Goal: Task Accomplishment & Management: Manage account settings

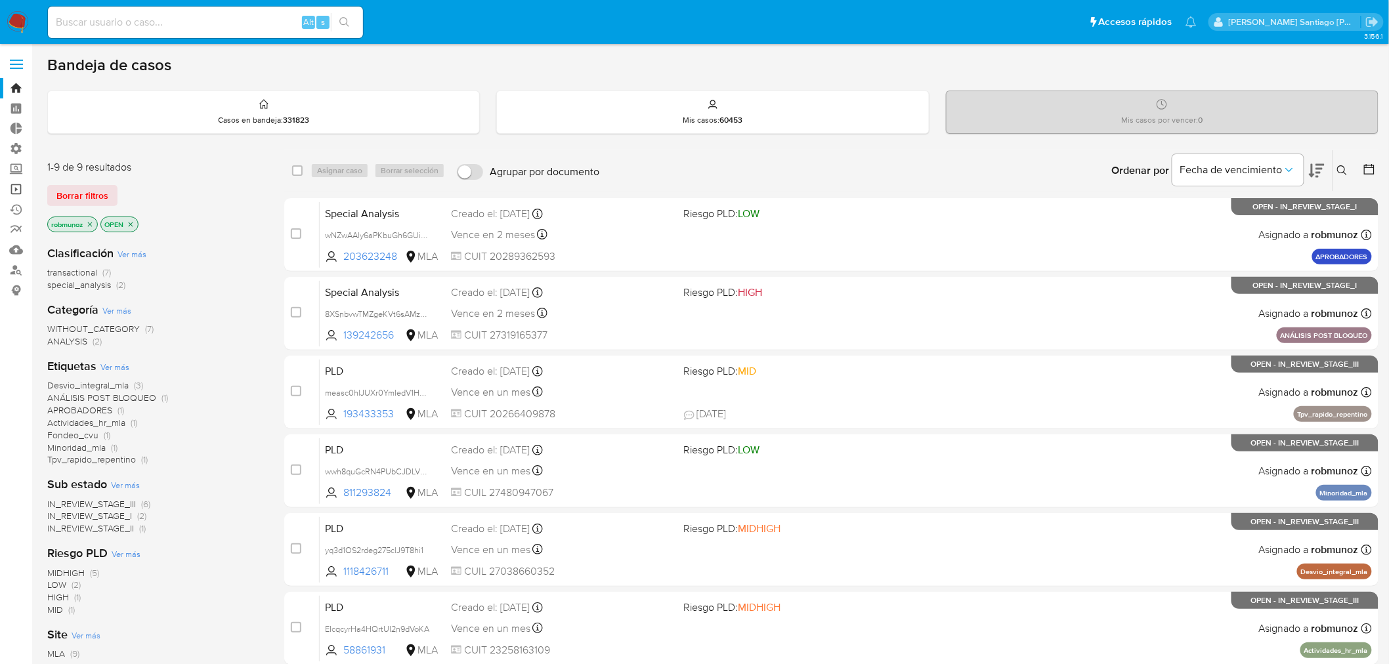
click at [18, 188] on link "Operaciones masivas" at bounding box center [78, 189] width 156 height 20
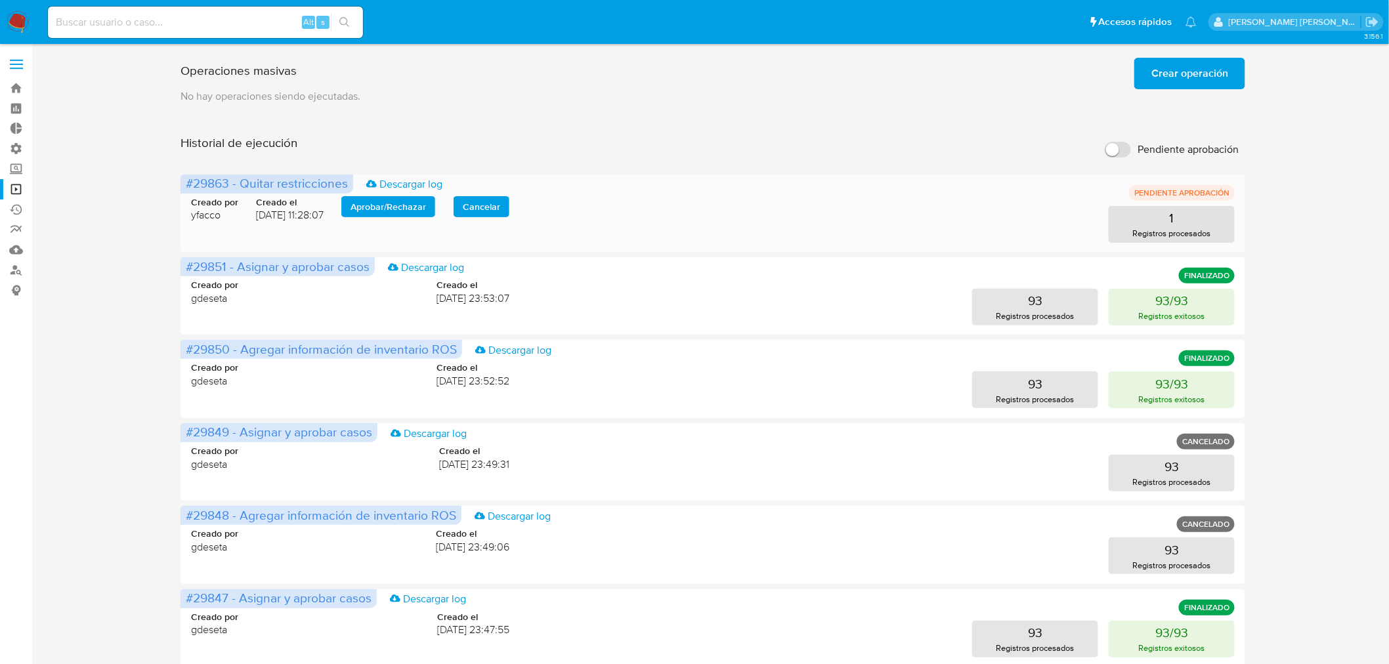
click at [385, 206] on span "Aprobar / Rechazar" at bounding box center [389, 207] width 76 height 18
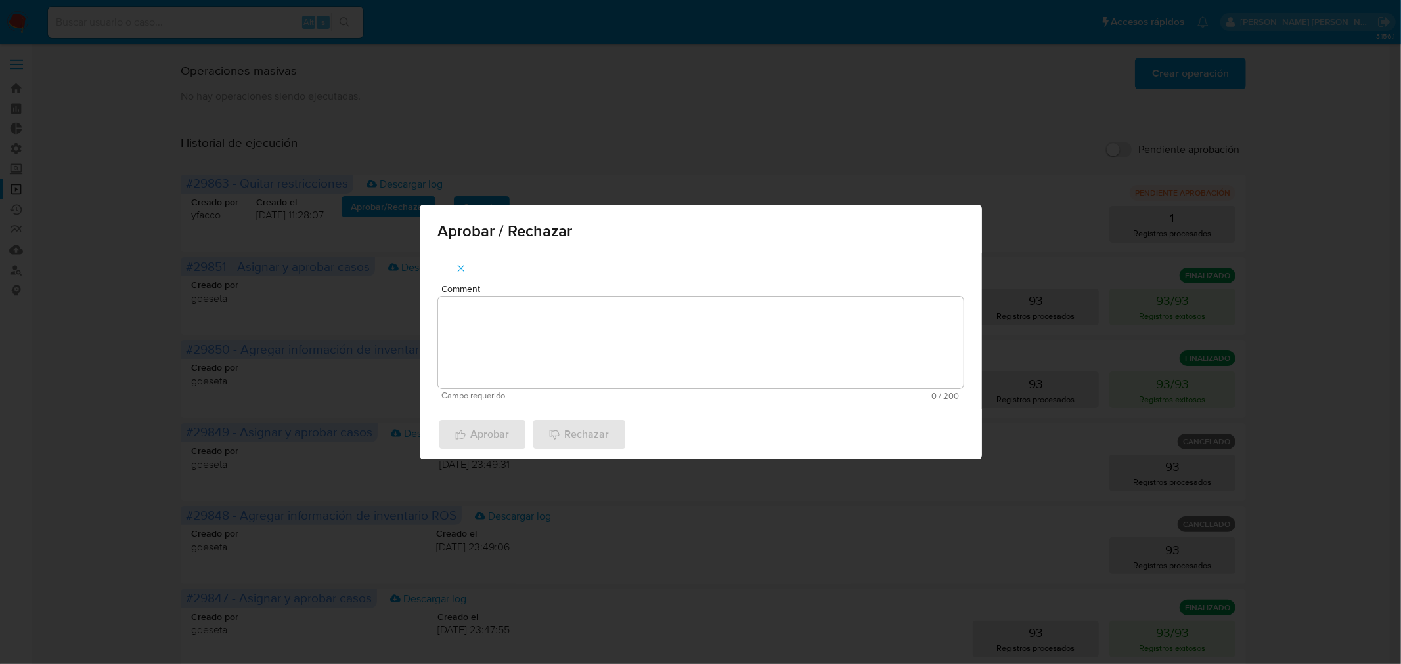
click at [507, 332] on textarea "Comment" at bounding box center [700, 343] width 525 height 92
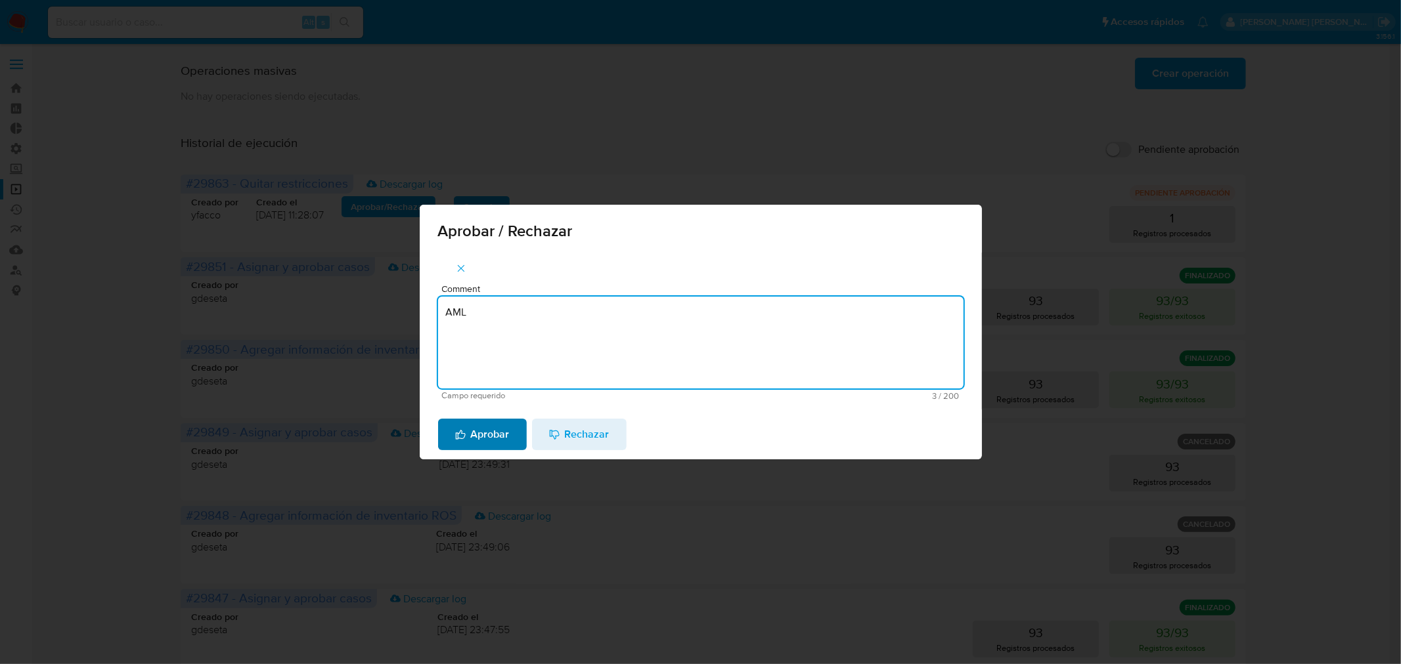
type textarea "AML"
drag, startPoint x: 491, startPoint y: 434, endPoint x: 489, endPoint y: 441, distance: 6.9
click at [492, 435] on span "Aprobar" at bounding box center [482, 434] width 54 height 29
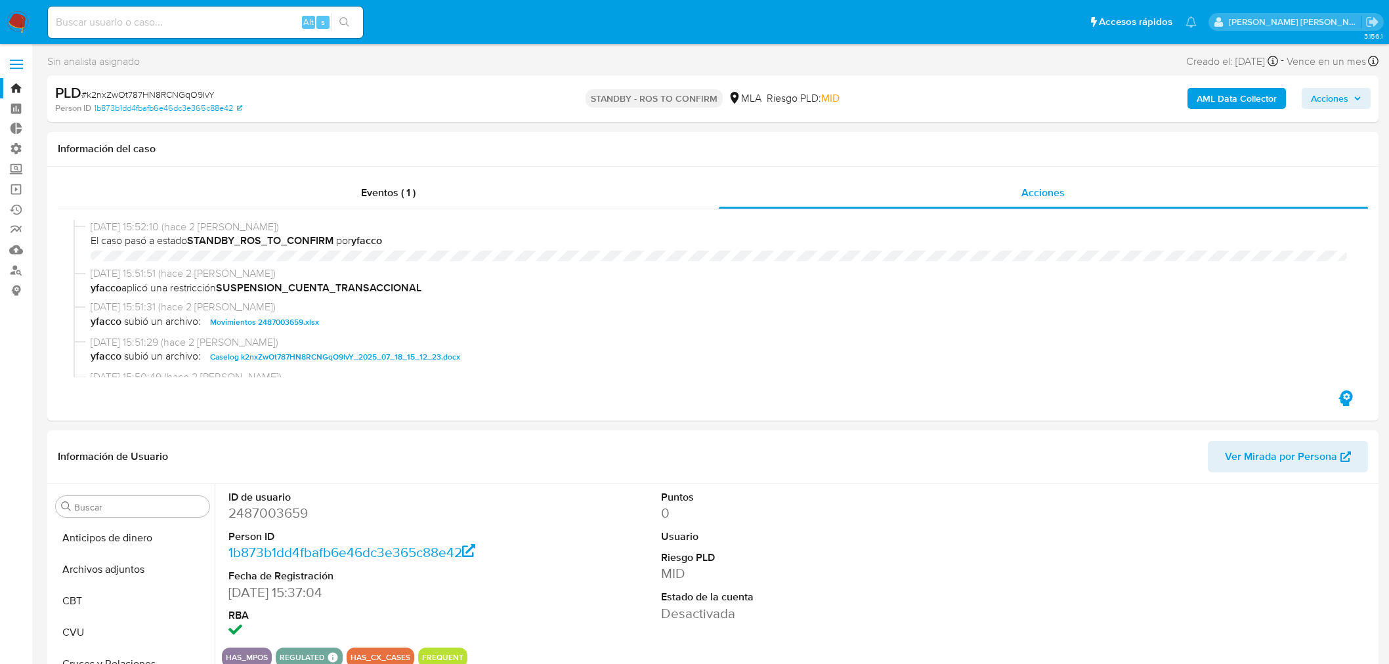
select select "10"
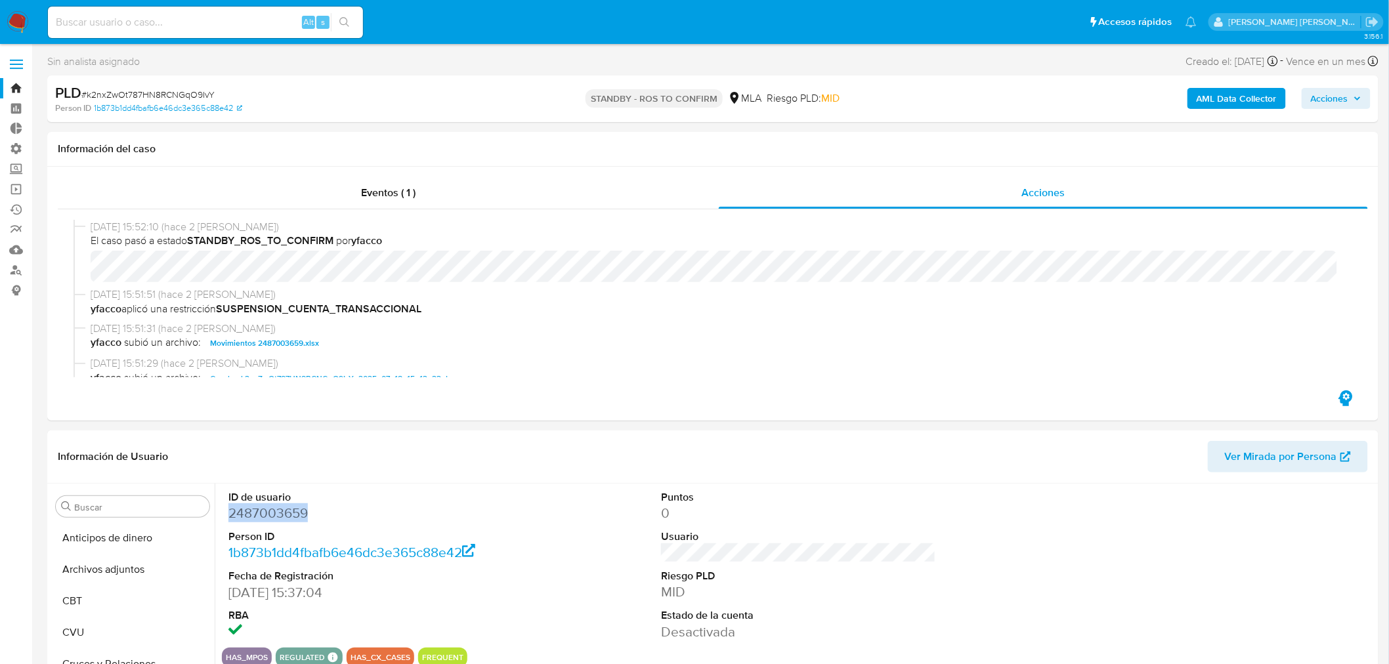
scroll to position [73, 0]
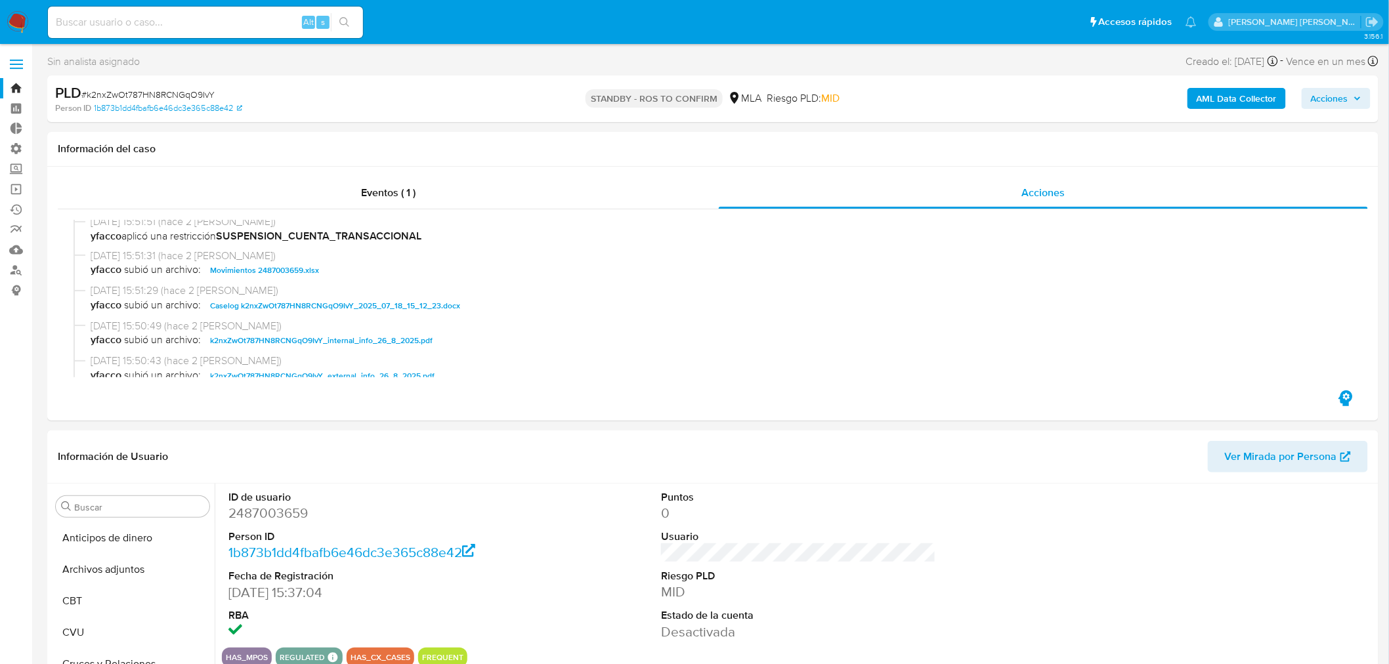
click at [188, 20] on input at bounding box center [205, 22] width 315 height 17
paste input "233401045"
type input "233401045"
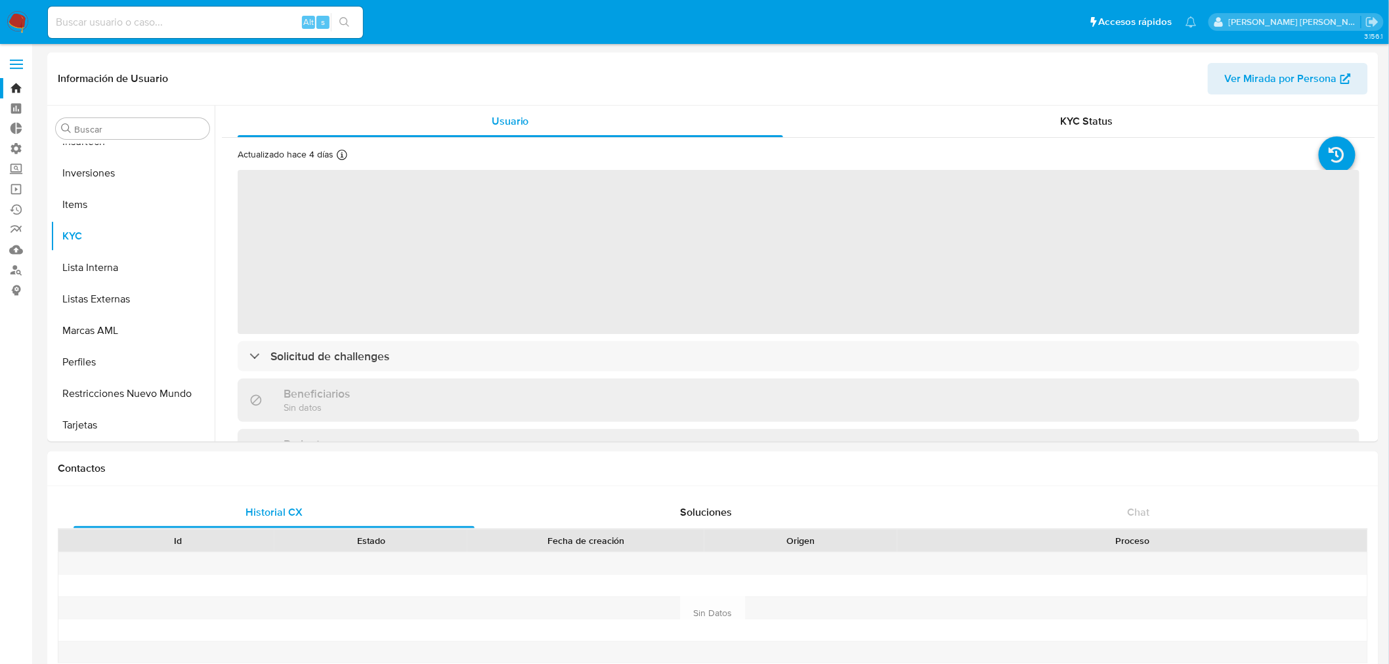
scroll to position [357, 0]
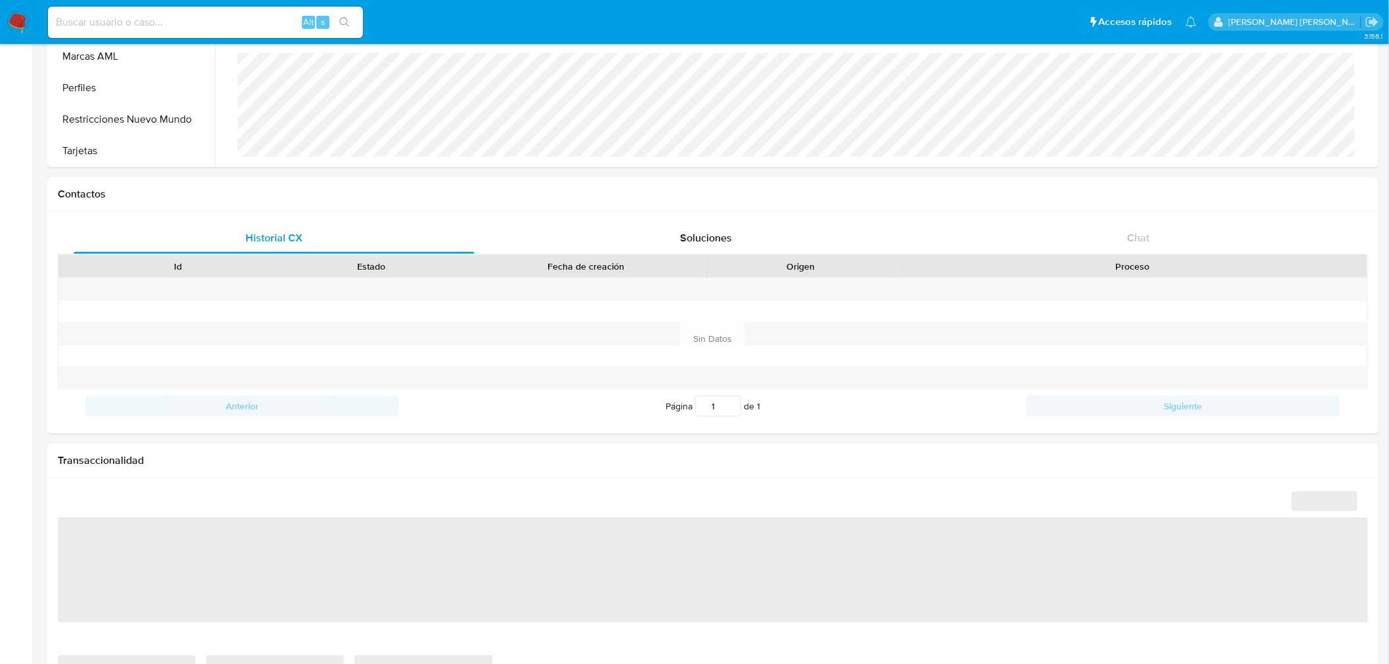
select select "10"
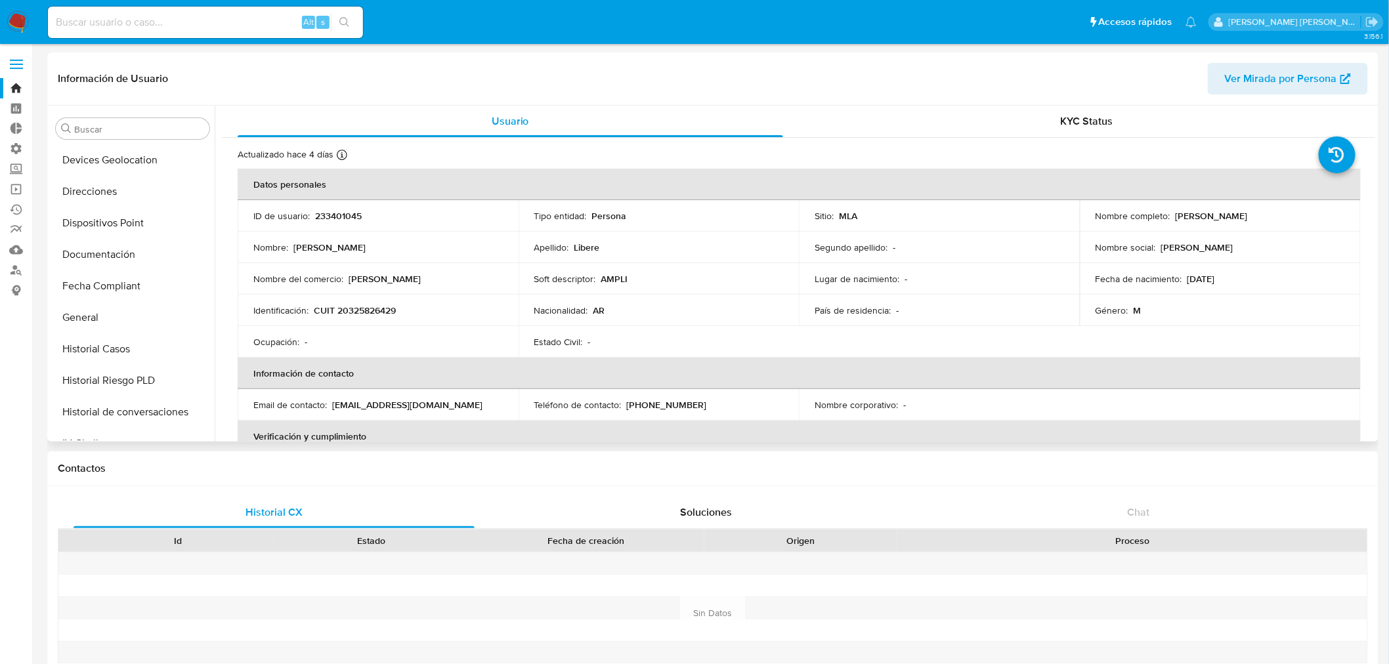
scroll to position [0, 0]
click at [23, 15] on nav "Pausado Ver notificaciones Alt s Accesos rápidos Presiona las siguientes teclas…" at bounding box center [694, 22] width 1389 height 44
click at [20, 27] on img at bounding box center [18, 22] width 22 height 22
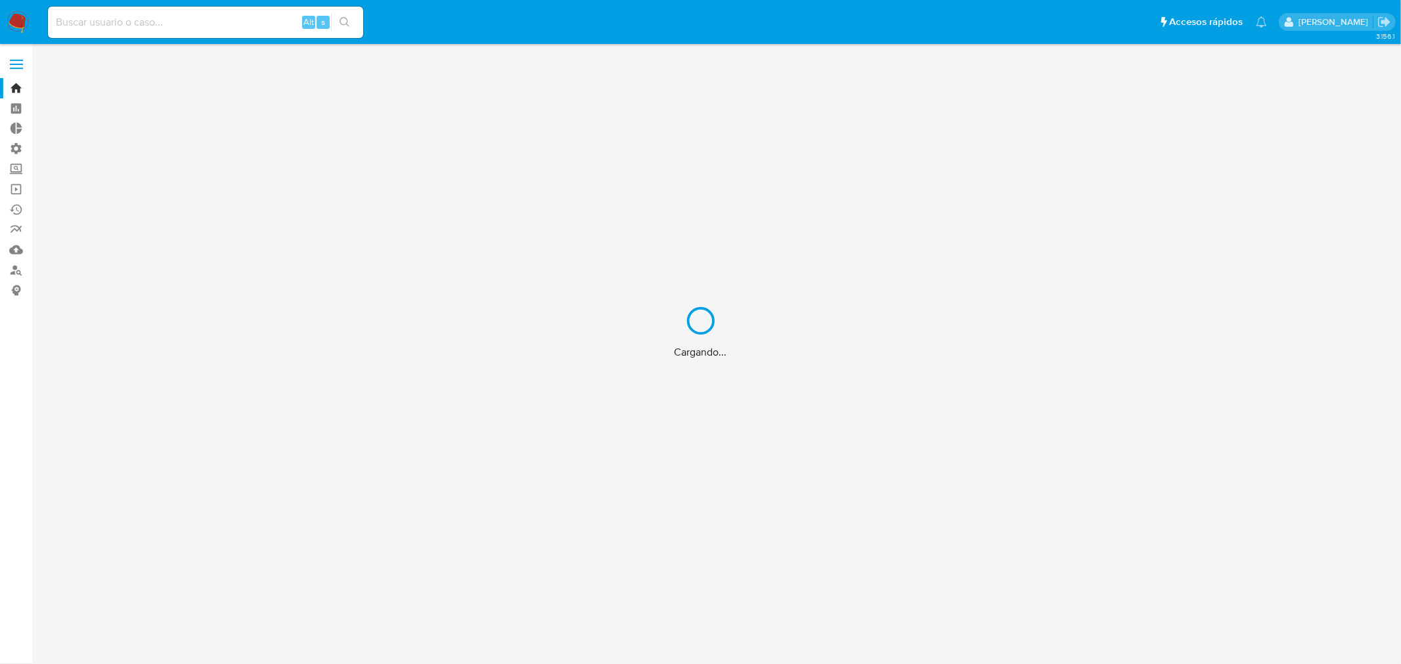
click at [192, 20] on div "Cargando..." at bounding box center [700, 332] width 1401 height 664
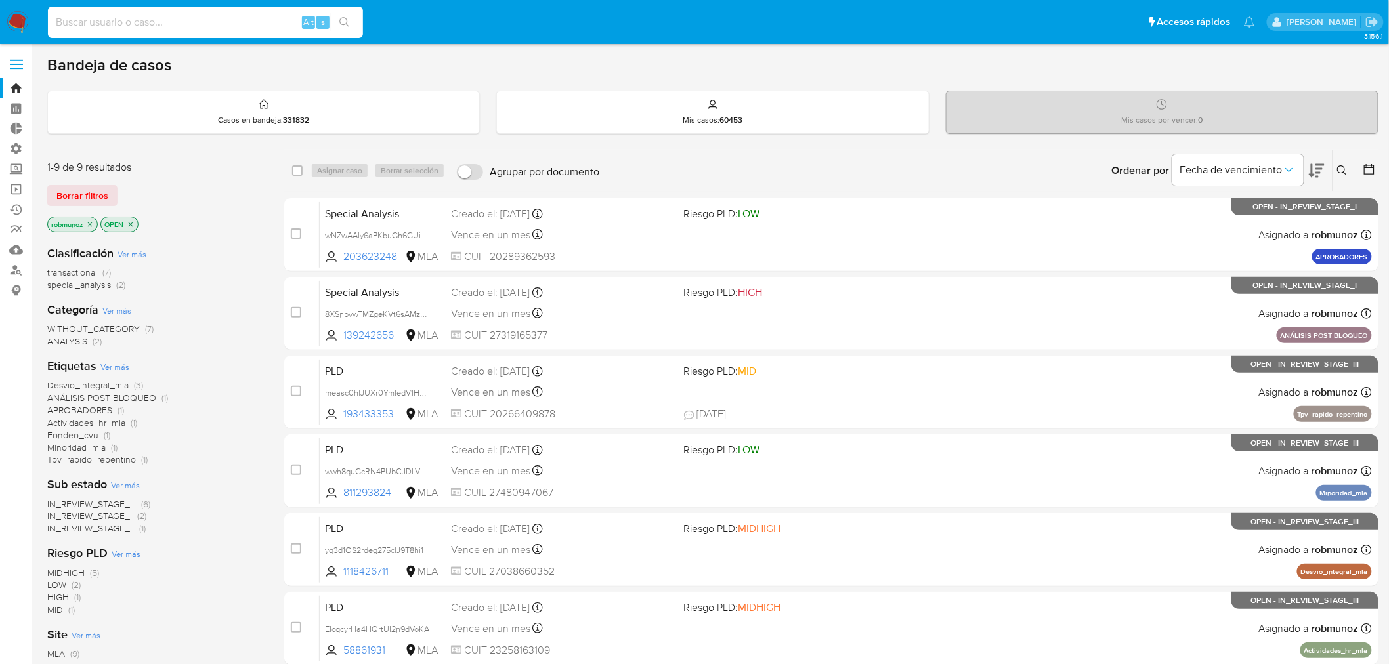
click at [193, 24] on input at bounding box center [205, 22] width 315 height 17
paste input "233401045"
type input "233401045"
click at [351, 21] on button "search-icon" at bounding box center [344, 22] width 27 height 18
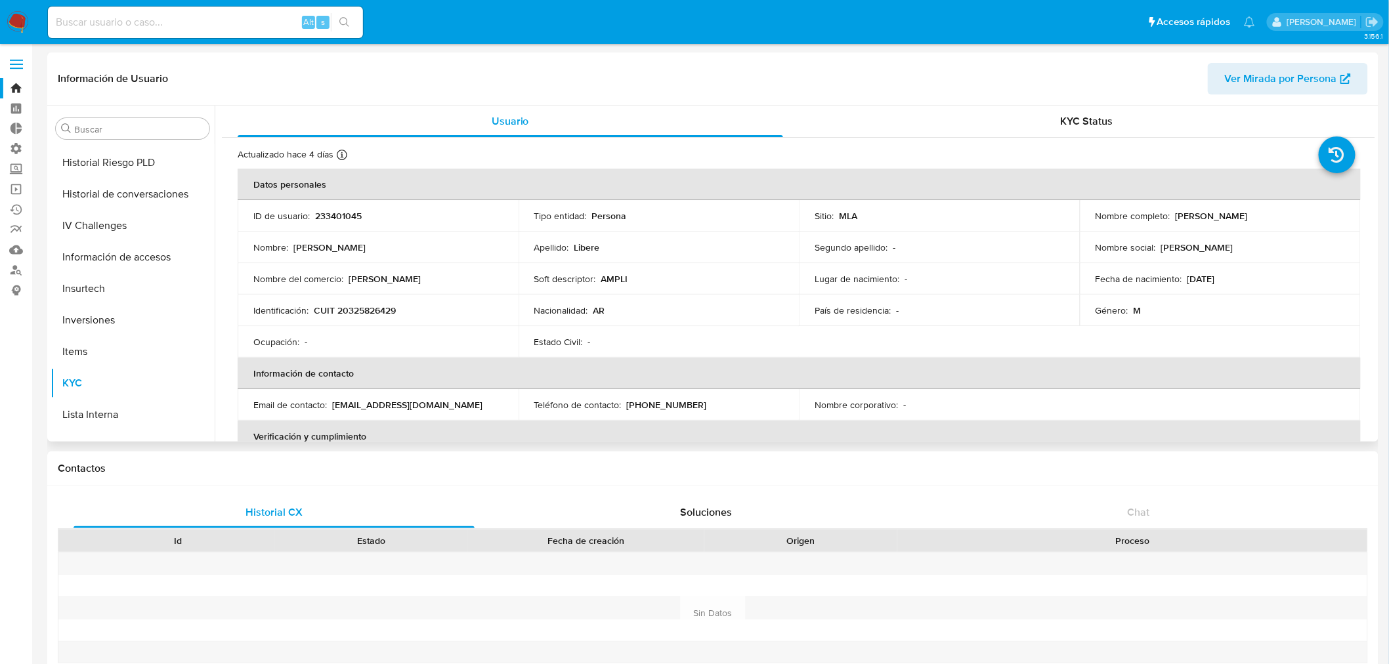
scroll to position [252, 0]
select select "10"
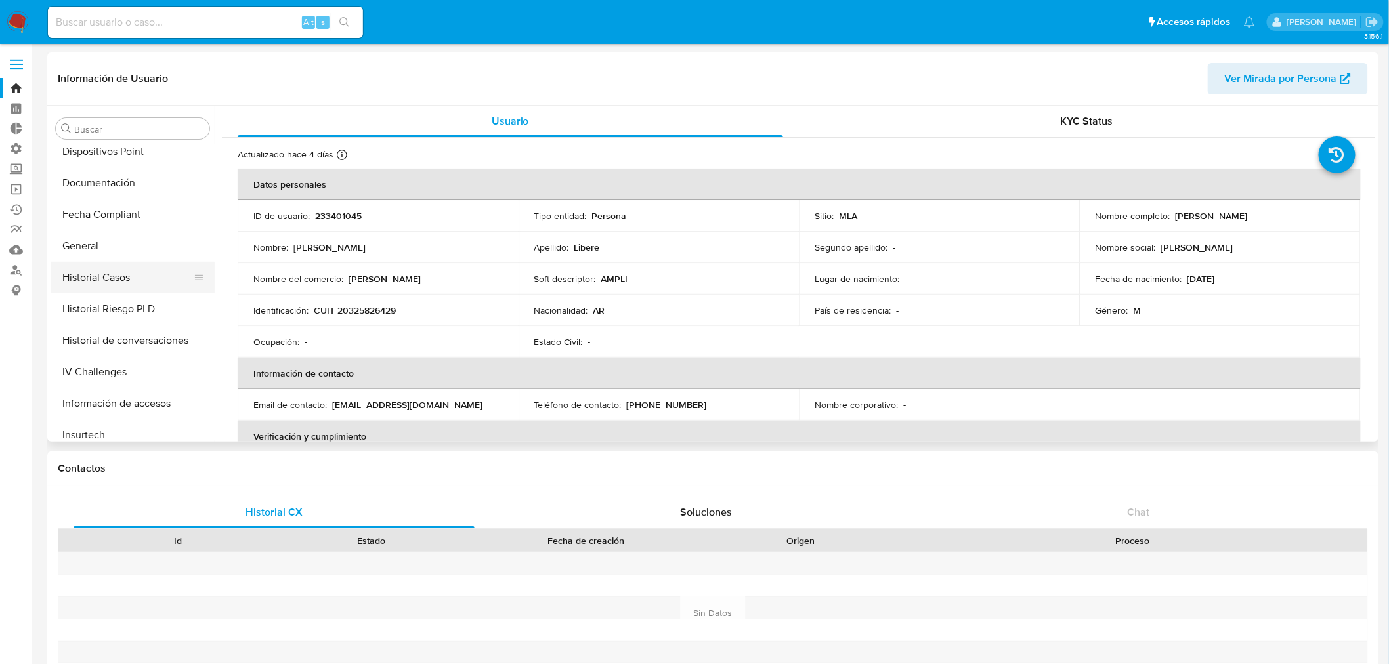
scroll to position [364, 0]
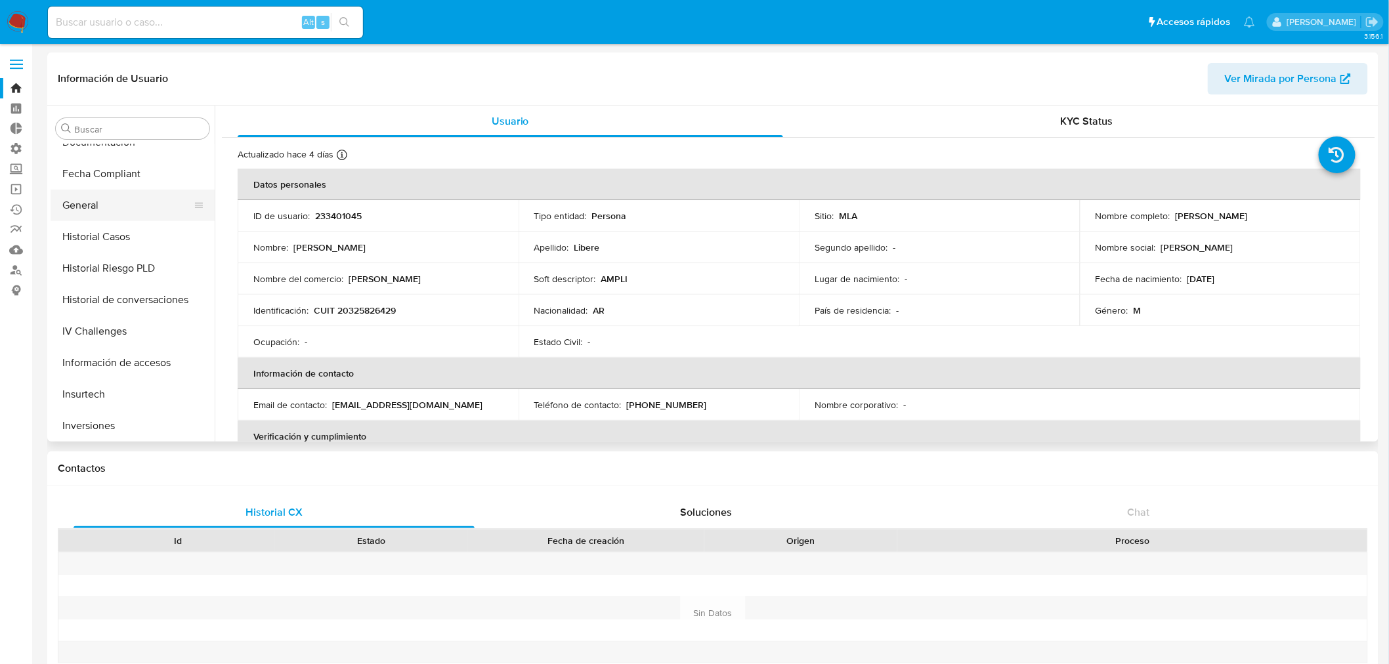
click at [121, 204] on button "General" at bounding box center [128, 206] width 154 height 32
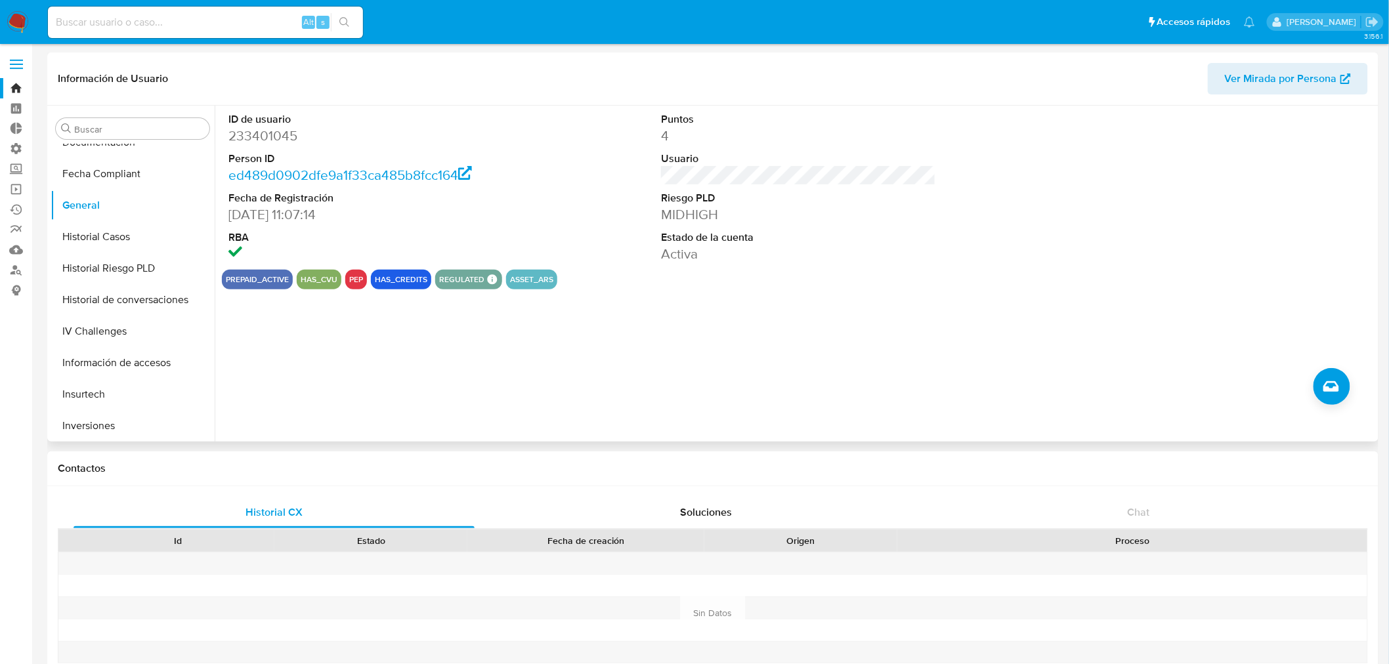
click at [353, 282] on button "pep" at bounding box center [356, 279] width 14 height 5
click at [353, 280] on button "pep" at bounding box center [356, 279] width 14 height 5
click at [353, 279] on button "pep" at bounding box center [356, 279] width 14 height 5
click at [353, 280] on button "pep" at bounding box center [356, 279] width 14 height 5
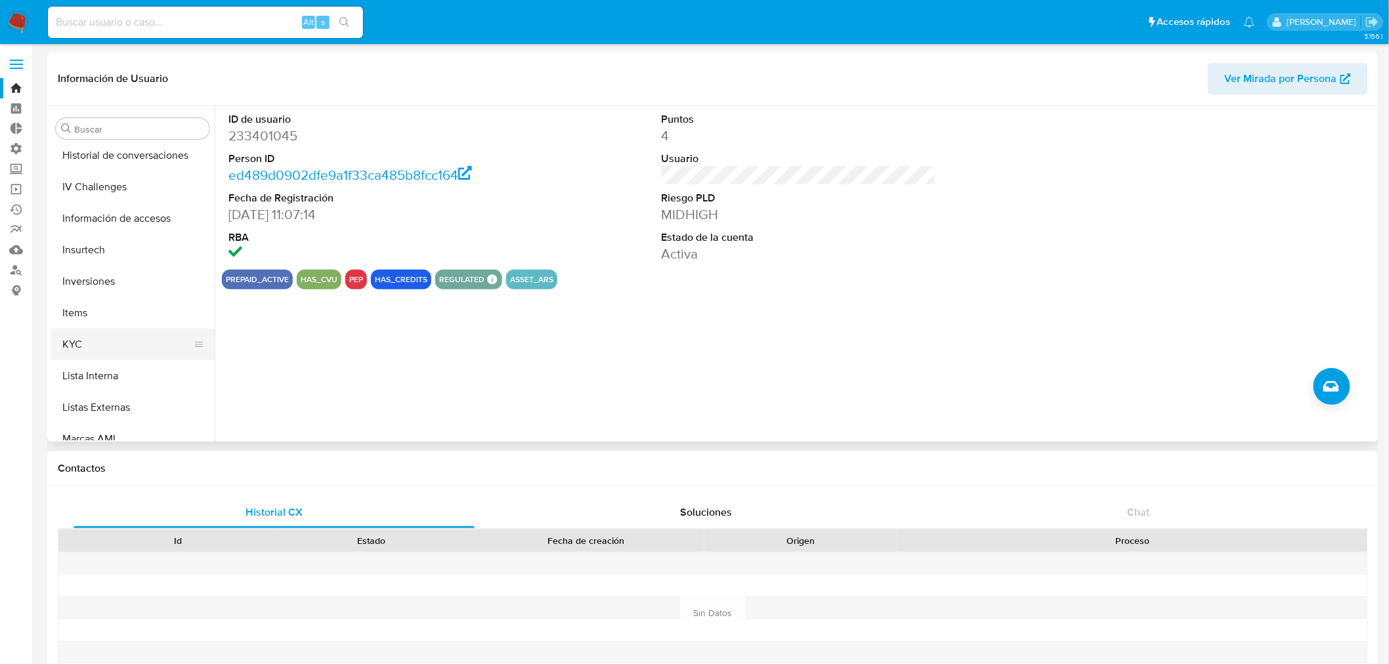
scroll to position [510, 0]
click at [125, 375] on button "Lista Interna" at bounding box center [128, 375] width 154 height 32
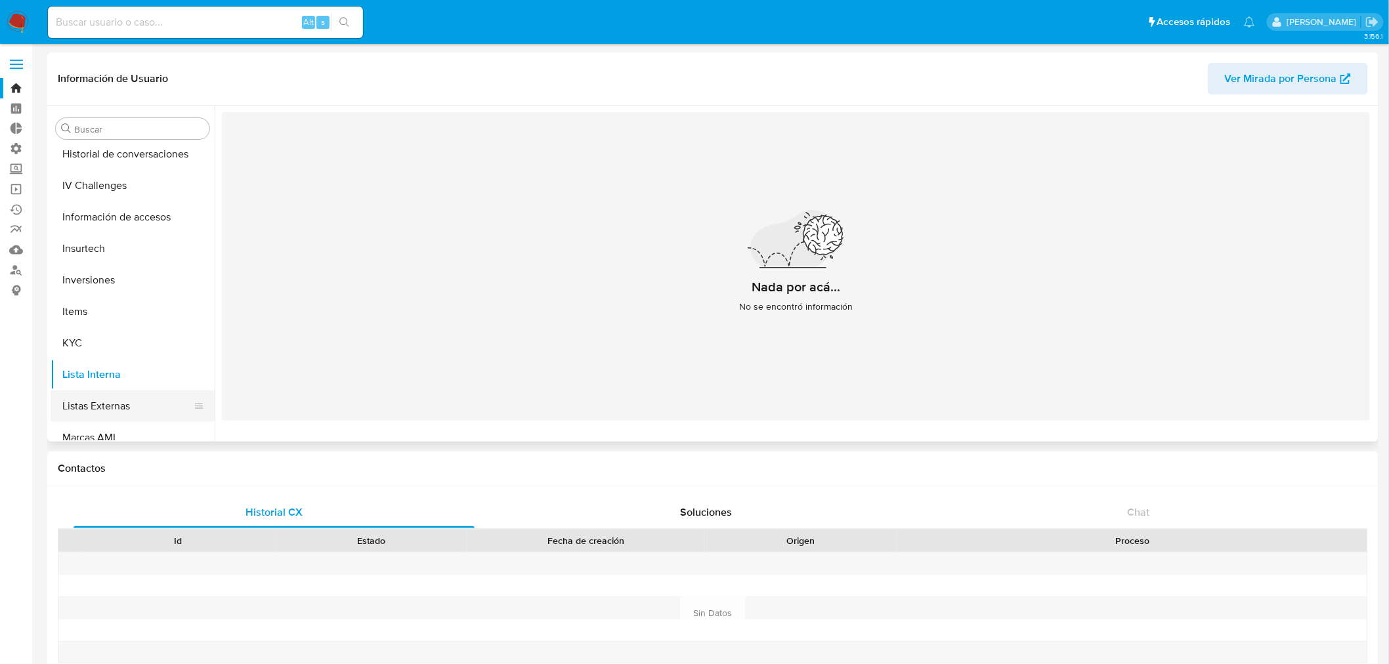
click at [123, 403] on button "Listas Externas" at bounding box center [128, 407] width 154 height 32
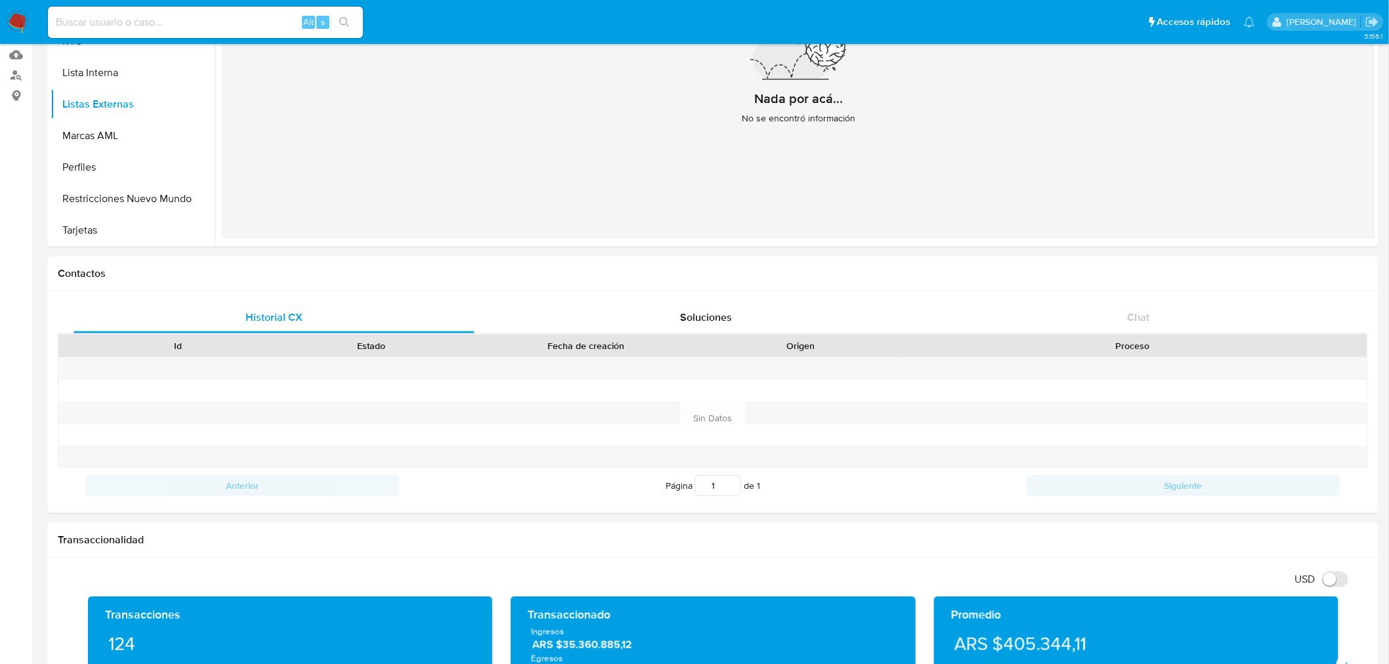
scroll to position [219, 0]
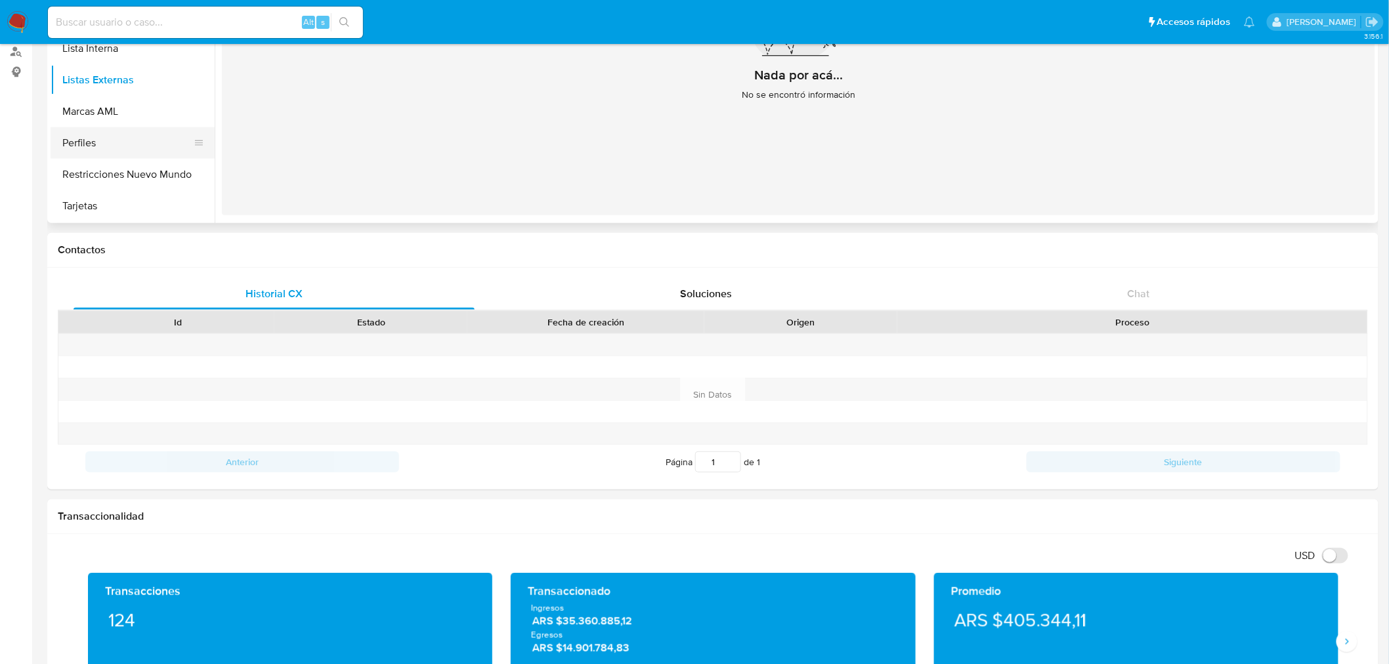
click at [104, 152] on button "Perfiles" at bounding box center [128, 143] width 154 height 32
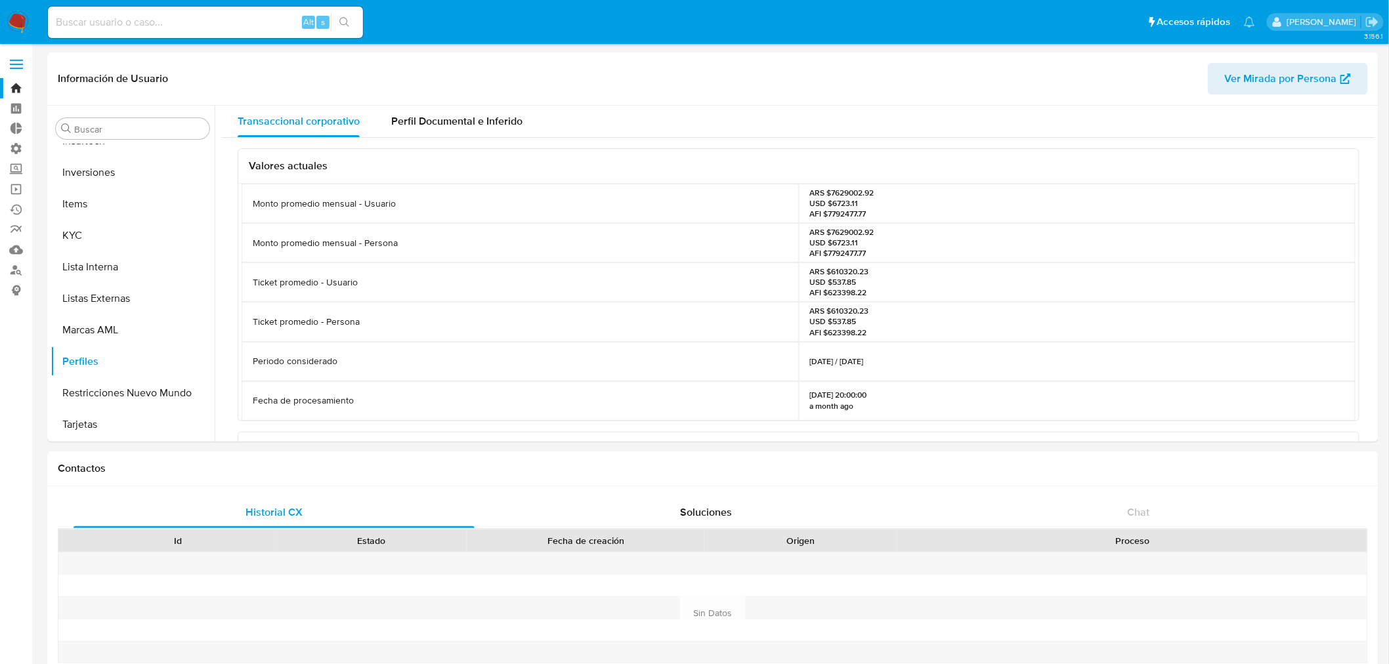
scroll to position [617, 0]
click at [14, 32] on img at bounding box center [18, 22] width 22 height 22
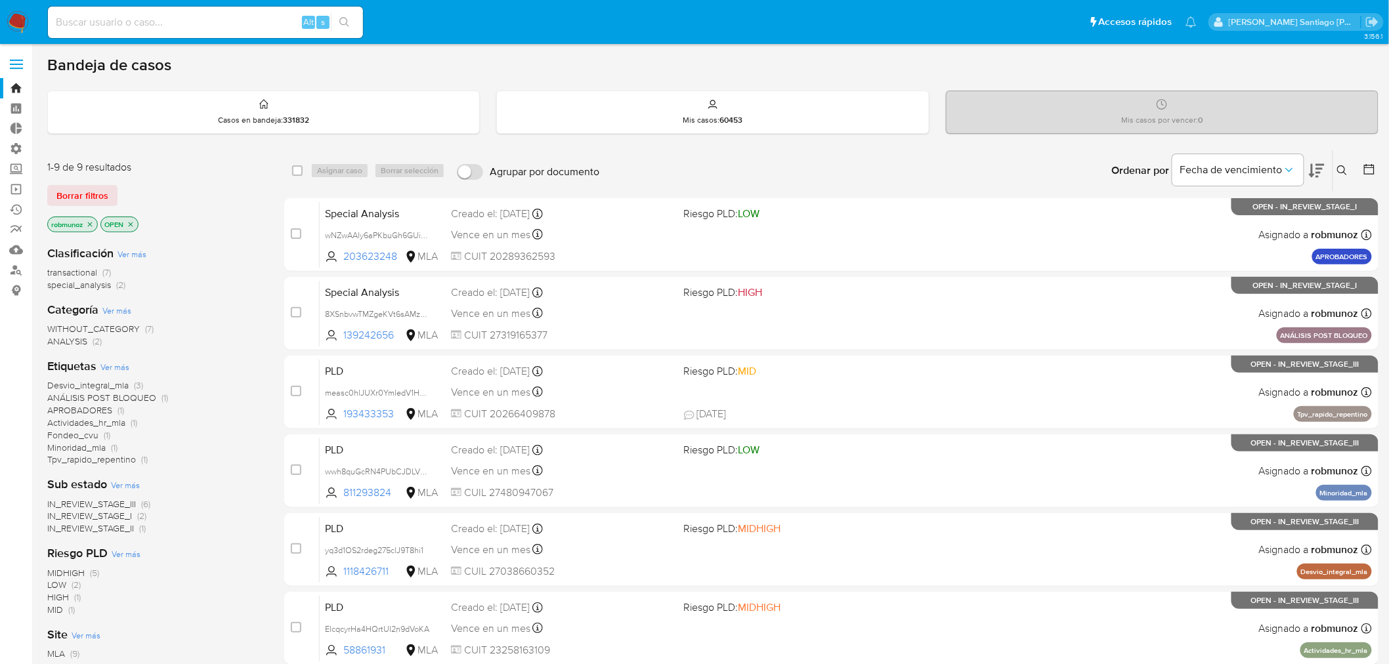
drag, startPoint x: 100, startPoint y: 194, endPoint x: 469, endPoint y: 71, distance: 388.9
click at [100, 192] on span "Borrar filtros" at bounding box center [82, 195] width 52 height 18
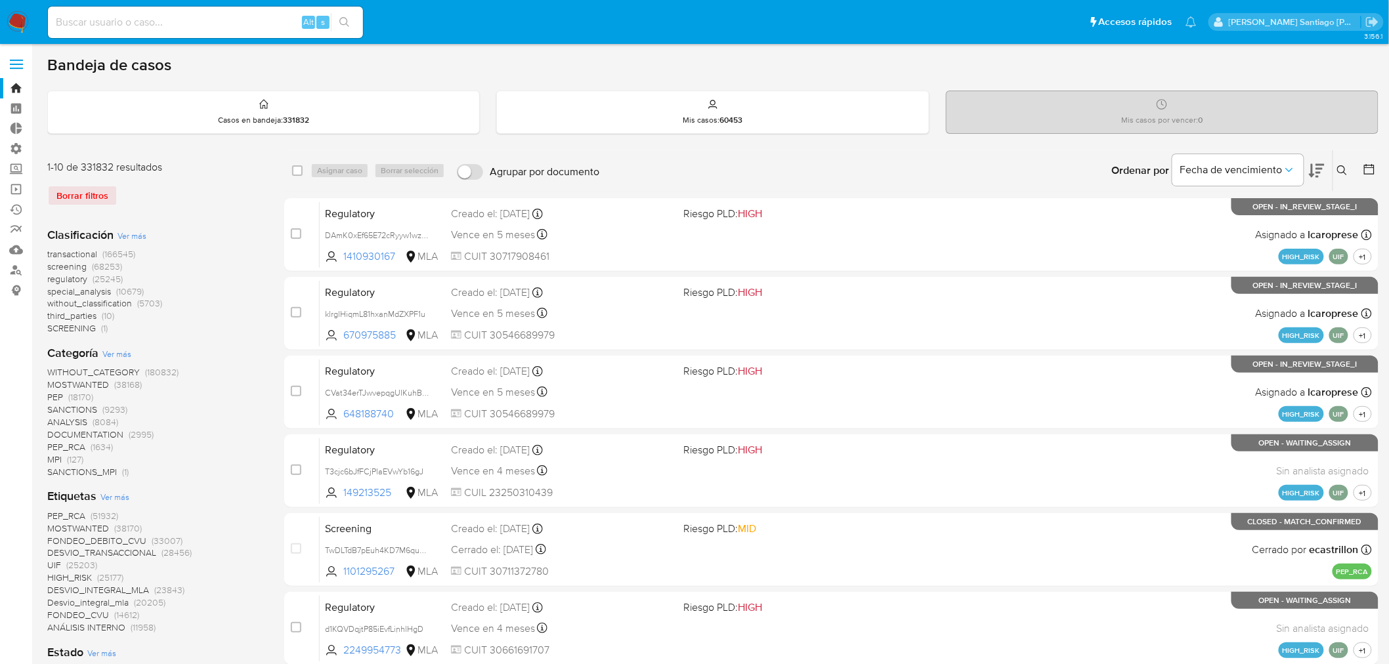
drag, startPoint x: 1136, startPoint y: 108, endPoint x: 1141, endPoint y: 116, distance: 9.1
click at [1138, 112] on div "Mis casos por vencer : 0" at bounding box center [1162, 112] width 431 height 42
click at [1125, 117] on p "Mis casos por vencer : 0" at bounding box center [1162, 120] width 81 height 11
click at [1113, 131] on div "Mis casos por vencer : 0" at bounding box center [1162, 112] width 431 height 42
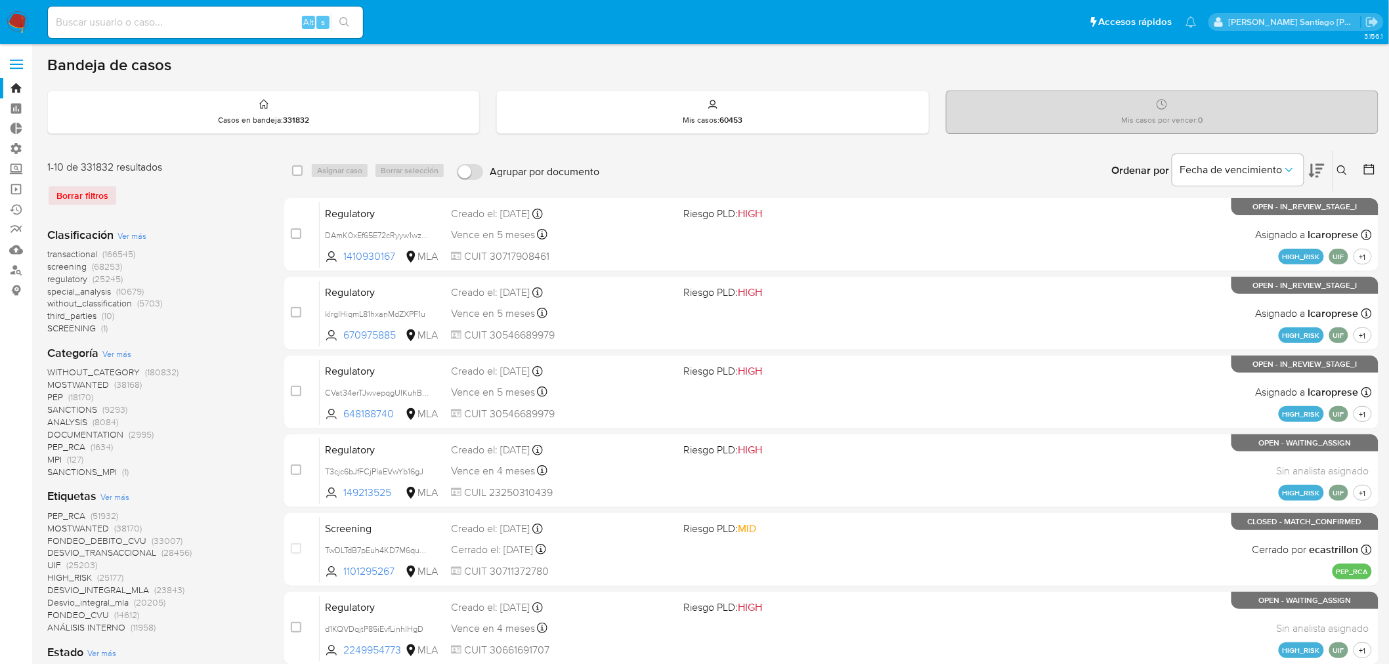
drag, startPoint x: 1172, startPoint y: 108, endPoint x: 1232, endPoint y: 102, distance: 60.0
click at [1232, 102] on div "Mis casos por vencer : 0" at bounding box center [1162, 112] width 431 height 42
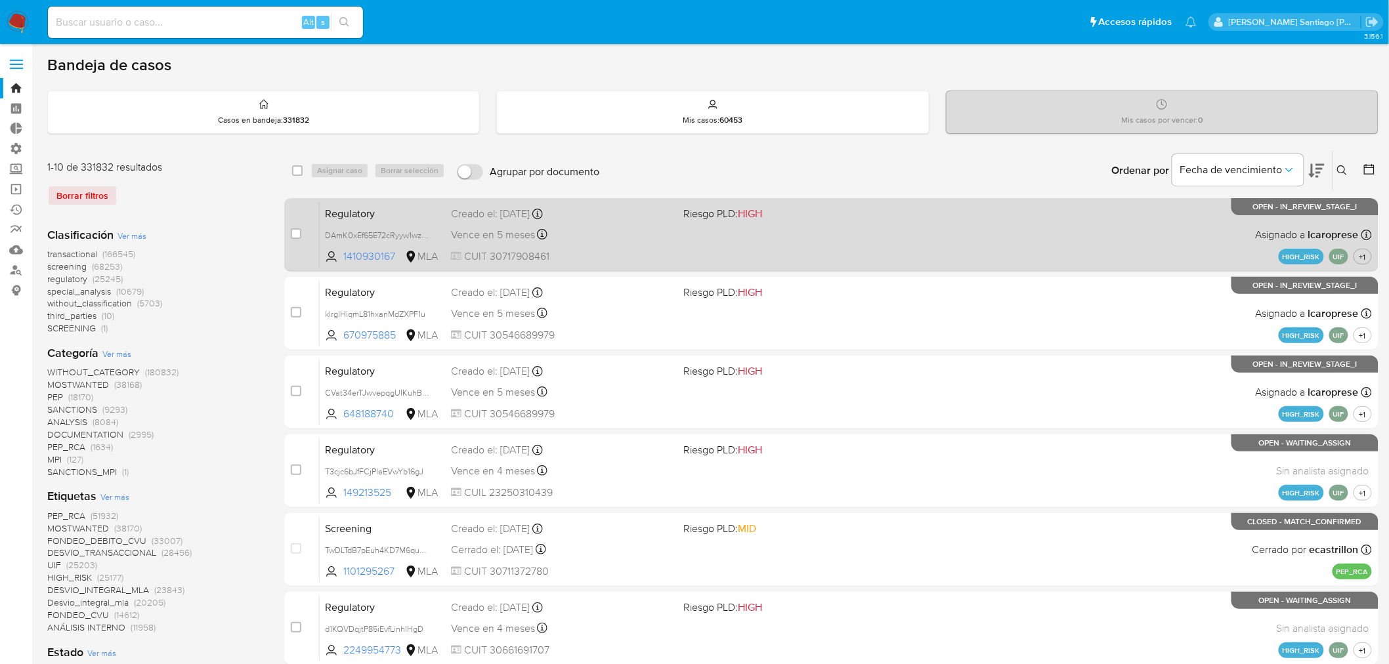
click at [835, 238] on div "Regulatory DAmK0xEf65E72cRyyw1wzIP3 1410930167 MLA Riesgo PLD: HIGH Creado el: …" at bounding box center [846, 235] width 1053 height 66
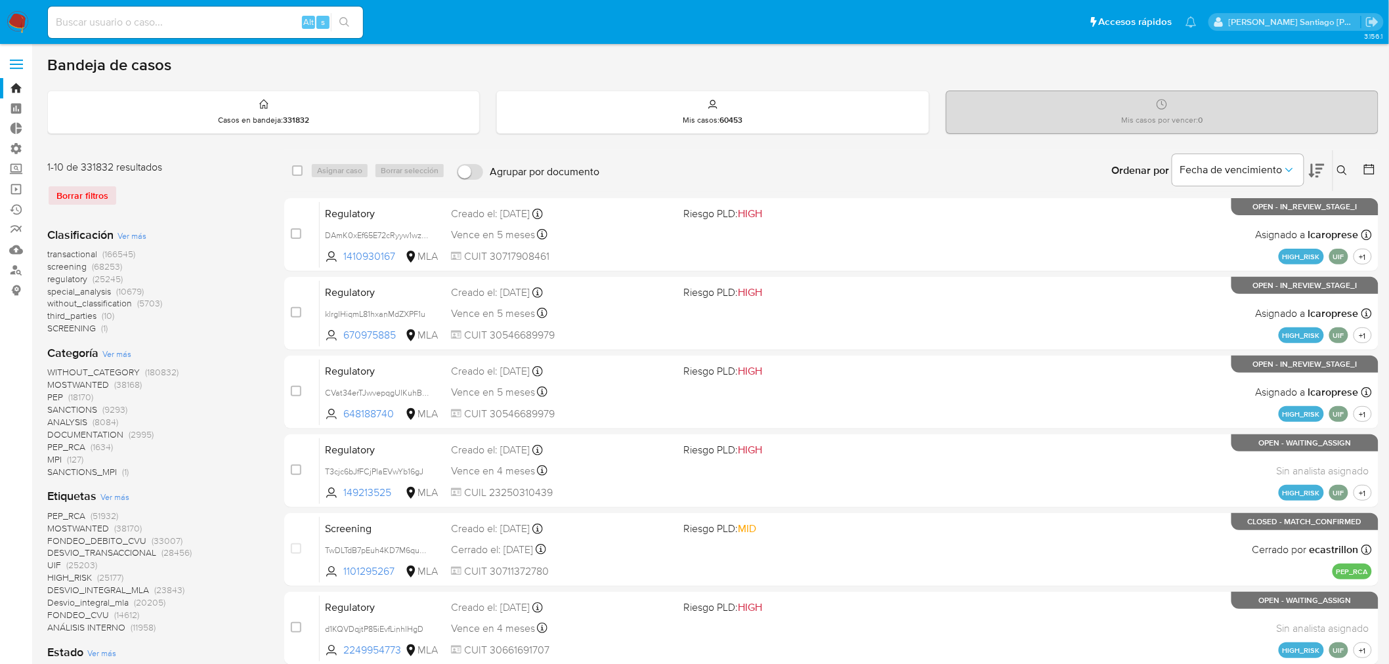
click at [1344, 167] on icon at bounding box center [1343, 170] width 10 height 10
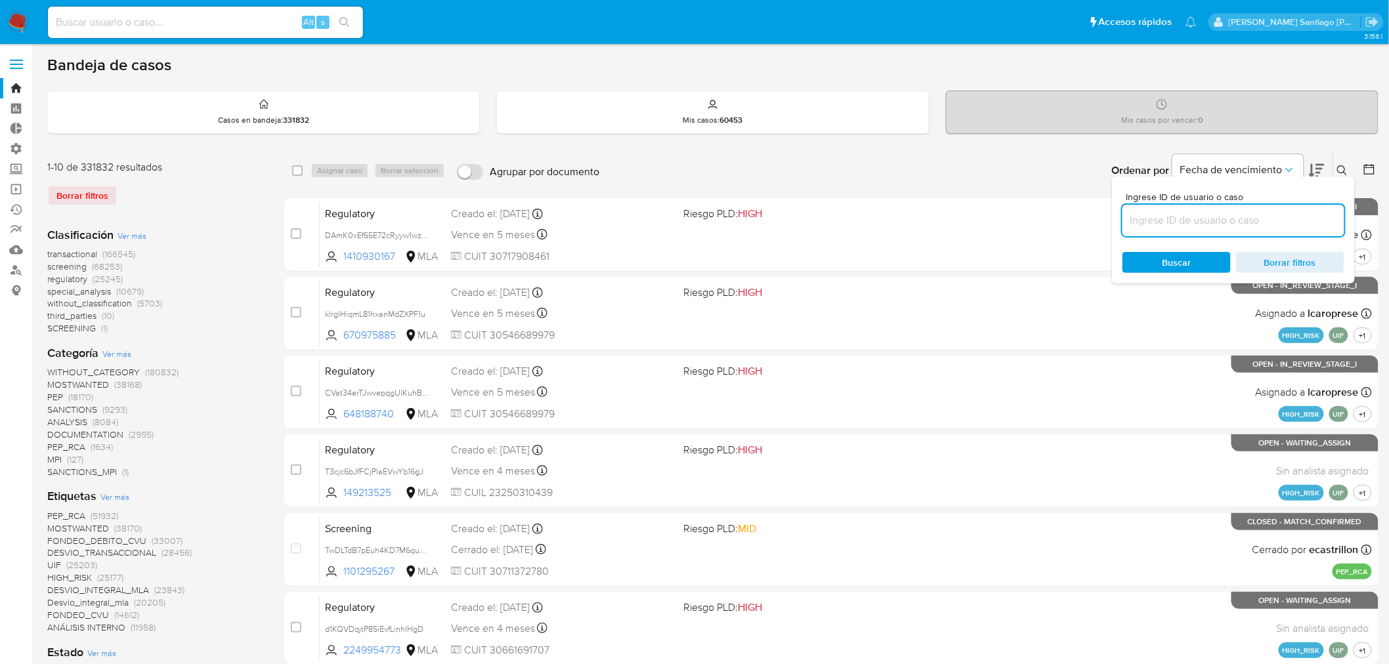
click at [1231, 212] on input at bounding box center [1234, 220] width 222 height 17
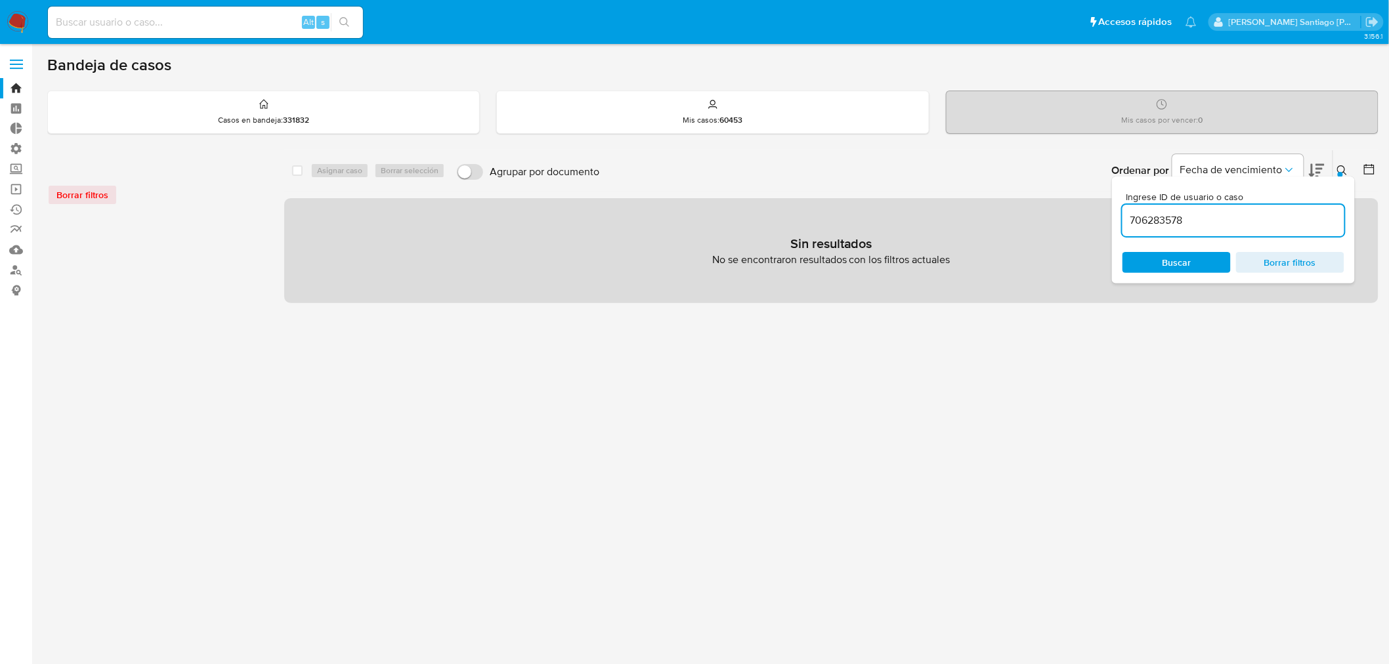
click at [1250, 224] on input "706283578" at bounding box center [1234, 220] width 222 height 17
type input "706283578"
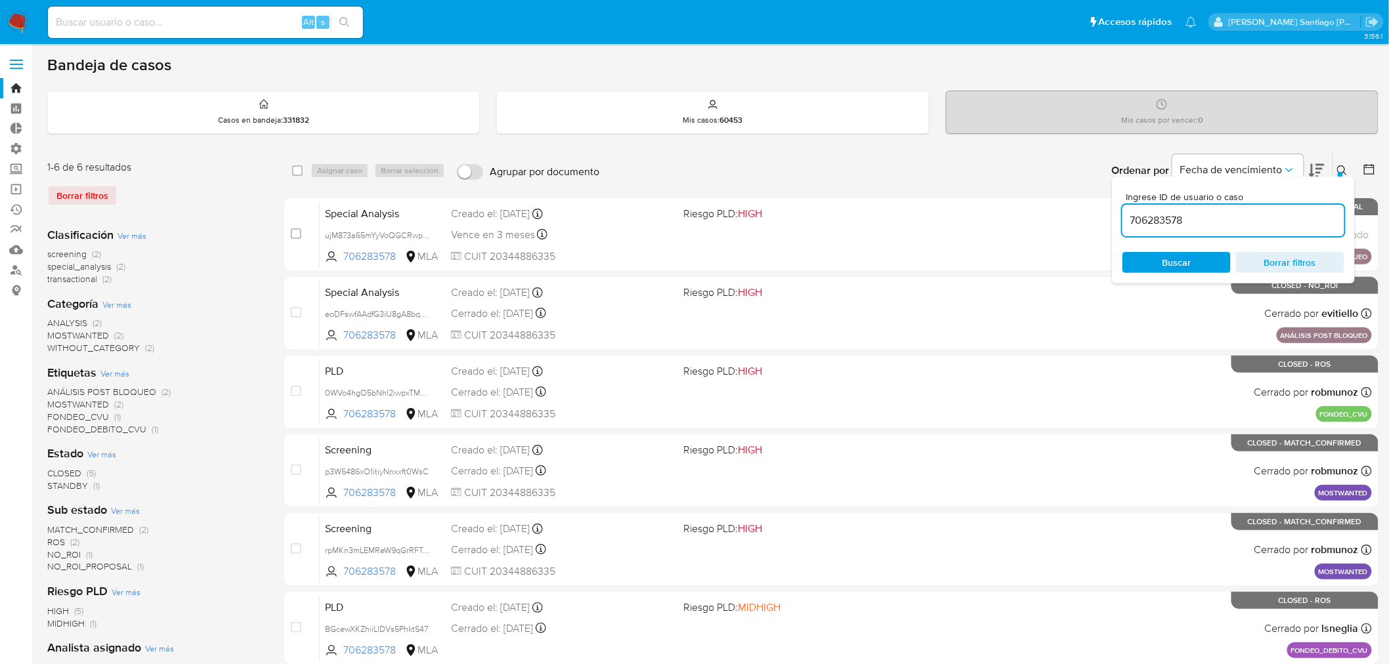
click at [1346, 160] on div "Ingrese ID de usuario o caso 706283578 Buscar Borrar filtros" at bounding box center [1344, 170] width 22 height 41
click at [1343, 166] on icon at bounding box center [1343, 170] width 11 height 11
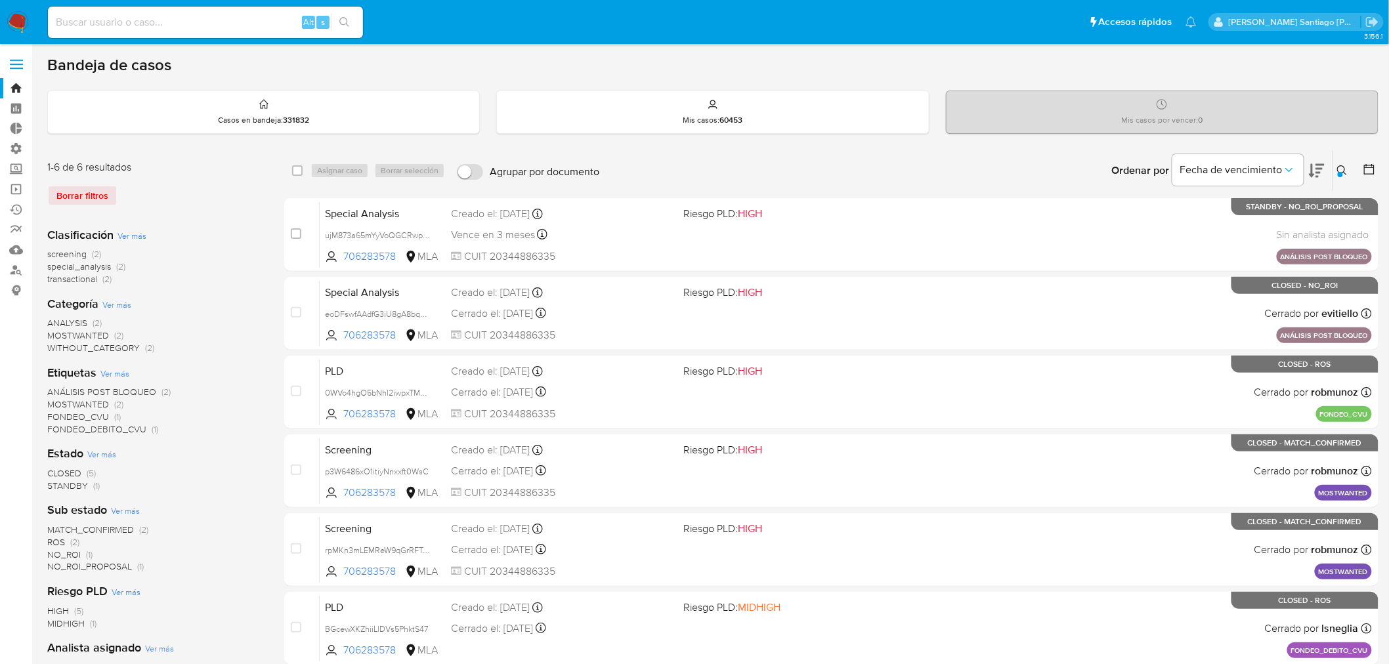
click at [1340, 168] on icon at bounding box center [1343, 170] width 11 height 11
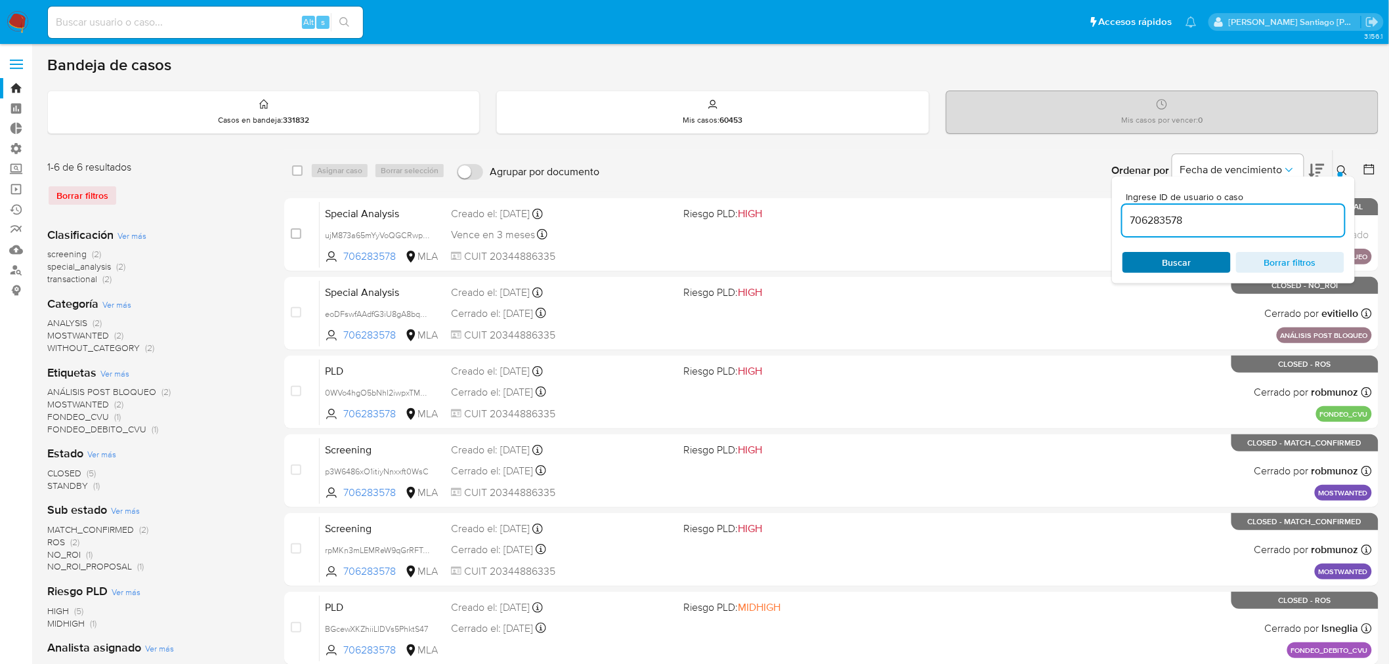
click at [1210, 259] on span "Buscar" at bounding box center [1177, 262] width 90 height 18
click at [1349, 167] on button at bounding box center [1345, 171] width 22 height 16
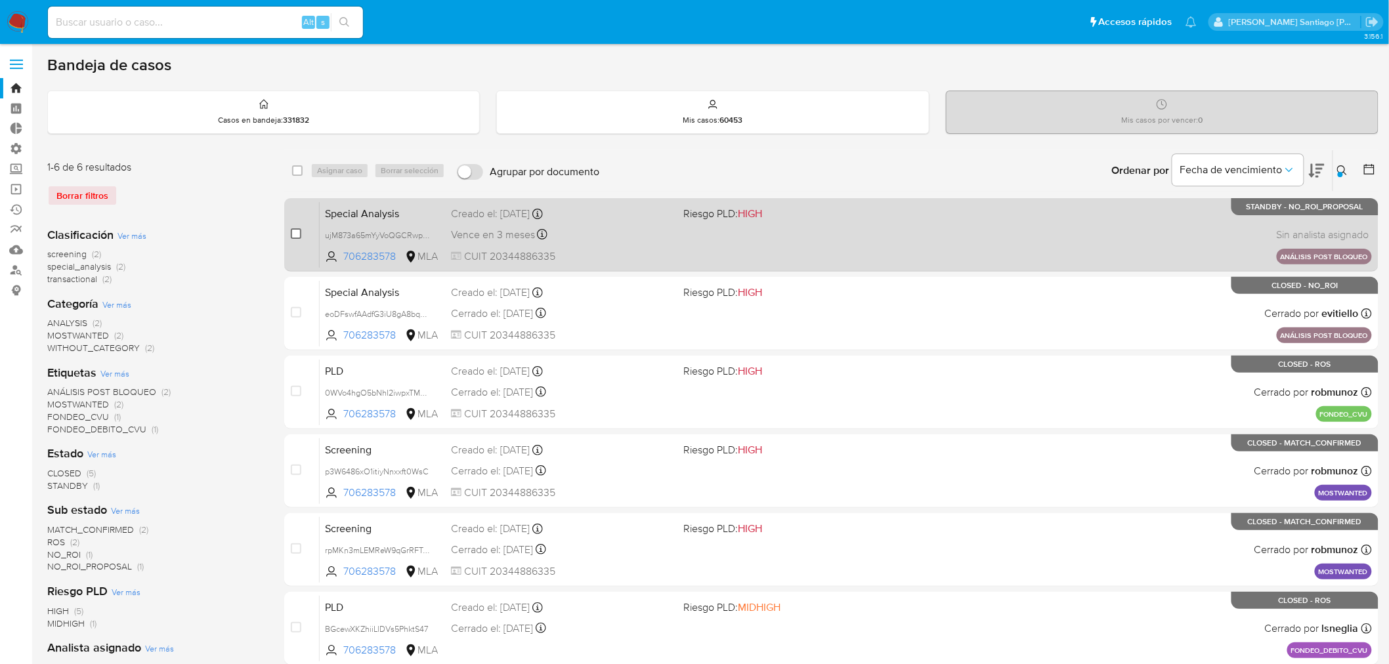
click at [298, 231] on input "checkbox" at bounding box center [296, 234] width 11 height 11
checkbox input "true"
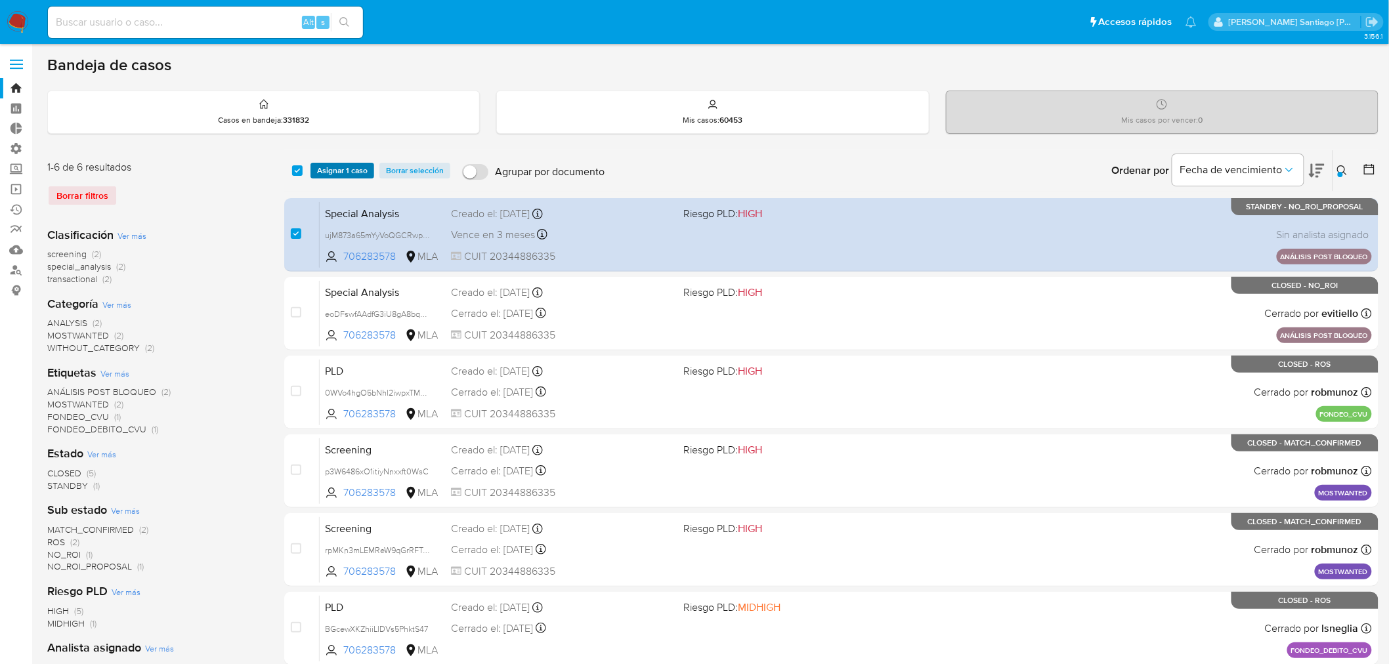
click at [345, 165] on span "Asignar 1 caso" at bounding box center [342, 170] width 51 height 13
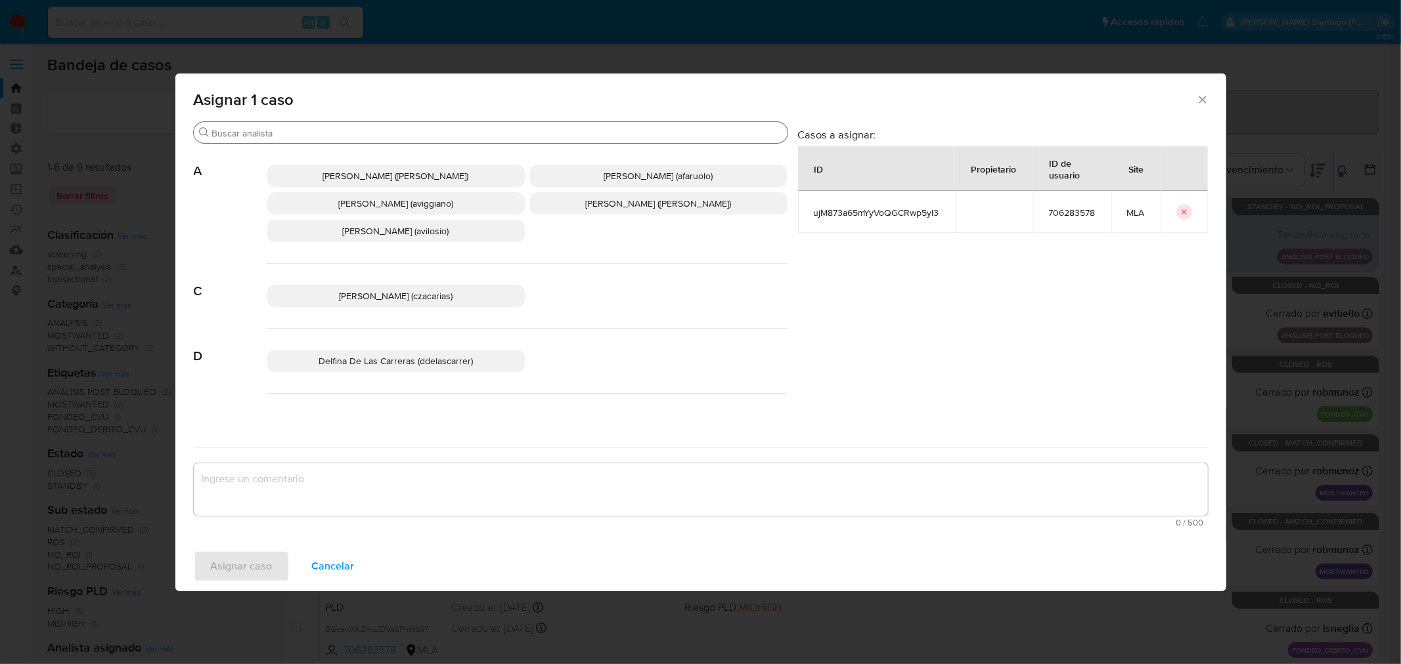
click at [381, 133] on input "Buscar" at bounding box center [497, 133] width 570 height 12
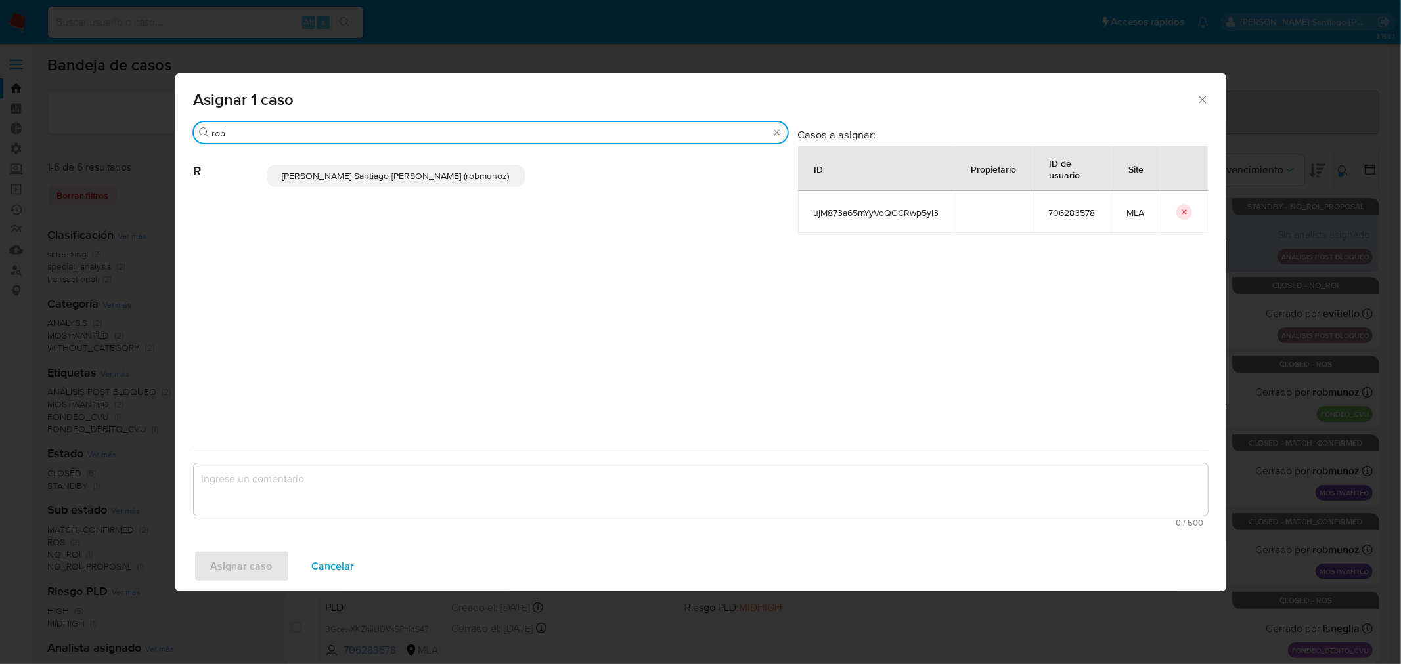
type input "rob"
drag, startPoint x: 368, startPoint y: 173, endPoint x: 368, endPoint y: 405, distance: 232.4
click at [368, 173] on span "Roberto Santiago Munoz (robmunoz)" at bounding box center [395, 175] width 227 height 13
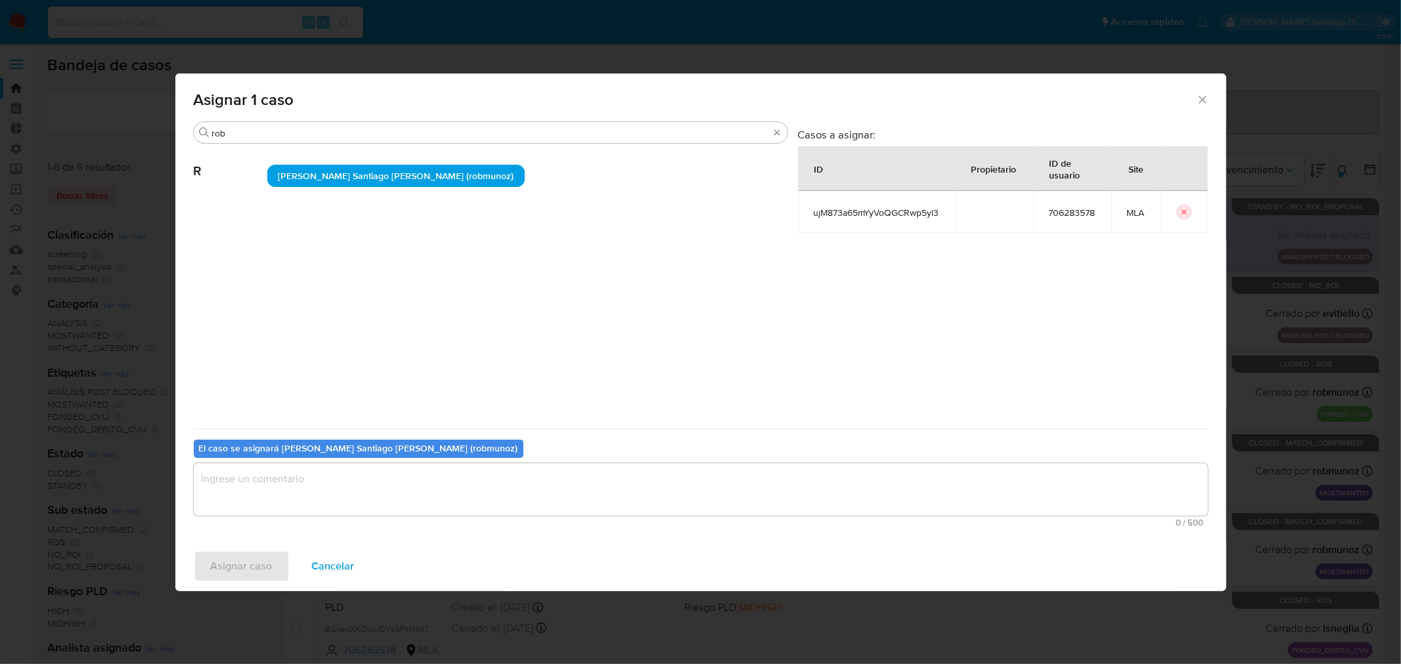
click at [381, 473] on textarea "assign-modal" at bounding box center [701, 490] width 1014 height 53
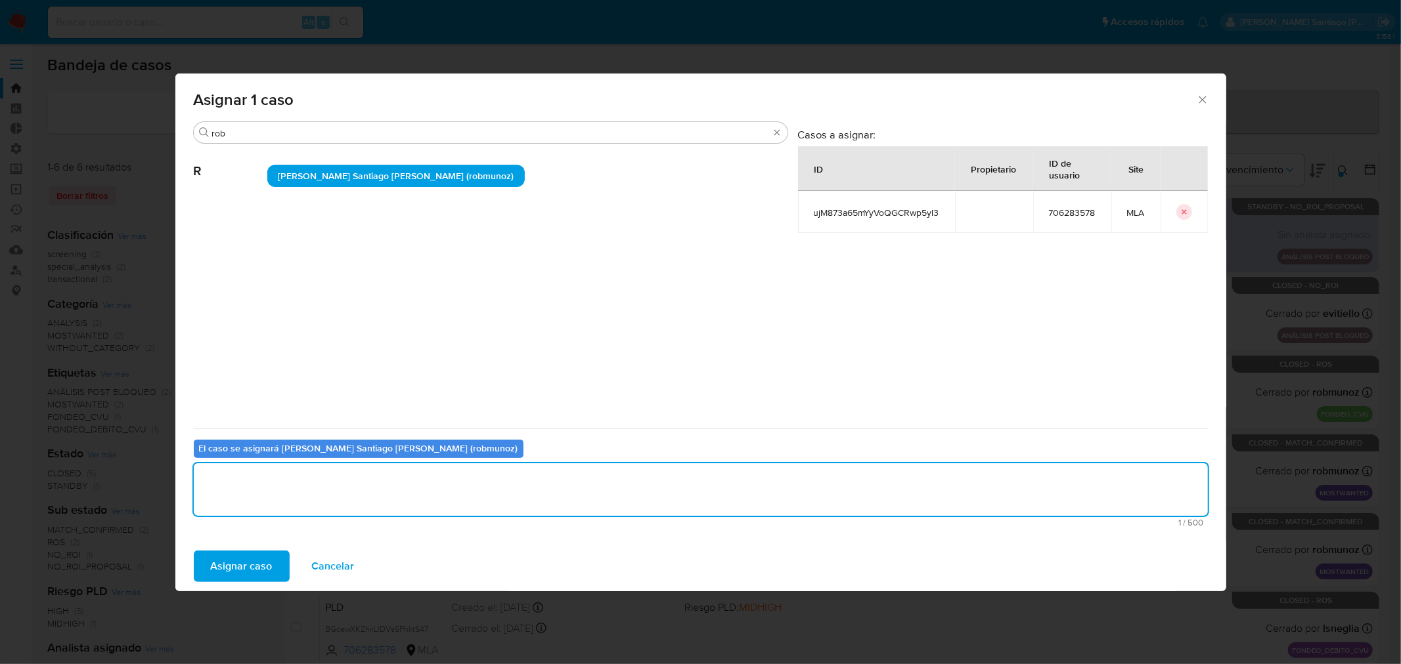
click at [248, 570] on span "Asignar caso" at bounding box center [242, 566] width 62 height 29
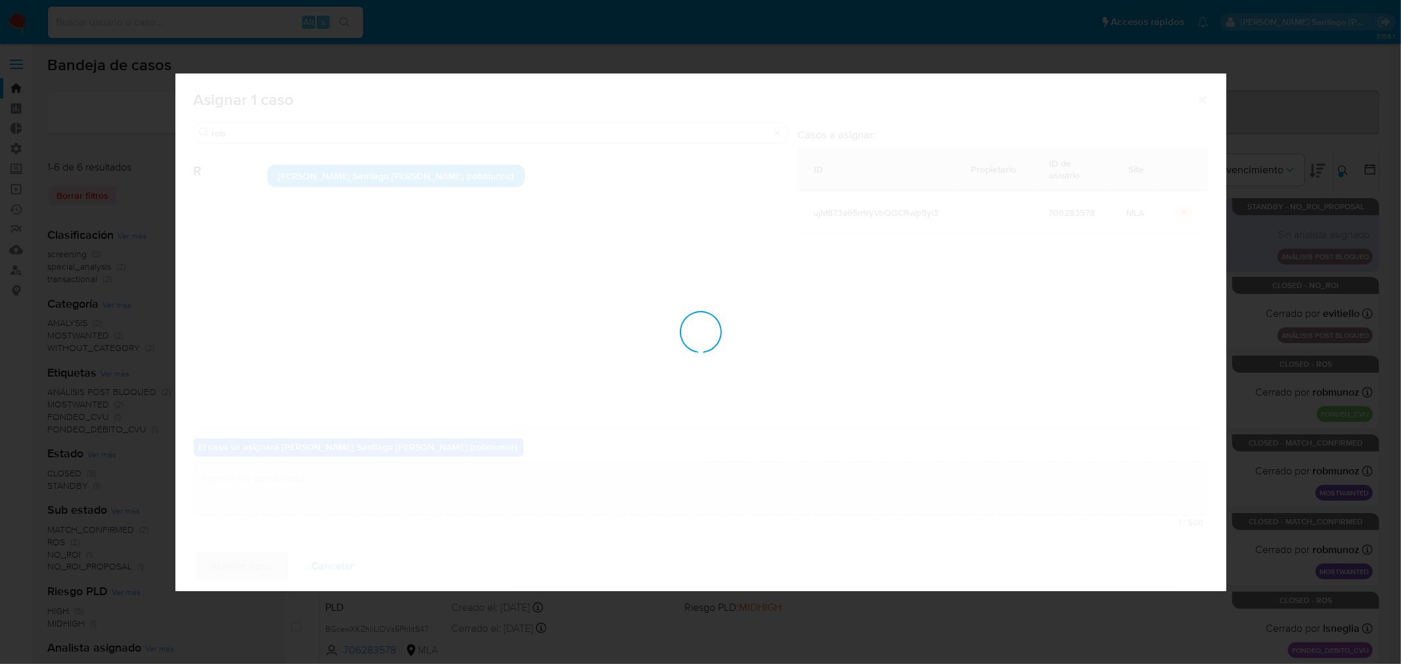
checkbox input "false"
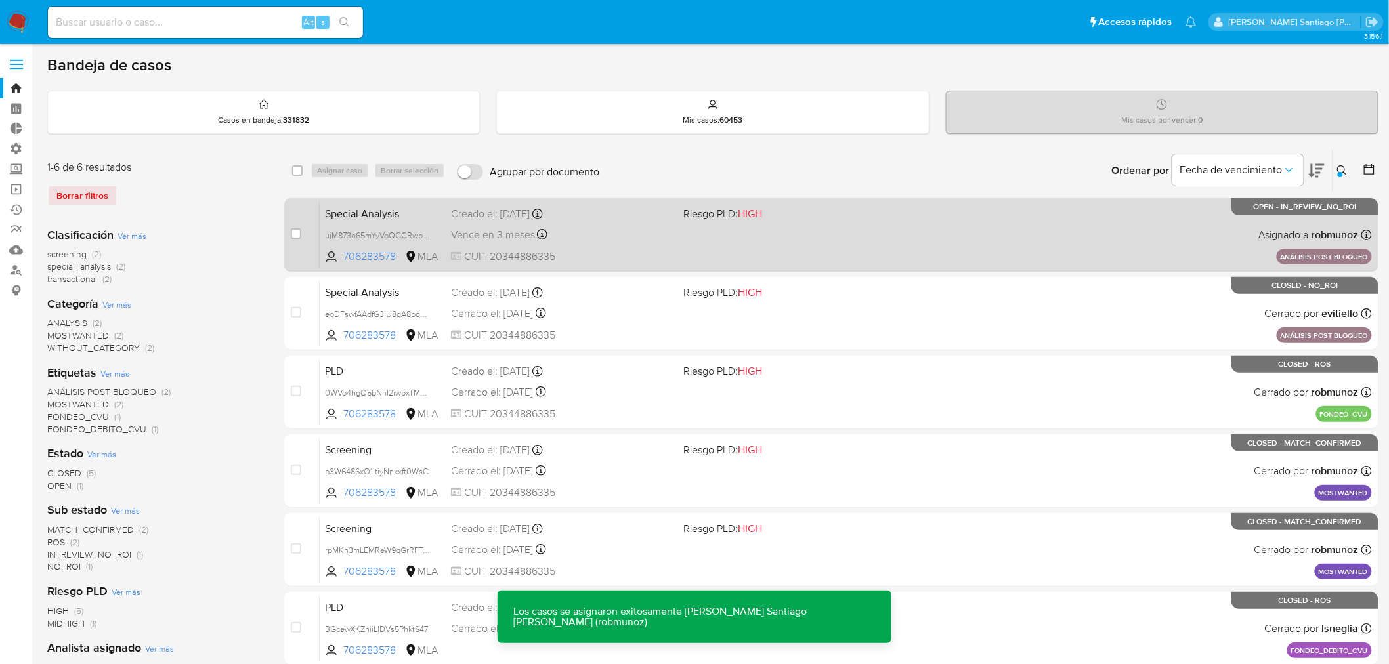
click at [904, 234] on div "Special Analysis ujM873a65mYyVoQGCRwp5yl3 706283578 MLA Riesgo PLD: HIGH Creado…" at bounding box center [846, 235] width 1053 height 66
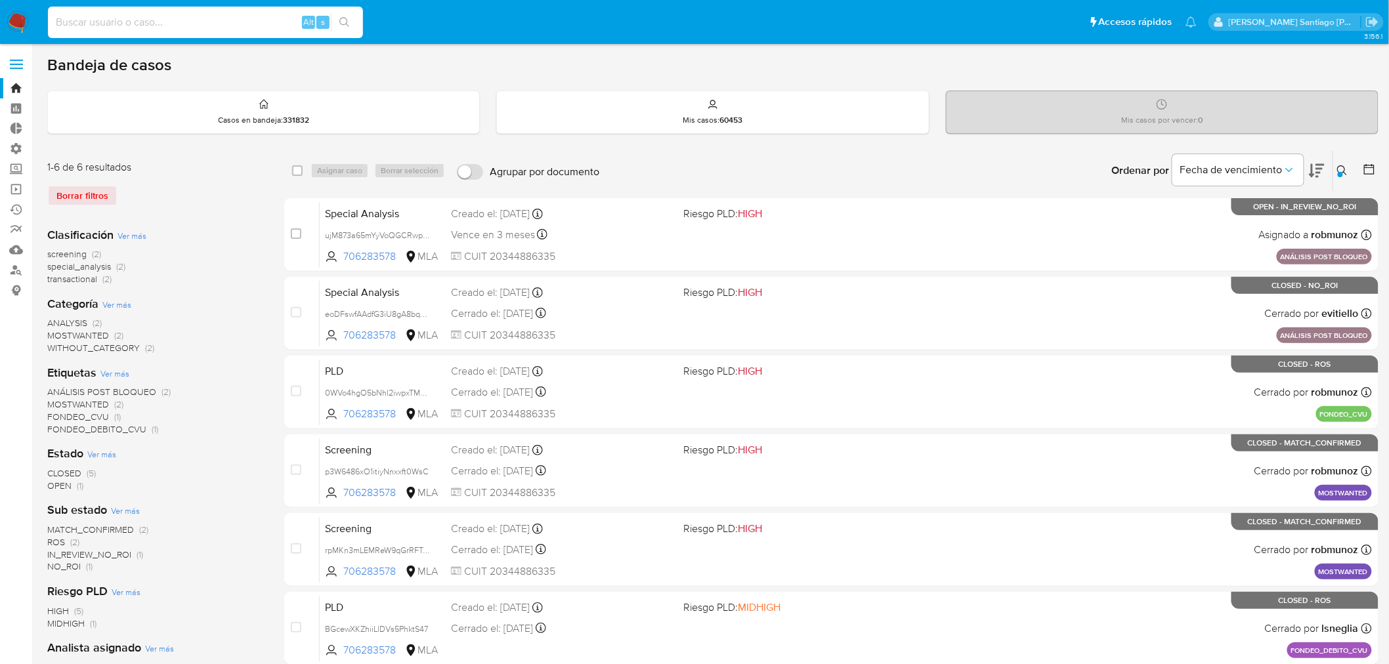
click at [270, 22] on input at bounding box center [205, 22] width 315 height 17
paste input "lZ6RIqGBExnWGZlKY9YBfncP"
type input "lZ6RIqGBExnWGZlKY9YBfncP"
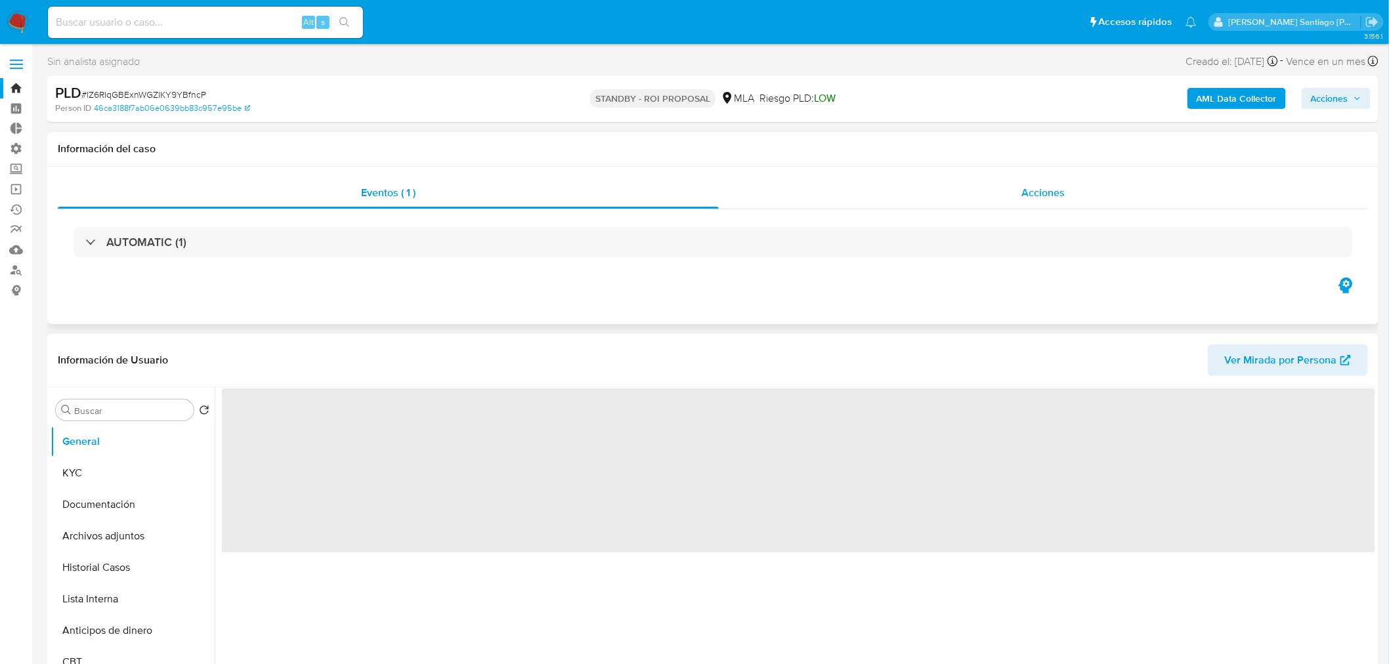
click at [1043, 200] on span "Acciones" at bounding box center [1043, 192] width 43 height 15
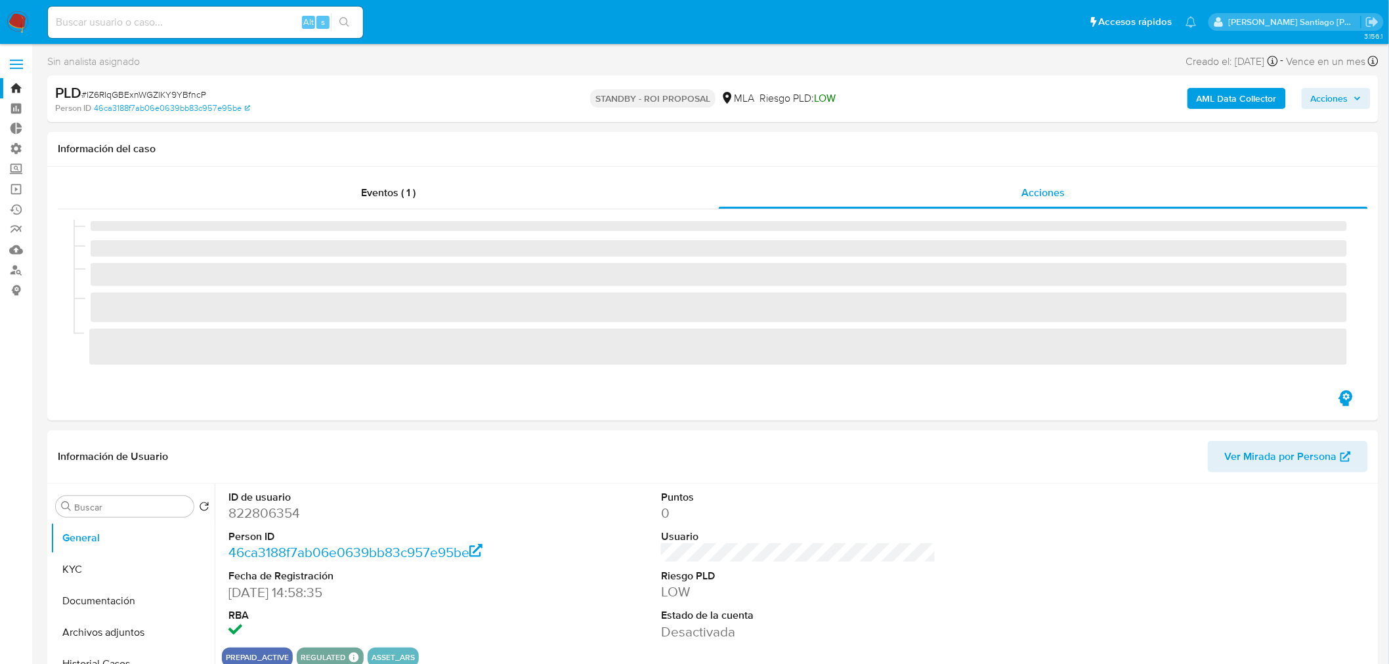
select select "10"
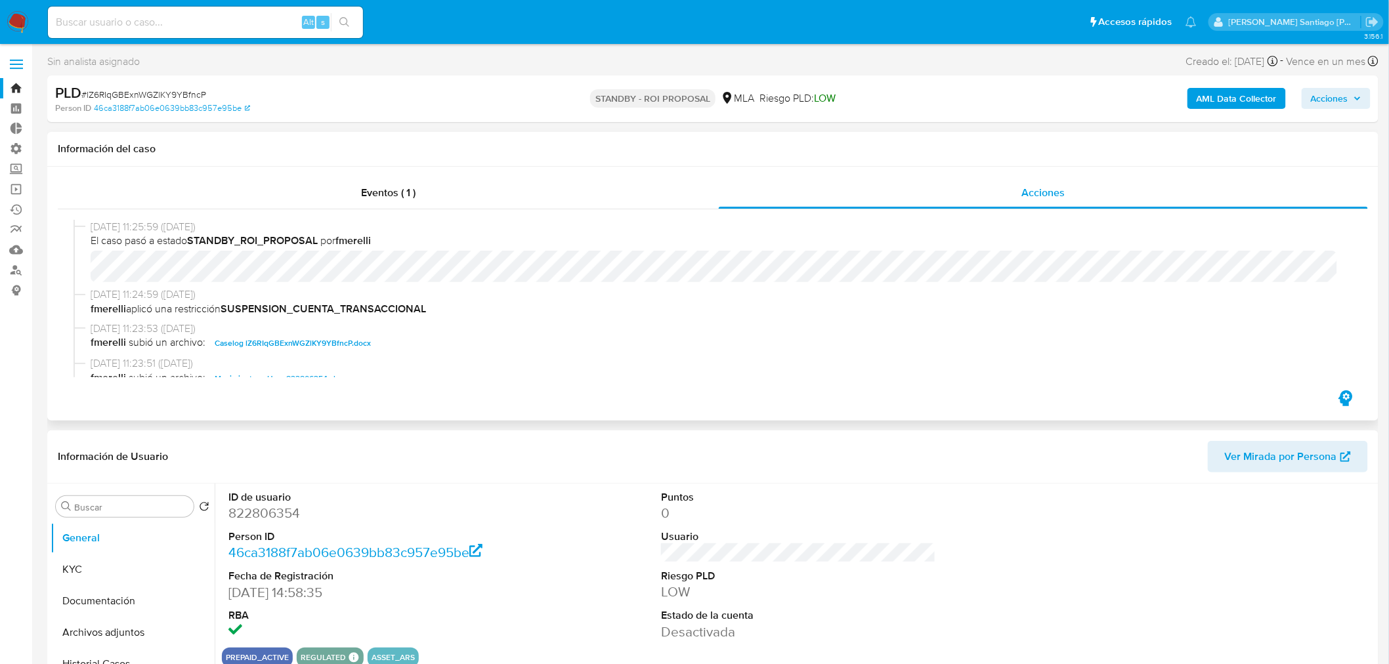
click at [339, 336] on span "Caselog lZ6RIqGBExnWGZlKY9YBfncP.docx" at bounding box center [293, 344] width 156 height 16
click at [16, 189] on link "Operaciones masivas" at bounding box center [78, 189] width 156 height 20
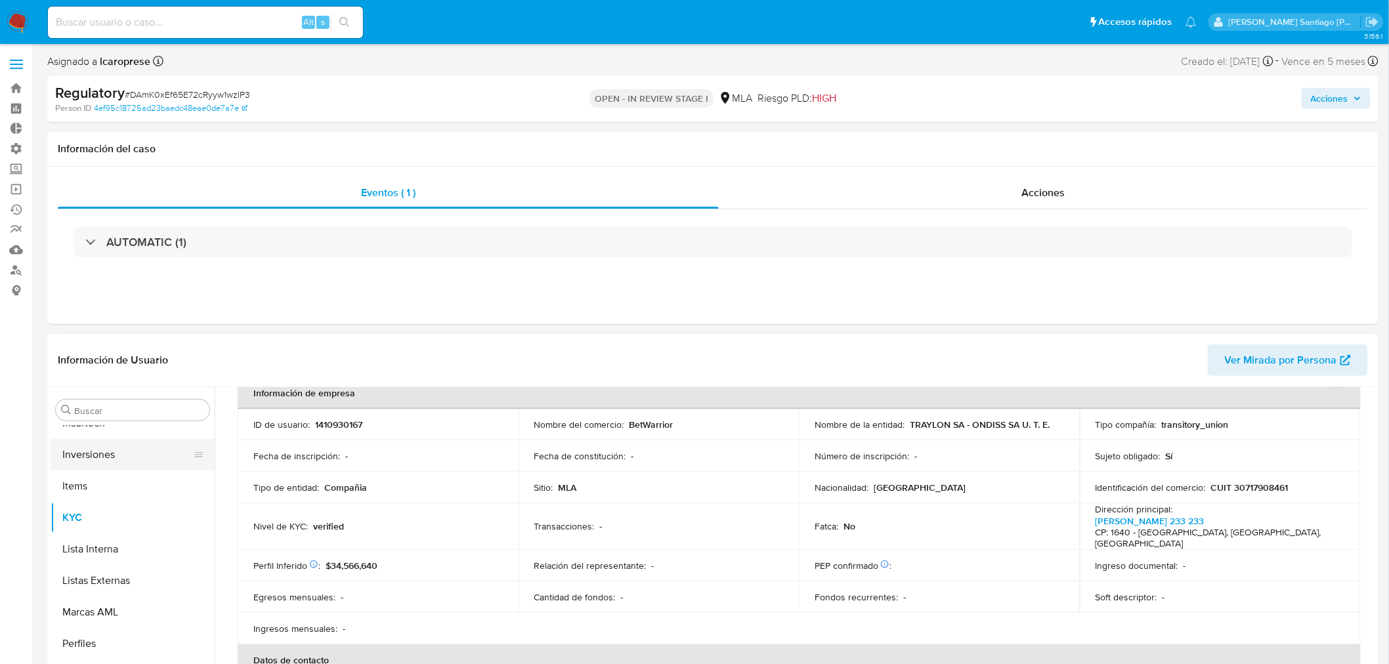
scroll to position [658, 0]
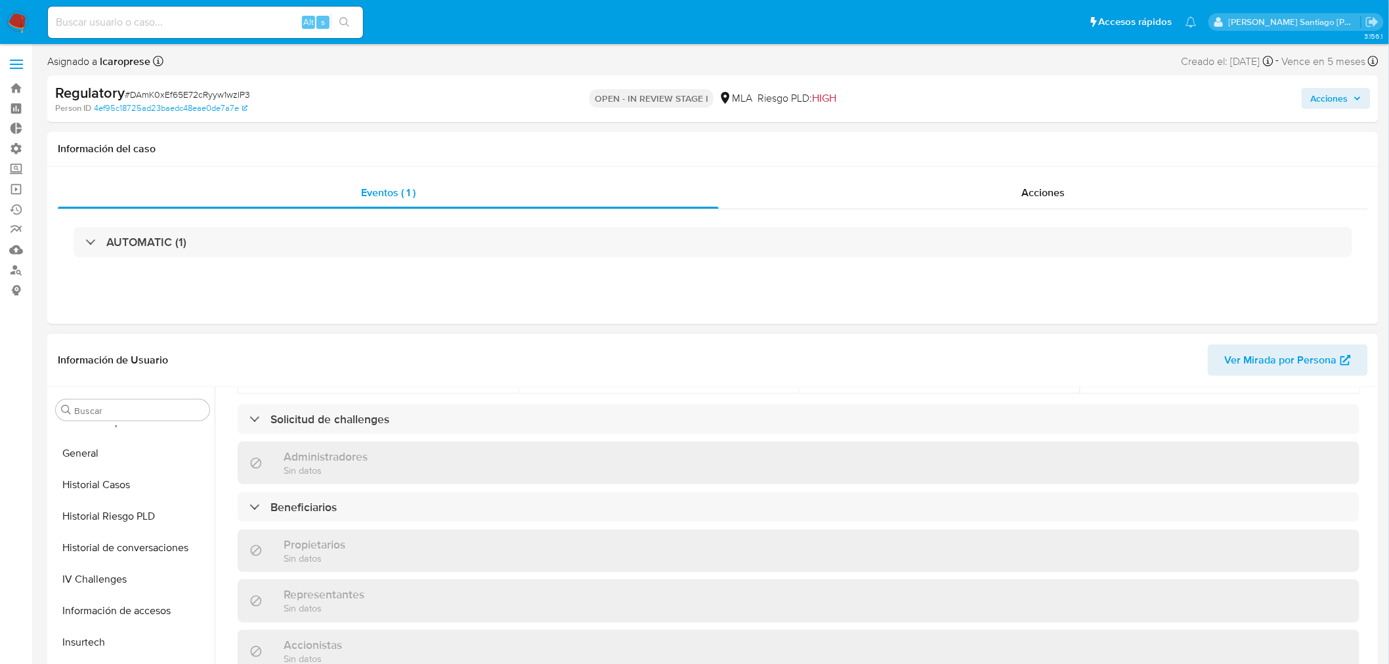
select select "10"
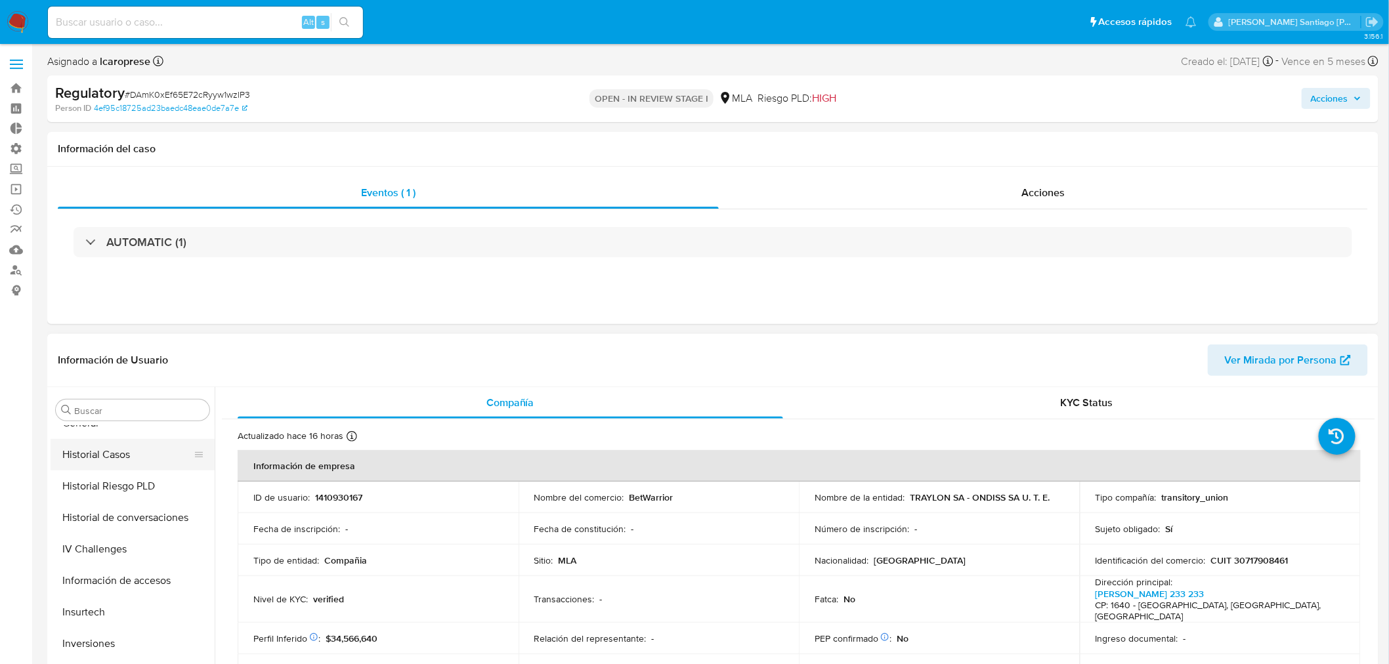
scroll to position [364, 0]
click at [112, 495] on button "General" at bounding box center [128, 487] width 154 height 32
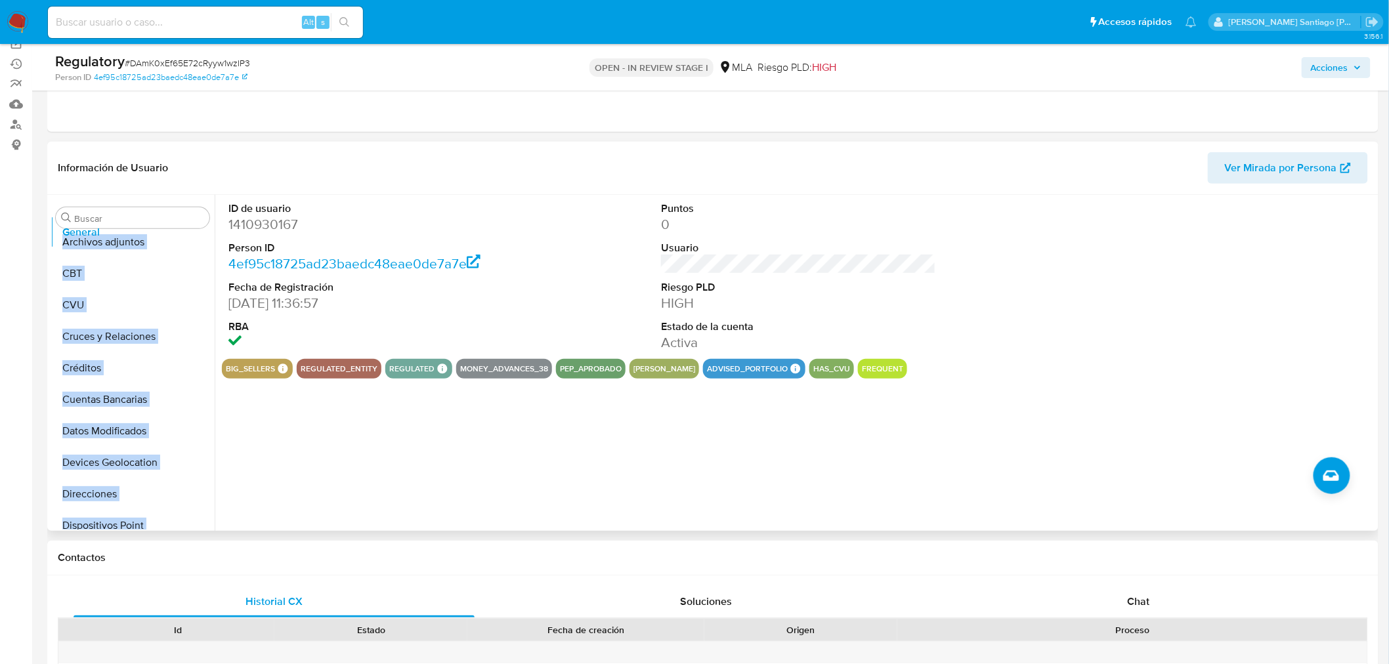
scroll to position [0, 0]
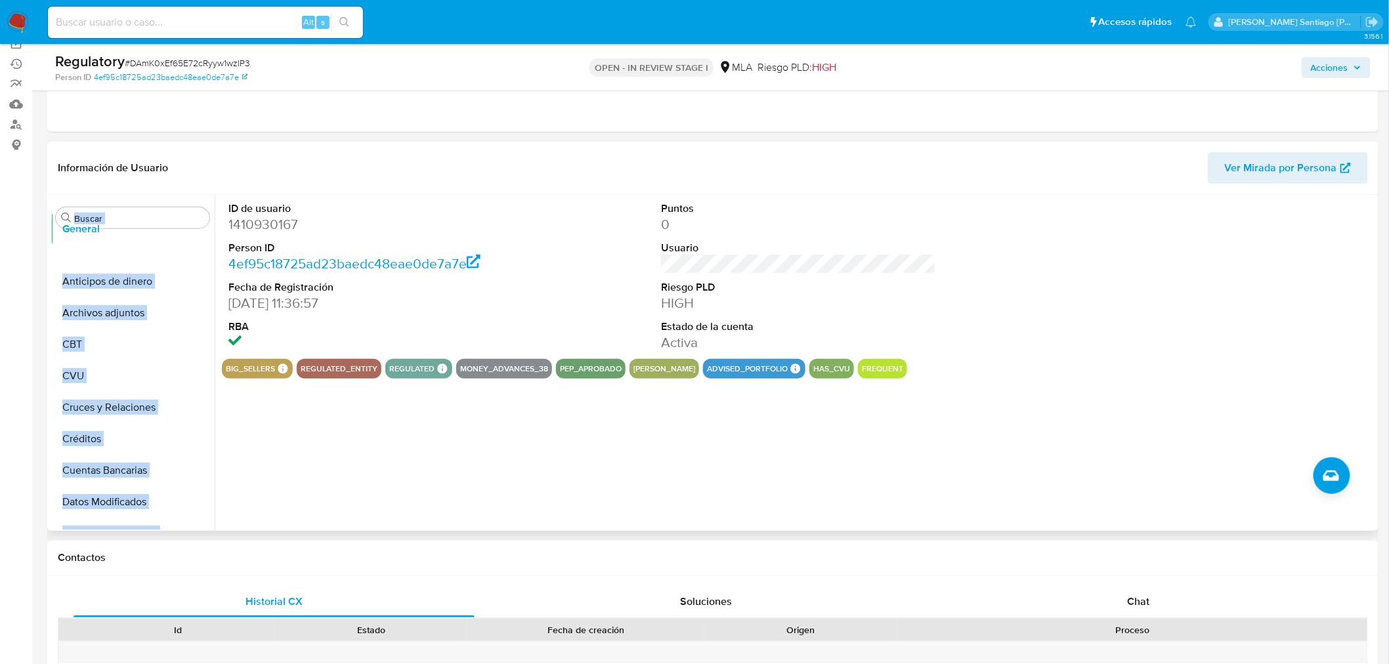
drag, startPoint x: 195, startPoint y: 365, endPoint x: 195, endPoint y: 244, distance: 121.5
click at [194, 227] on div "Buscar Anticipos de dinero Archivos adjuntos CBT CVU Cruces y Relaciones Crédit…" at bounding box center [133, 364] width 164 height 334
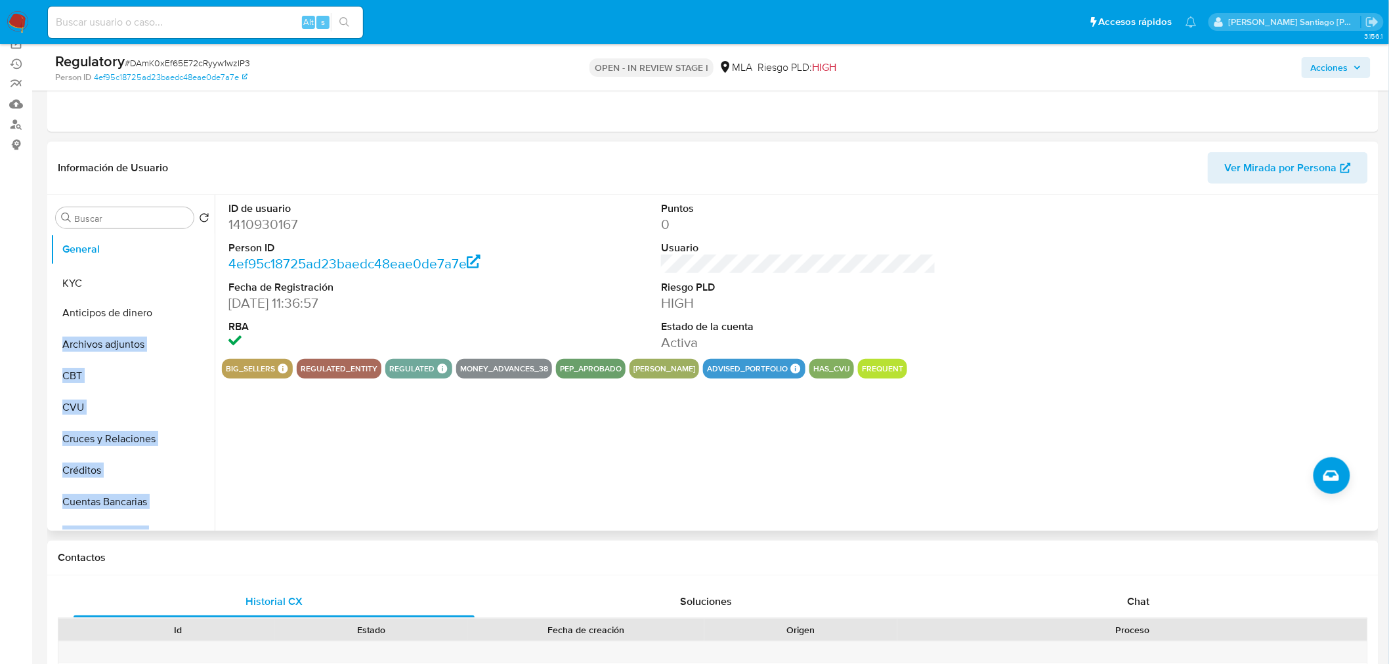
drag, startPoint x: 197, startPoint y: 504, endPoint x: 154, endPoint y: 283, distance: 225.4
click at [154, 283] on ul "General Anticipos de dinero Archivos adjuntos CBT CVU Cruces y Relaciones Crédi…" at bounding box center [133, 382] width 164 height 296
click at [165, 309] on ul "General KYC Anticipos de dinero Archivos adjuntos CBT CVU Cruces y Relaciones C…" at bounding box center [133, 382] width 164 height 296
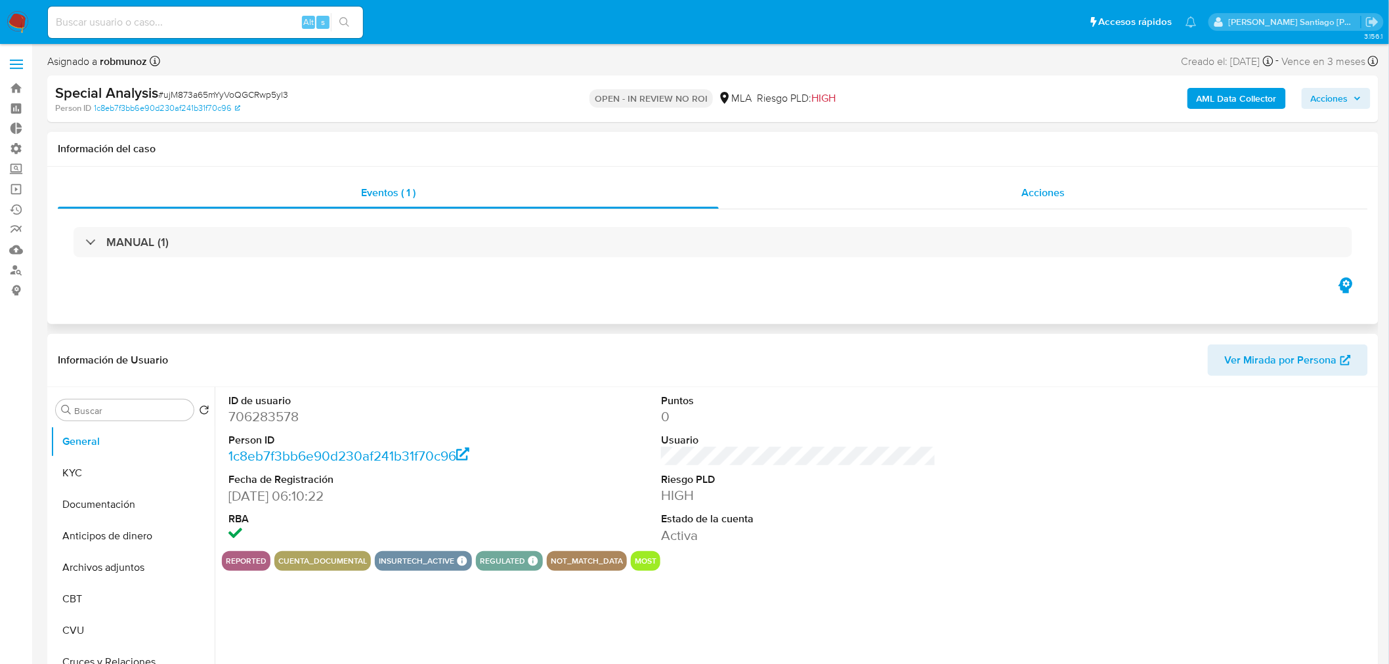
select select "10"
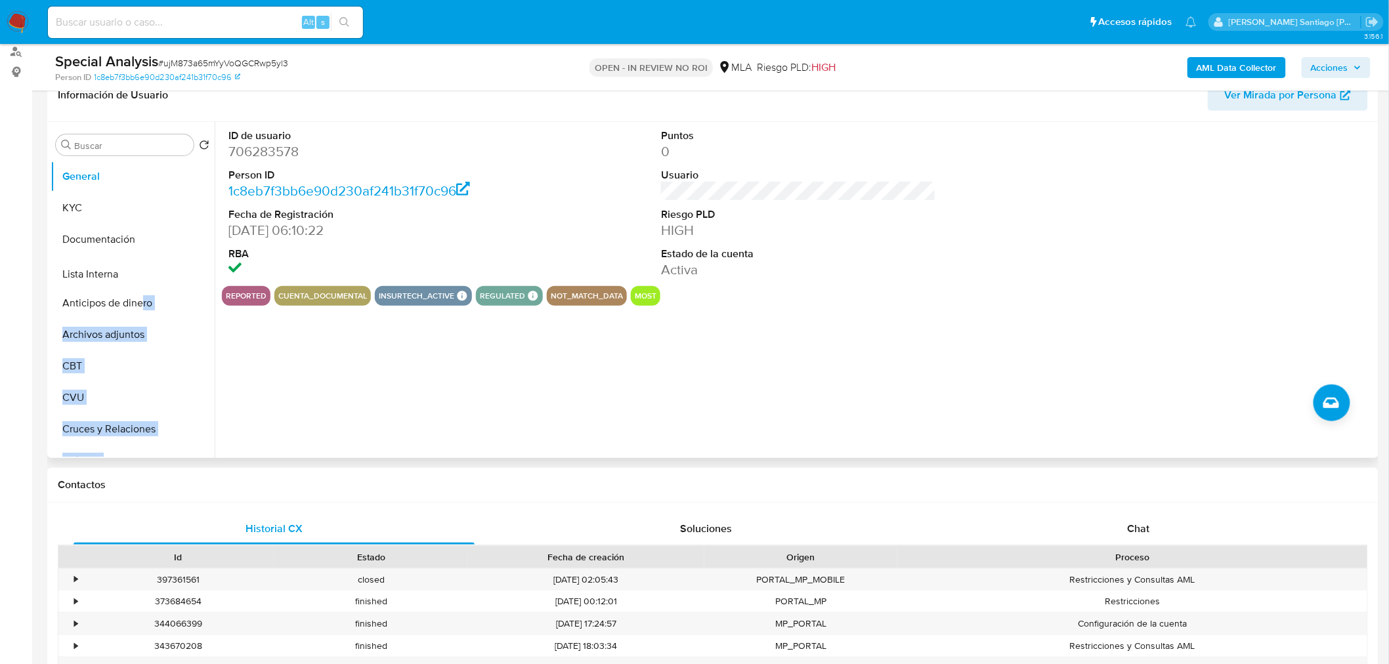
drag, startPoint x: 194, startPoint y: 314, endPoint x: 141, endPoint y: 272, distance: 66.9
click at [141, 272] on ul "General KYC Documentación Anticipos de dinero Archivos adjuntos CBT CVU Cruces …" at bounding box center [133, 309] width 164 height 296
click at [120, 270] on button "Lista Interna" at bounding box center [128, 271] width 154 height 32
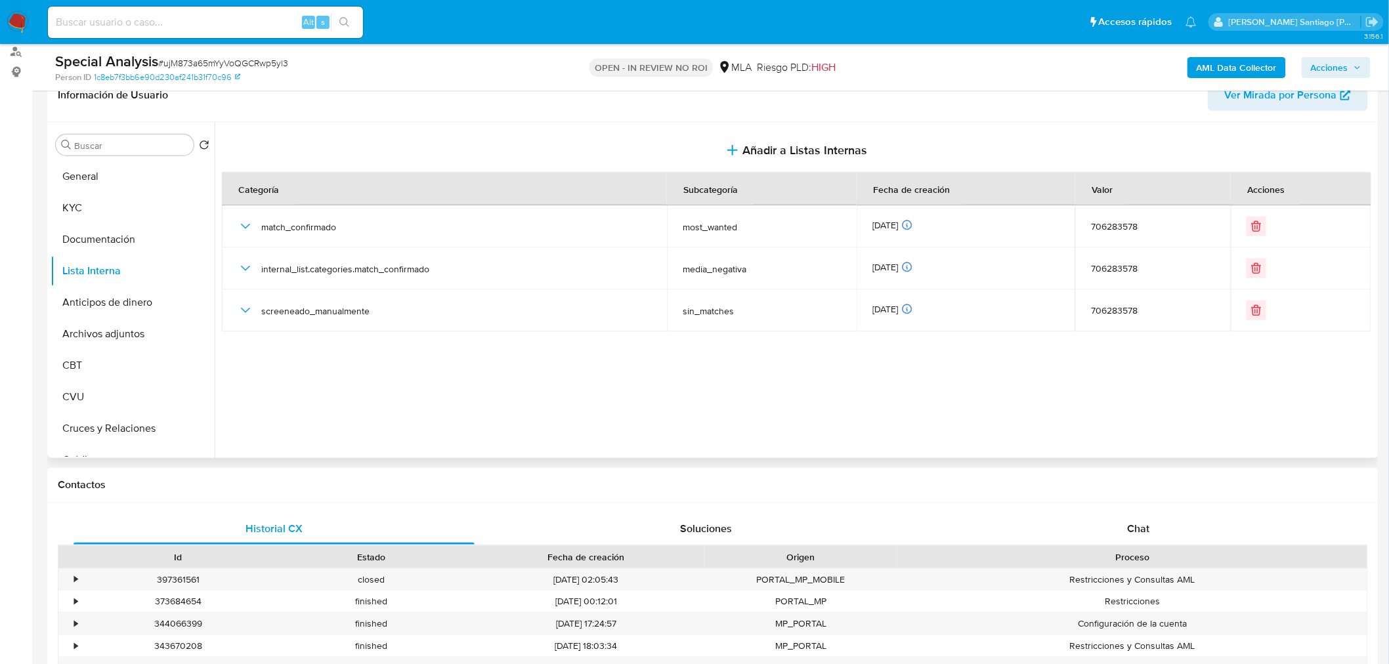
click at [254, 359] on div at bounding box center [795, 290] width 1161 height 336
drag, startPoint x: 188, startPoint y: 328, endPoint x: 179, endPoint y: 259, distance: 69.6
click at [179, 259] on ul "General KYC Documentación Lista Interna Anticipos de dinero Archivos adjuntos C…" at bounding box center [133, 309] width 164 height 296
drag, startPoint x: 188, startPoint y: 318, endPoint x: 156, endPoint y: 306, distance: 33.7
click at [156, 306] on ul "General KYC Documentación Archivos adjuntos Lista Interna Anticipos de dinero C…" at bounding box center [133, 309] width 164 height 296
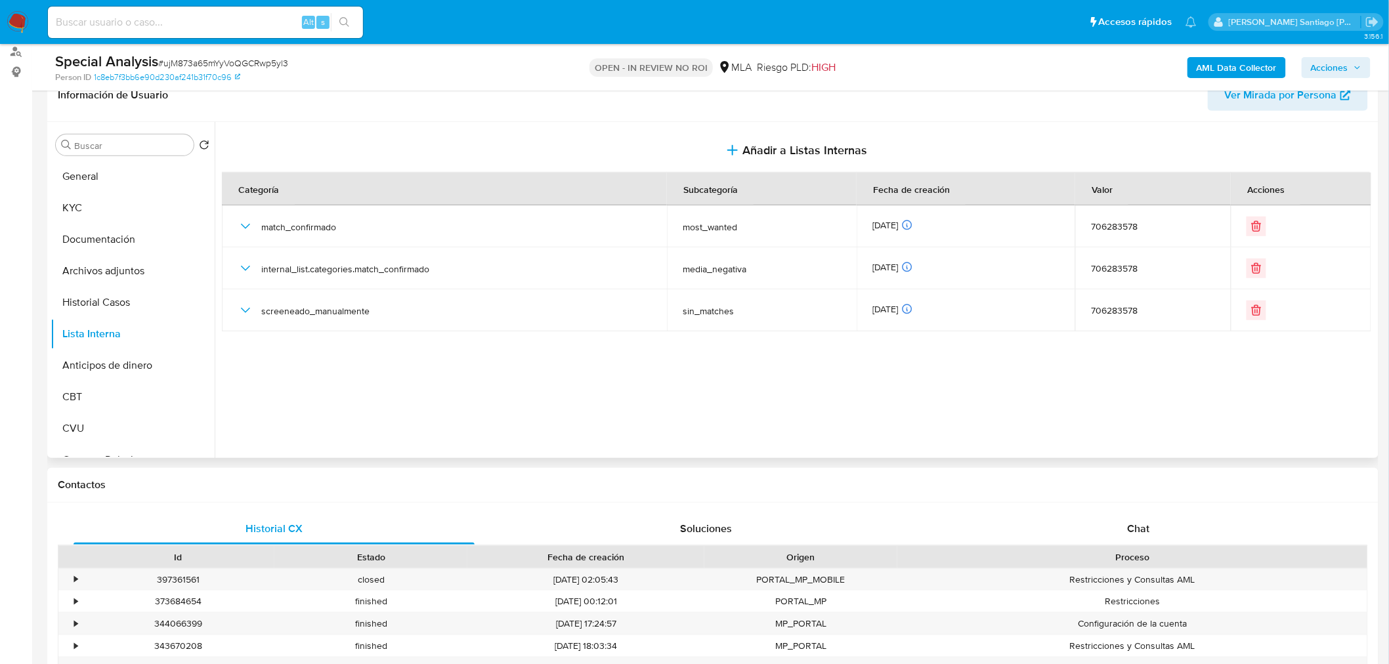
click at [296, 399] on div at bounding box center [795, 290] width 1161 height 336
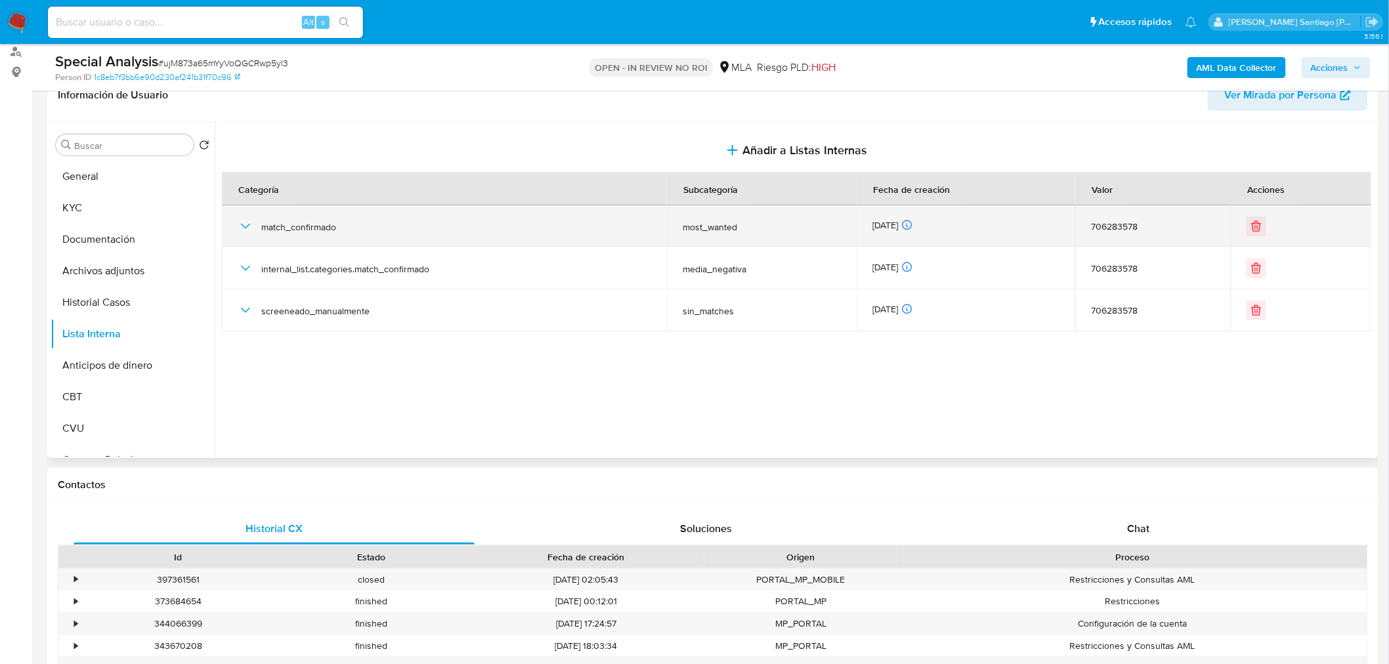
click at [1263, 227] on div at bounding box center [1301, 227] width 108 height 20
click at [1252, 224] on icon "Eliminar" at bounding box center [1256, 226] width 13 height 13
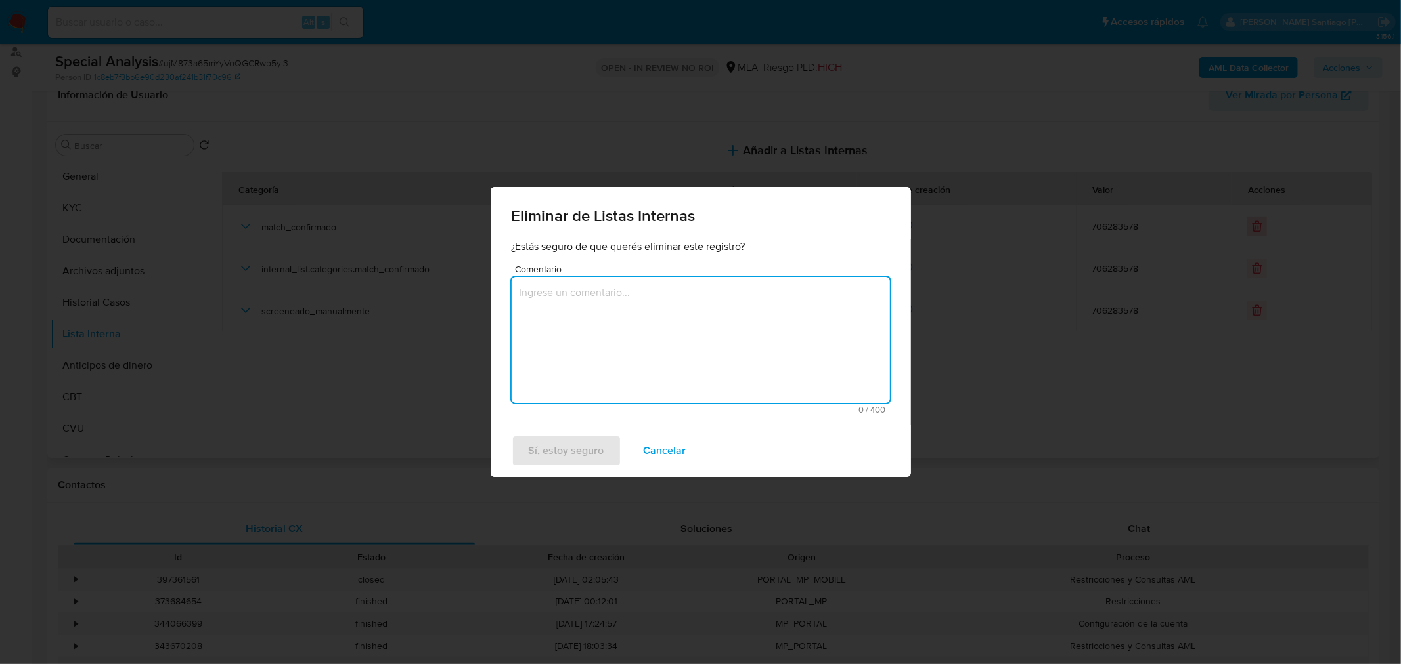
click at [707, 371] on textarea "Comentario" at bounding box center [701, 340] width 378 height 126
type textarea "Eliminado de la lista de ARCA"
click at [522, 449] on button "Sí, estoy seguro" at bounding box center [567, 451] width 110 height 32
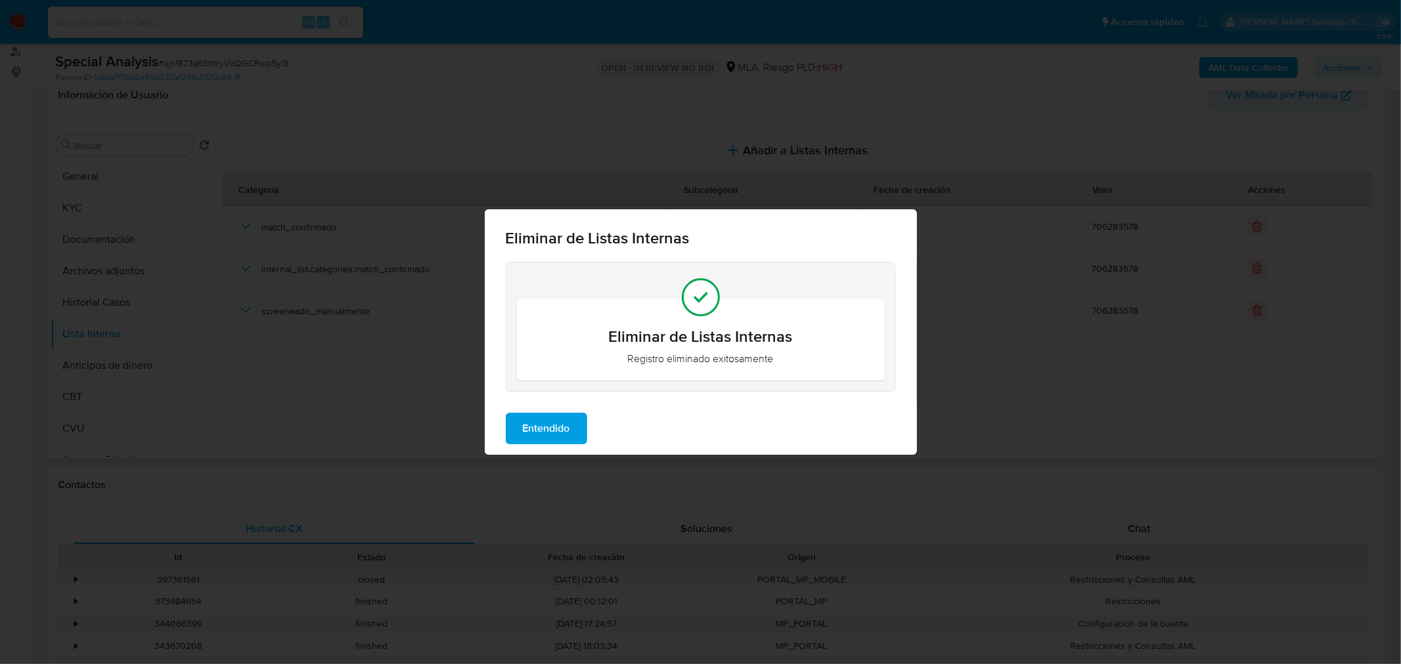
click at [533, 423] on span "Entendido" at bounding box center [546, 428] width 47 height 29
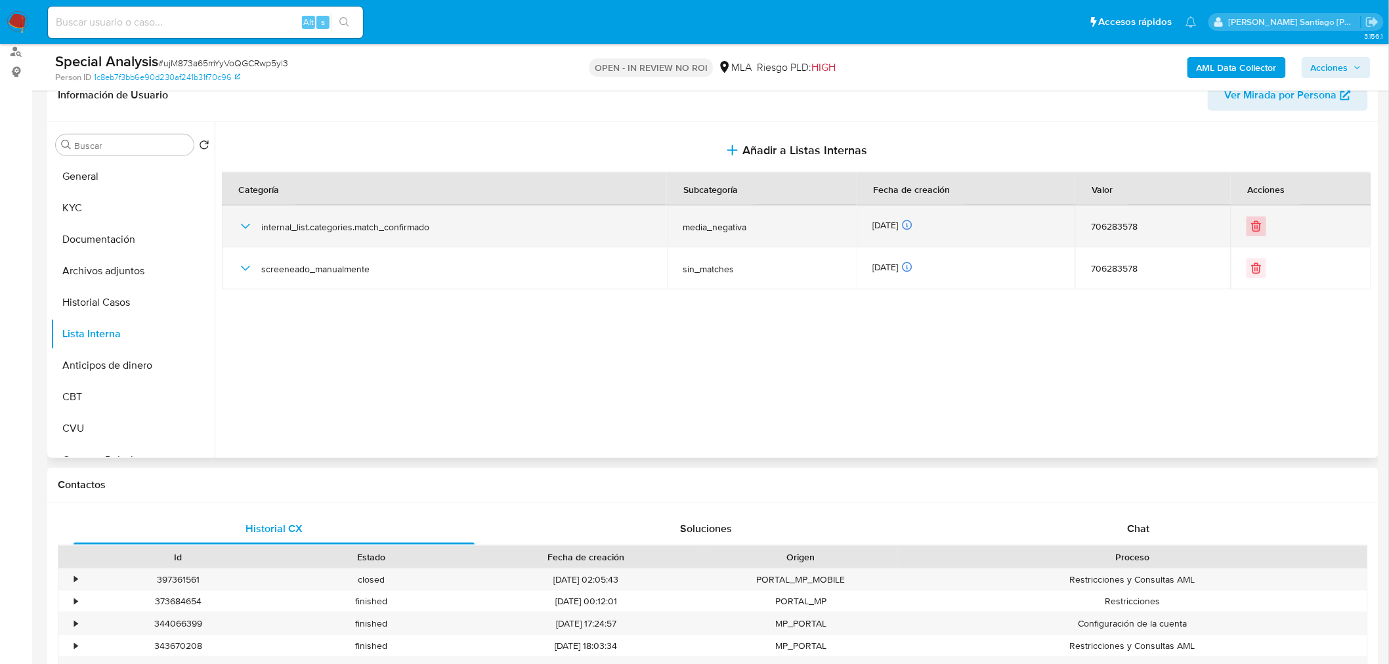
click at [1253, 227] on icon "Eliminar" at bounding box center [1257, 227] width 8 height 8
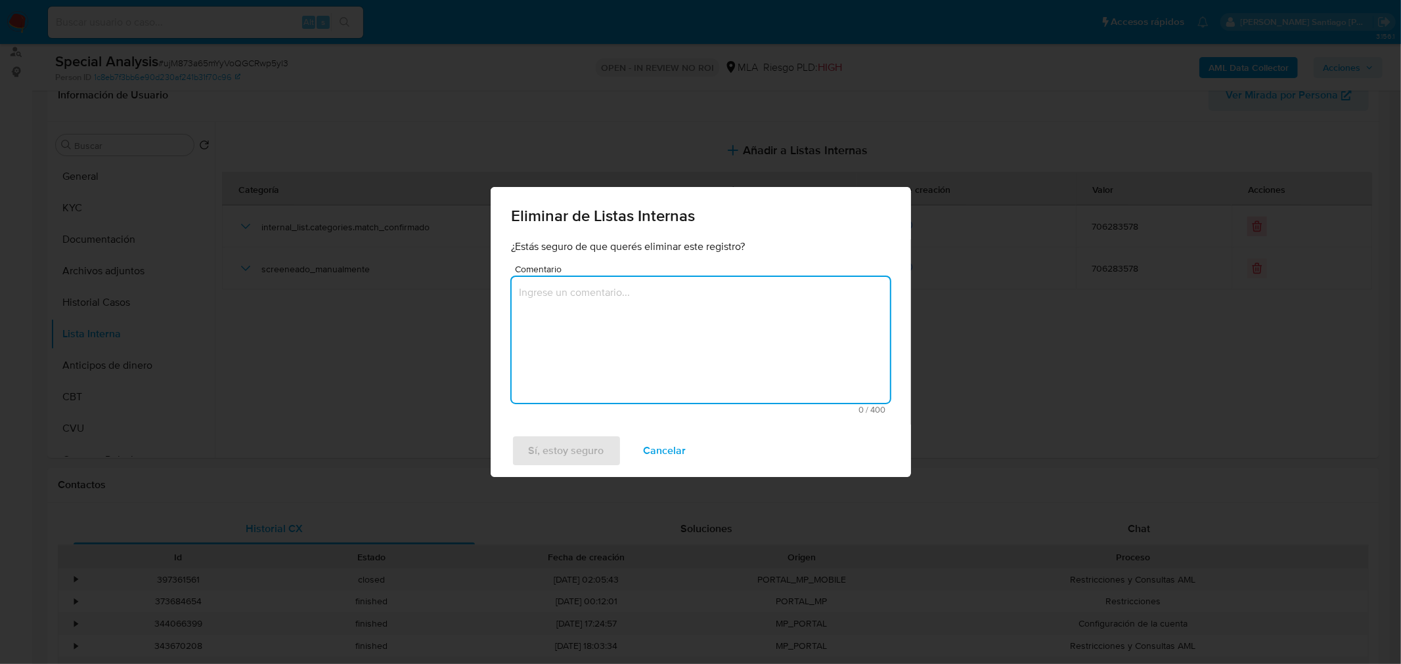
click at [661, 314] on textarea "Comentario" at bounding box center [701, 340] width 378 height 126
type textarea "Eliminado de lista de ARCA"
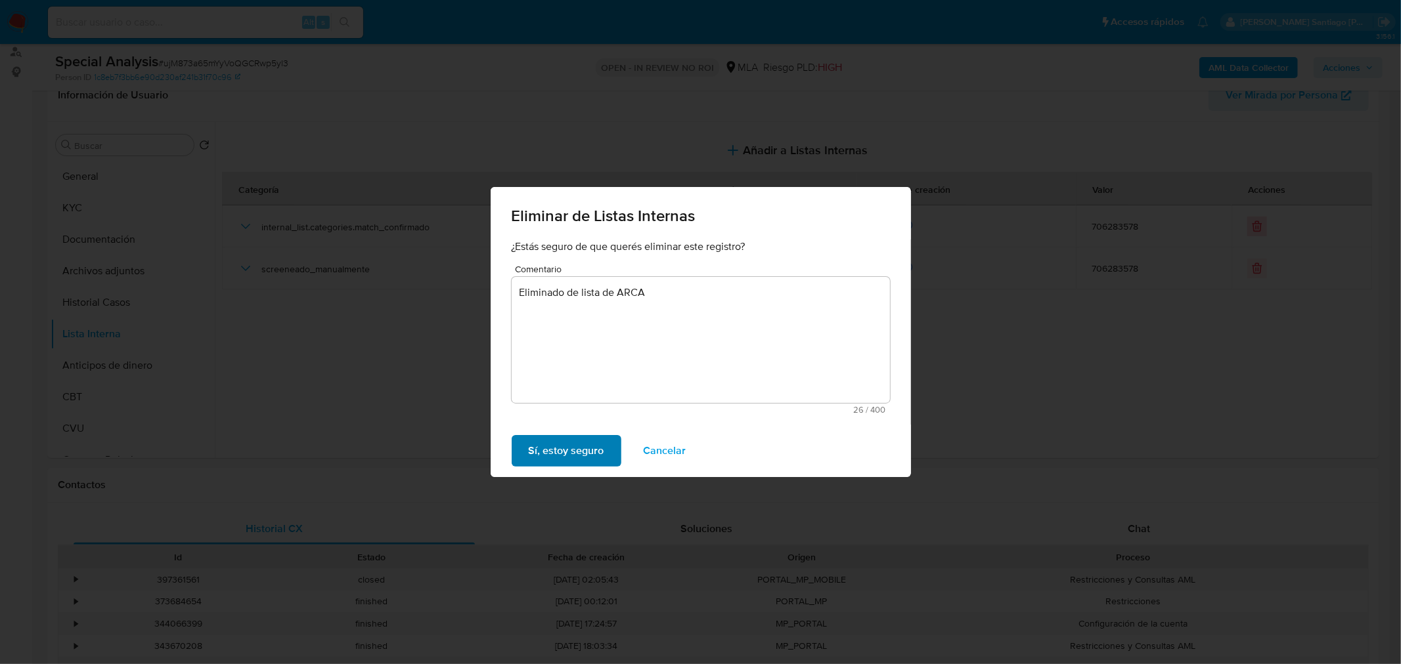
click at [583, 448] on span "Sí, estoy seguro" at bounding box center [567, 451] width 76 height 29
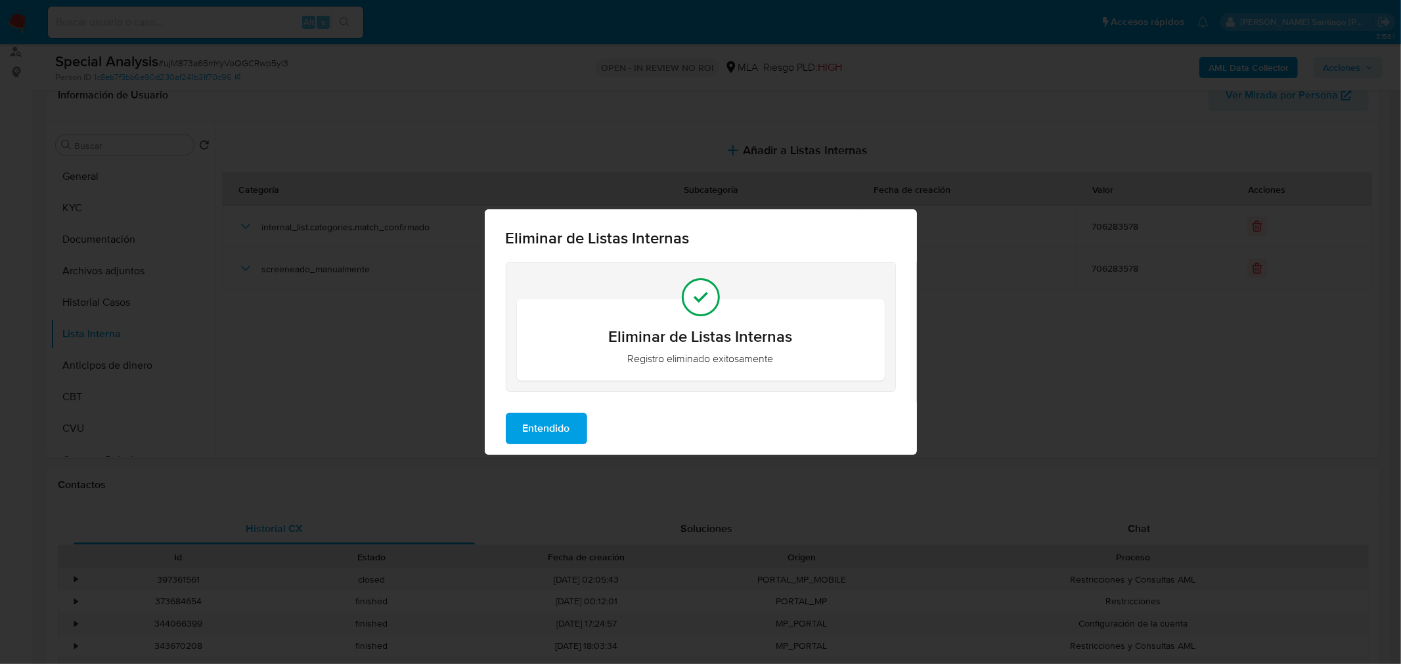
click at [569, 416] on span "Entendido" at bounding box center [546, 428] width 47 height 29
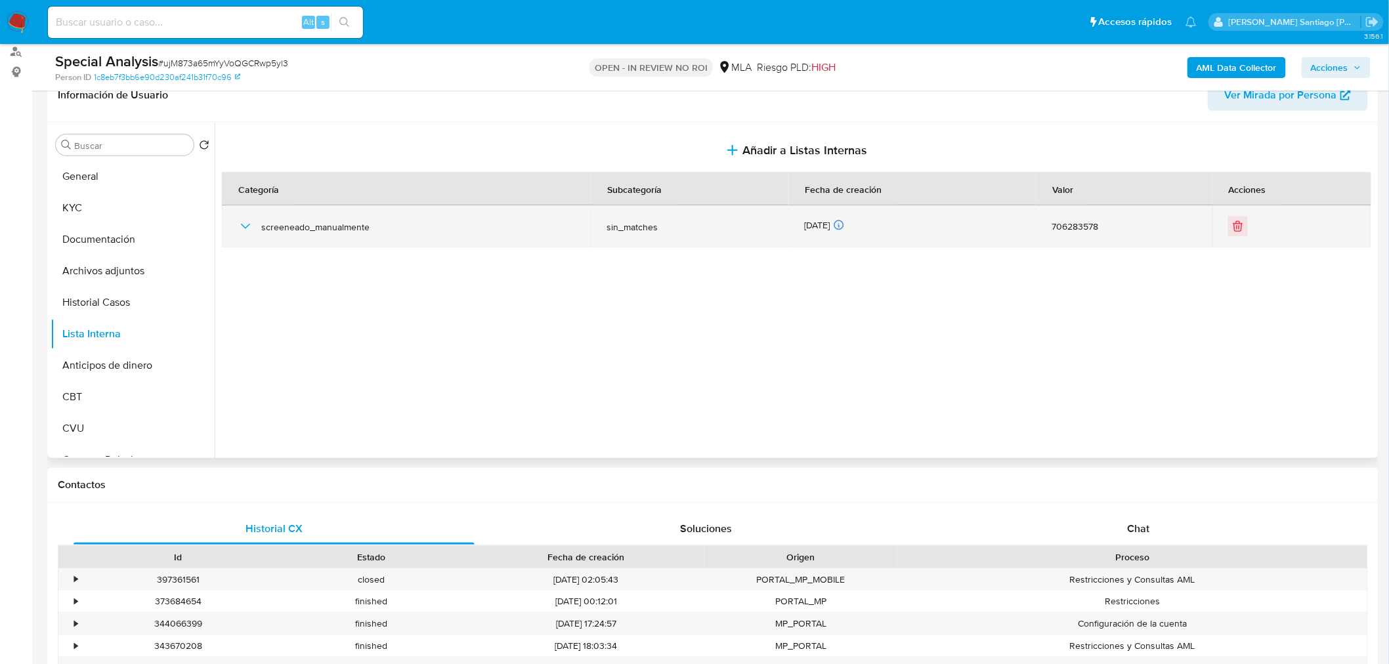
click at [240, 229] on icon "button" at bounding box center [246, 227] width 16 height 16
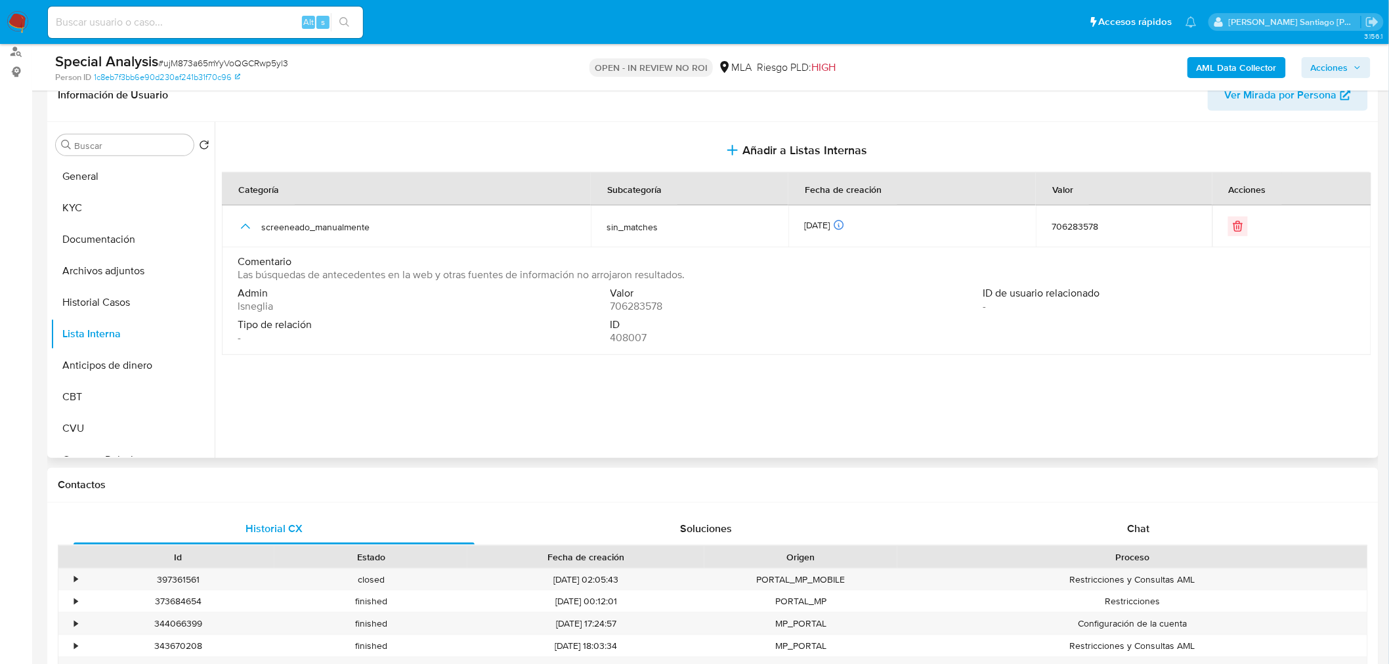
drag, startPoint x: 1220, startPoint y: 357, endPoint x: 1149, endPoint y: 403, distance: 84.9
click at [1220, 357] on div at bounding box center [795, 290] width 1161 height 336
click at [116, 180] on button "General" at bounding box center [128, 177] width 154 height 32
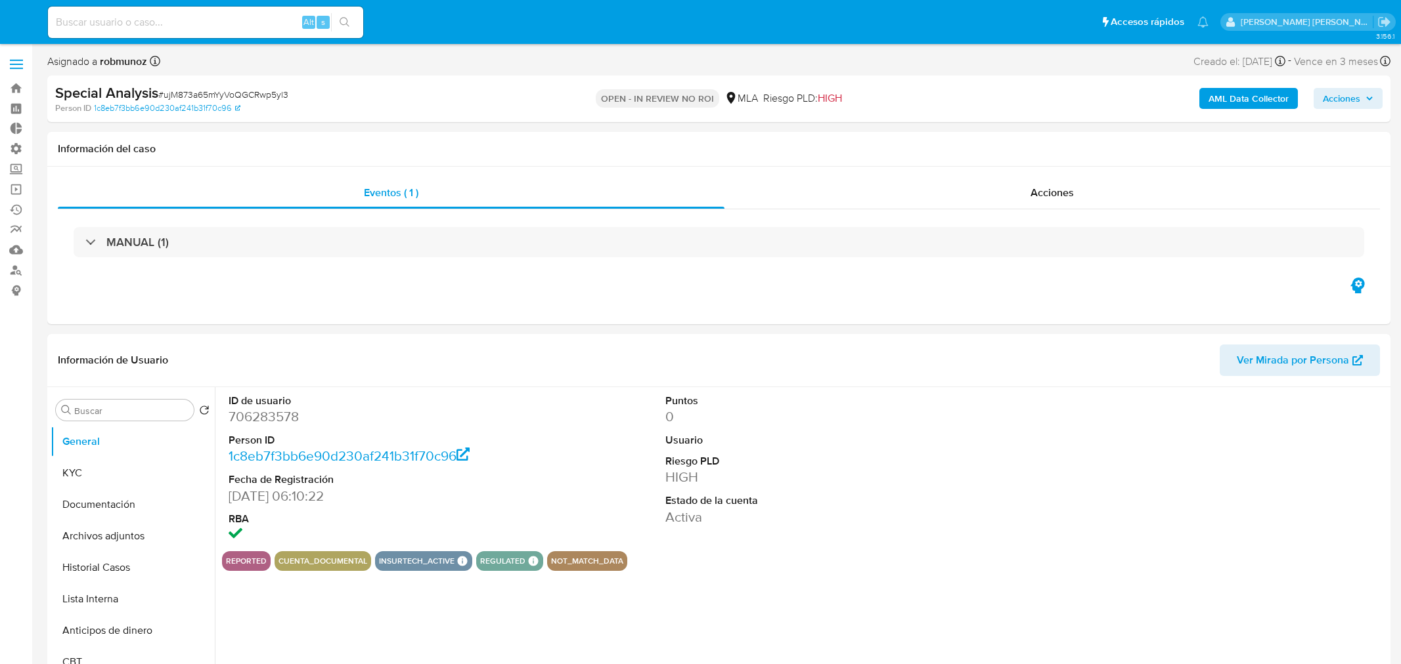
select select "10"
drag, startPoint x: 1339, startPoint y: 96, endPoint x: 1324, endPoint y: 110, distance: 20.5
click at [1339, 97] on span "Acciones" at bounding box center [1329, 98] width 37 height 21
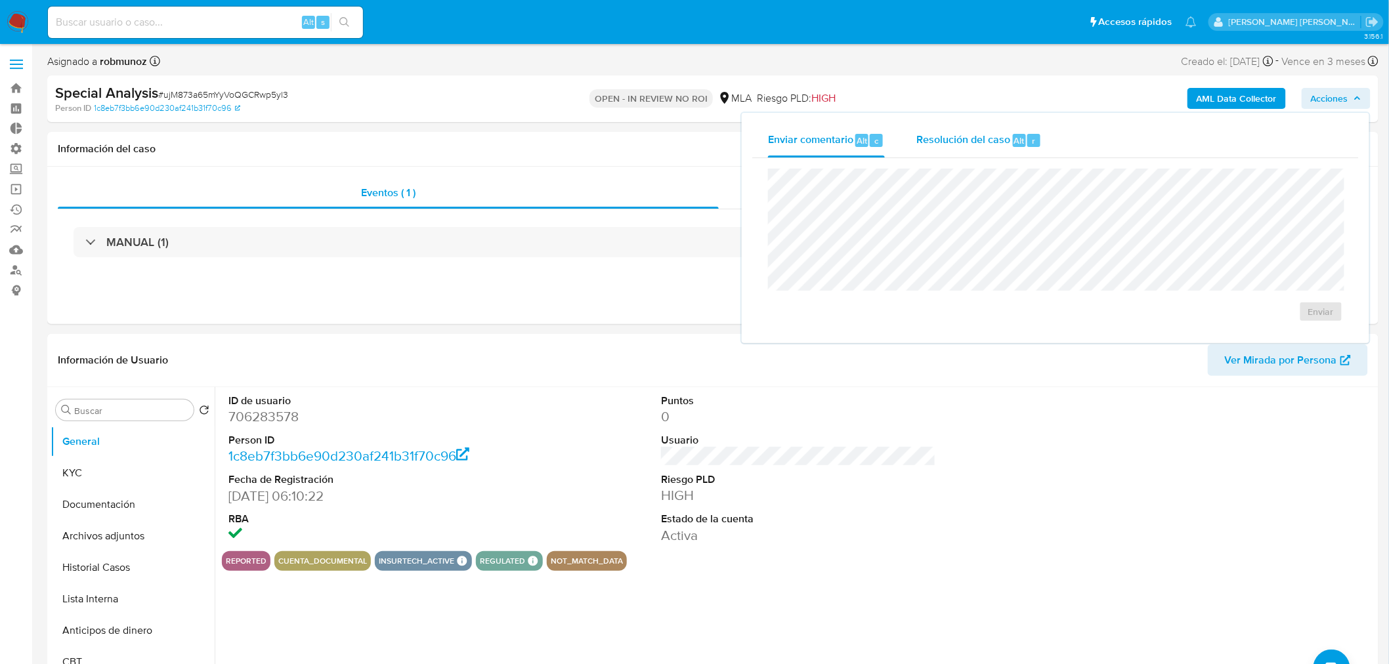
click at [967, 146] on div "Resolución del caso Alt r" at bounding box center [979, 140] width 125 height 34
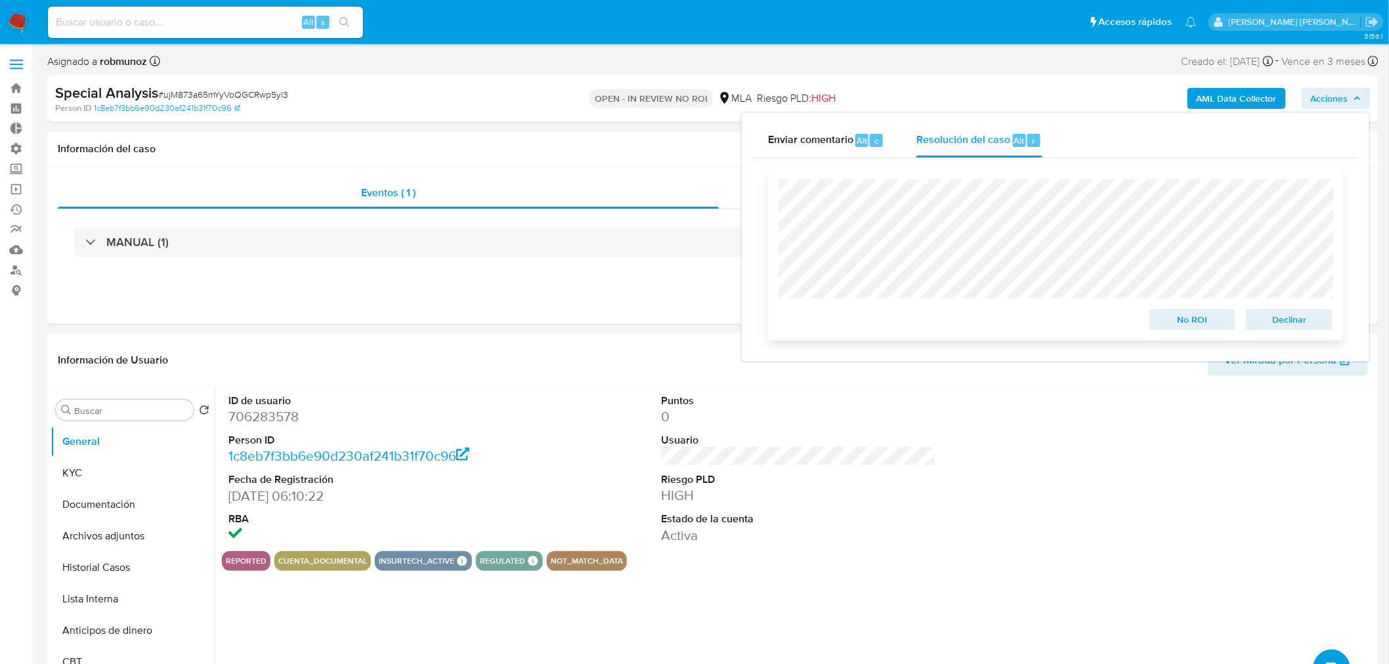
click at [1209, 324] on span "No ROI" at bounding box center [1193, 320] width 68 height 18
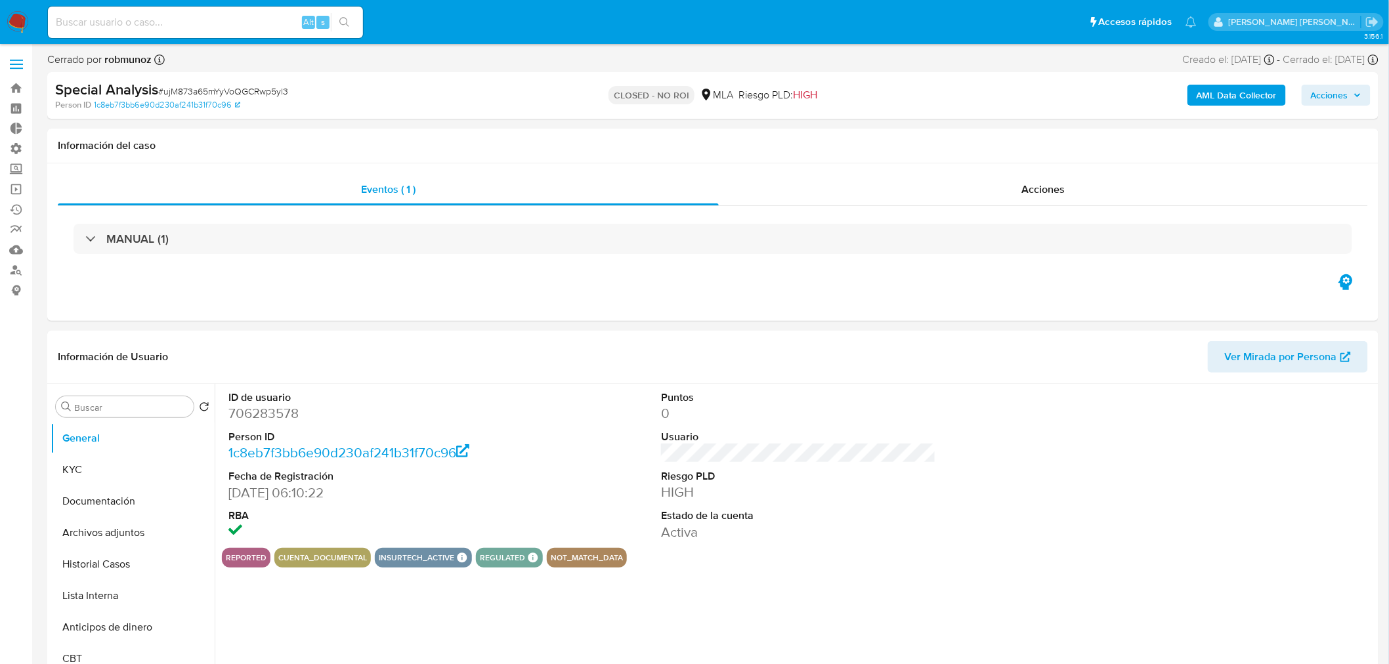
select select "10"
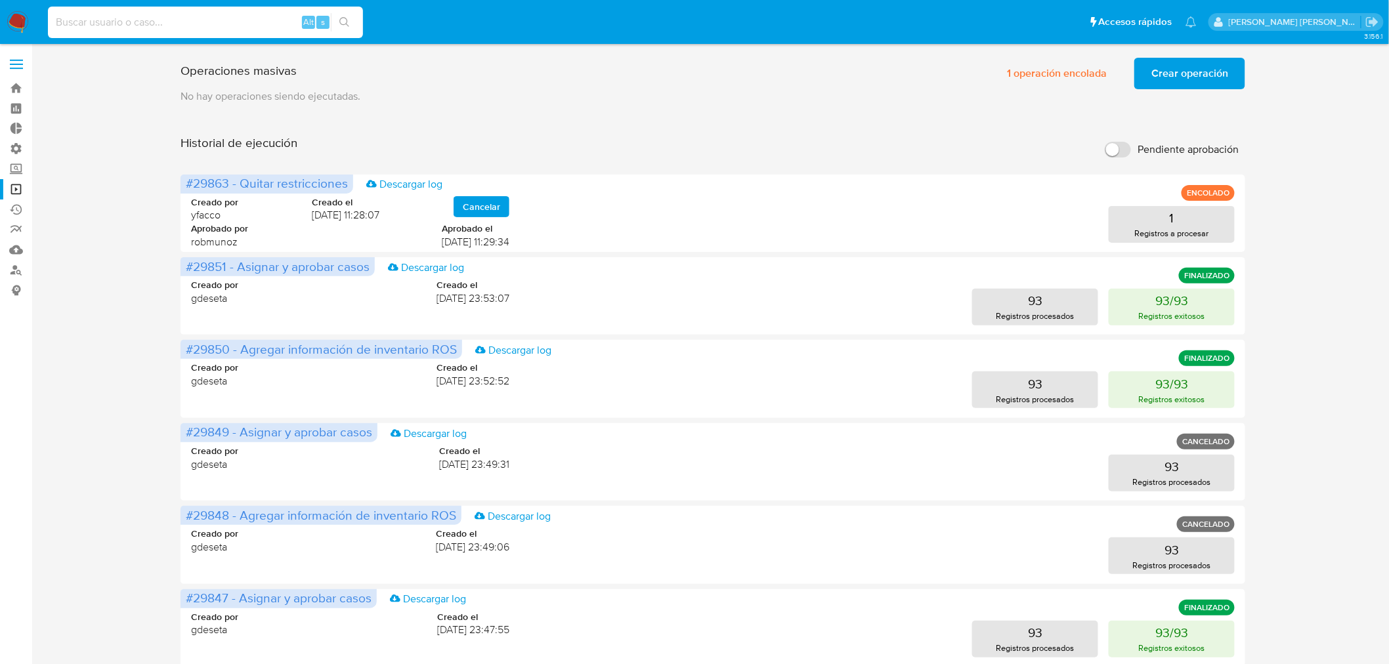
click at [215, 14] on input at bounding box center [205, 22] width 315 height 17
paste input "3QHyInmOGWXLmyYQzSuGfKH0"
type input "3QHyInmOGWXLmyYQzSuGfKH0"
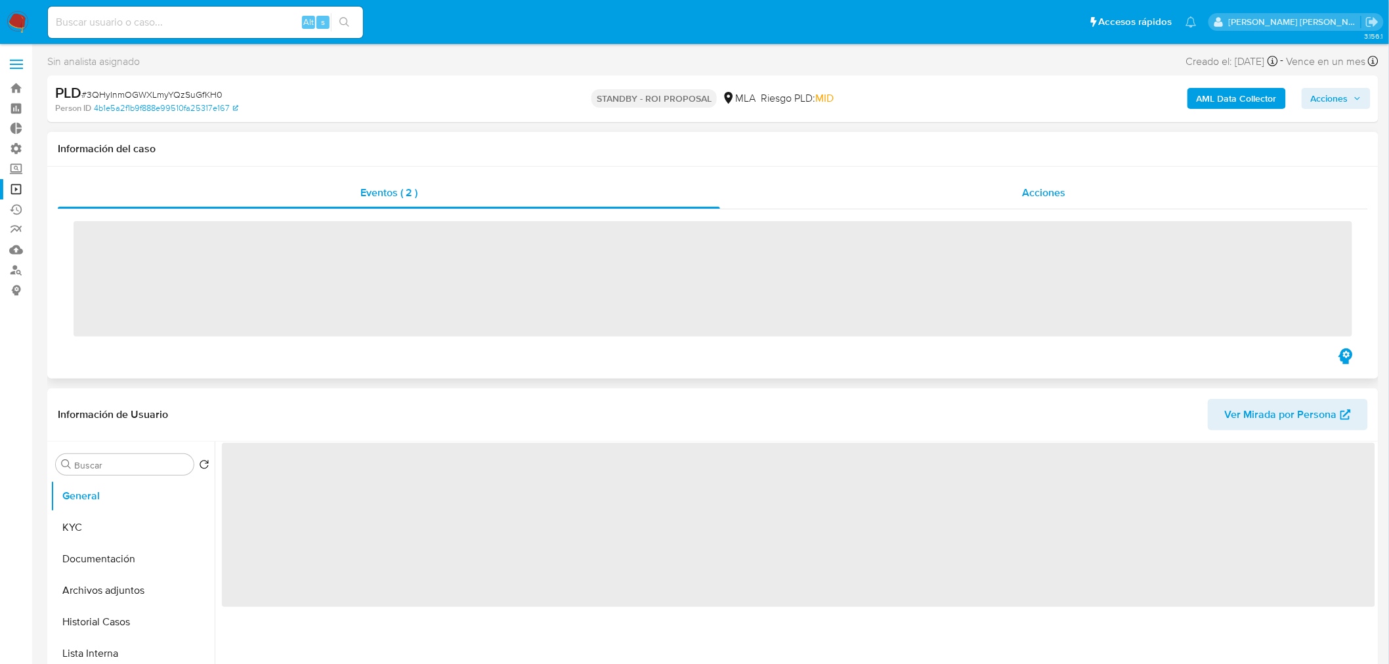
click at [969, 200] on div "Acciones" at bounding box center [1044, 193] width 649 height 32
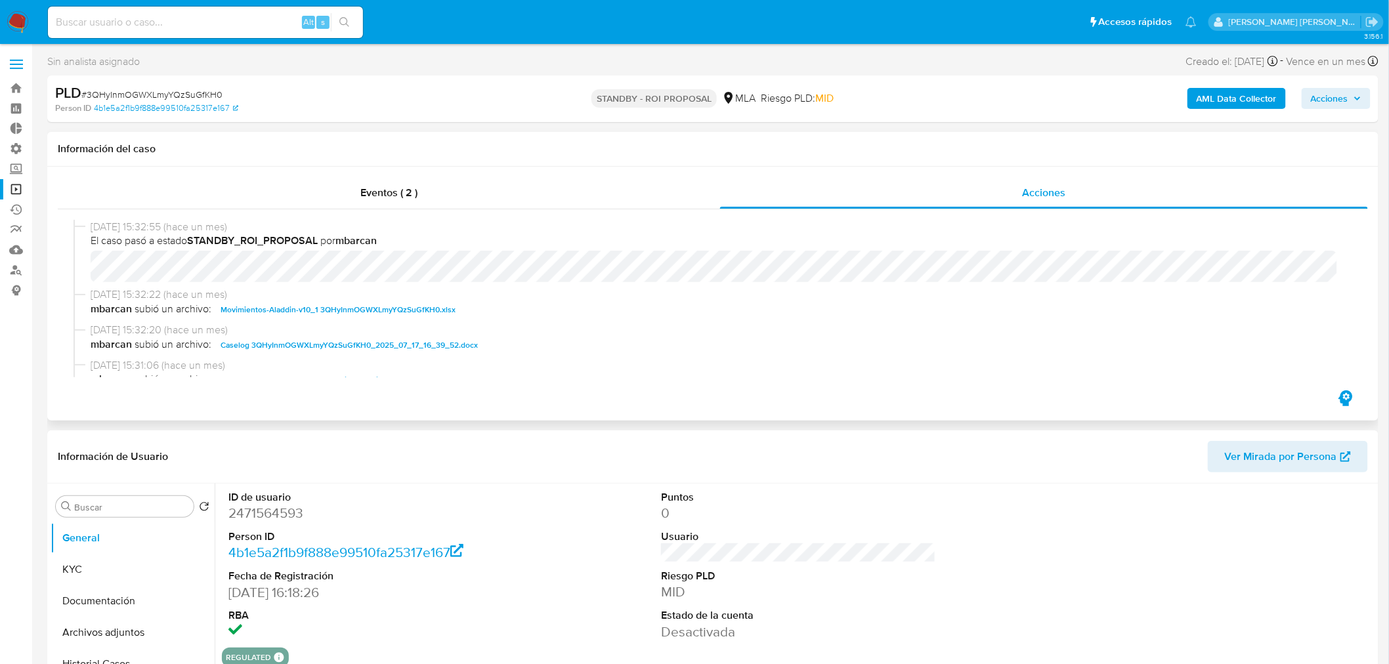
select select "10"
click at [443, 350] on span "Caselog 3QHyInmOGWXLmyYQzSuGfKH0_2025_07_17_16_39_52.docx" at bounding box center [349, 346] width 257 height 16
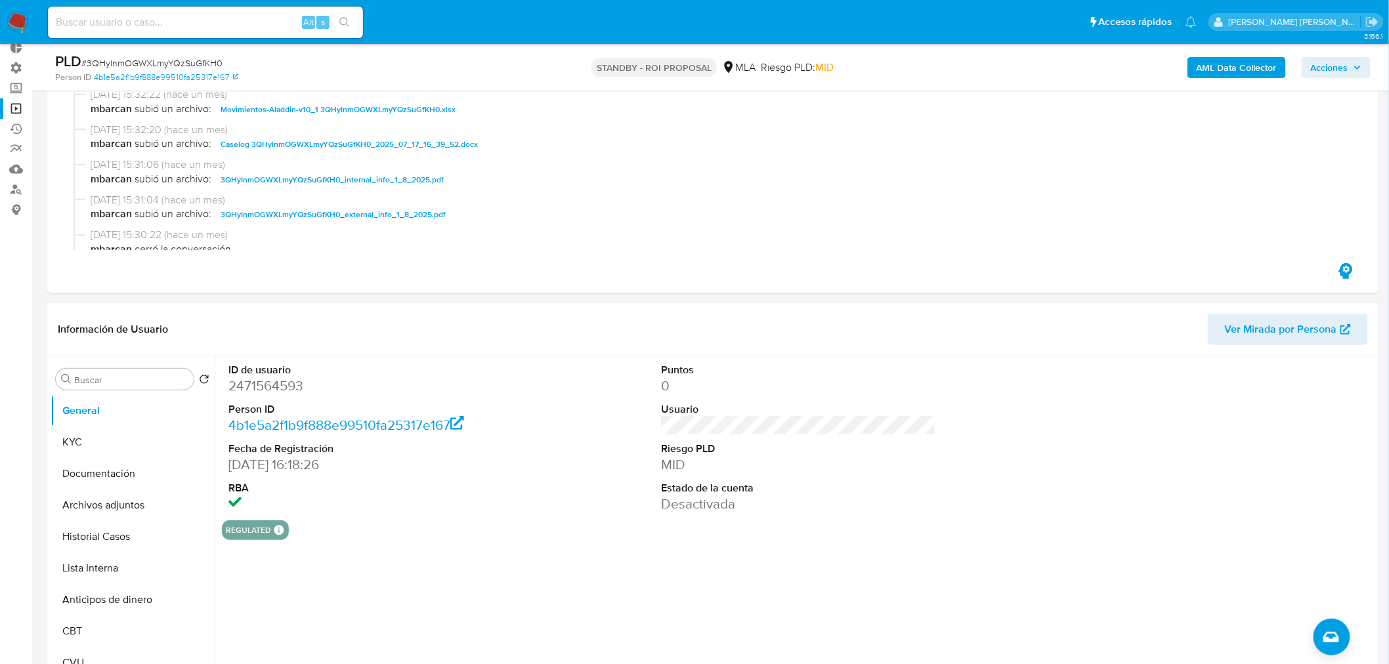
scroll to position [219, 0]
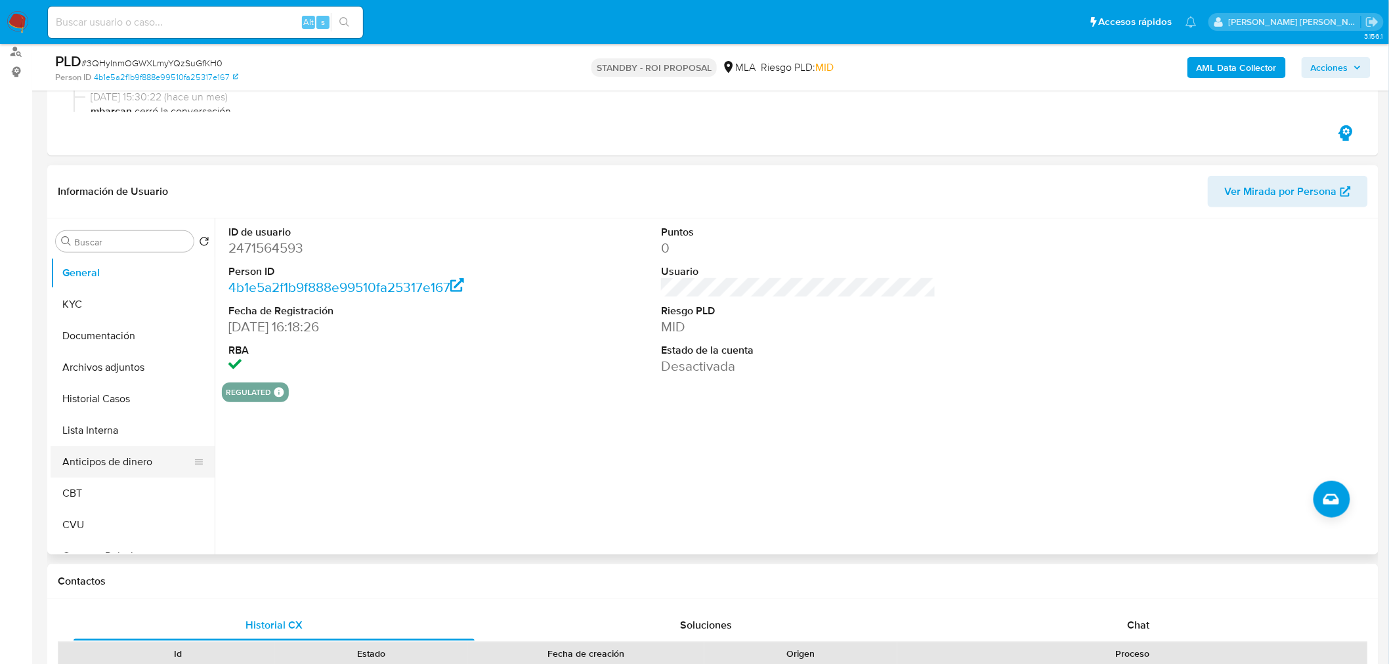
click at [140, 467] on button "Anticipos de dinero" at bounding box center [128, 462] width 154 height 32
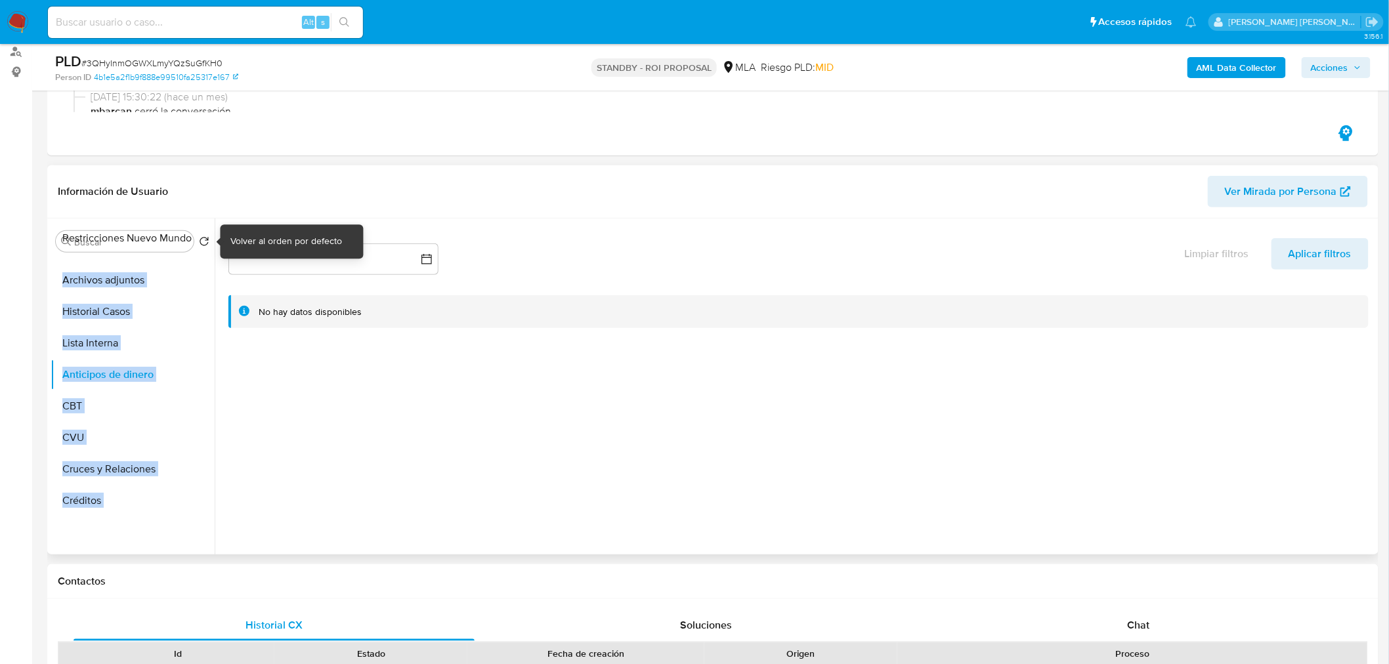
scroll to position [0, 0]
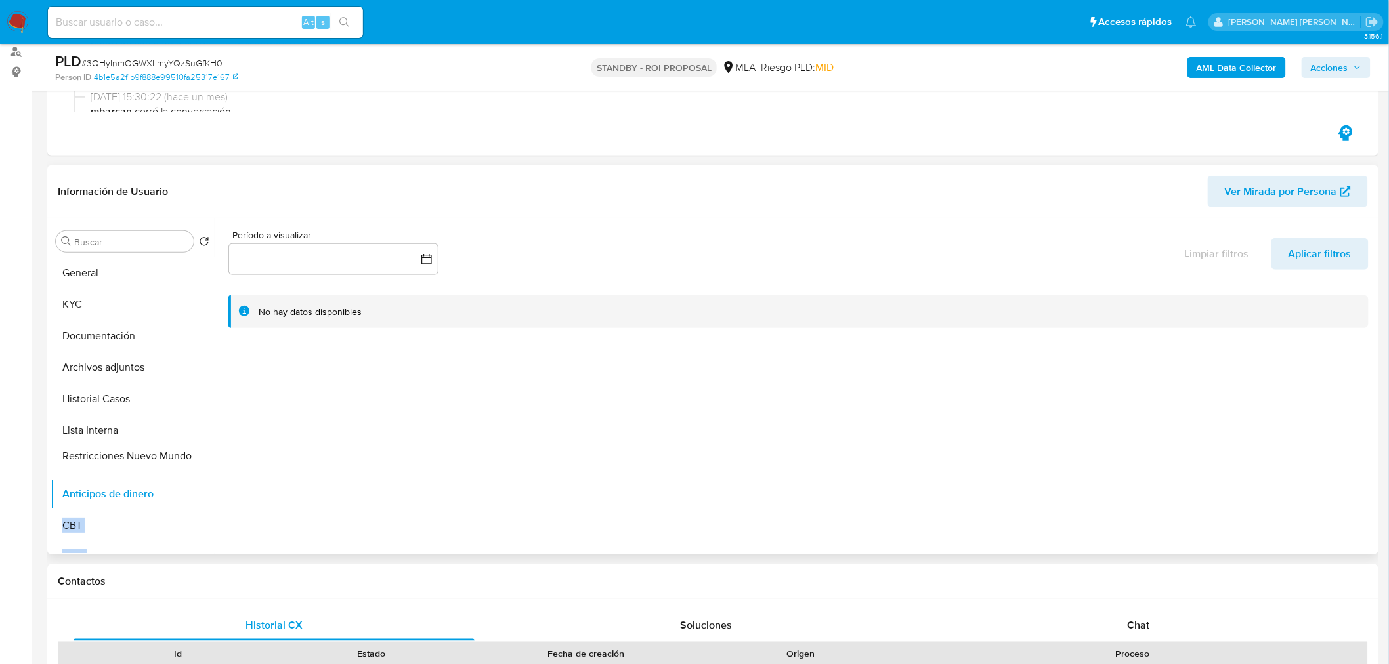
drag, startPoint x: 196, startPoint y: 503, endPoint x: 171, endPoint y: 454, distance: 54.3
click at [171, 454] on ul "General KYC Documentación Archivos adjuntos Historial Casos Lista Interna Antic…" at bounding box center [133, 405] width 164 height 296
click at [395, 464] on div at bounding box center [795, 387] width 1161 height 336
drag, startPoint x: 194, startPoint y: 435, endPoint x: 179, endPoint y: 431, distance: 15.8
click at [179, 431] on ul "General KYC Documentación Archivos adjuntos Historial Casos Lista Interna Restr…" at bounding box center [133, 405] width 164 height 296
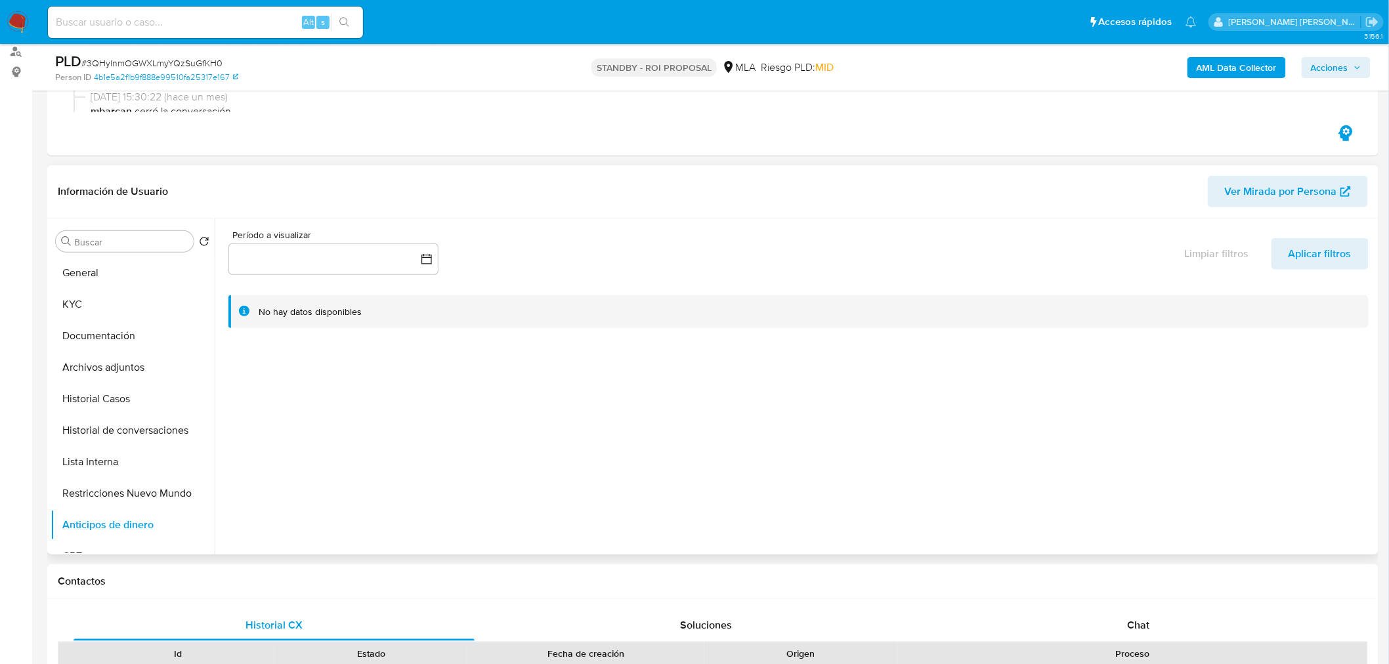
click at [362, 454] on div at bounding box center [795, 387] width 1161 height 336
click at [120, 496] on button "Restricciones Nuevo Mundo" at bounding box center [128, 494] width 154 height 32
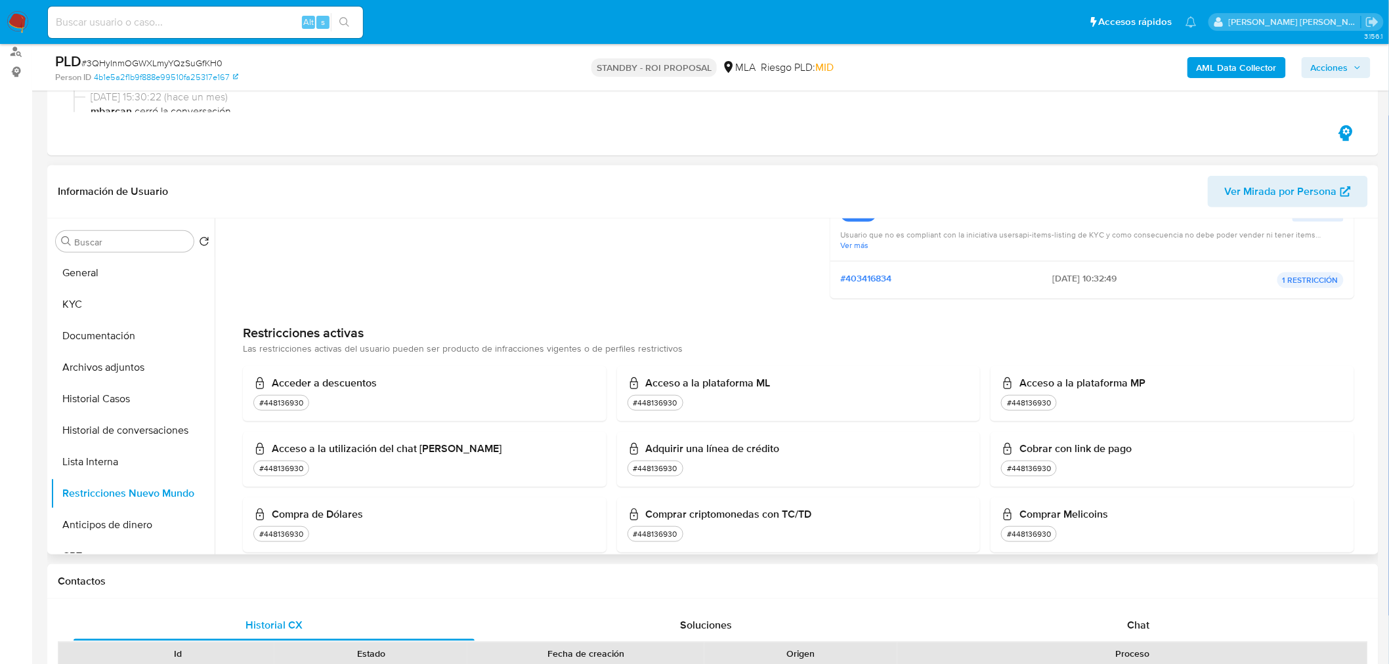
scroll to position [364, 0]
click at [129, 467] on button "Lista Interna" at bounding box center [128, 462] width 154 height 32
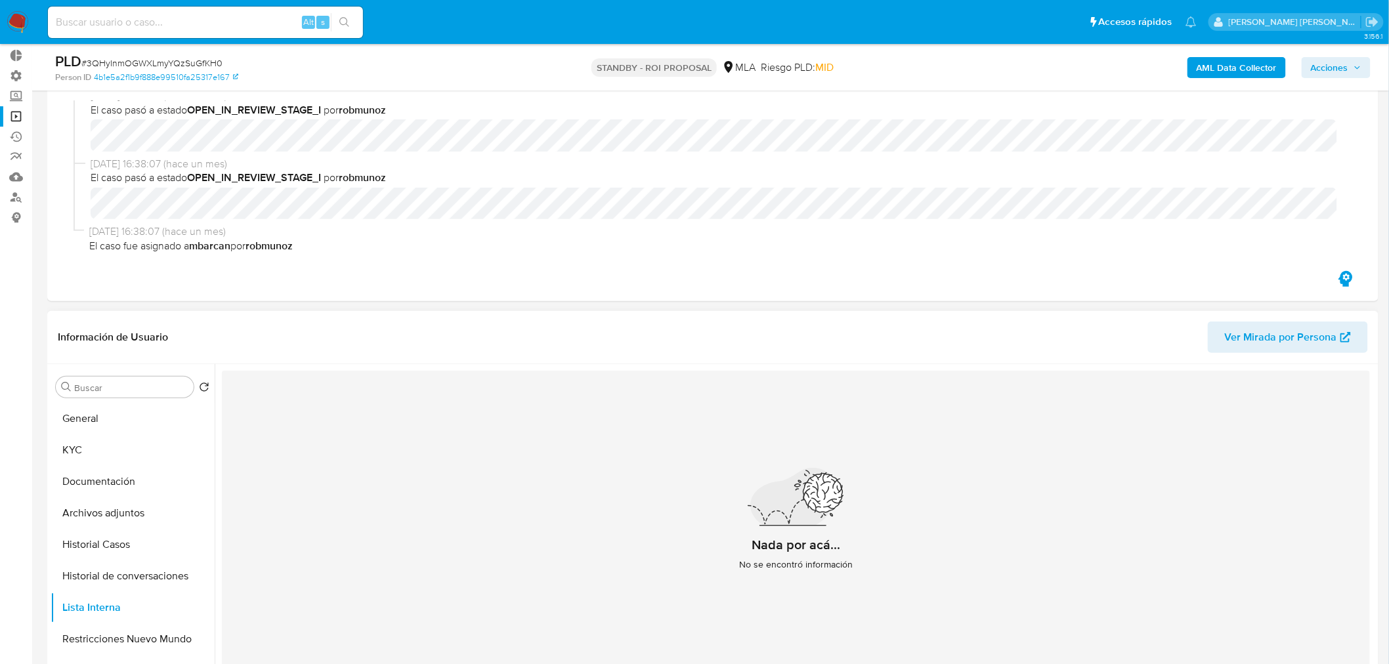
scroll to position [219, 0]
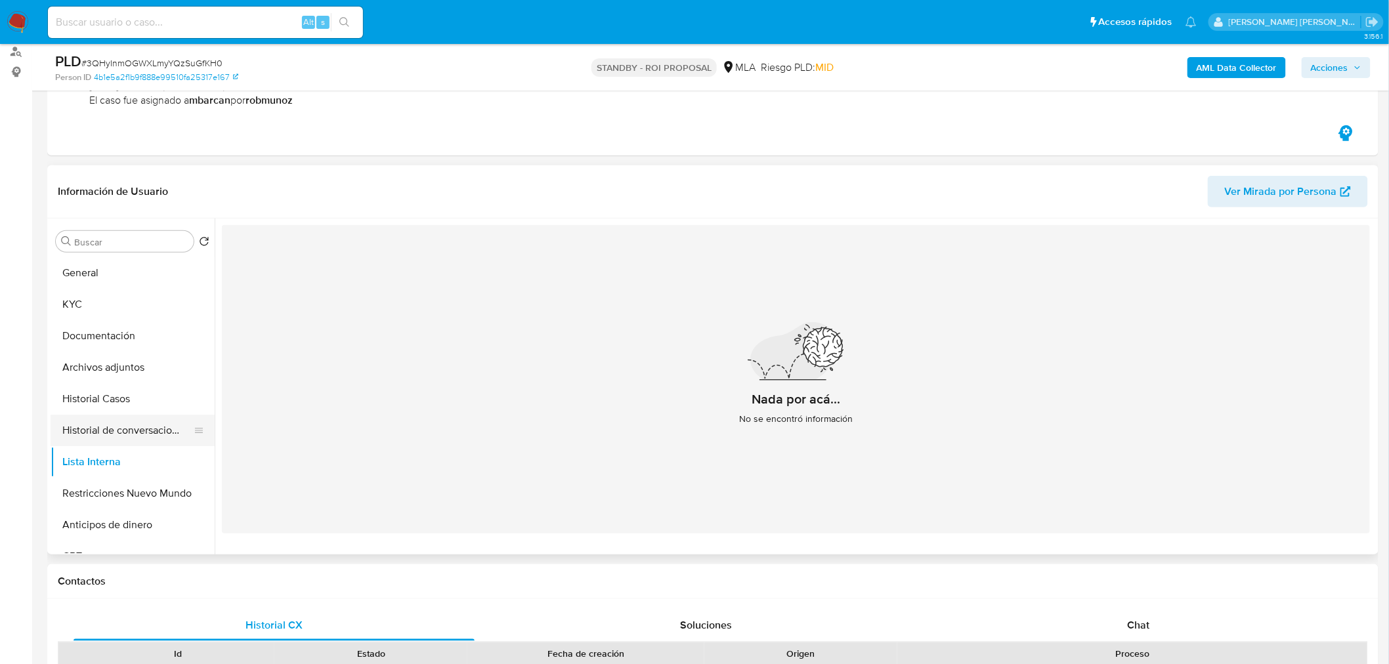
click at [133, 431] on button "Historial de conversaciones" at bounding box center [128, 431] width 154 height 32
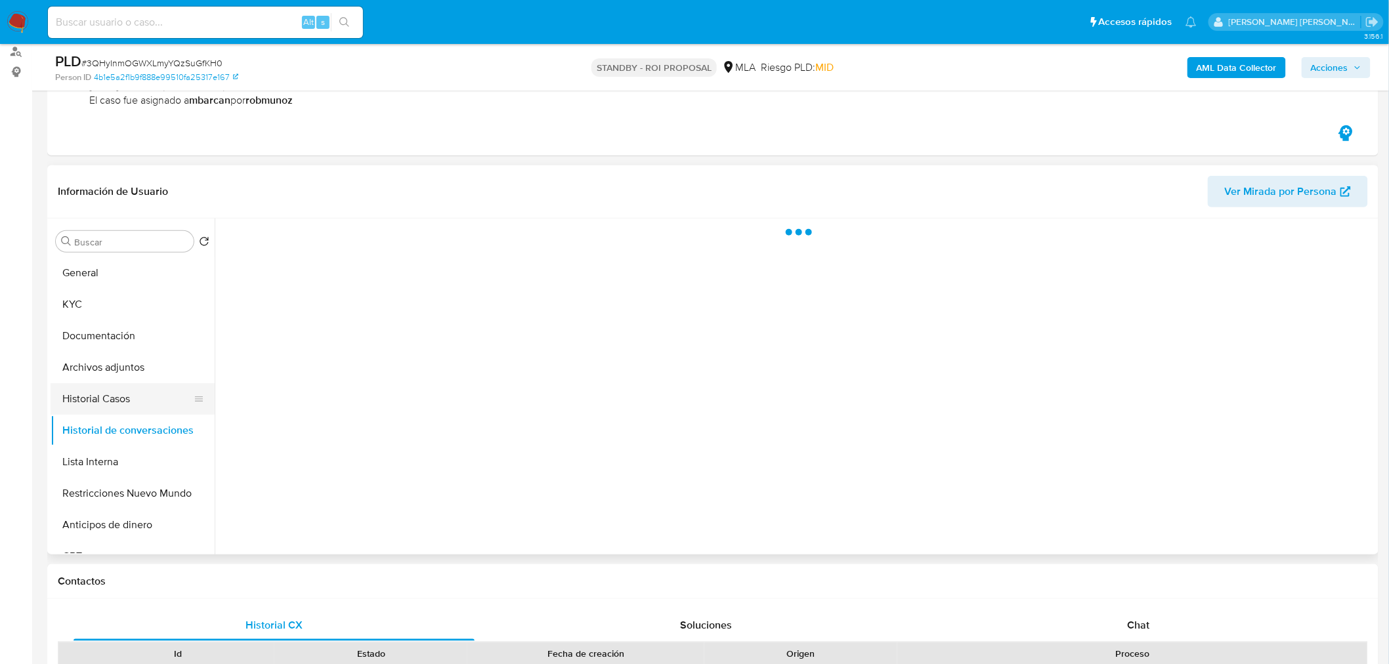
click at [116, 403] on button "Historial Casos" at bounding box center [128, 399] width 154 height 32
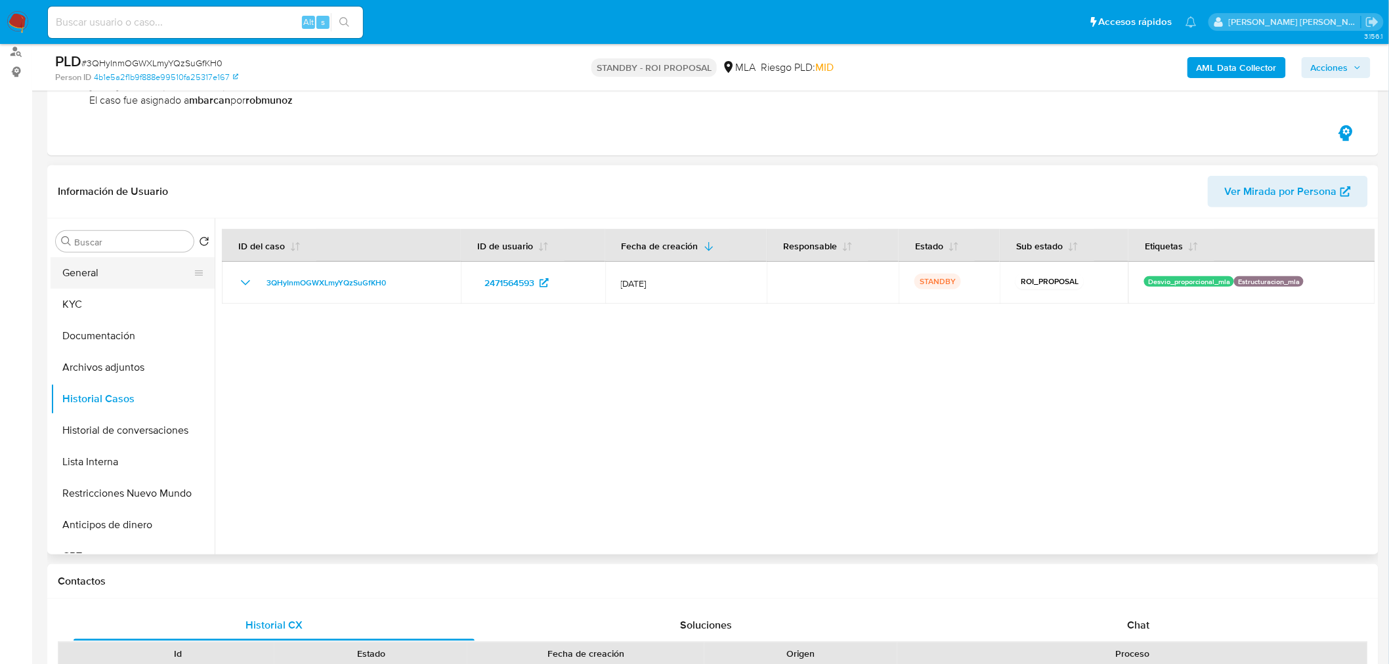
click at [139, 268] on button "General" at bounding box center [128, 273] width 154 height 32
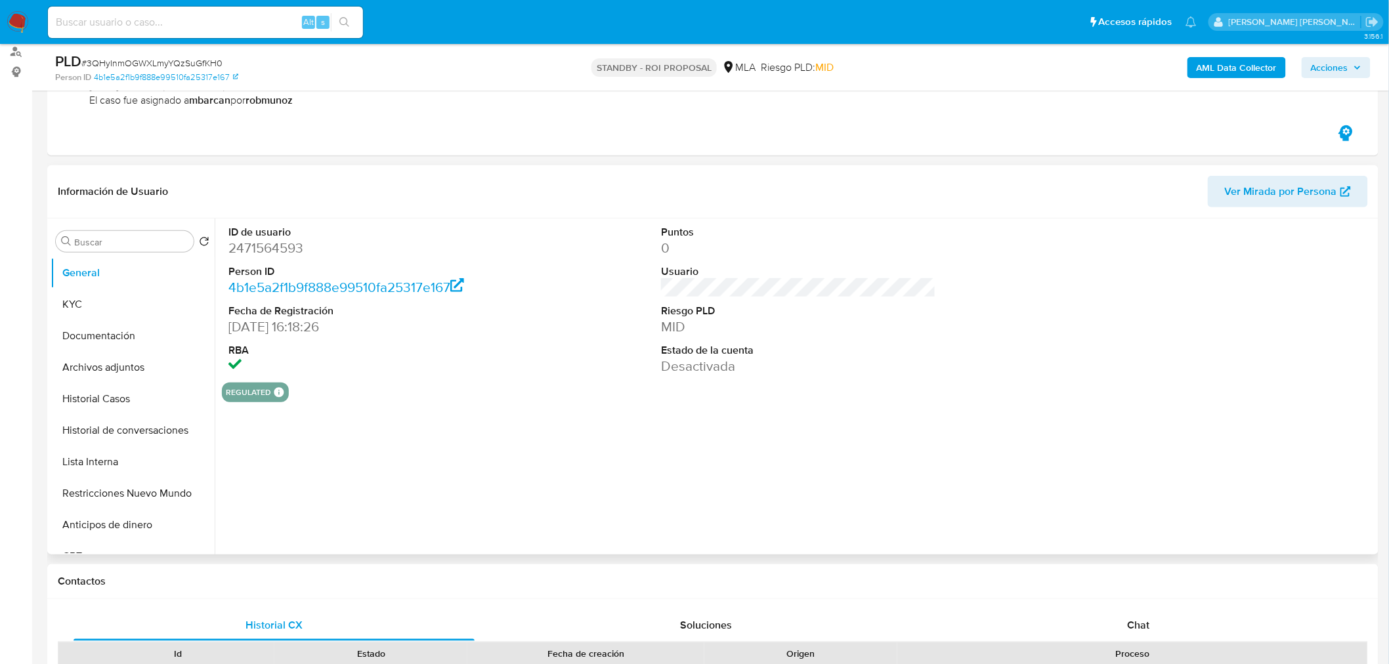
click at [271, 248] on dd "2471564593" at bounding box center [366, 248] width 275 height 18
copy dd "2471564593"
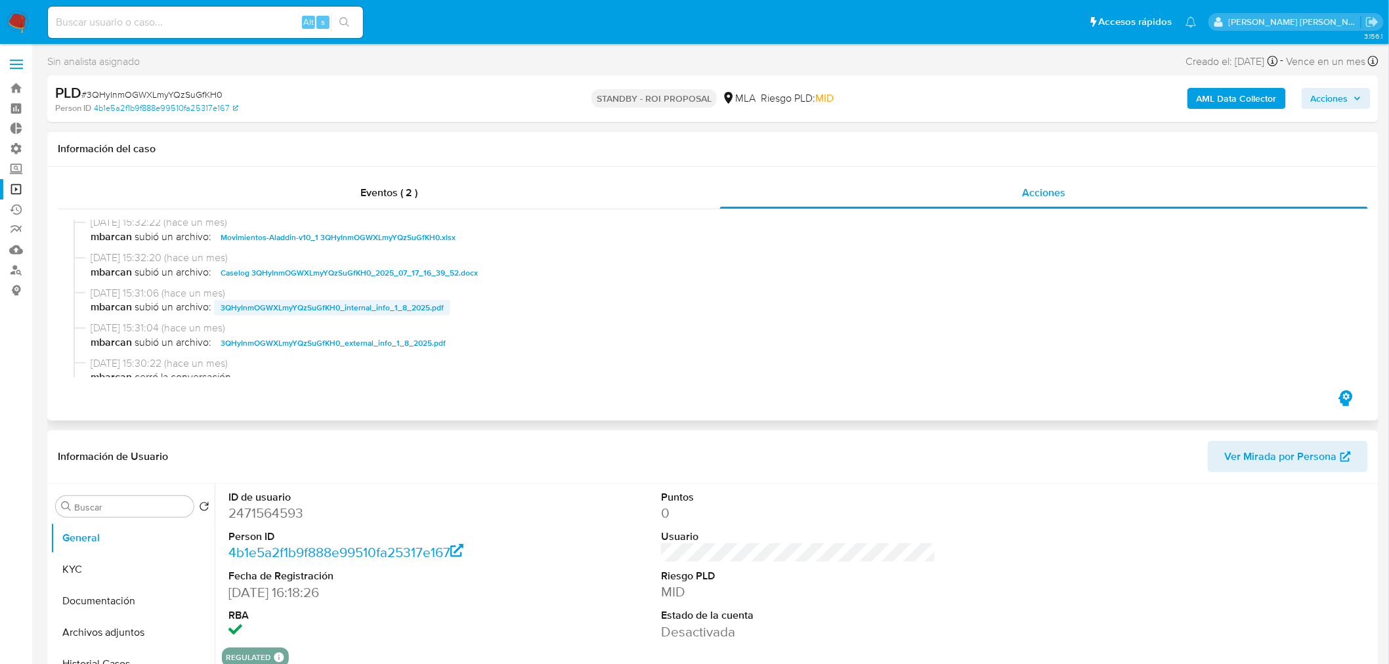
scroll to position [73, 0]
click at [425, 267] on span "Caselog 3QHyInmOGWXLmyYQzSuGfKH0_2025_07_17_16_39_52.docx" at bounding box center [349, 273] width 257 height 16
click at [158, 22] on input at bounding box center [205, 22] width 315 height 17
paste input "BaN304tm5ttGw5jiH2y1UTnW"
type input "BaN304tm5ttGw5jiH2y1UTnW"
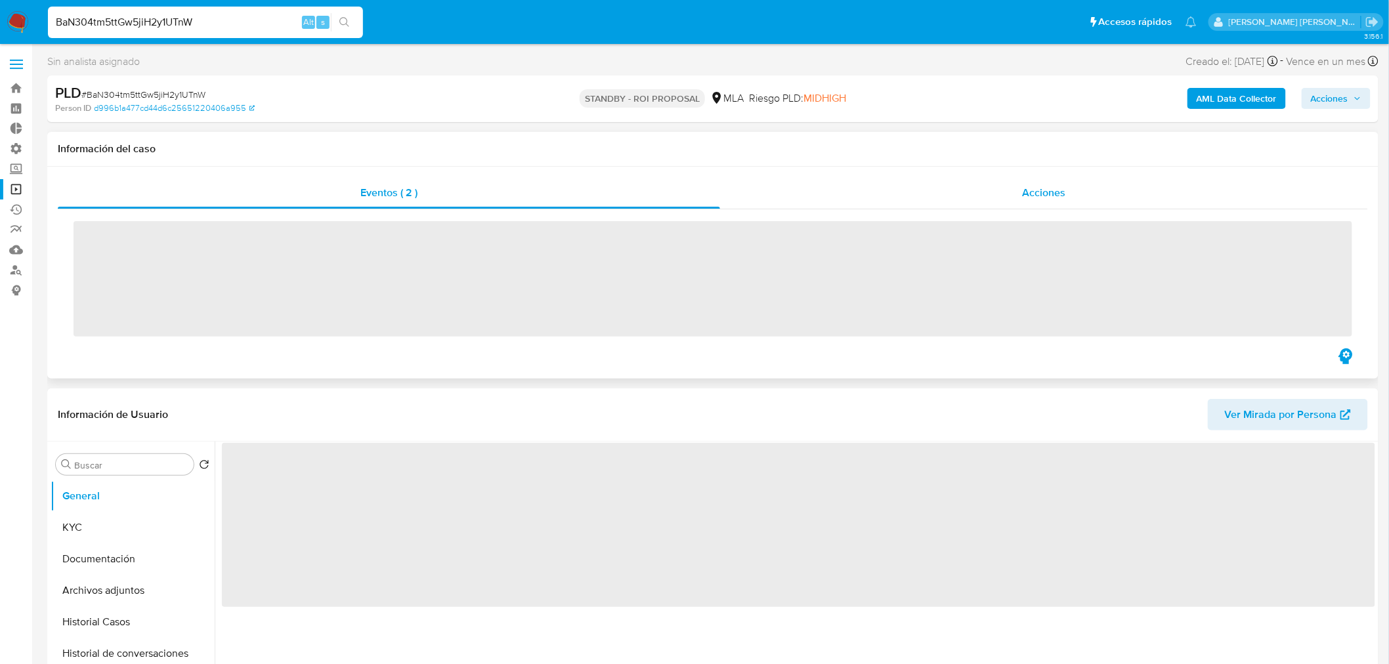
click at [1062, 188] on span "Acciones" at bounding box center [1043, 192] width 43 height 15
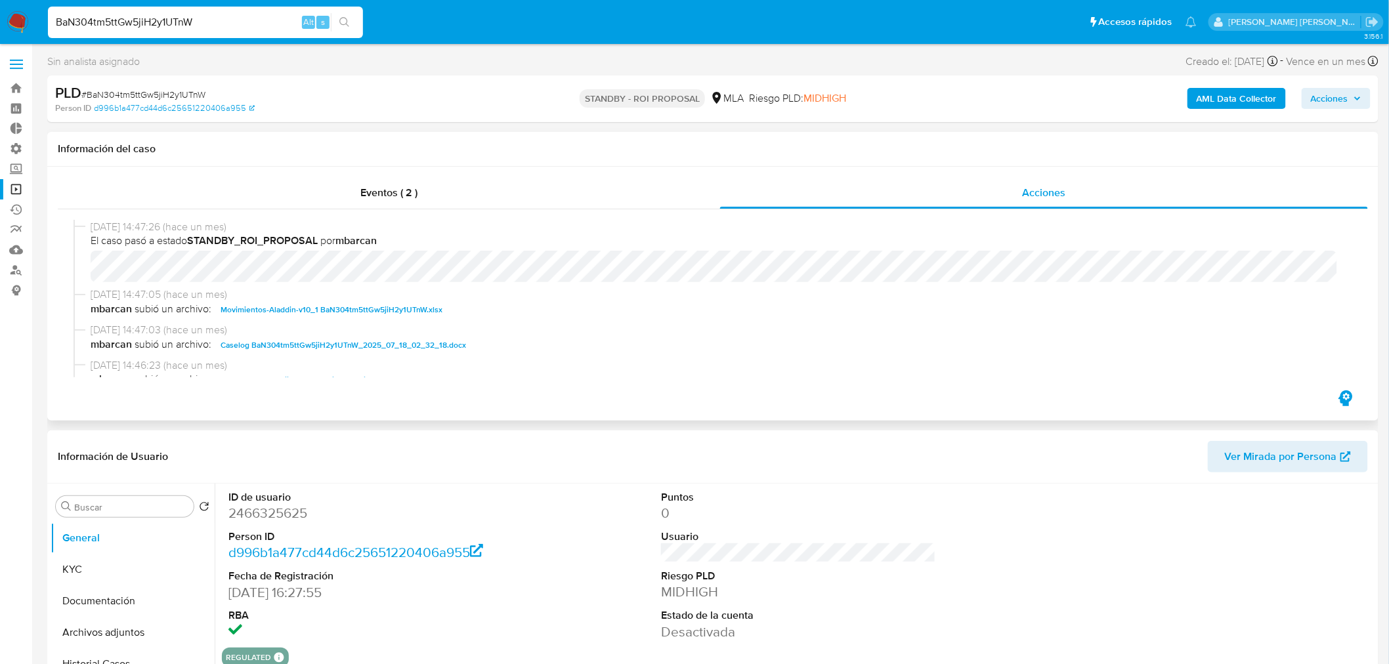
select select "10"
drag, startPoint x: 414, startPoint y: 340, endPoint x: 500, endPoint y: 360, distance: 88.2
click at [414, 341] on span "Caselog BaN304tm5ttGw5jiH2y1UTnW_2025_07_18_02_32_18.docx" at bounding box center [344, 346] width 246 height 16
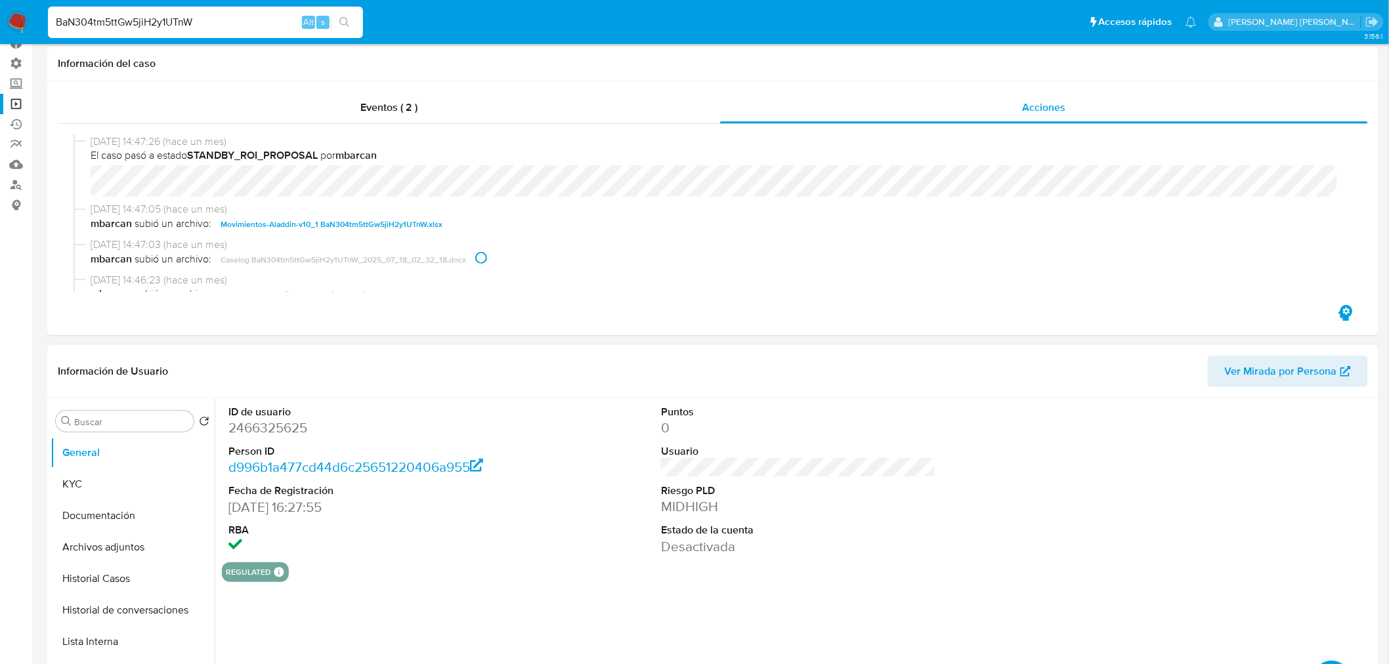
scroll to position [219, 0]
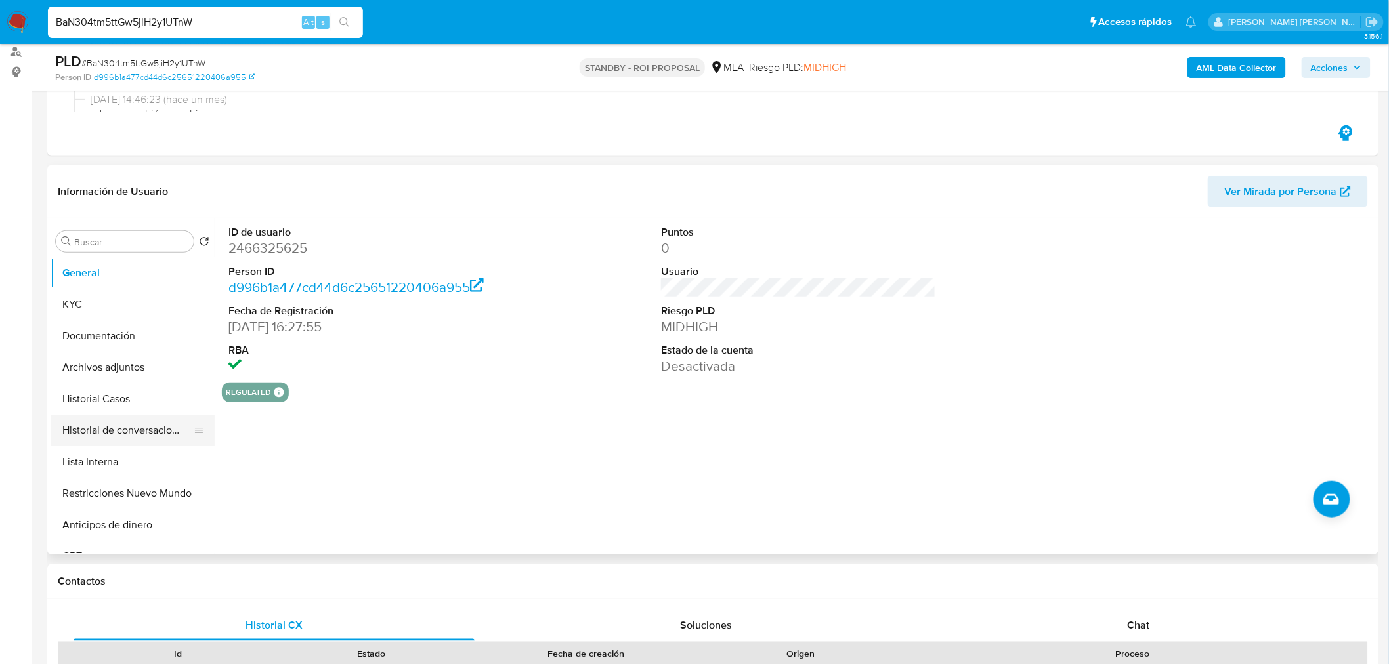
click at [125, 408] on button "Historial Casos" at bounding box center [133, 399] width 164 height 32
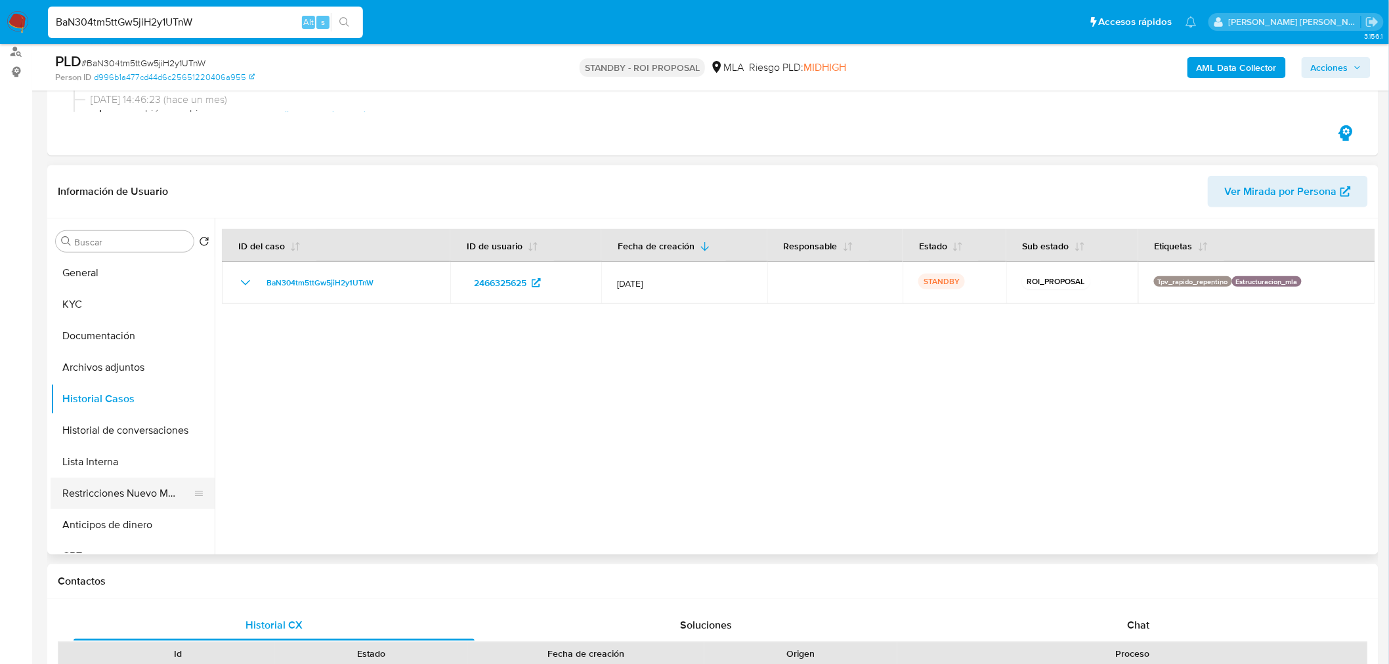
click at [149, 485] on button "Restricciones Nuevo Mundo" at bounding box center [128, 494] width 154 height 32
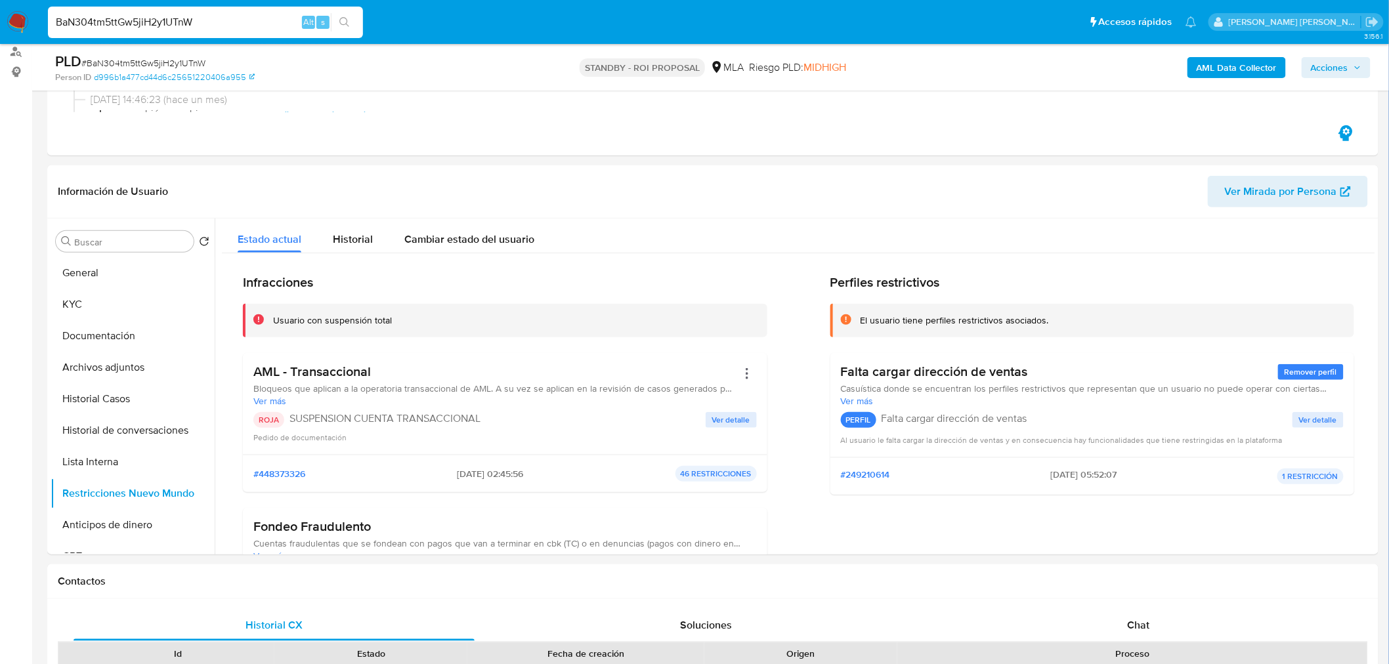
click at [223, 29] on input "BaN304tm5ttGw5jiH2y1UTnW" at bounding box center [205, 22] width 315 height 17
paste input "aINyEMcddgTBUptWfKMqMsMG"
type input "aINyEMcddgTBUptWfKMqMsMG"
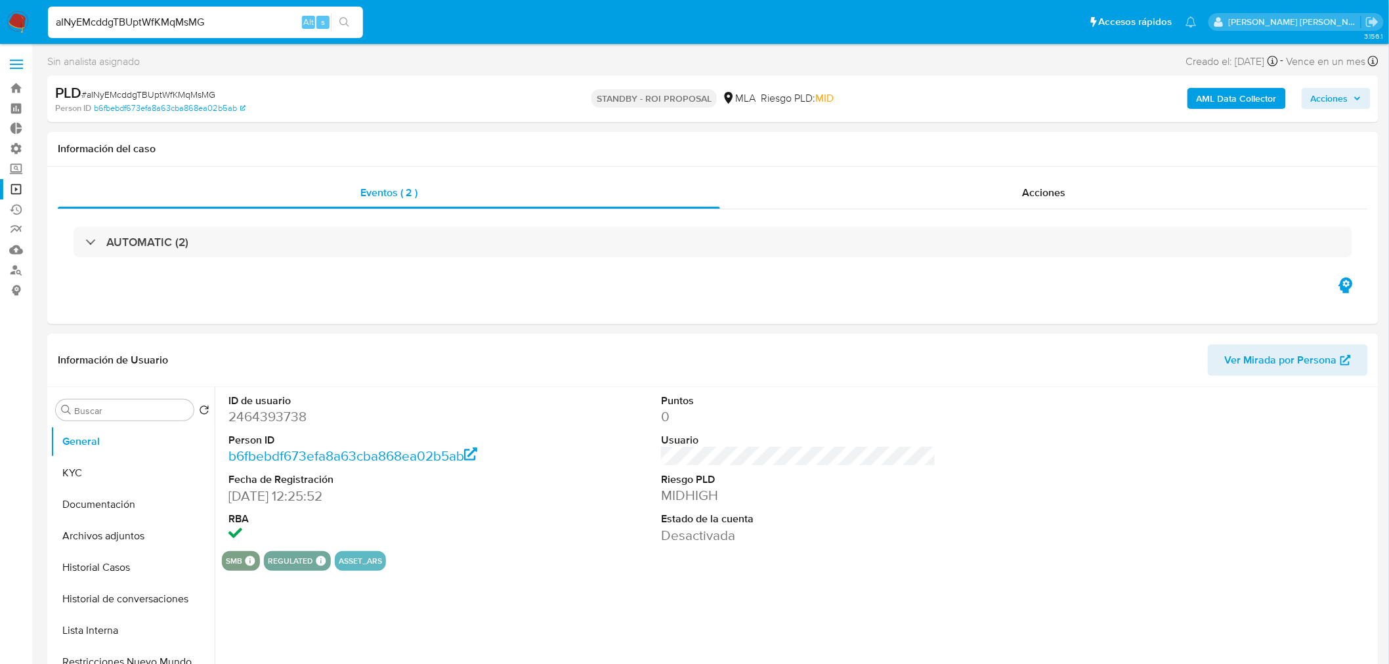
select select "10"
click at [976, 204] on div "Acciones" at bounding box center [1044, 193] width 649 height 32
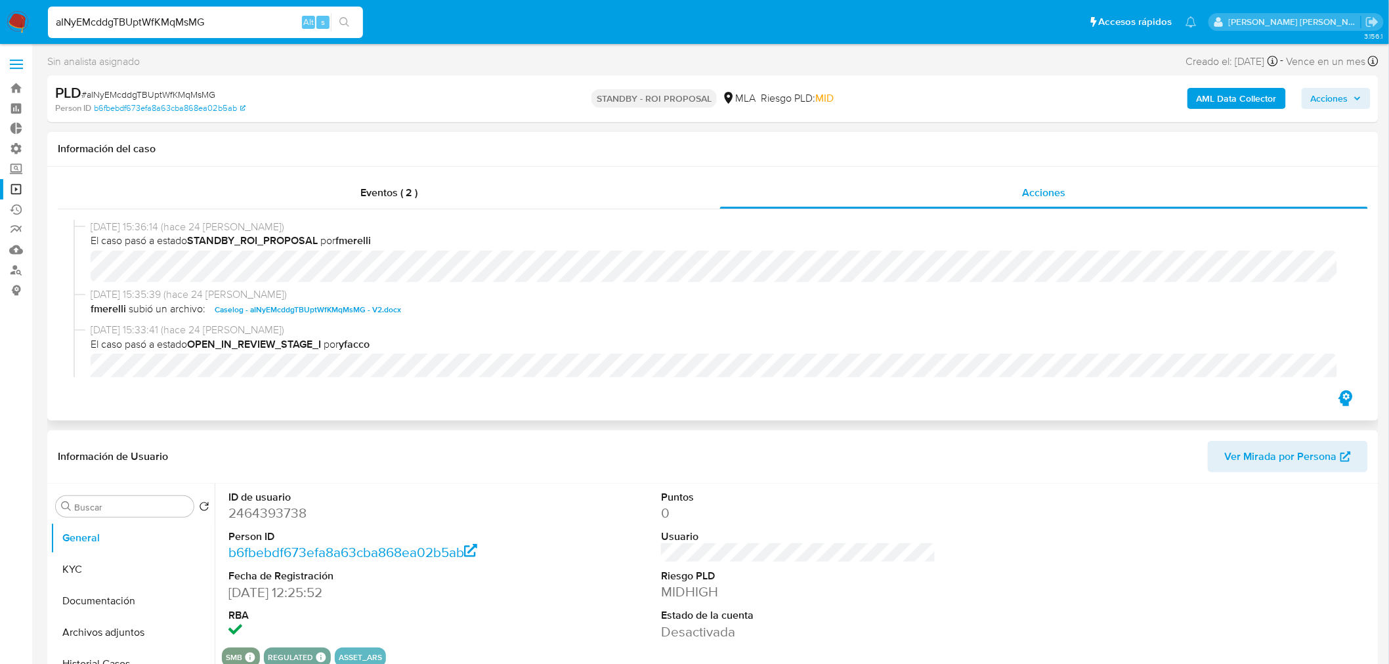
click at [382, 313] on span "Caselog - aINyEMcddgTBUptWfKMqMsMG - V2.docx" at bounding box center [308, 310] width 186 height 16
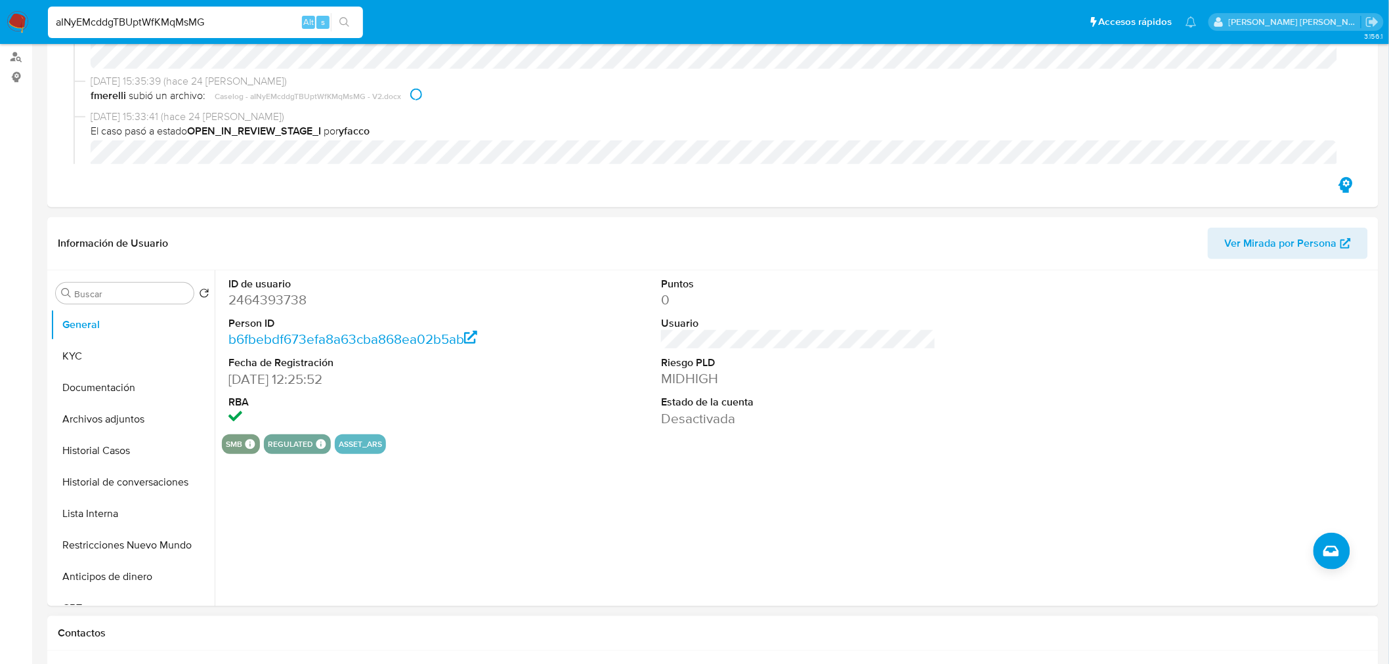
scroll to position [364, 0]
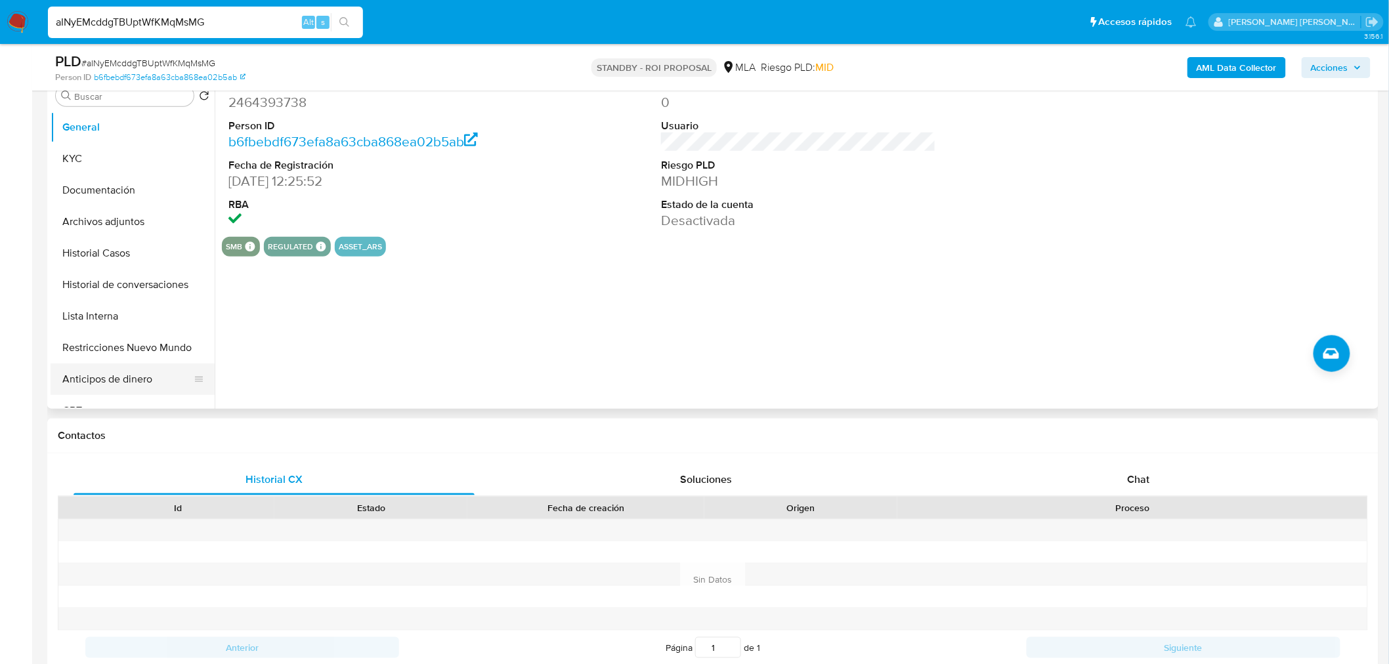
click at [104, 365] on button "Anticipos de dinero" at bounding box center [128, 380] width 154 height 32
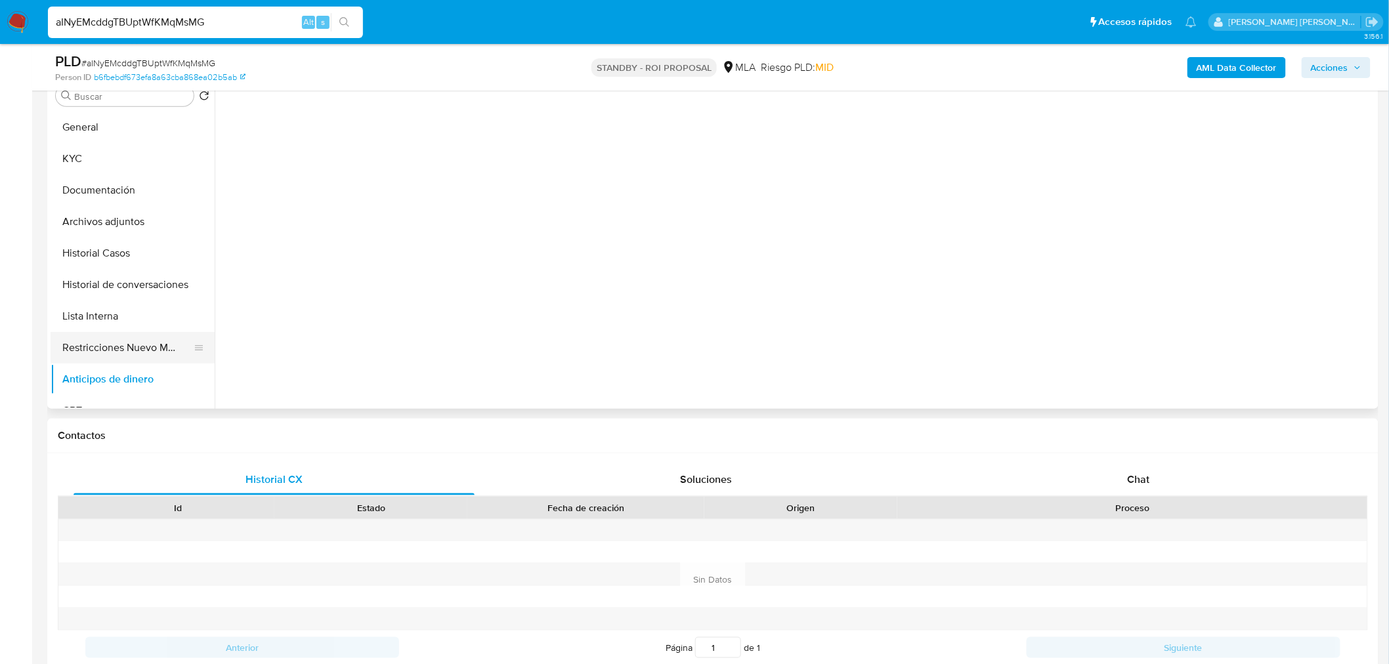
click at [106, 353] on button "Restricciones Nuevo Mundo" at bounding box center [128, 348] width 154 height 32
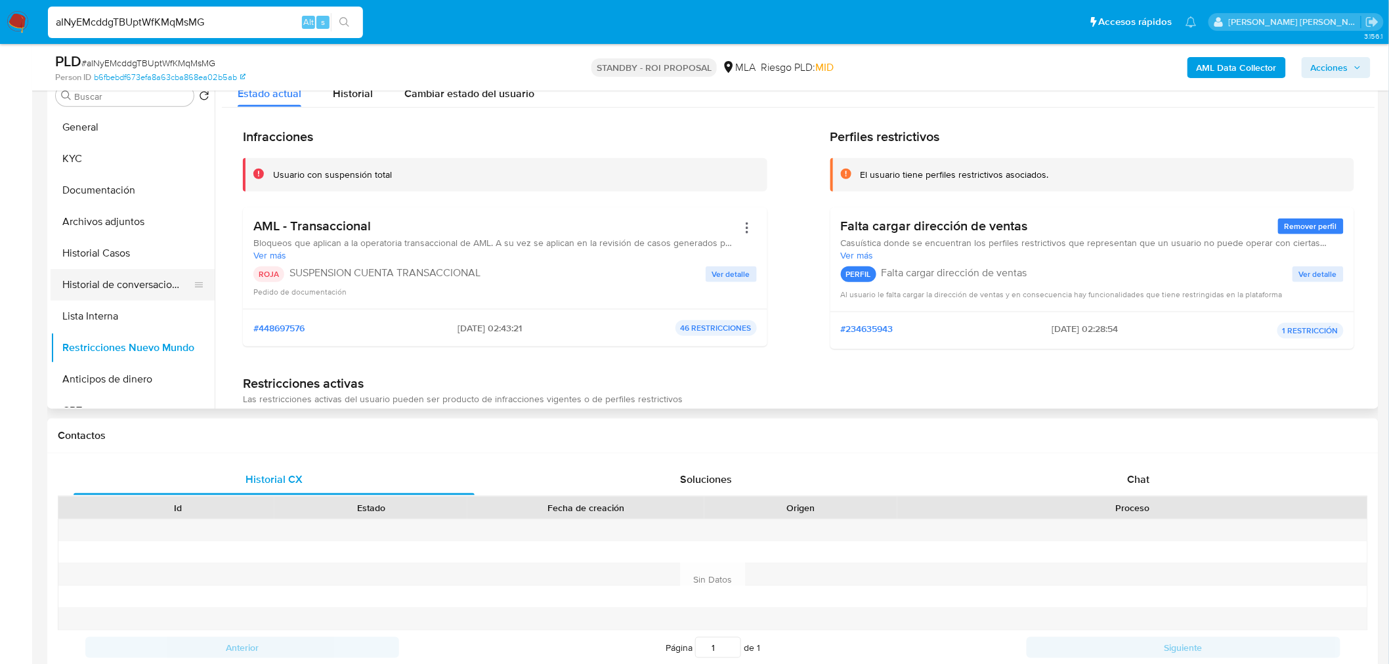
click at [154, 280] on button "Historial de conversaciones" at bounding box center [128, 285] width 154 height 32
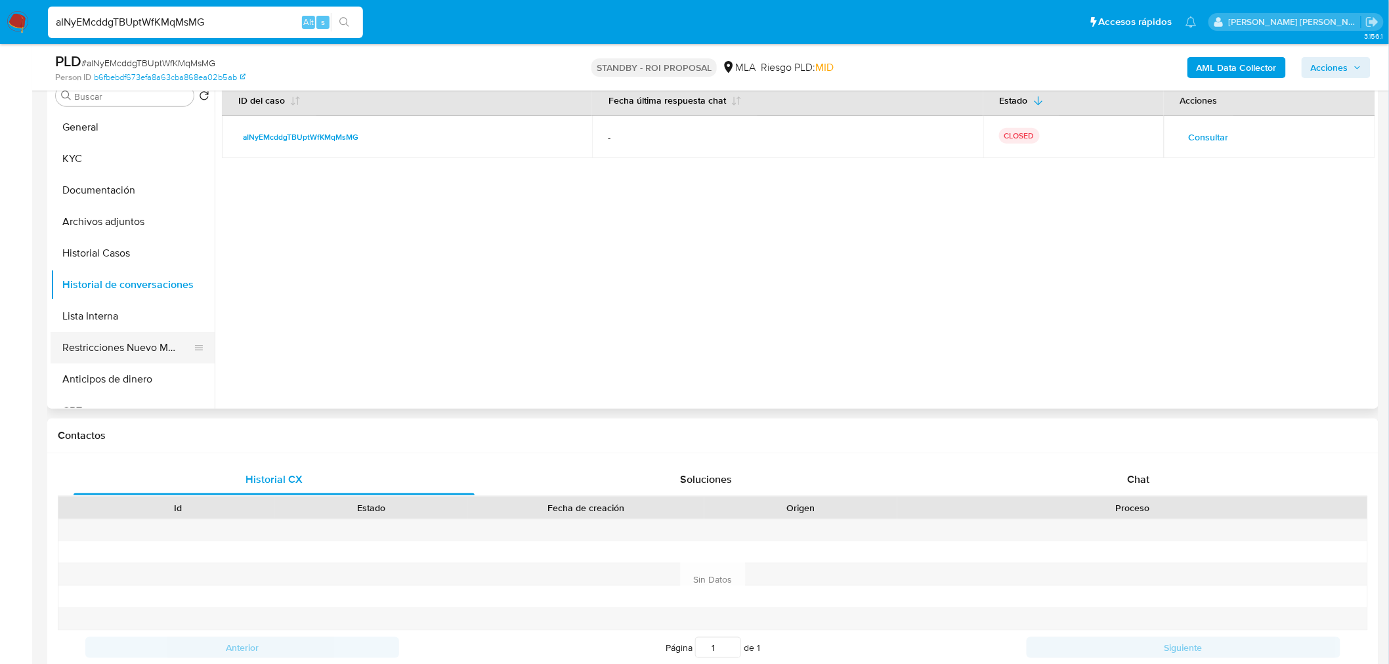
click at [142, 345] on button "Restricciones Nuevo Mundo" at bounding box center [128, 348] width 154 height 32
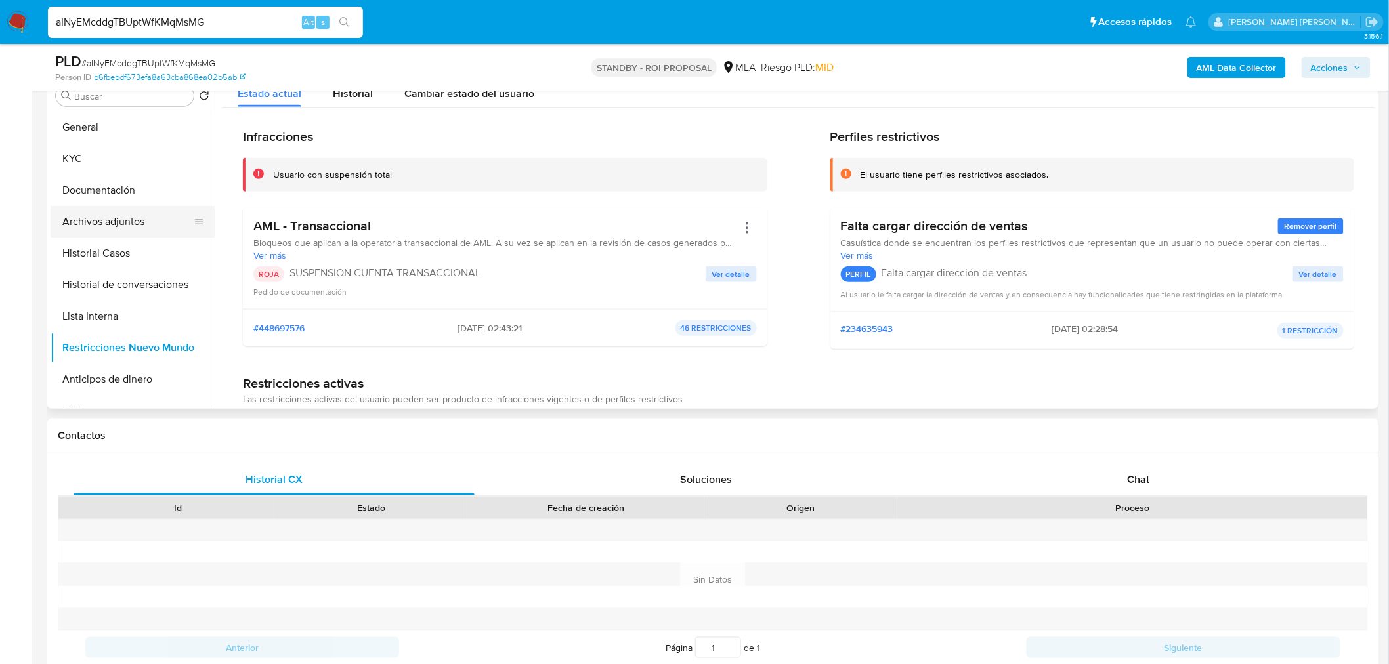
click at [108, 225] on button "Archivos adjuntos" at bounding box center [128, 222] width 154 height 32
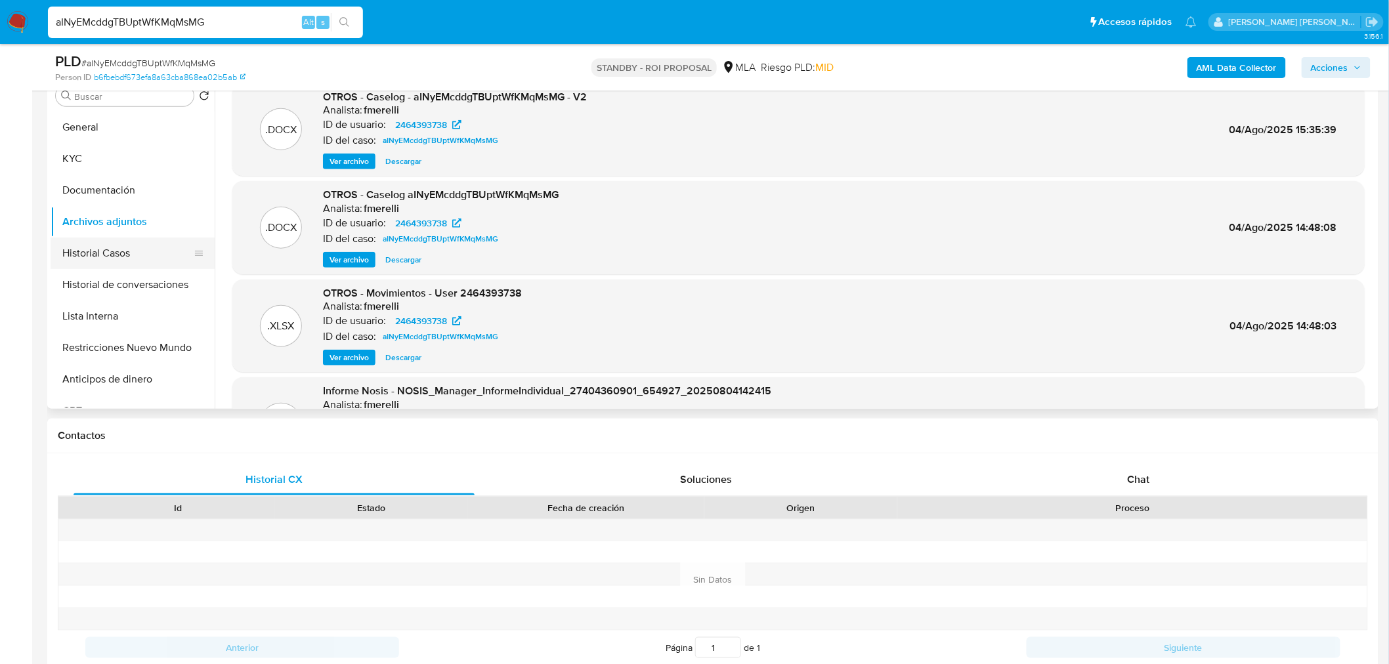
click at [144, 267] on button "Historial Casos" at bounding box center [128, 254] width 154 height 32
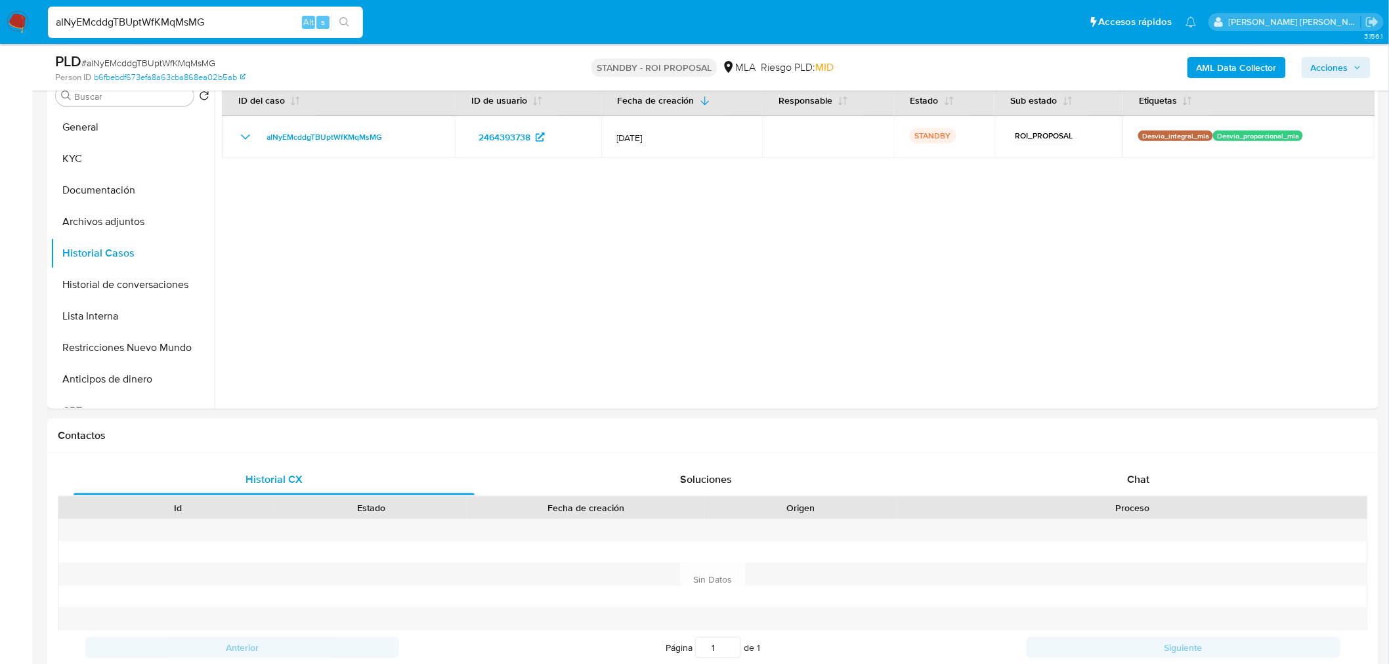
click at [162, 20] on input "aINyEMcddgTBUptWfKMqMsMG" at bounding box center [205, 22] width 315 height 17
click at [162, 18] on input "aINyEMcddgTBUptWfKMqMsMG" at bounding box center [205, 22] width 315 height 17
paste input "sQJorRdQEDJR4b7M6ZinRnSv"
type input "sQJorRdQEDJR4b7M6ZinRnSv"
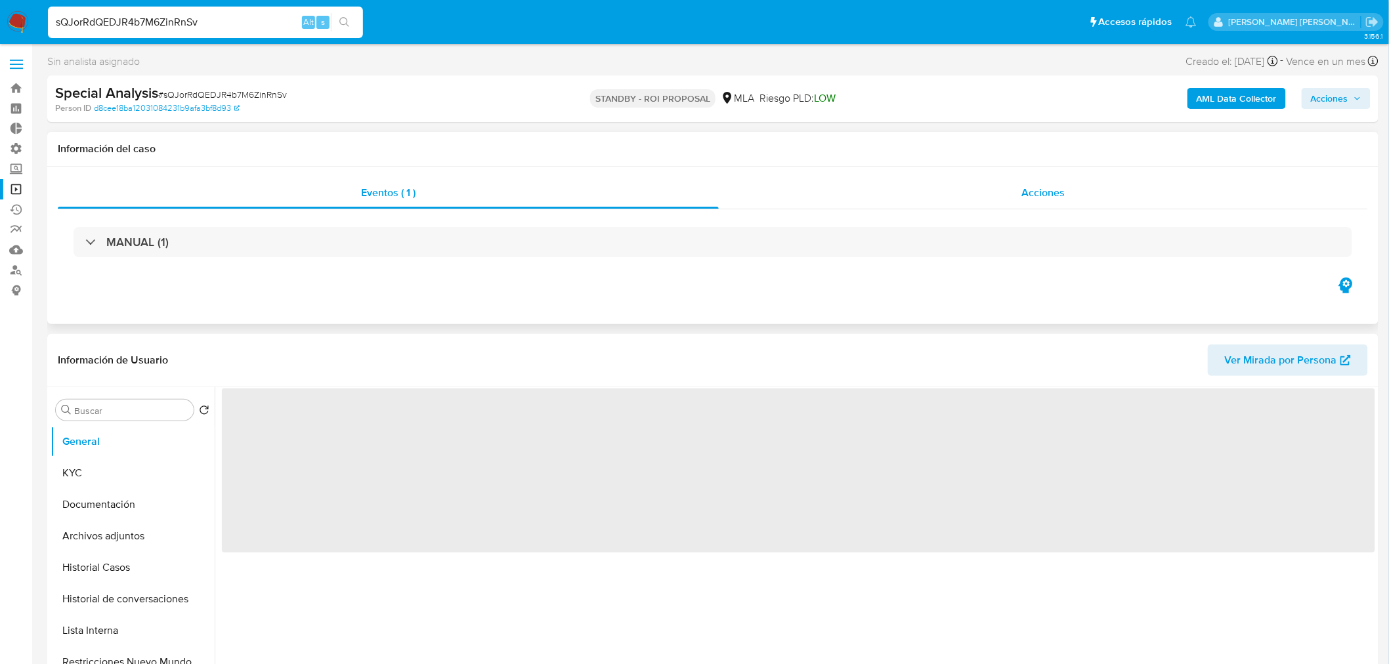
click at [1040, 180] on div "Acciones" at bounding box center [1044, 193] width 650 height 32
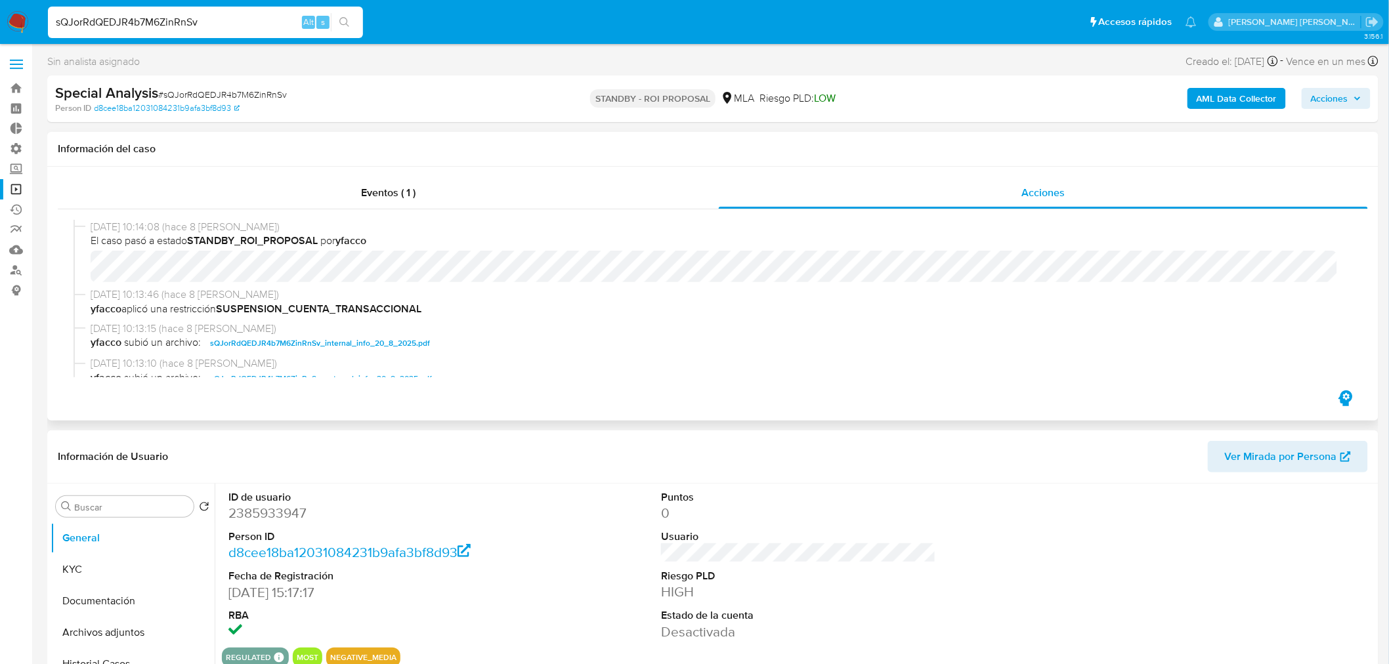
select select "10"
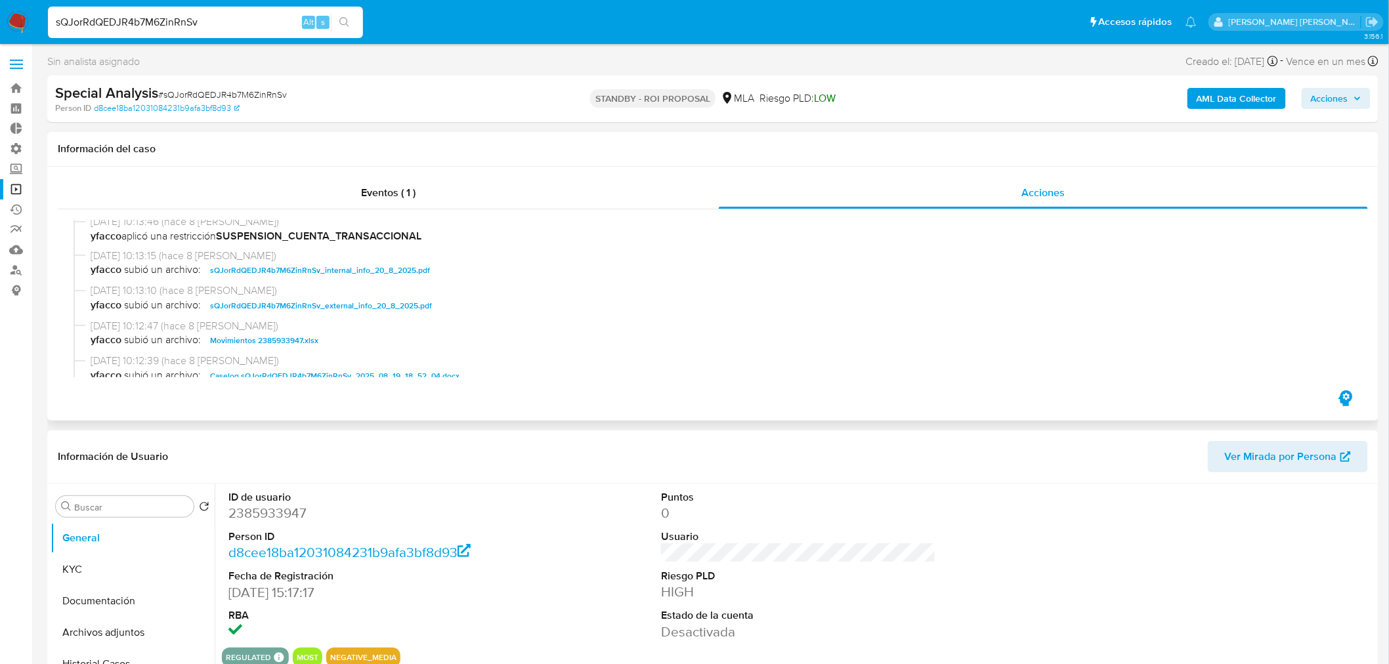
scroll to position [146, 0]
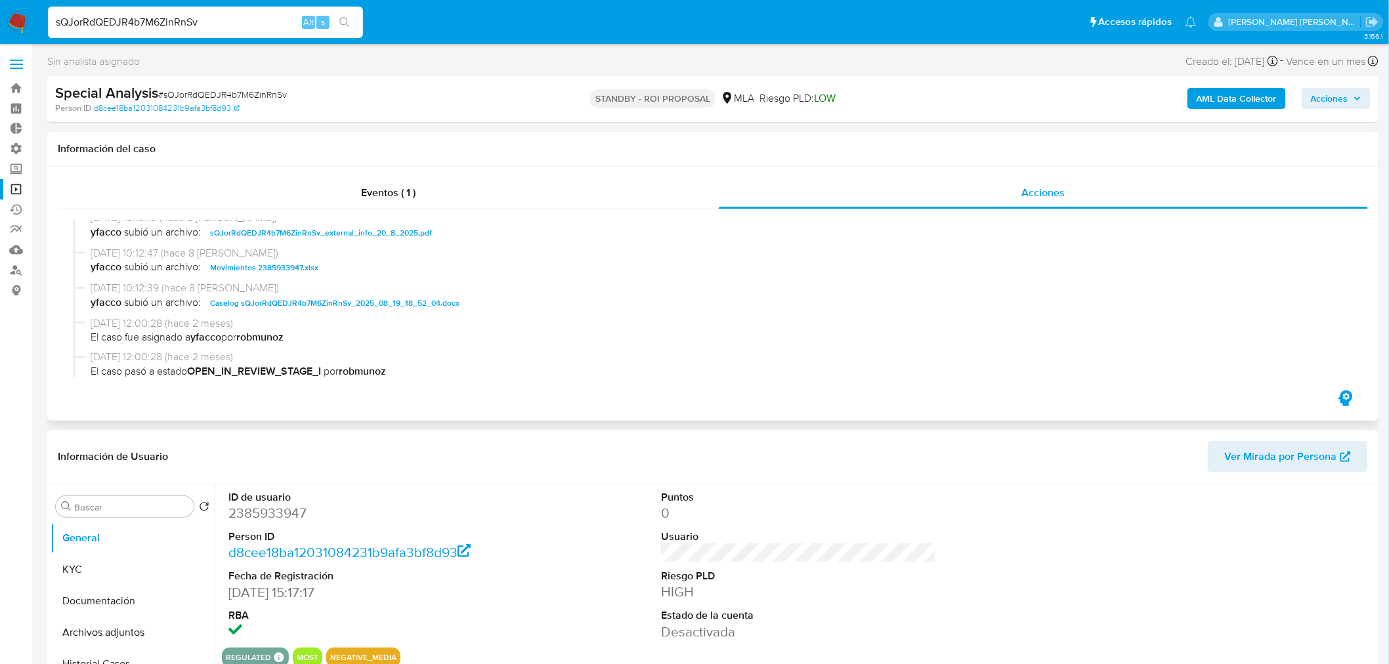
click at [395, 303] on span "Caselog sQJorRdQEDJR4b7M6ZinRnSv_2025_08_19_18_52_04.docx" at bounding box center [335, 303] width 250 height 16
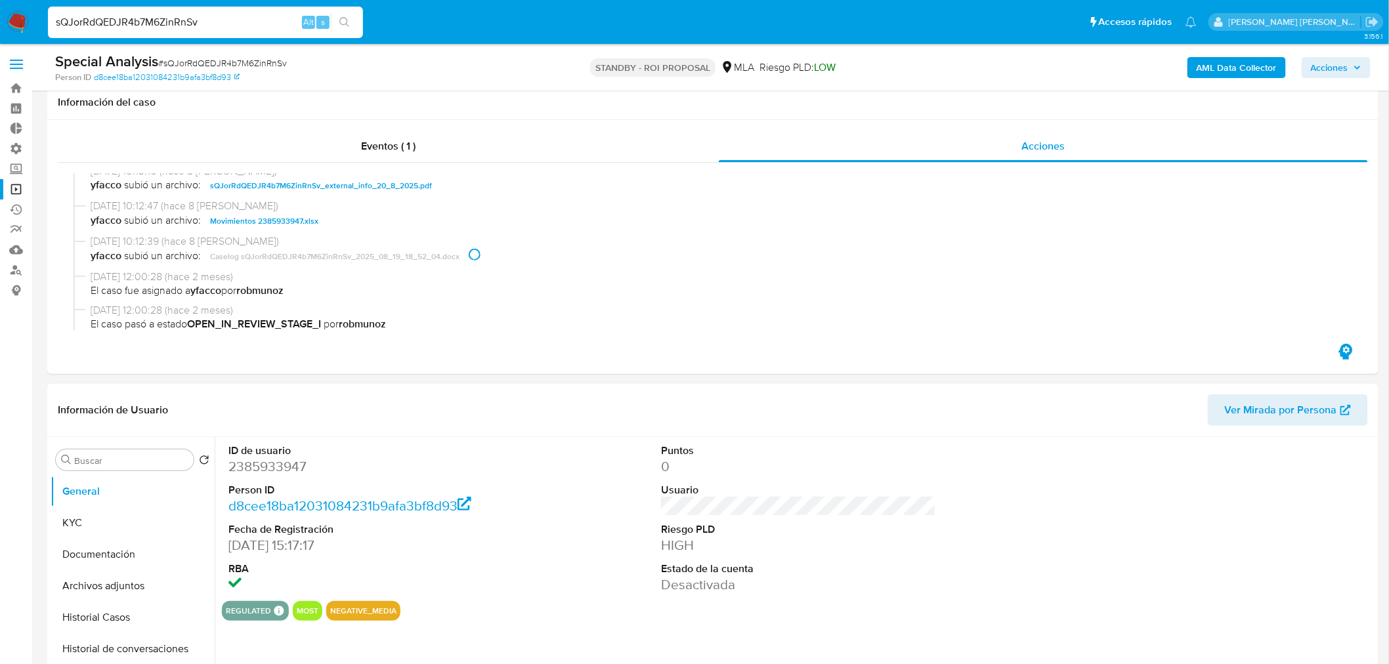
scroll to position [219, 0]
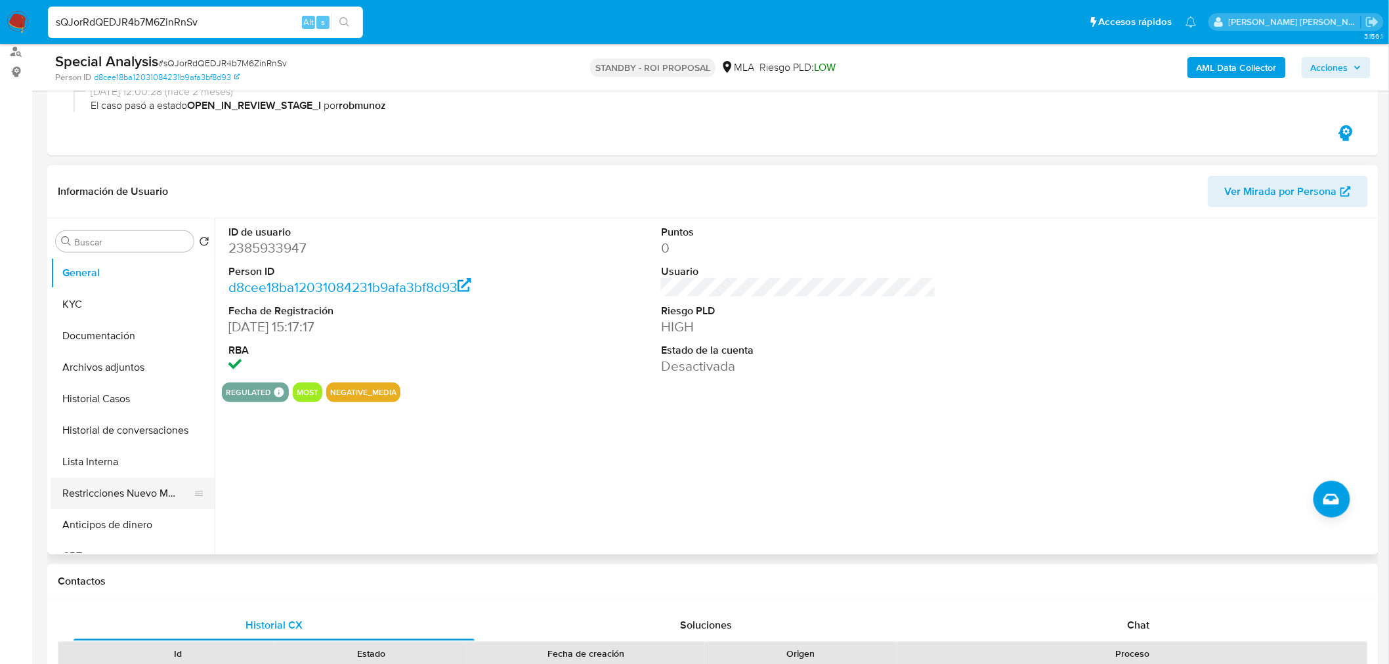
click at [146, 504] on button "Restricciones Nuevo Mundo" at bounding box center [128, 494] width 154 height 32
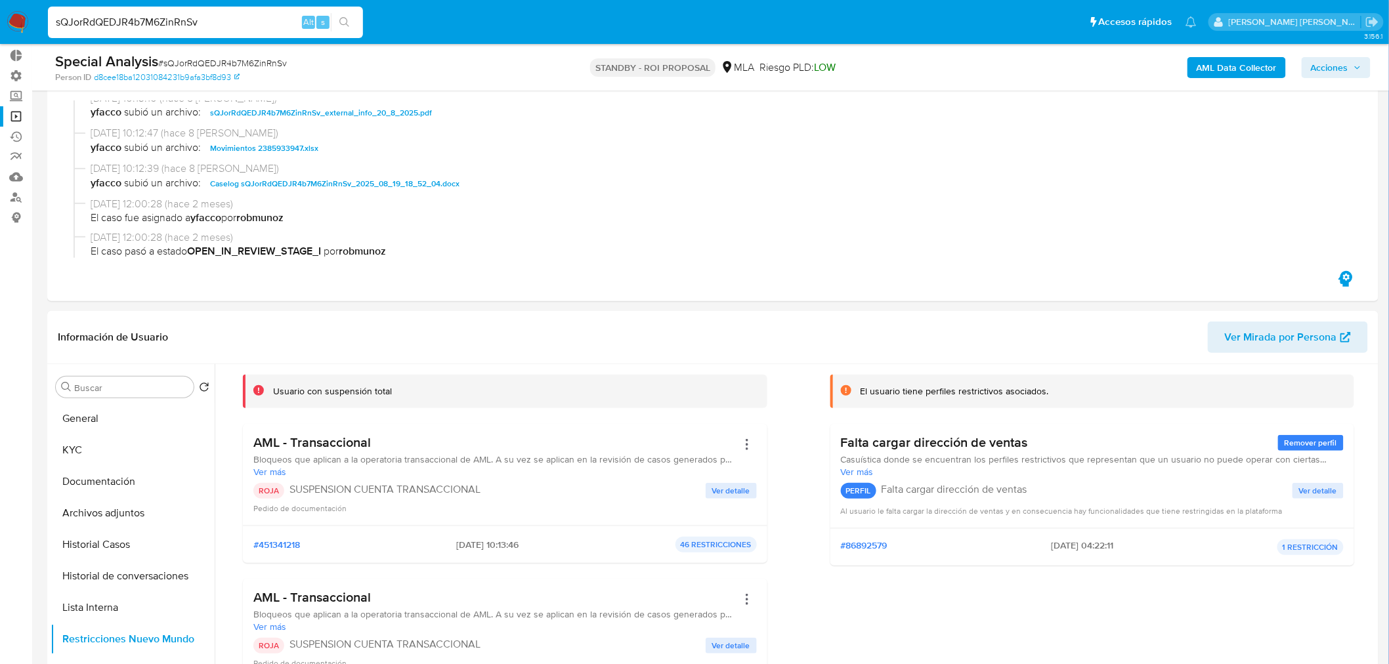
scroll to position [146, 0]
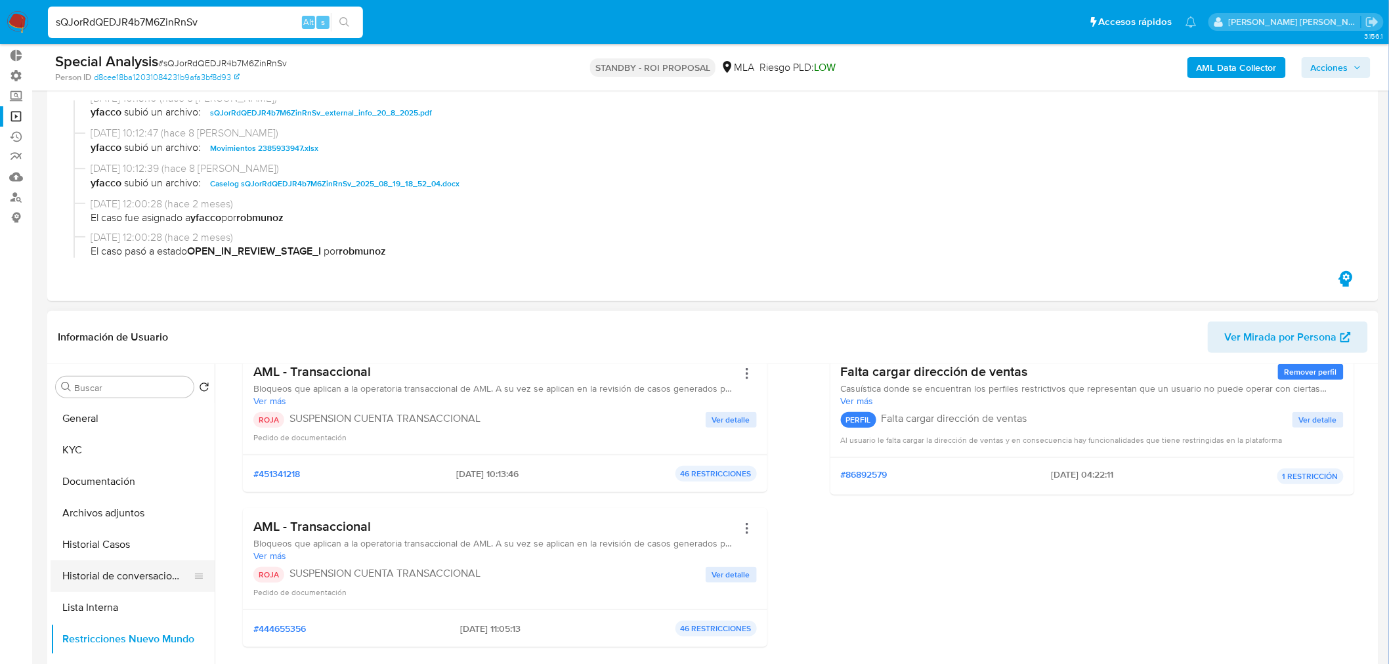
click at [121, 589] on button "Historial de conversaciones" at bounding box center [128, 577] width 154 height 32
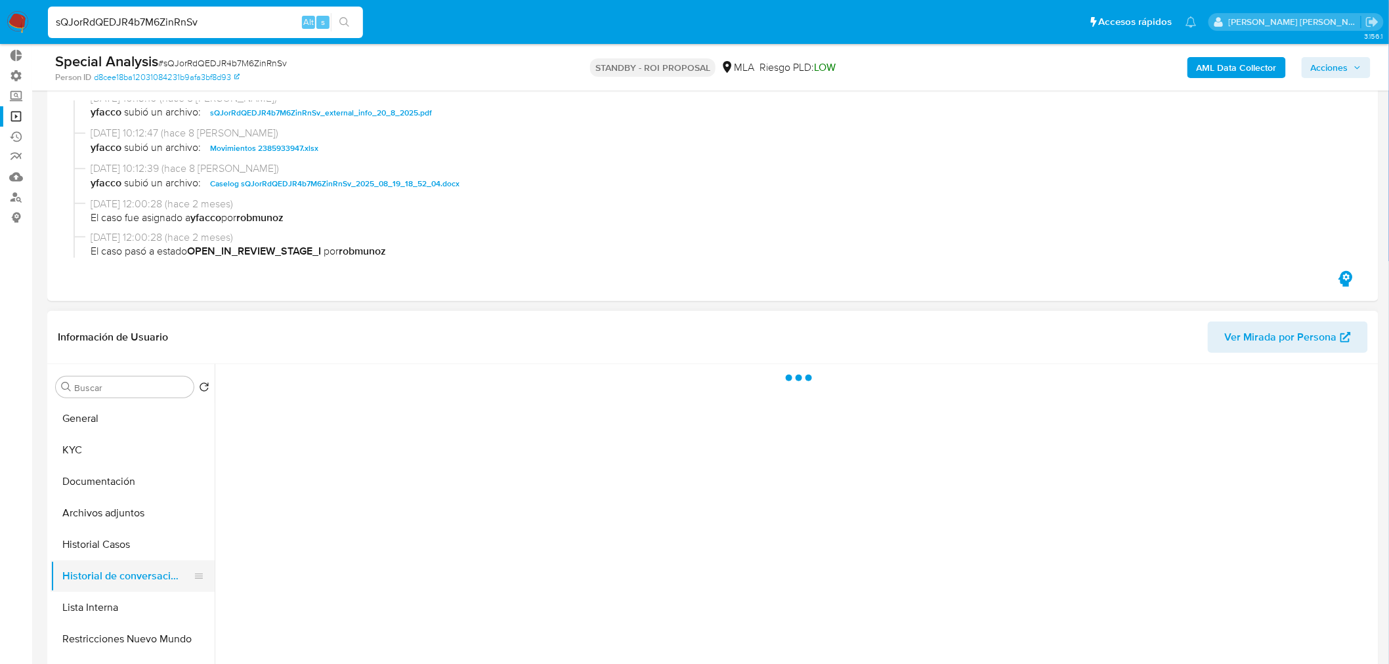
scroll to position [0, 0]
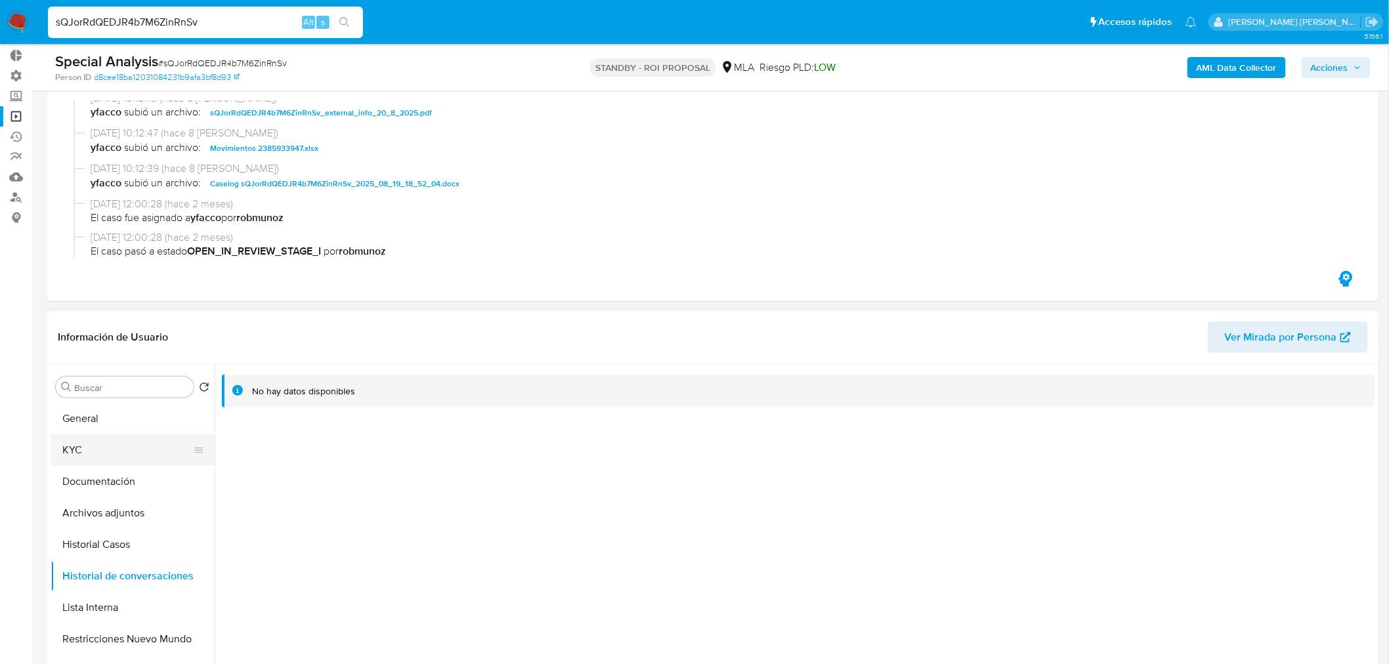
click at [99, 456] on button "KYC" at bounding box center [128, 451] width 154 height 32
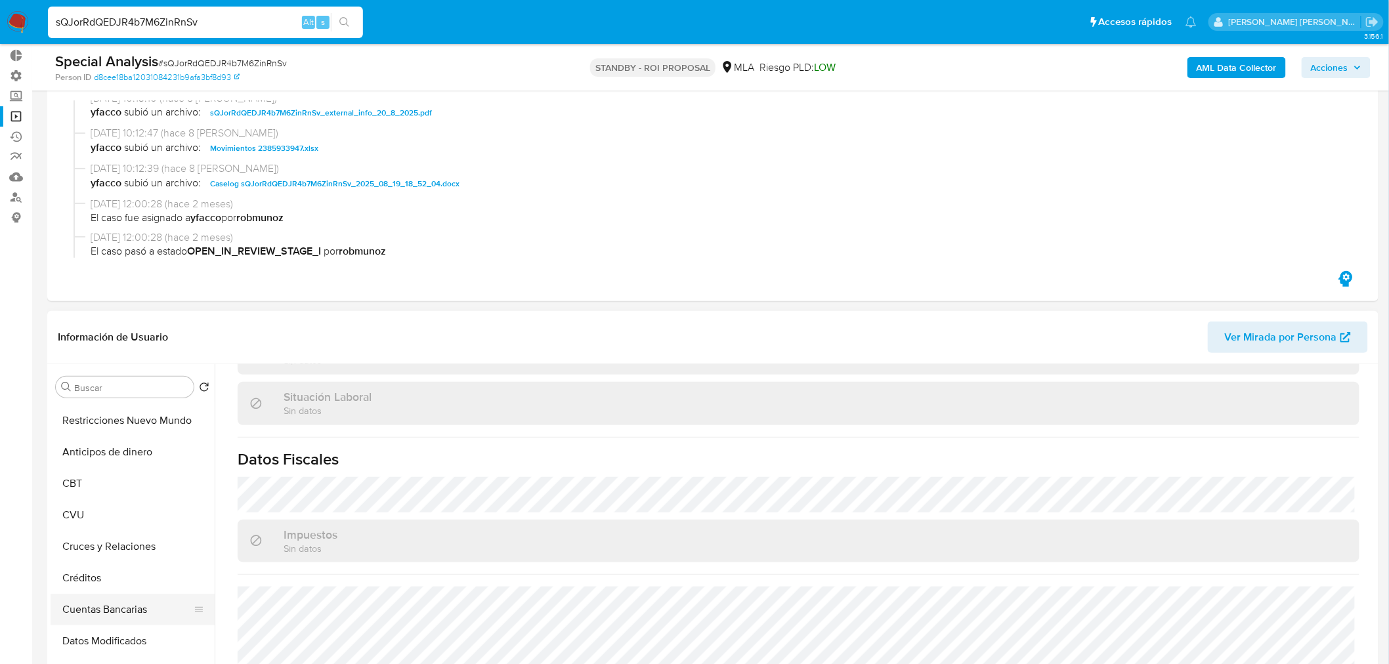
scroll to position [364, 0]
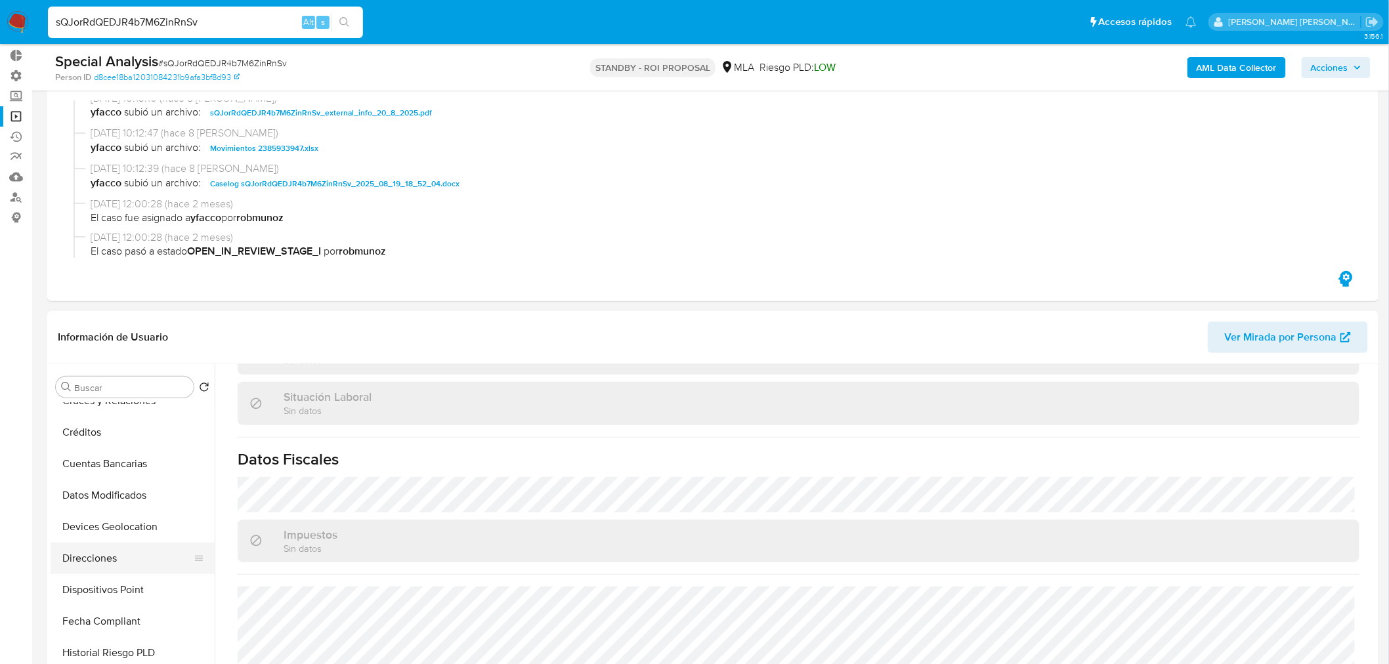
click at [107, 562] on button "Direcciones" at bounding box center [128, 559] width 154 height 32
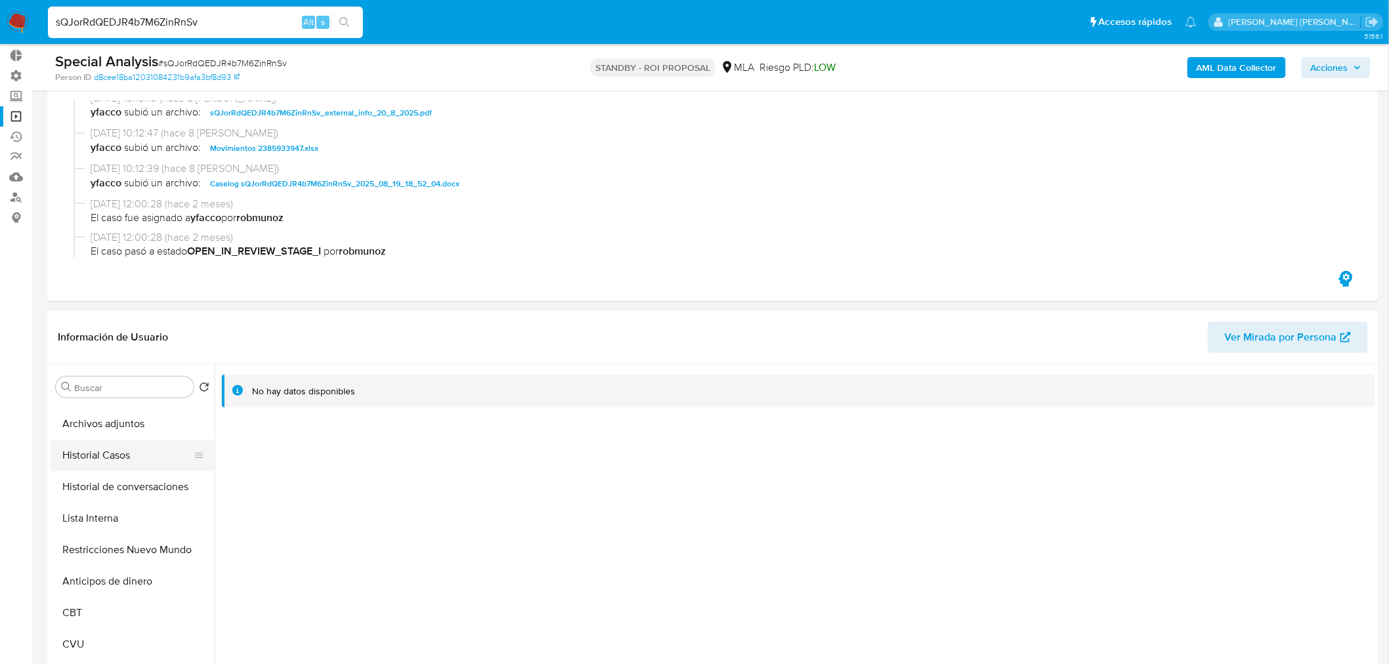
scroll to position [0, 0]
click at [121, 486] on button "Documentación" at bounding box center [128, 482] width 154 height 32
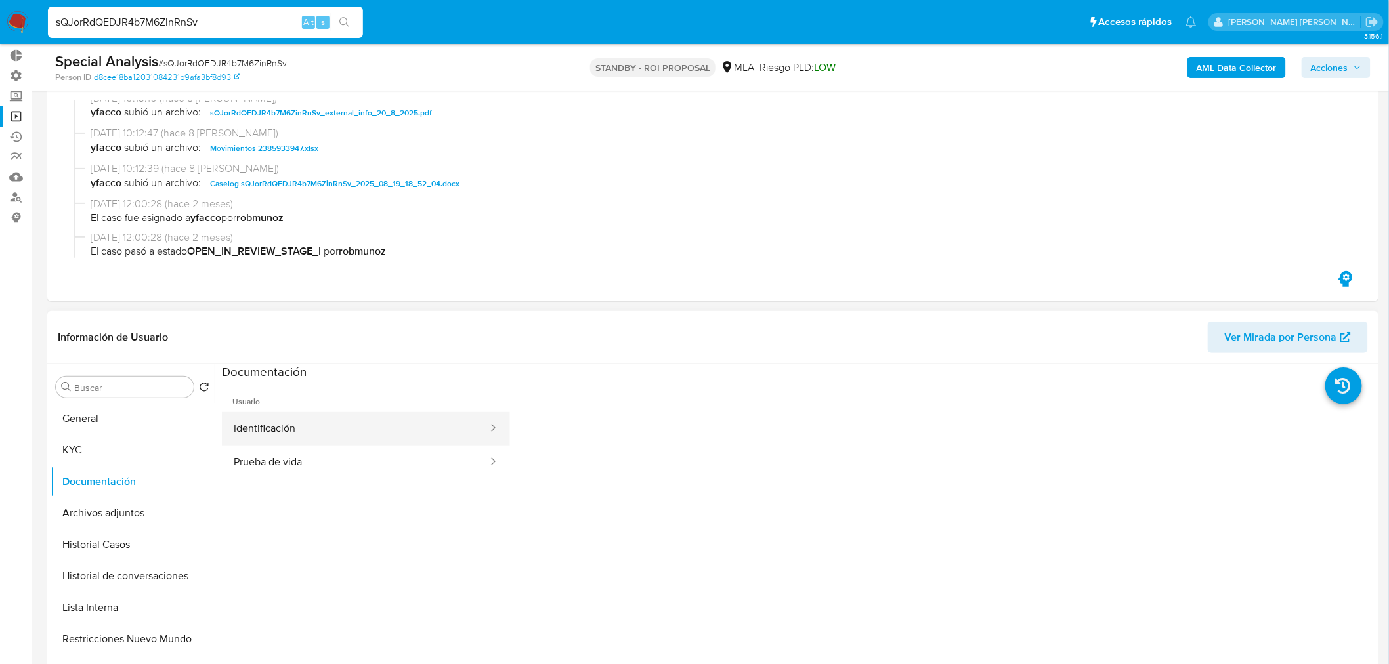
click at [479, 423] on div at bounding box center [489, 429] width 21 height 15
click at [460, 462] on button "Prueba de vida" at bounding box center [355, 462] width 267 height 33
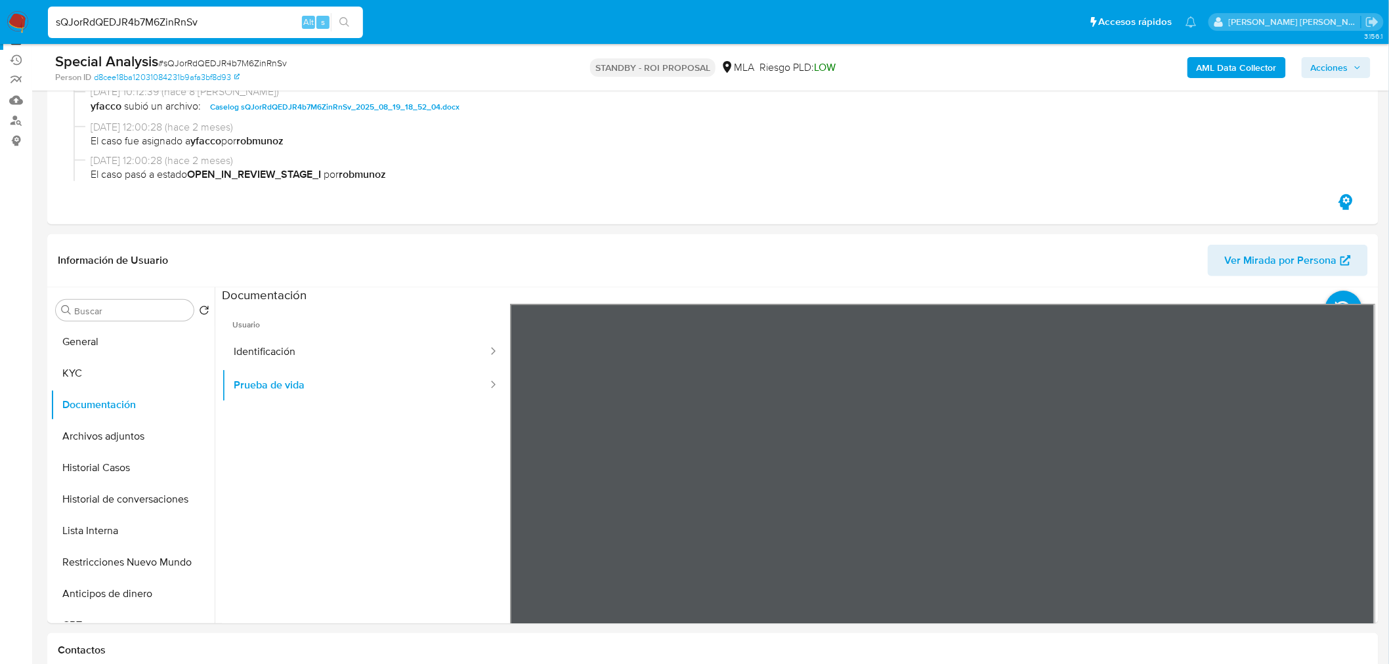
scroll to position [292, 0]
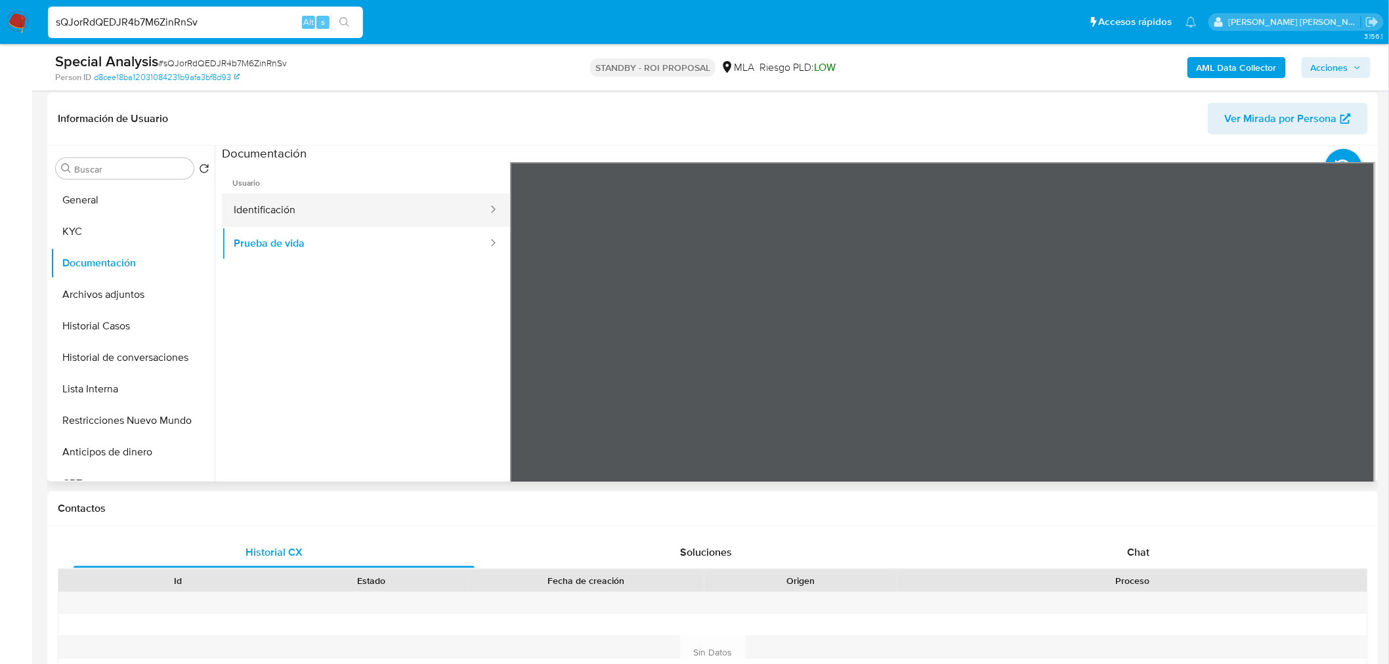
click at [272, 213] on button "Identificación" at bounding box center [355, 210] width 267 height 33
click at [1354, 372] on icon at bounding box center [1359, 375] width 26 height 26
click at [123, 239] on button "KYC" at bounding box center [128, 232] width 154 height 32
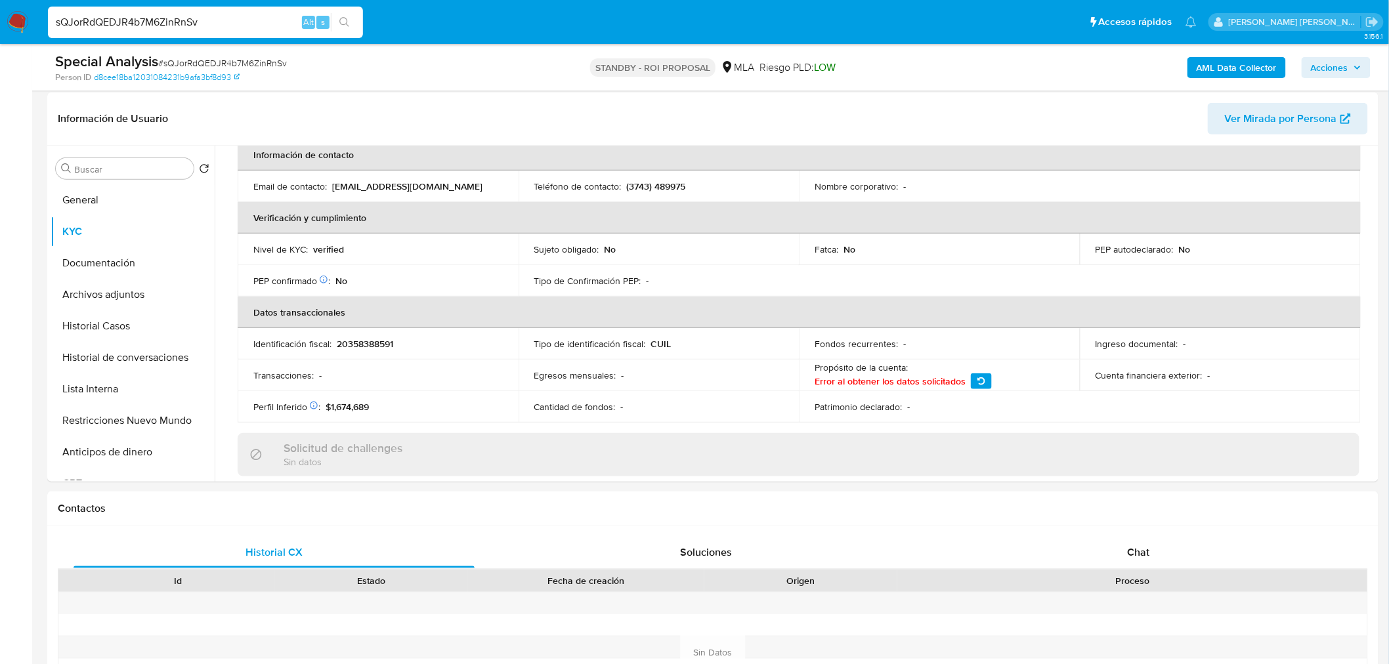
scroll to position [241, 0]
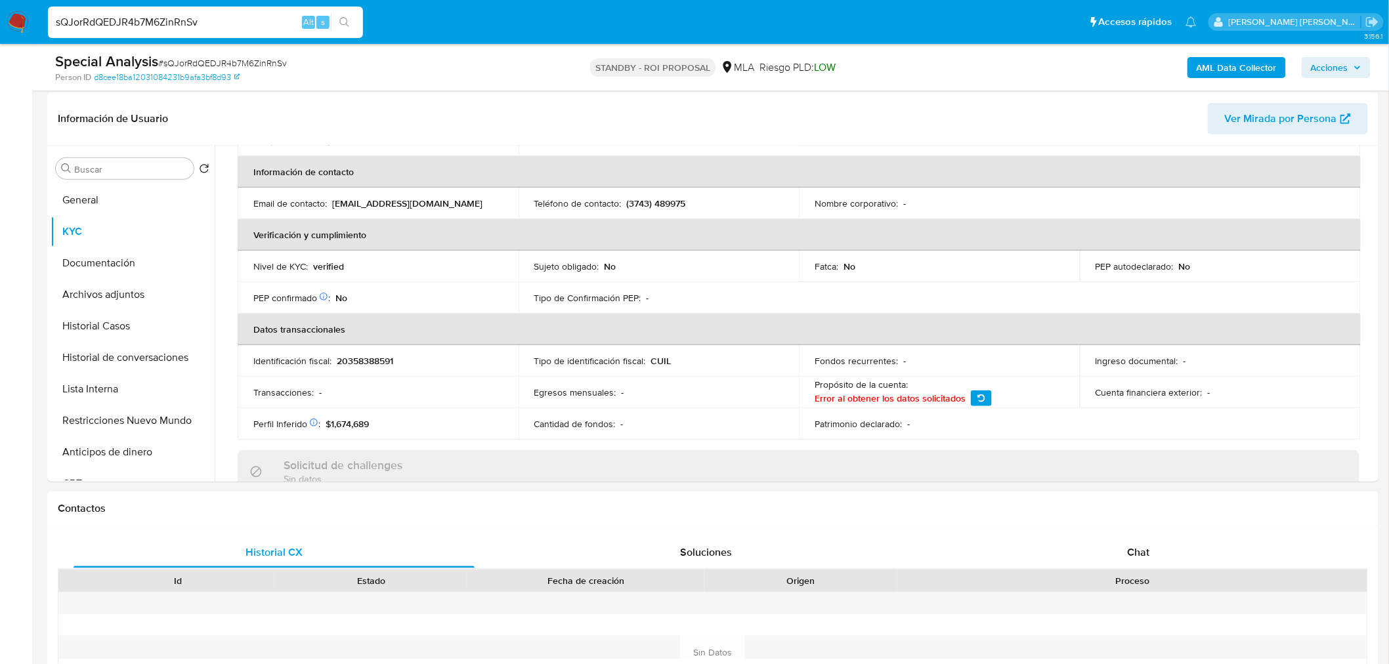
click at [980, 399] on icon "button" at bounding box center [982, 399] width 8 height 8
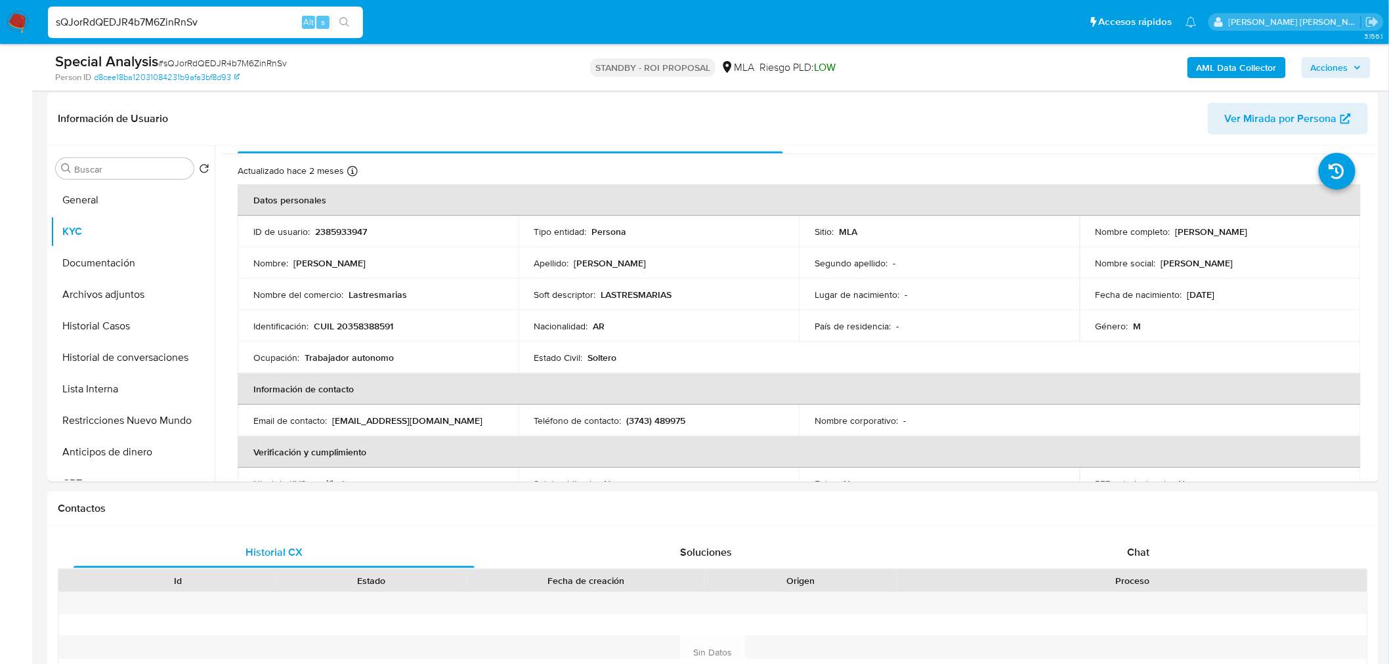
scroll to position [22, 0]
click at [110, 362] on button "Historial de conversaciones" at bounding box center [128, 358] width 154 height 32
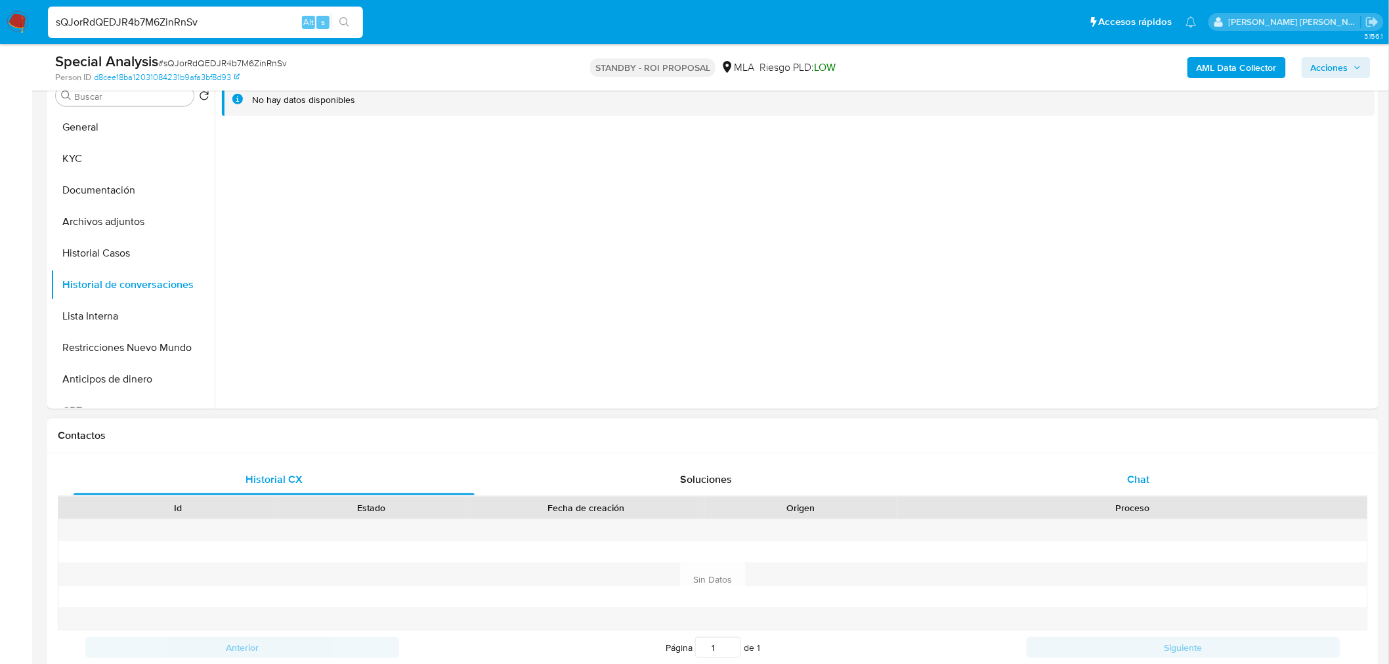
drag, startPoint x: 1134, startPoint y: 469, endPoint x: 1194, endPoint y: 487, distance: 62.3
click at [1131, 469] on div "Chat" at bounding box center [1138, 480] width 401 height 32
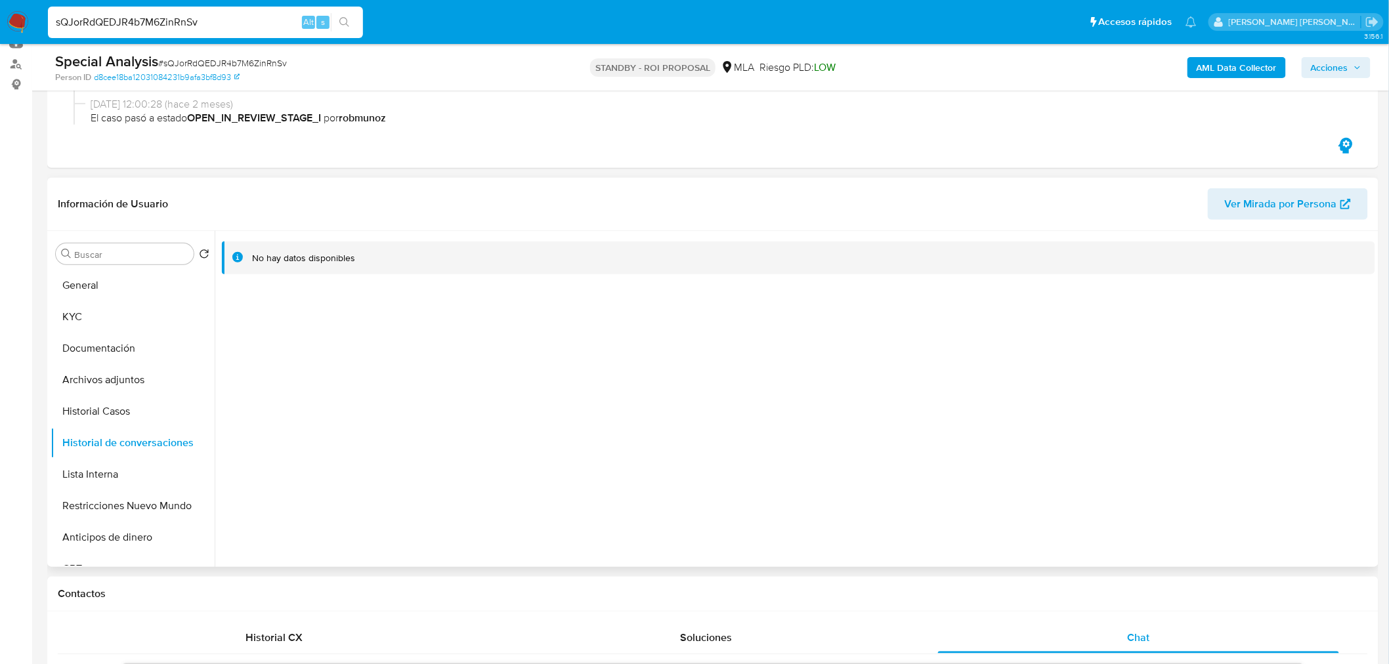
scroll to position [146, 0]
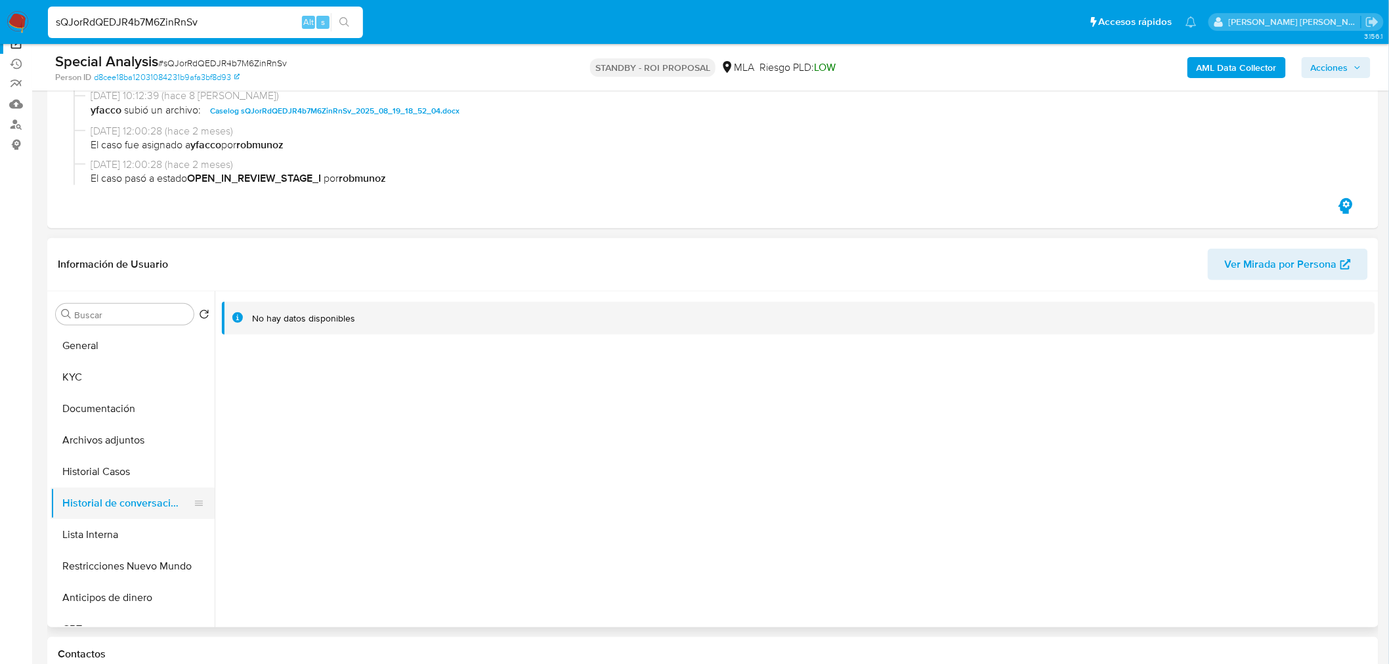
click at [127, 502] on button "Historial de conversaciones" at bounding box center [128, 504] width 154 height 32
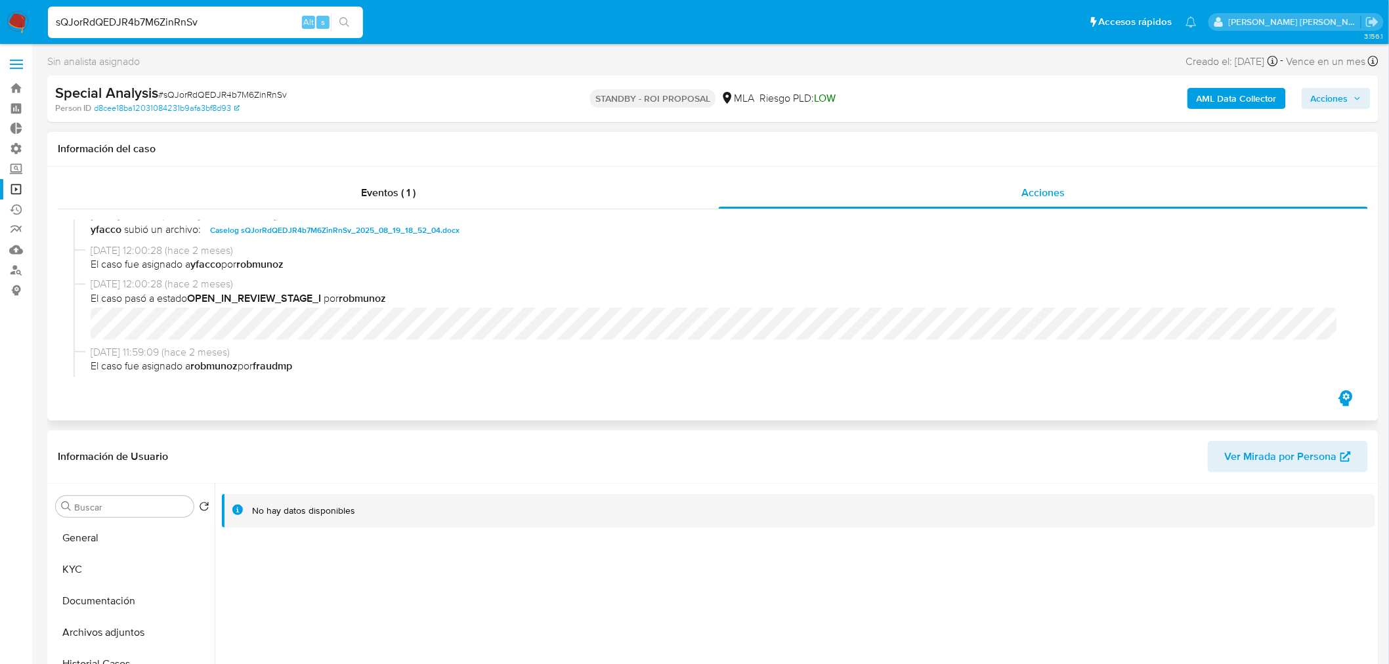
scroll to position [288, 0]
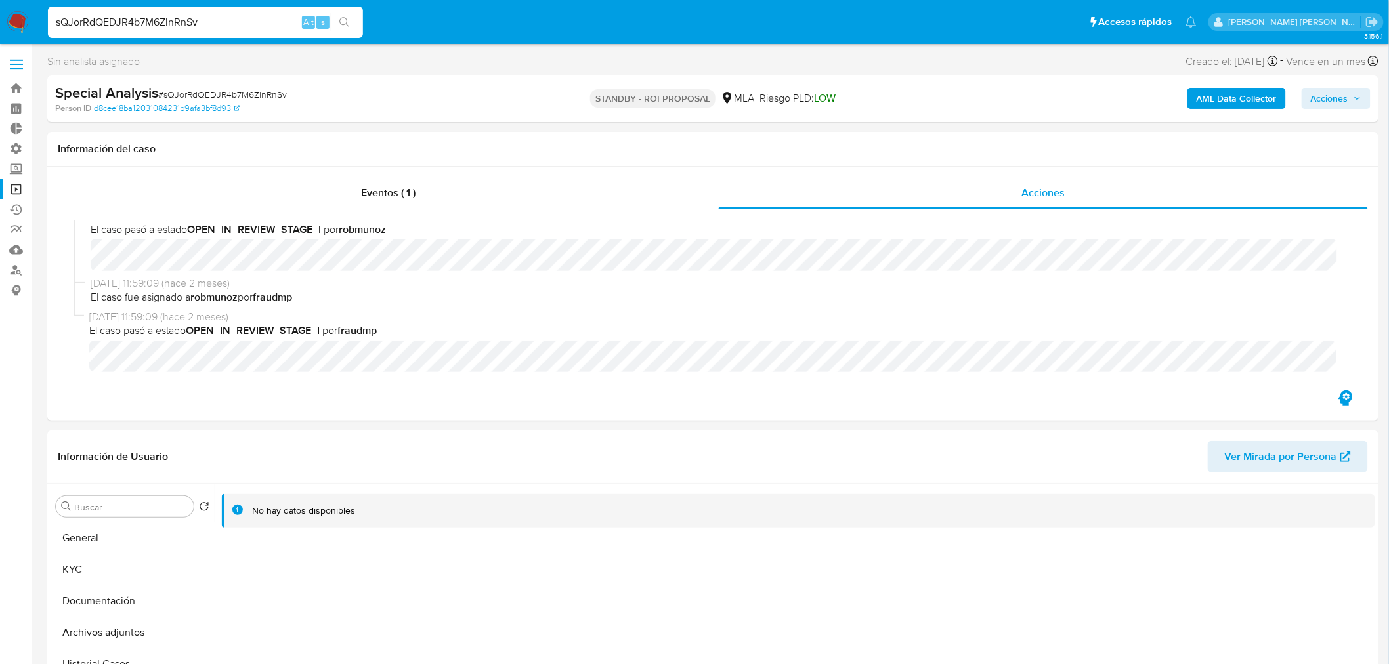
click at [244, 88] on span "# sQJorRdQEDJR4b7M6ZinRnSv" at bounding box center [222, 94] width 129 height 13
copy span "sQJorRdQEDJR4b7M6ZinRnSv"
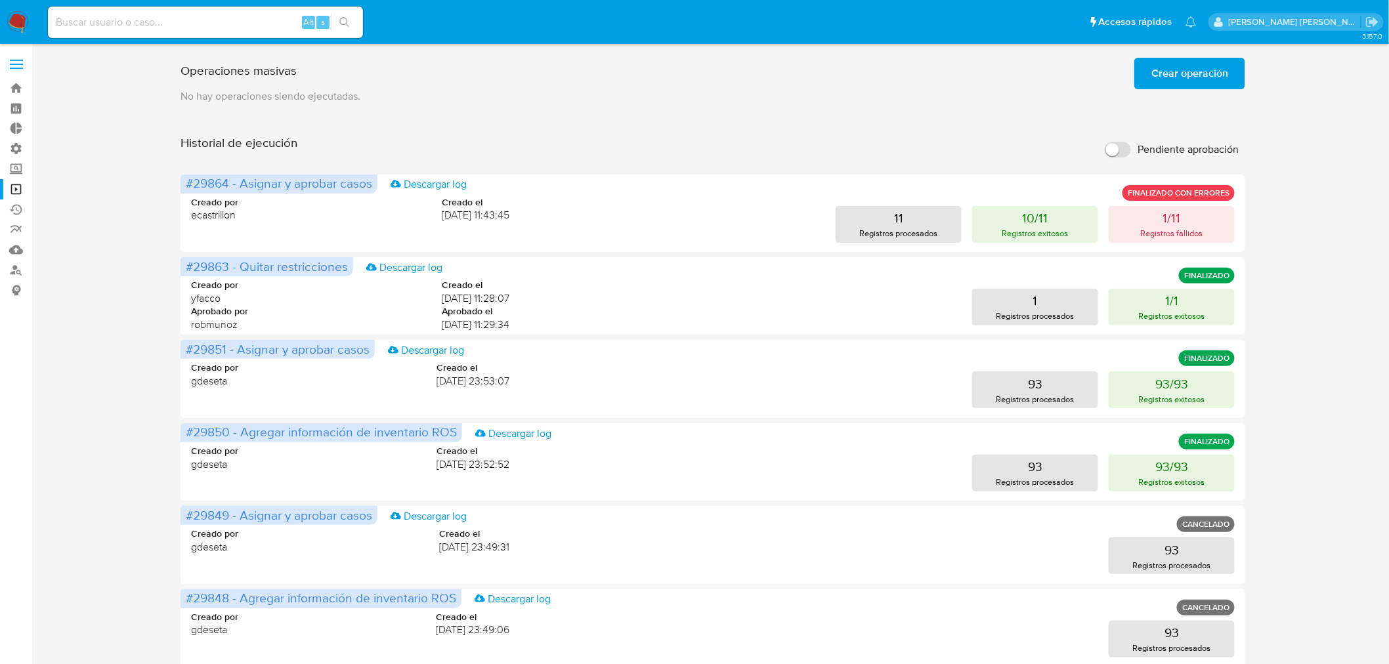
click at [1213, 76] on span "Crear operación" at bounding box center [1190, 73] width 77 height 29
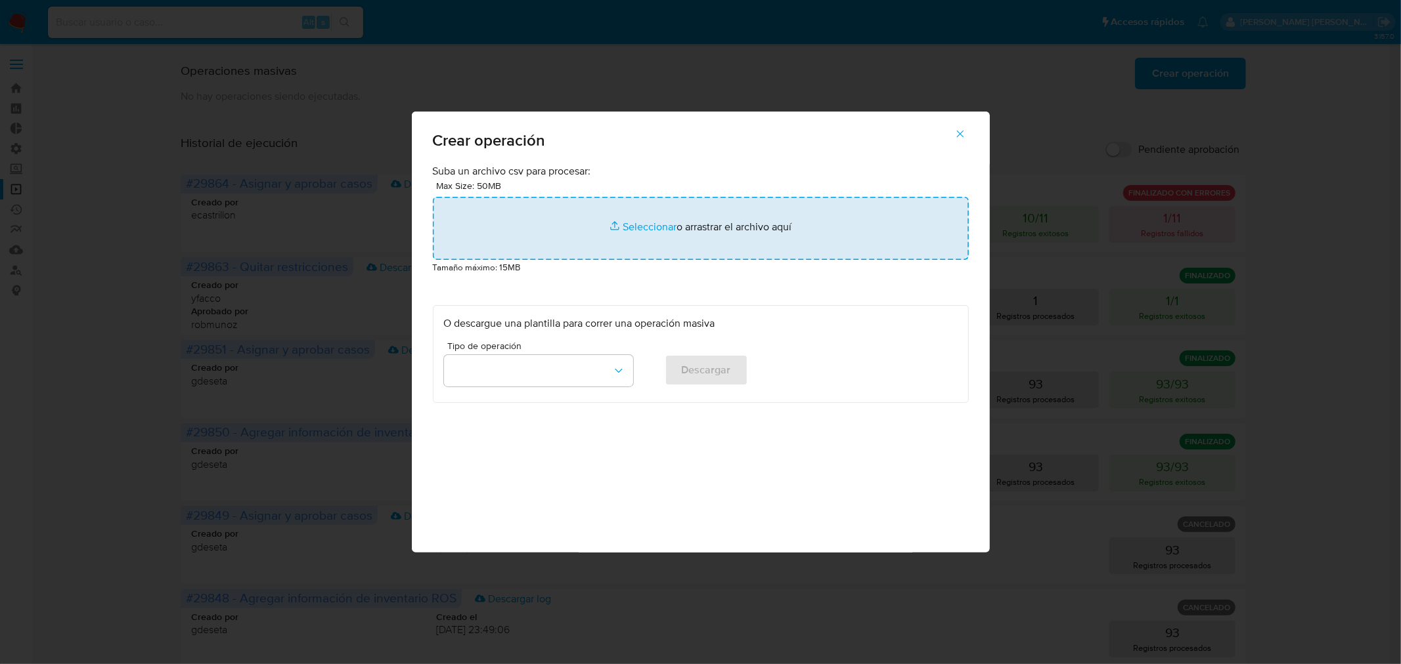
click at [726, 210] on input "file" at bounding box center [701, 228] width 536 height 63
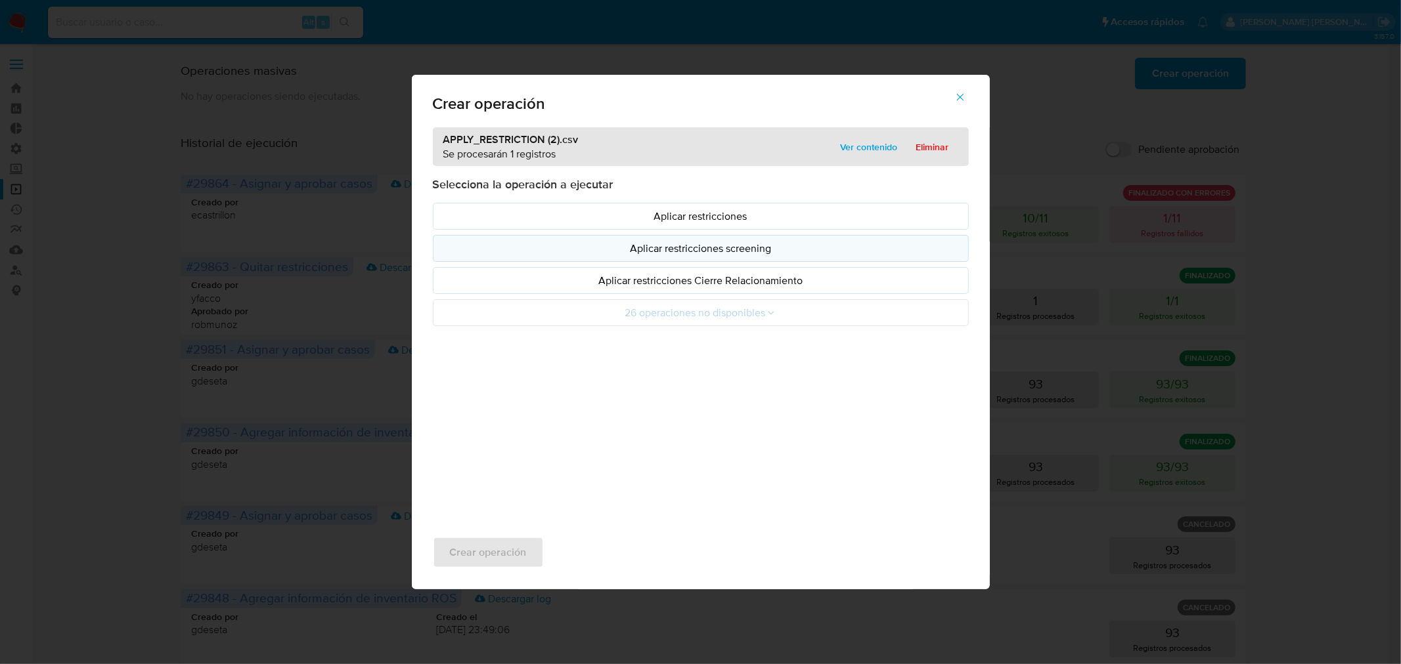
drag, startPoint x: 726, startPoint y: 210, endPoint x: 661, endPoint y: 261, distance: 82.4
click at [654, 217] on p "Aplicar restricciones" at bounding box center [700, 216] width 513 height 15
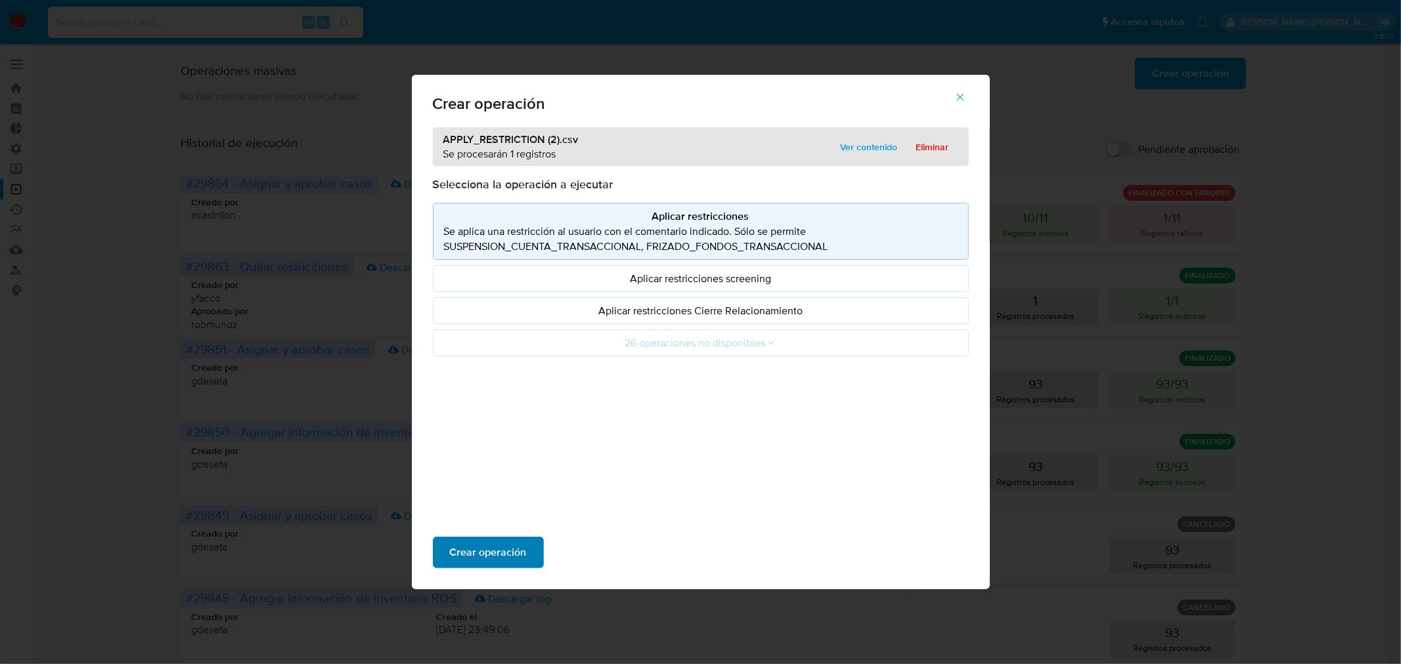
click at [520, 555] on span "Crear operación" at bounding box center [488, 552] width 77 height 29
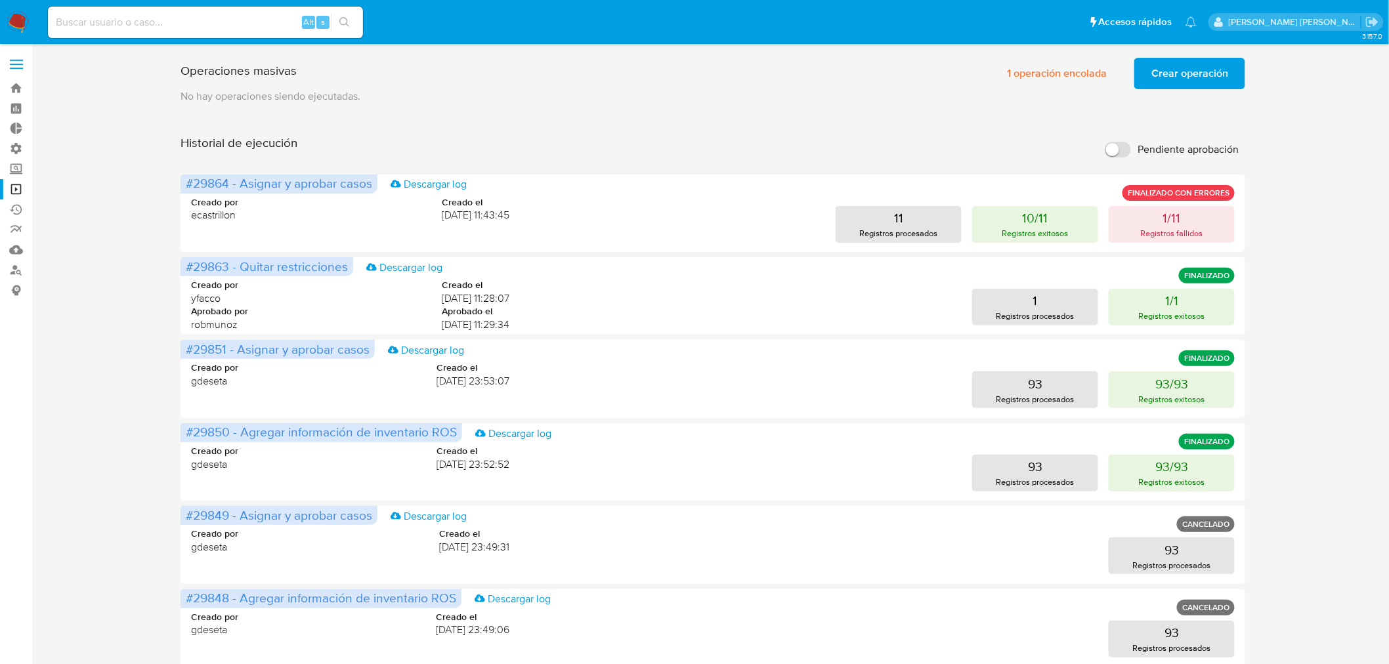
click at [1192, 60] on span "Crear operación" at bounding box center [1190, 73] width 77 height 29
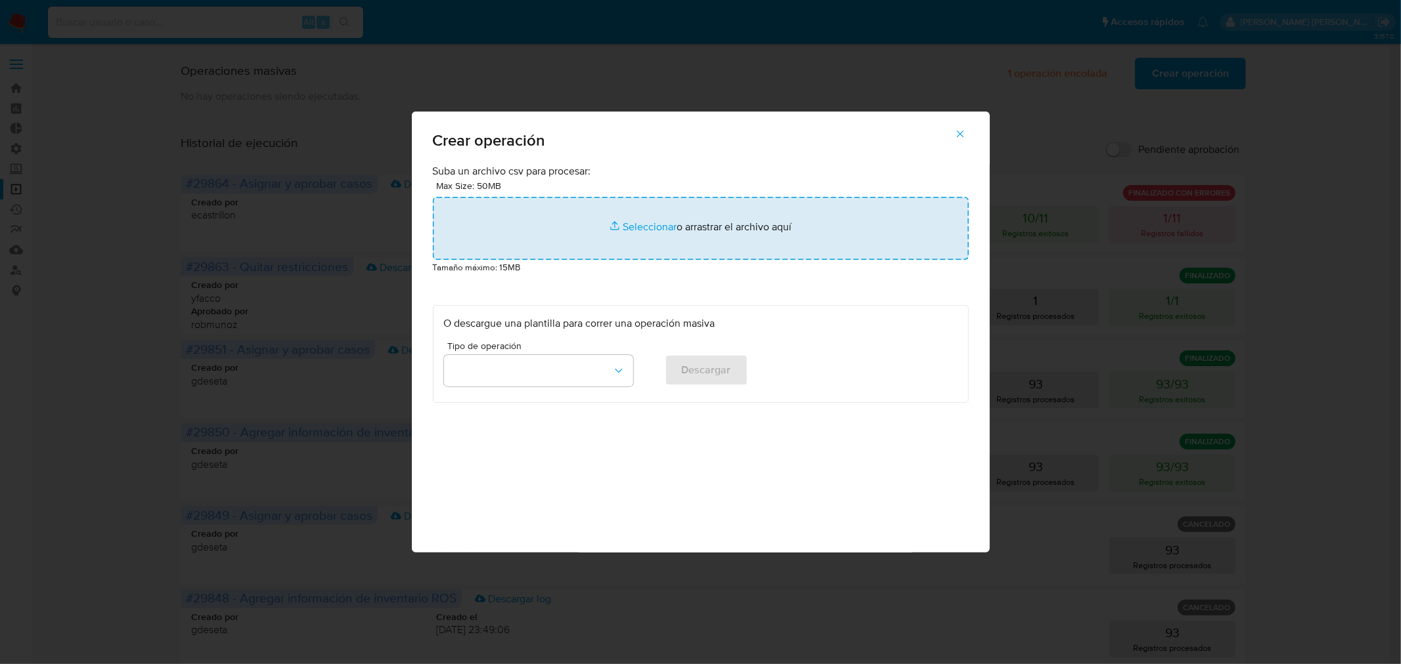
click at [714, 258] on input "file" at bounding box center [701, 228] width 536 height 63
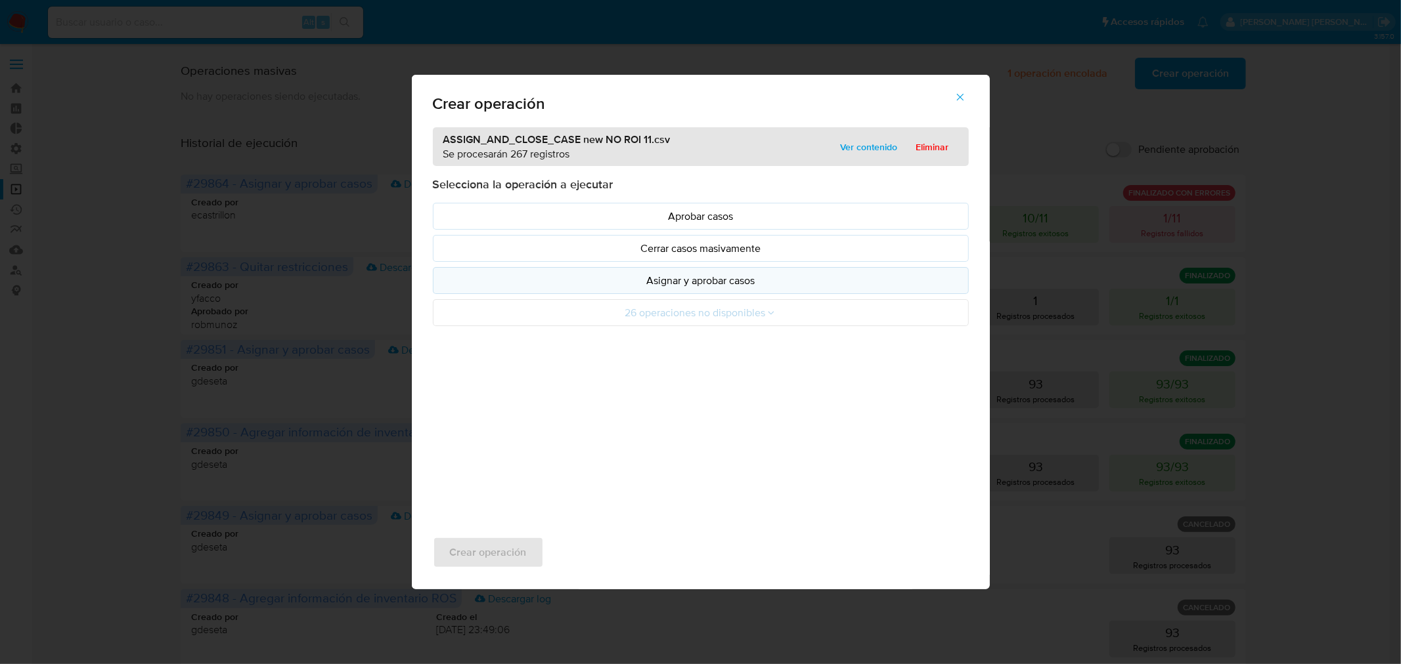
click at [737, 288] on p "Asignar y aprobar casos" at bounding box center [700, 280] width 513 height 15
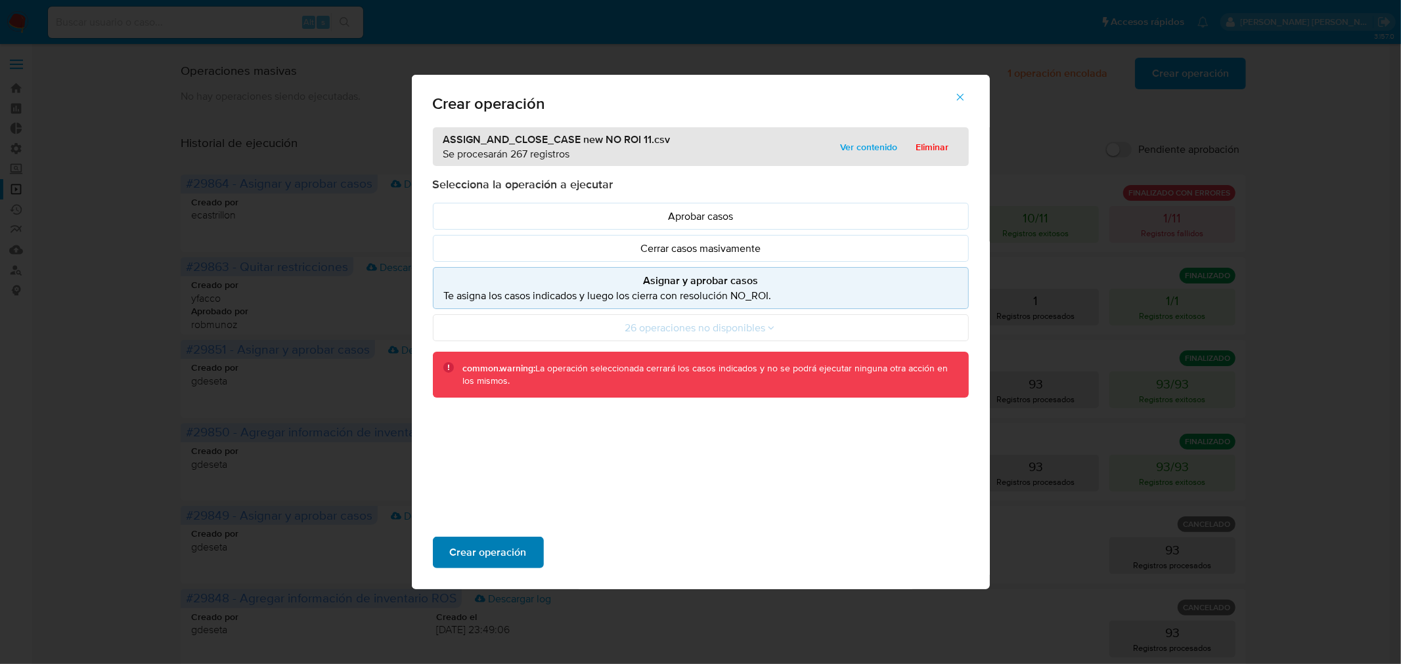
click at [495, 552] on span "Crear operación" at bounding box center [488, 552] width 77 height 29
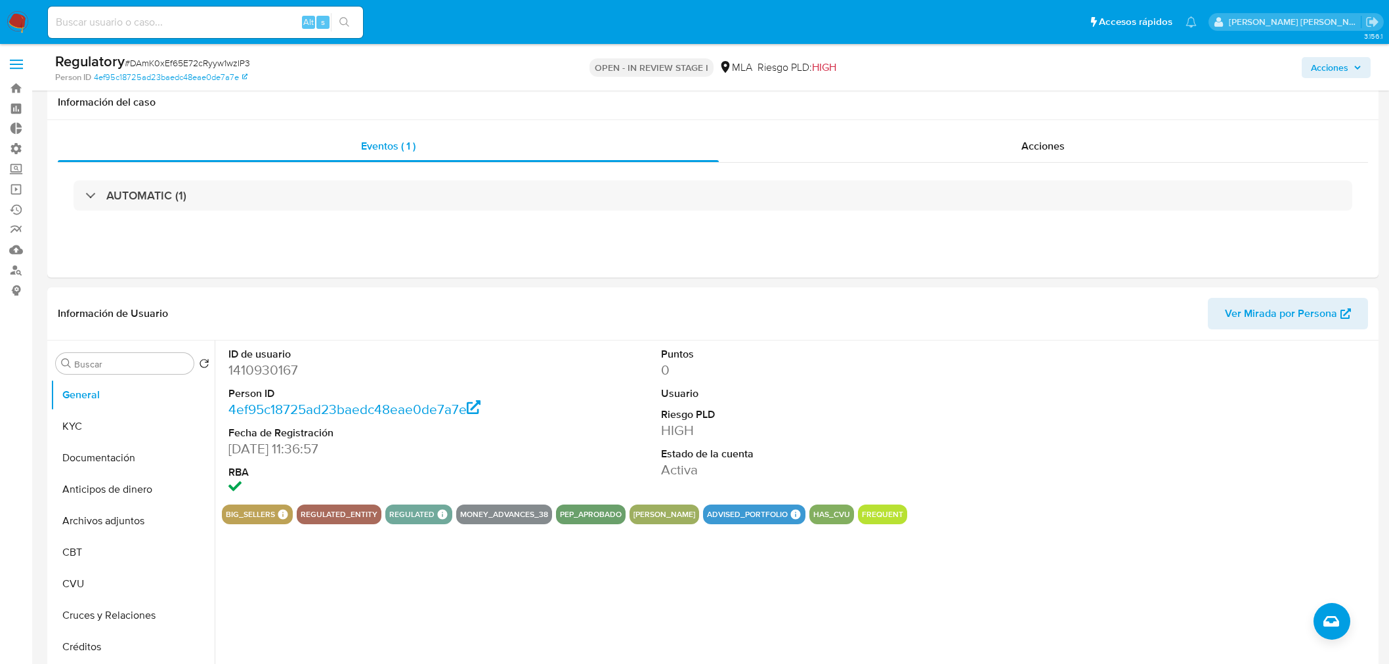
select select "10"
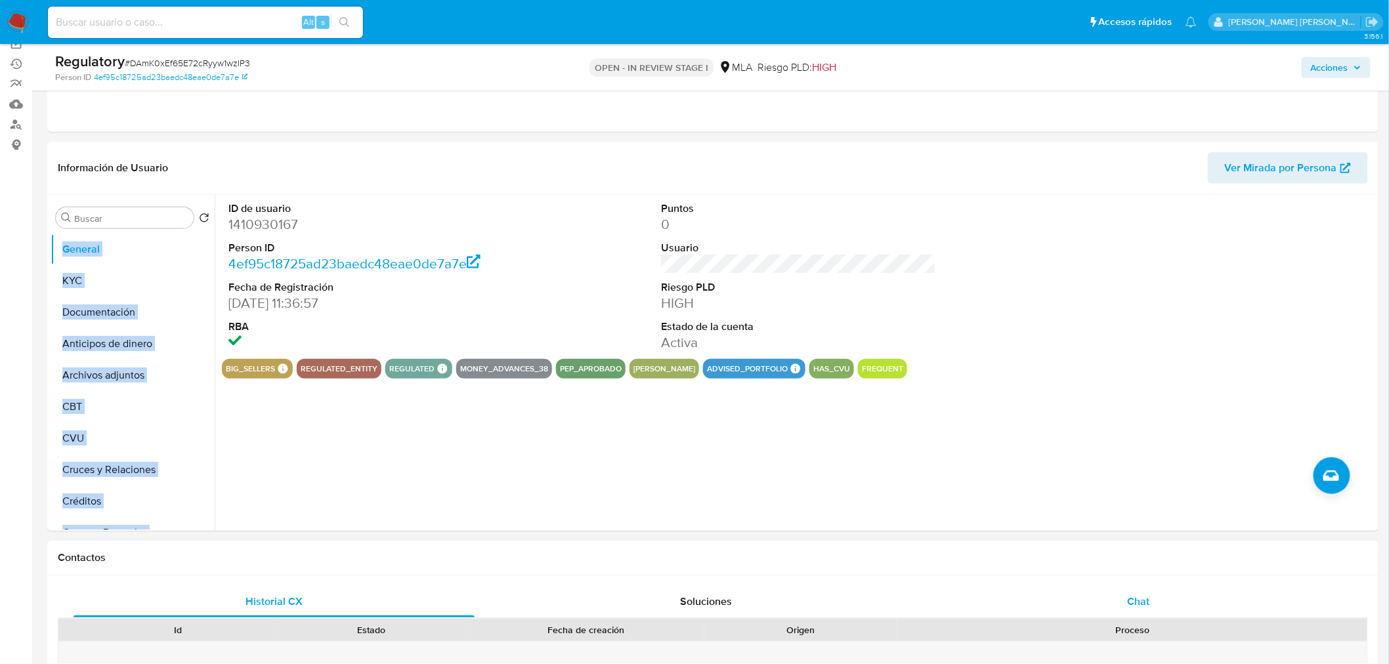
click at [1157, 599] on div "Chat" at bounding box center [1138, 602] width 401 height 32
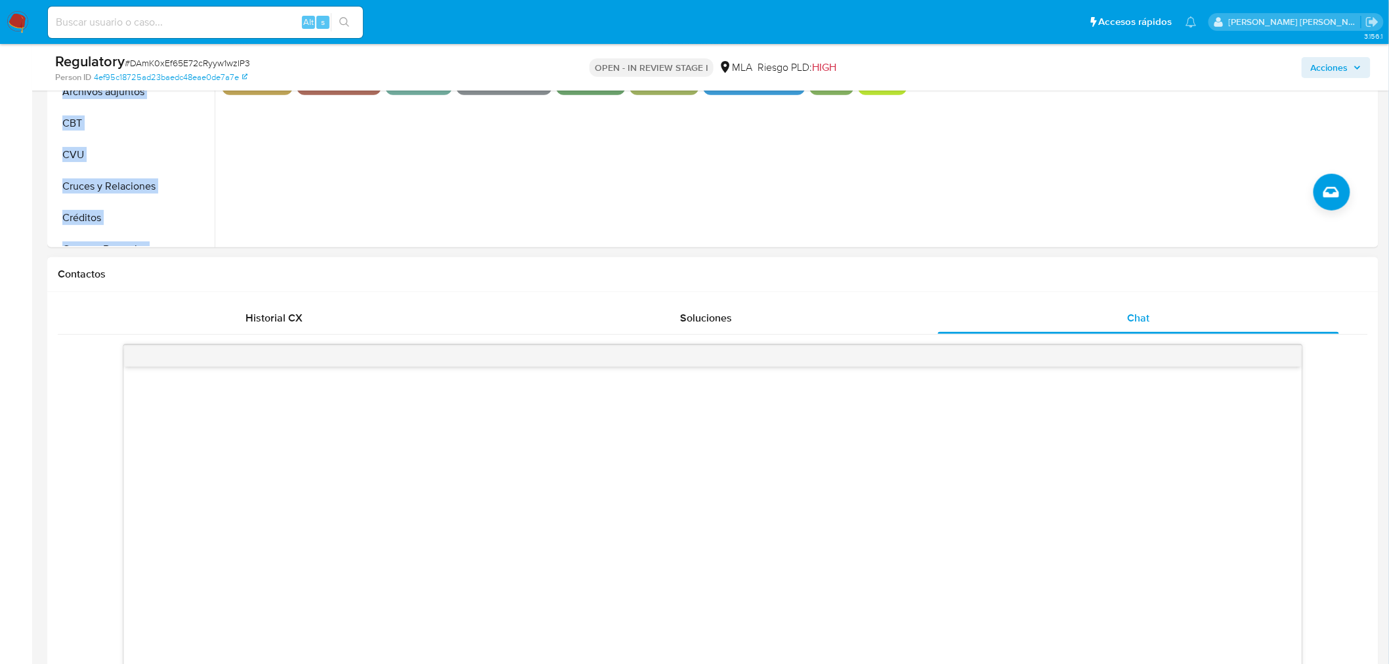
scroll to position [510, 0]
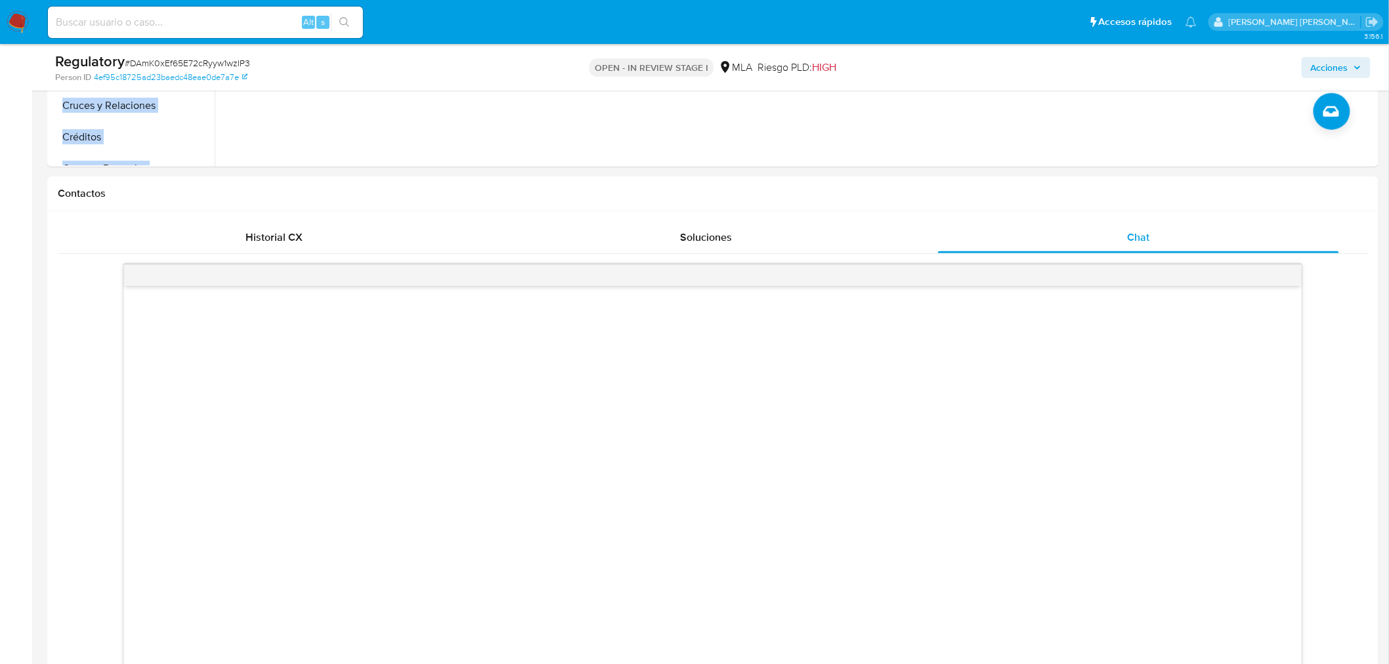
click at [18, 18] on img at bounding box center [18, 22] width 22 height 22
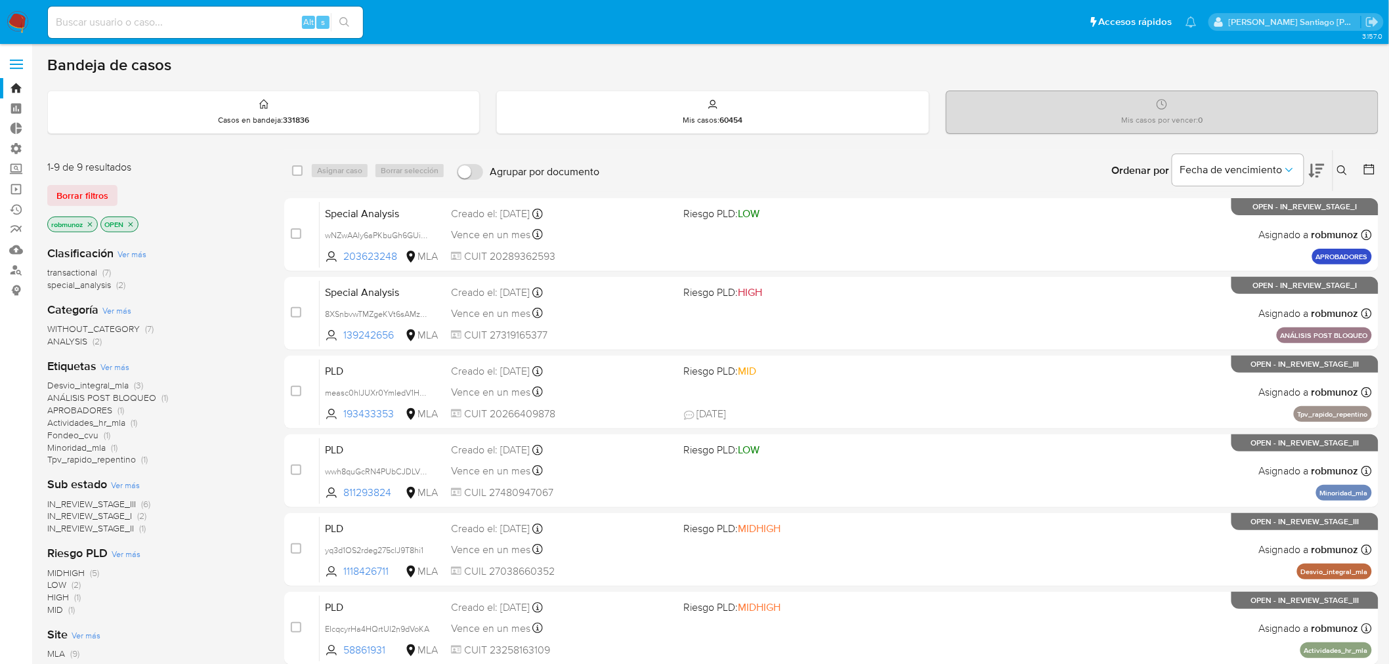
click at [1339, 167] on icon at bounding box center [1343, 170] width 11 height 11
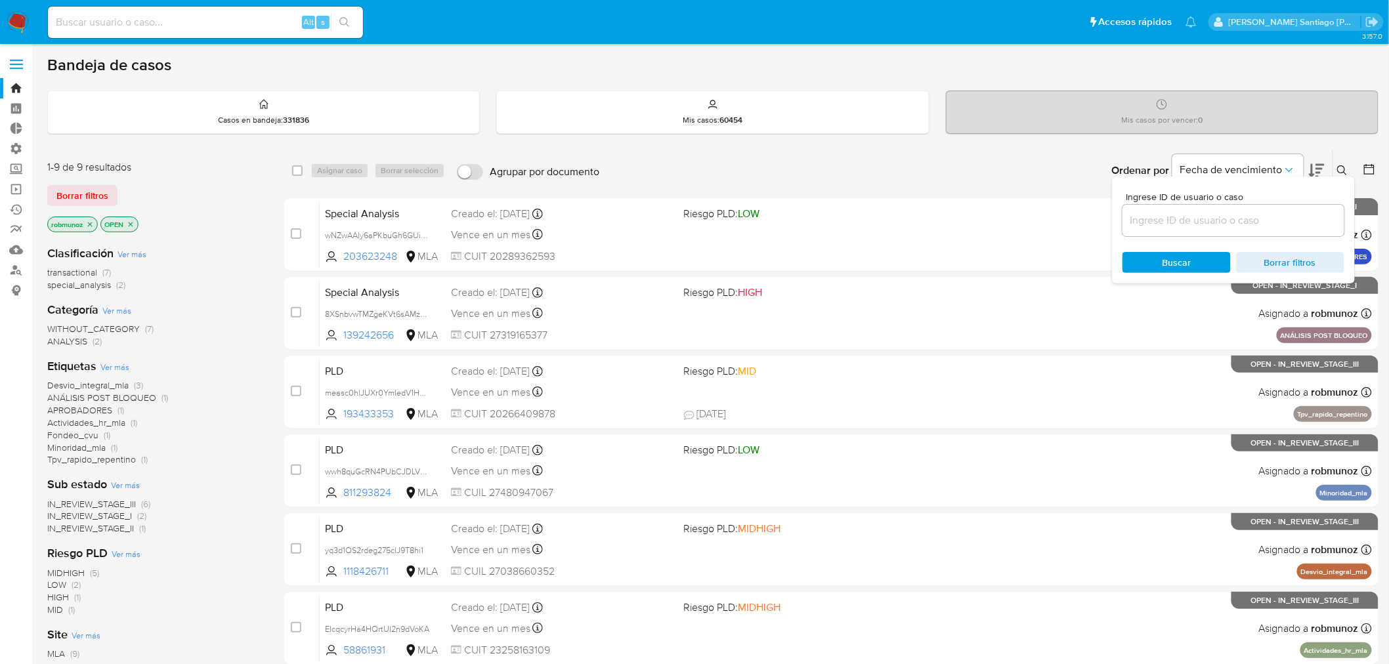
click at [1259, 223] on input at bounding box center [1234, 220] width 222 height 17
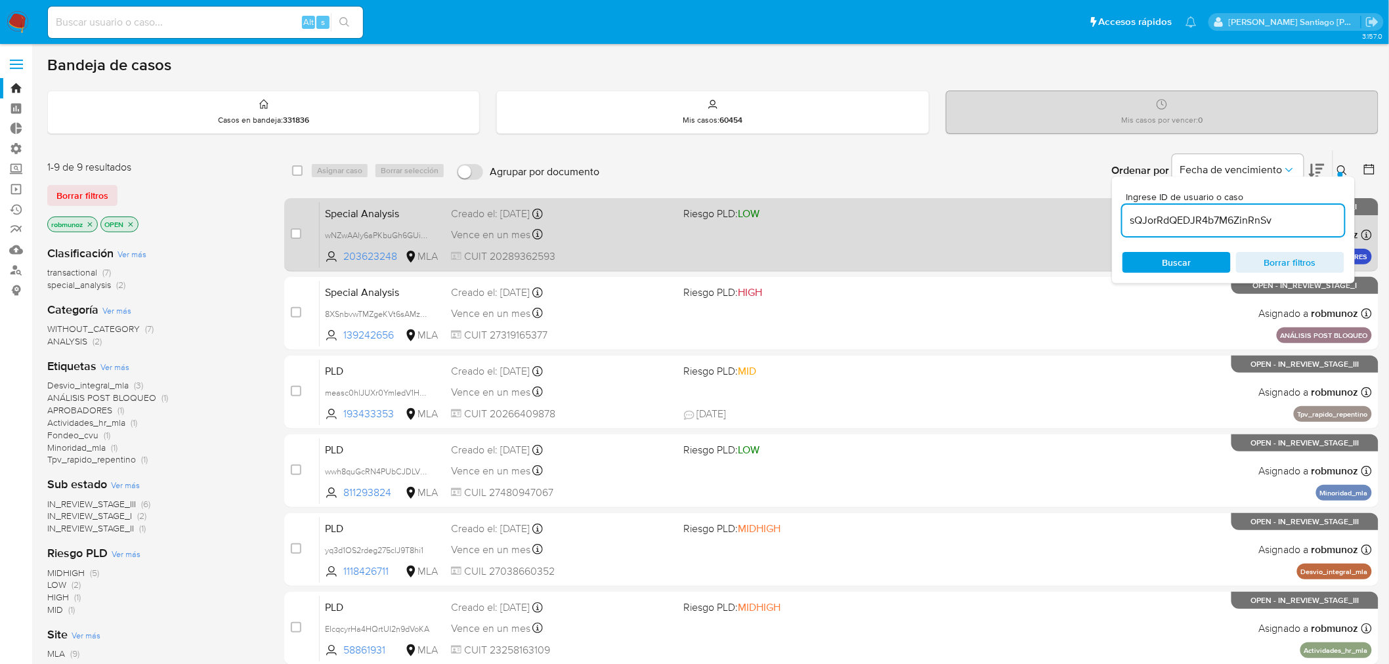
type input "sQJorRdQEDJR4b7M6ZinRnSv"
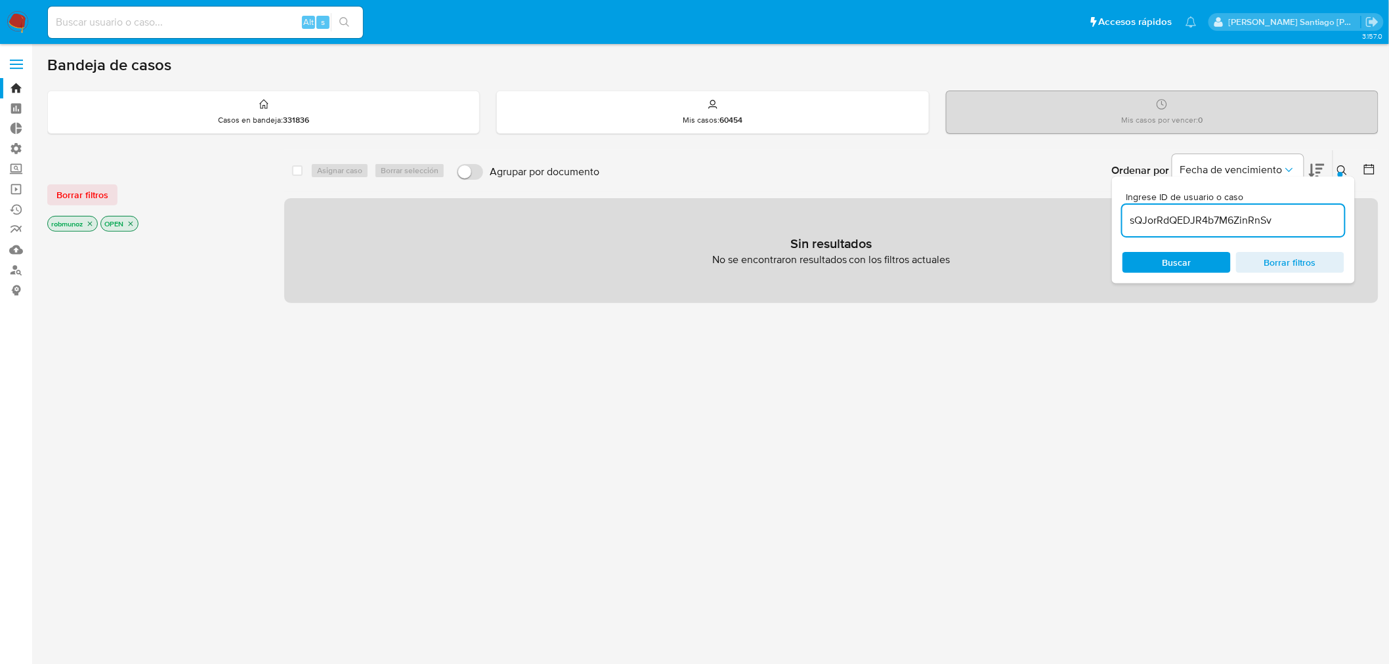
click at [97, 204] on span "Borrar filtros" at bounding box center [82, 195] width 52 height 18
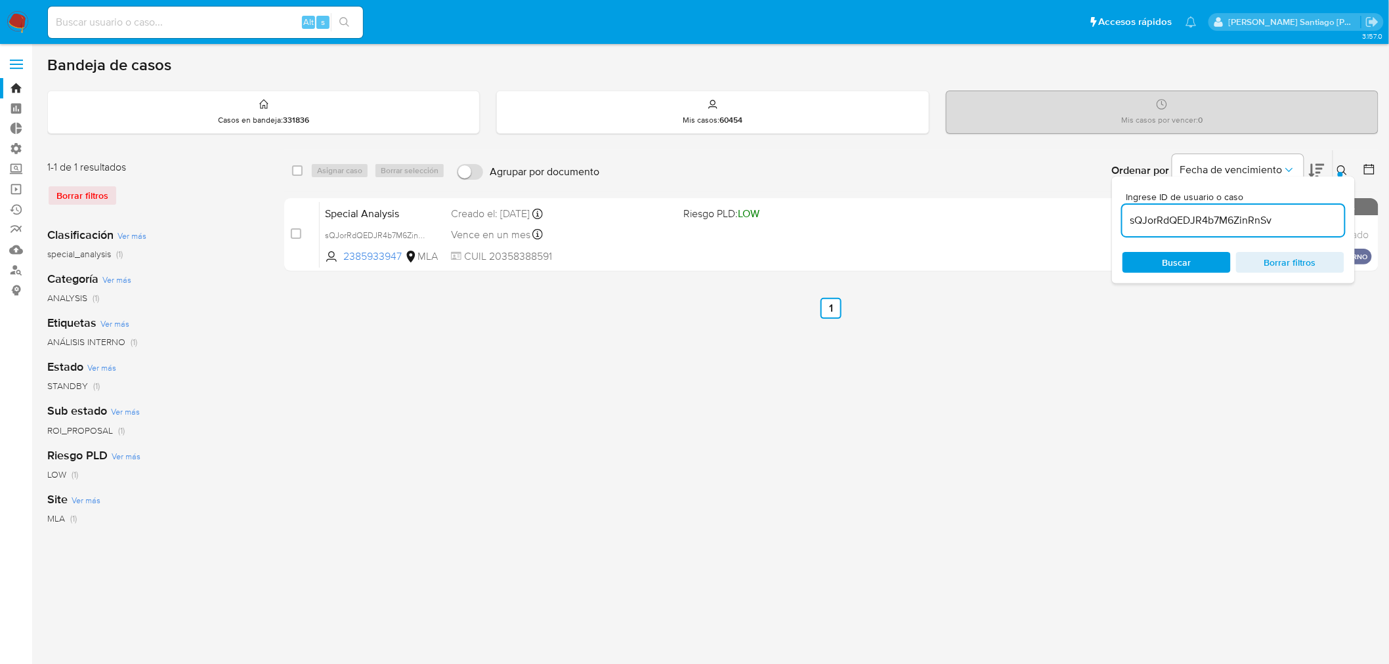
click at [1334, 168] on button at bounding box center [1345, 171] width 22 height 16
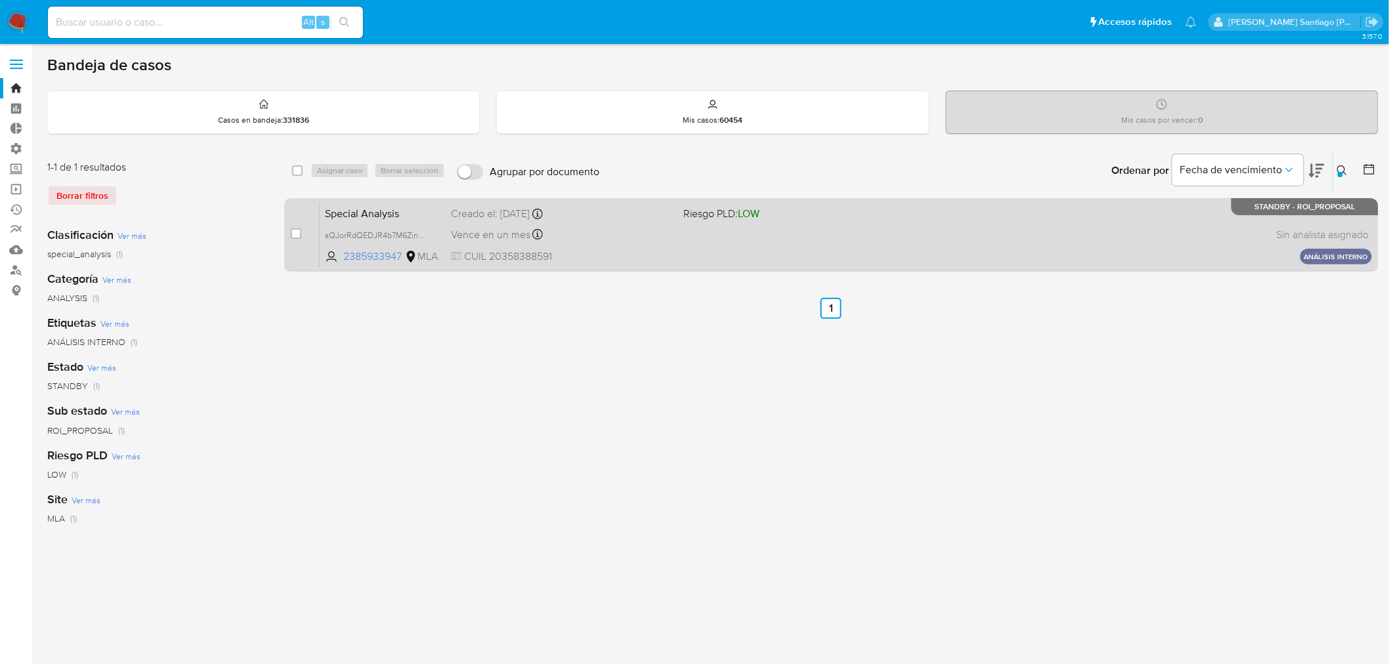
click at [303, 236] on div "case-item-checkbox No es posible asignar el caso" at bounding box center [305, 235] width 29 height 66
click at [299, 234] on input "checkbox" at bounding box center [296, 234] width 11 height 11
checkbox input "true"
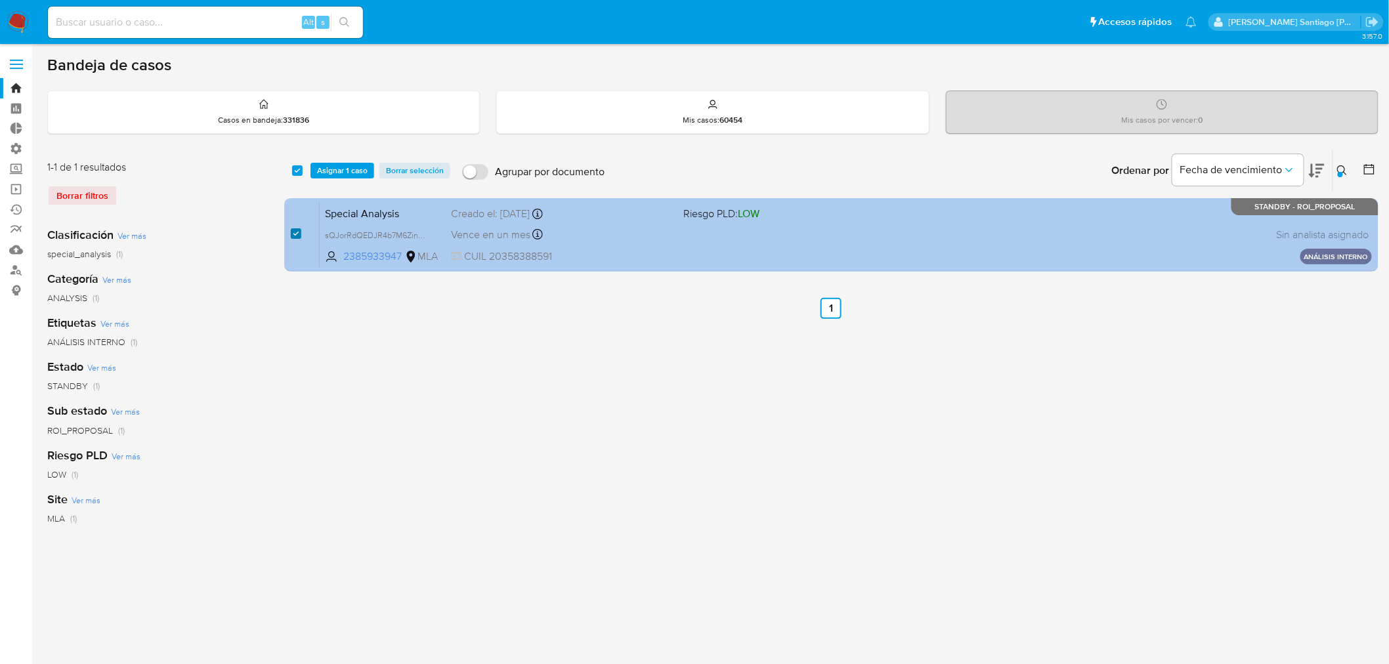
checkbox input "true"
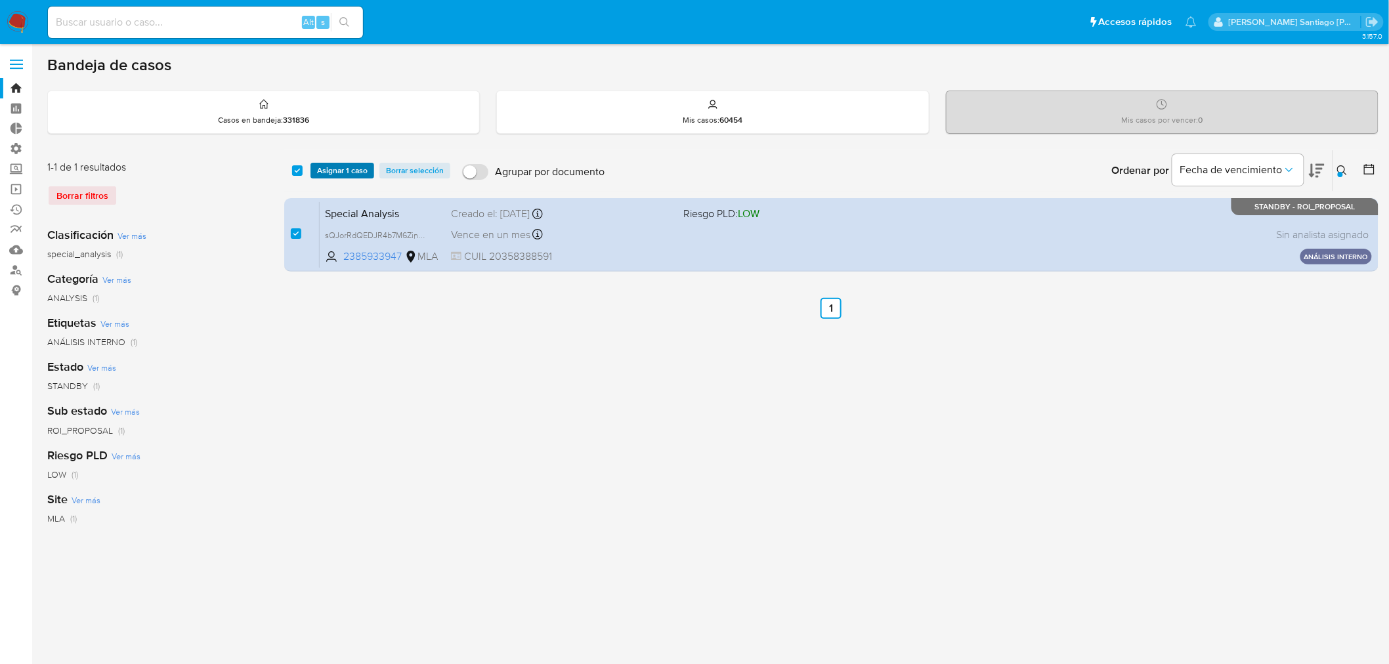
click at [330, 168] on span "Asignar 1 caso" at bounding box center [342, 170] width 51 height 13
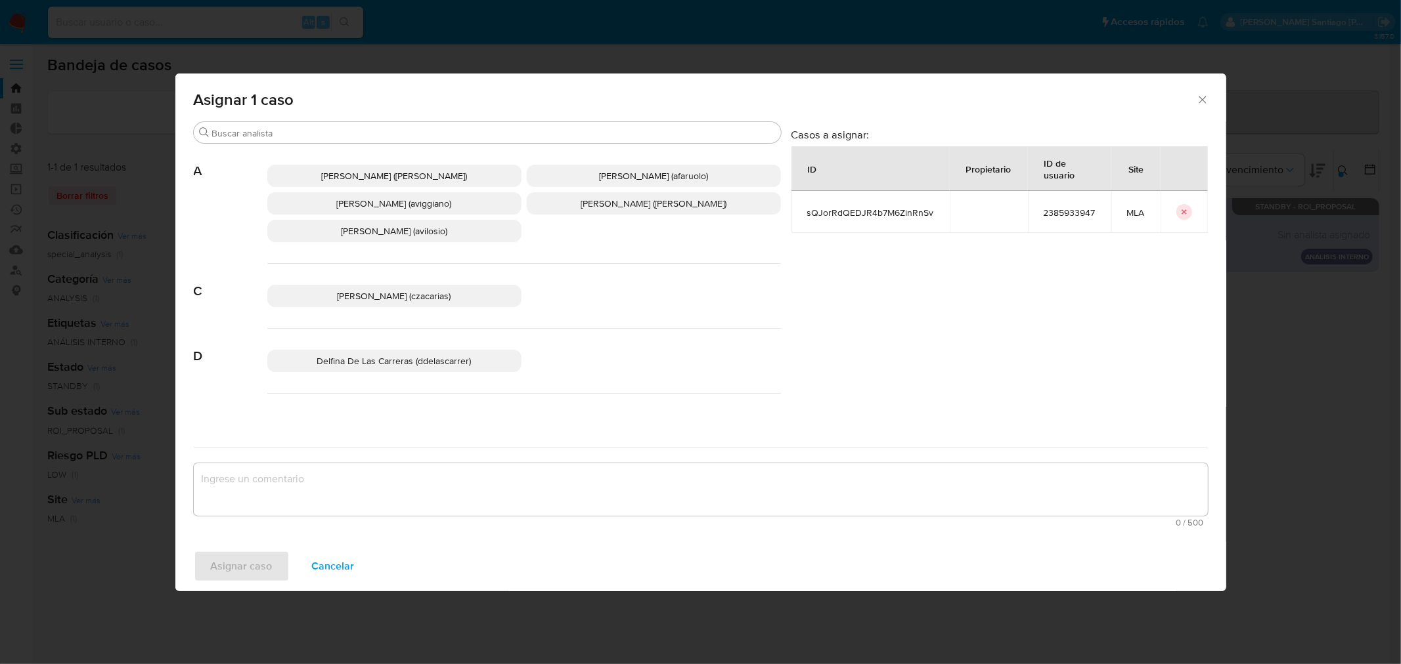
click at [284, 121] on div "Asignar 1 caso Buscar A [PERSON_NAME] ([PERSON_NAME]) [PERSON_NAME] (afaruolo) …" at bounding box center [700, 333] width 1051 height 518
click at [278, 141] on div "Buscar" at bounding box center [487, 132] width 587 height 21
click at [284, 133] on input "Buscar" at bounding box center [493, 133] width 563 height 12
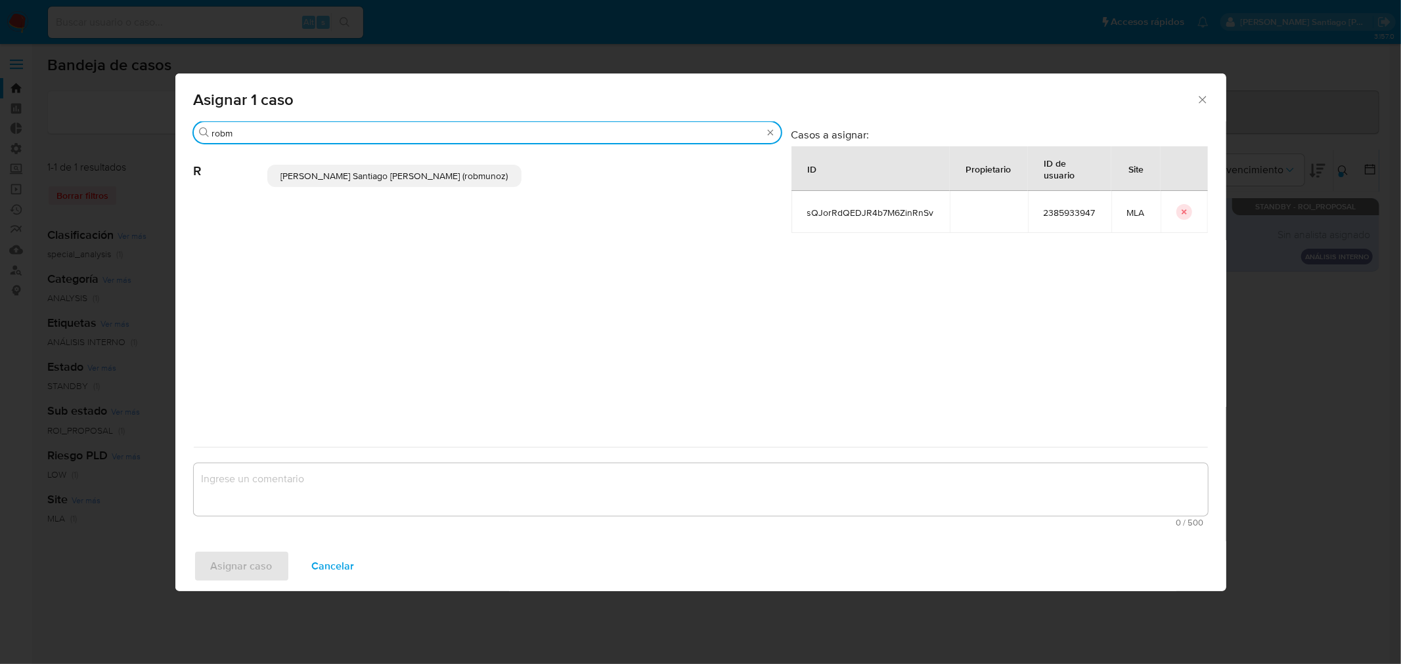
type input "robm"
click at [345, 174] on span "[PERSON_NAME] Santiago [PERSON_NAME] (robmunoz)" at bounding box center [393, 175] width 227 height 13
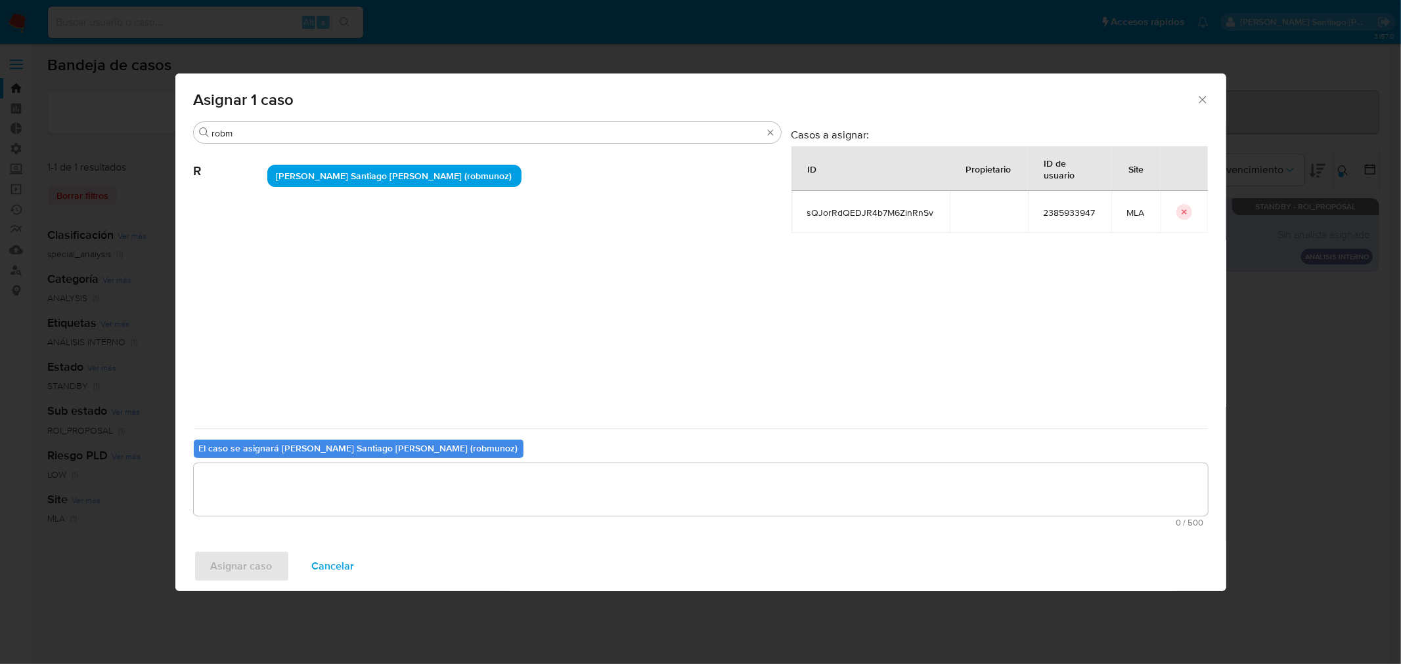
click at [404, 490] on textarea "assign-modal" at bounding box center [701, 490] width 1014 height 53
click at [230, 575] on span "Asignar caso" at bounding box center [242, 566] width 62 height 29
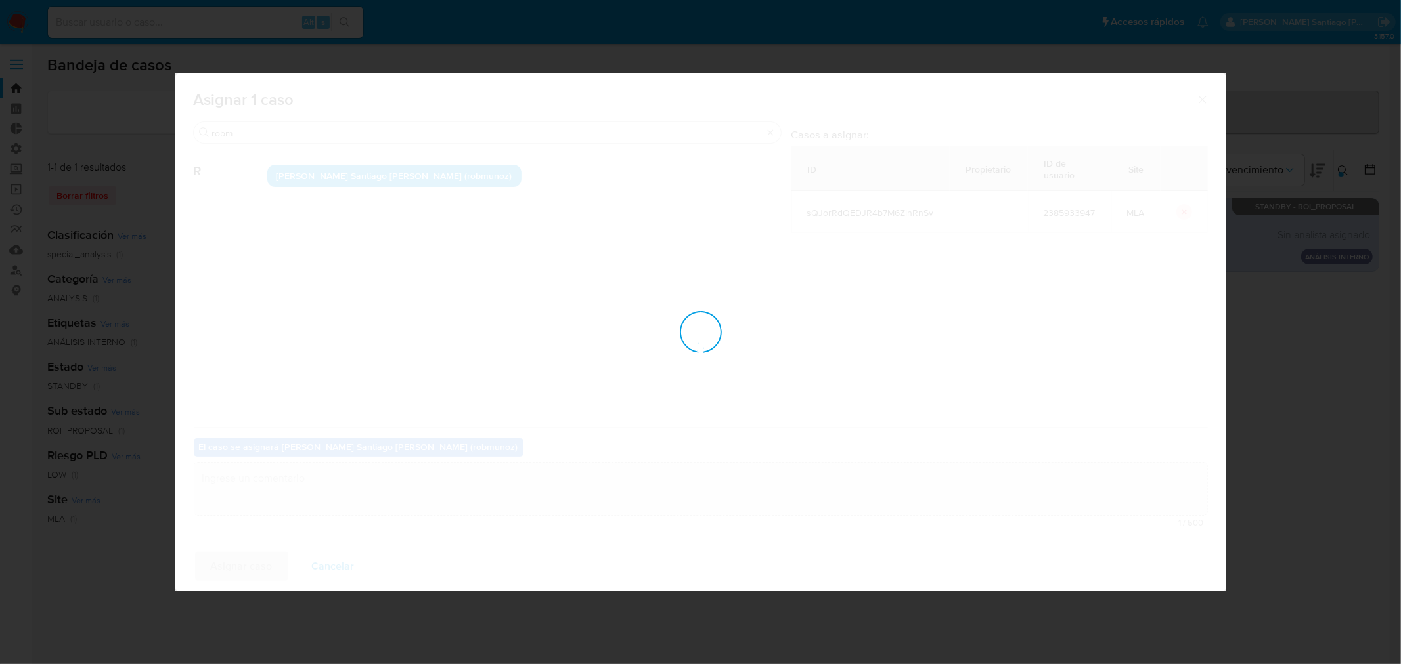
checkbox input "false"
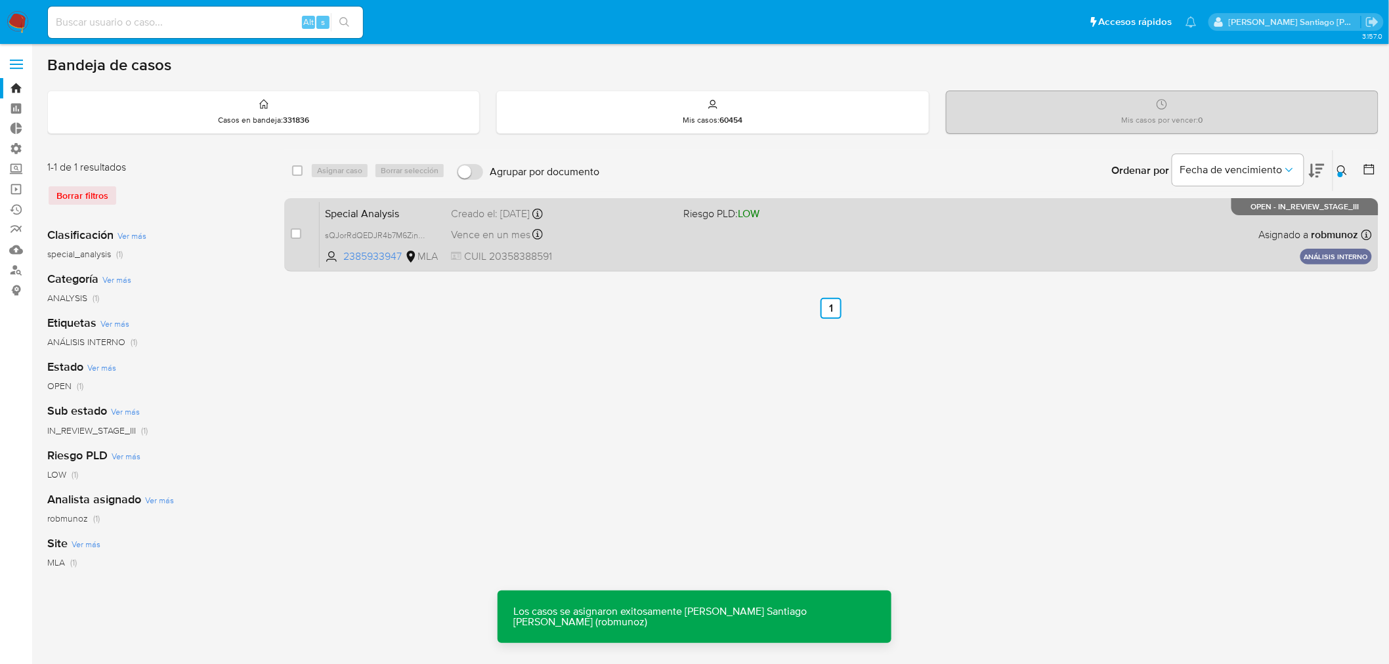
click at [773, 257] on div "Special Analysis sQJorRdQEDJR4b7M6ZinRnSv 2385933947 MLA Riesgo PLD: LOW Creado…" at bounding box center [846, 235] width 1053 height 66
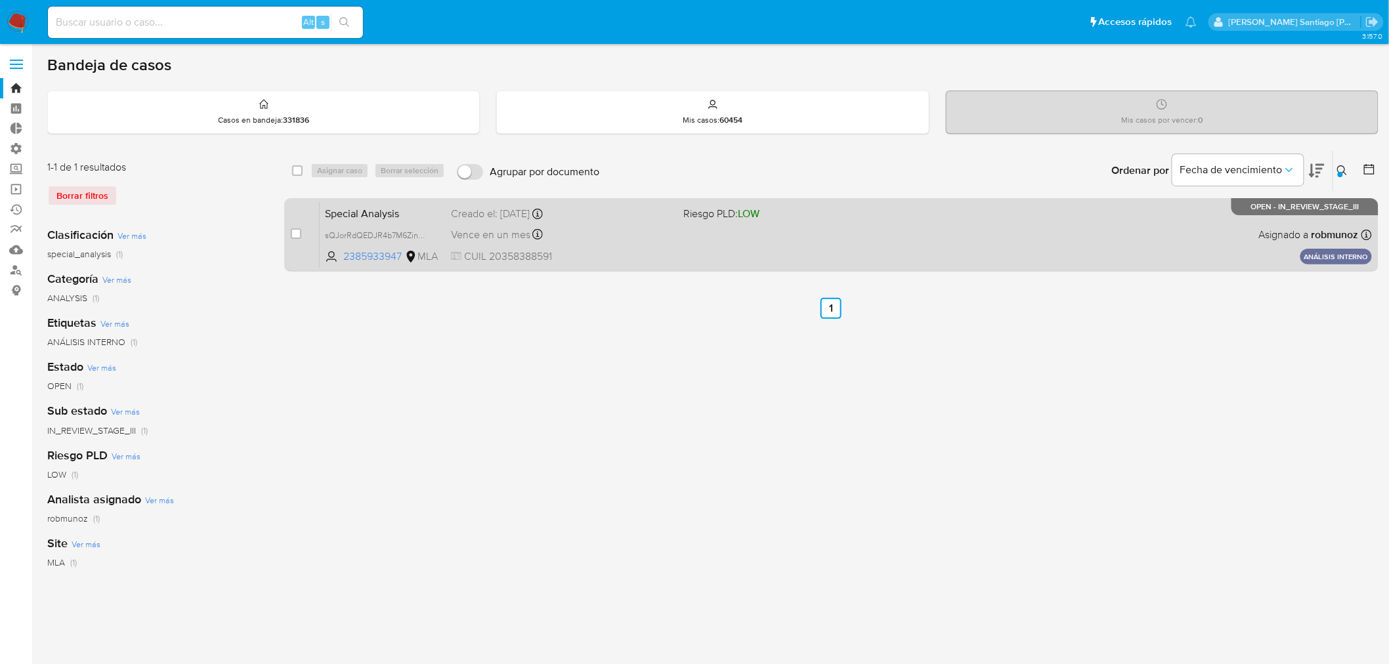
click at [1180, 243] on div "Special Analysis sQJorRdQEDJR4b7M6ZinRnSv 2385933947 MLA Riesgo PLD: LOW Creado…" at bounding box center [846, 235] width 1053 height 66
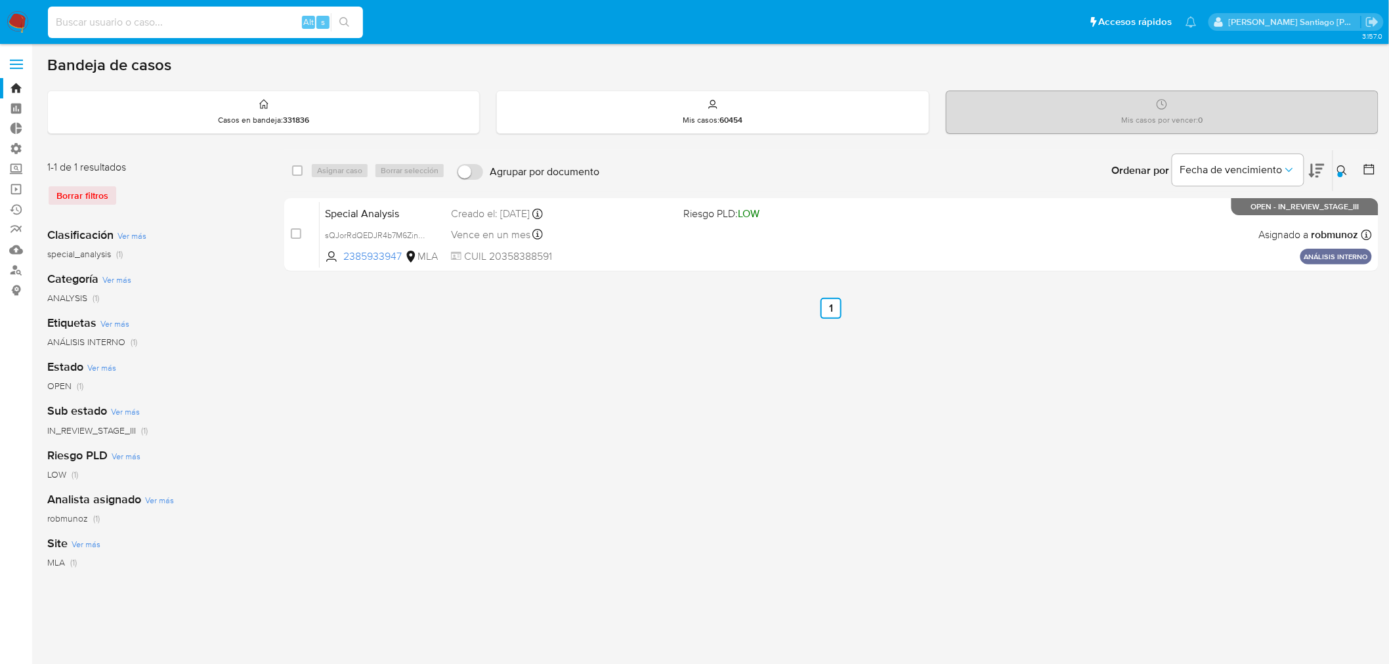
click at [230, 27] on input at bounding box center [205, 22] width 315 height 17
paste input "QqjpJjQTZficHfu4zHrRrLK3"
type input "QqjpJjQTZficHfu4zHrRrLK3"
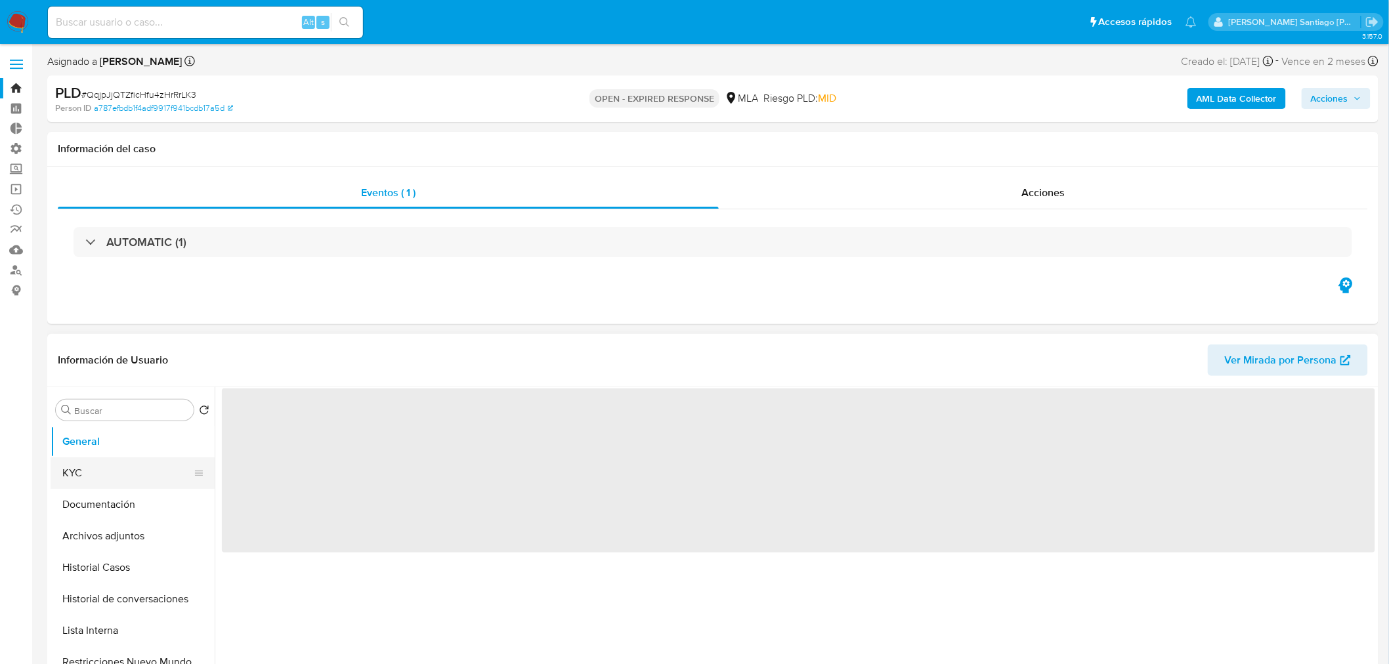
click at [128, 470] on button "KYC" at bounding box center [128, 474] width 154 height 32
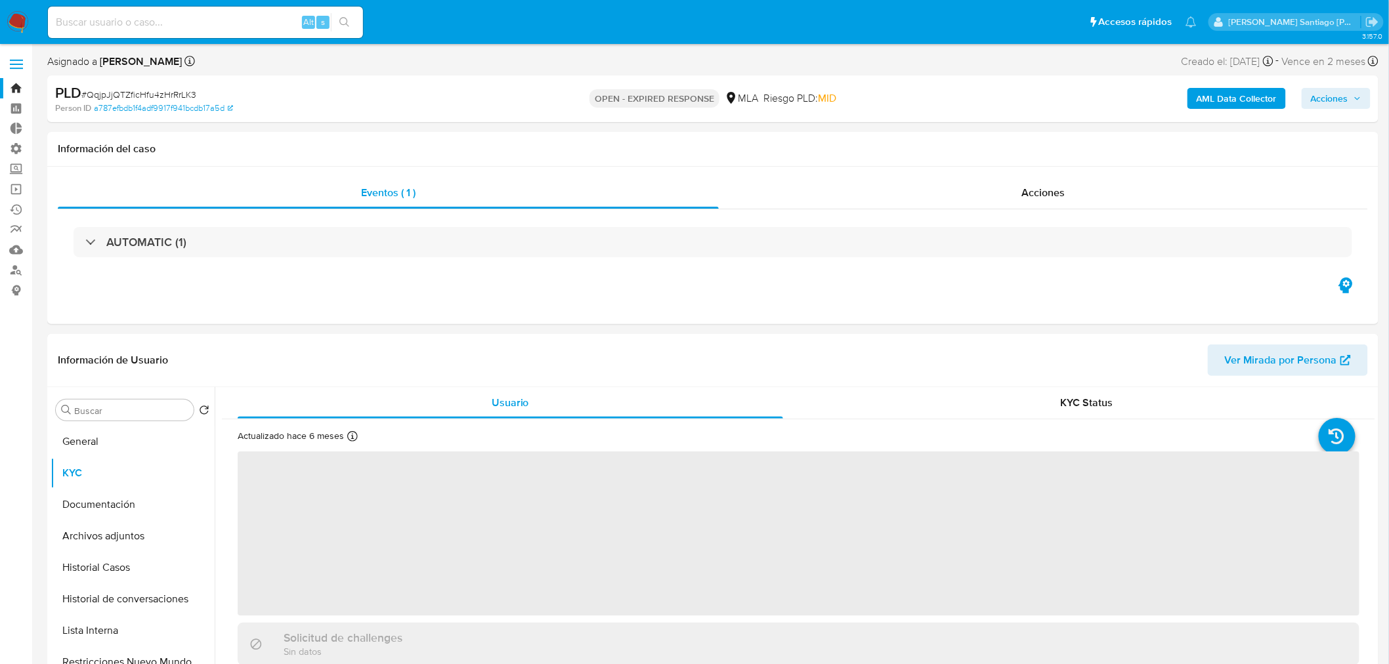
select select "10"
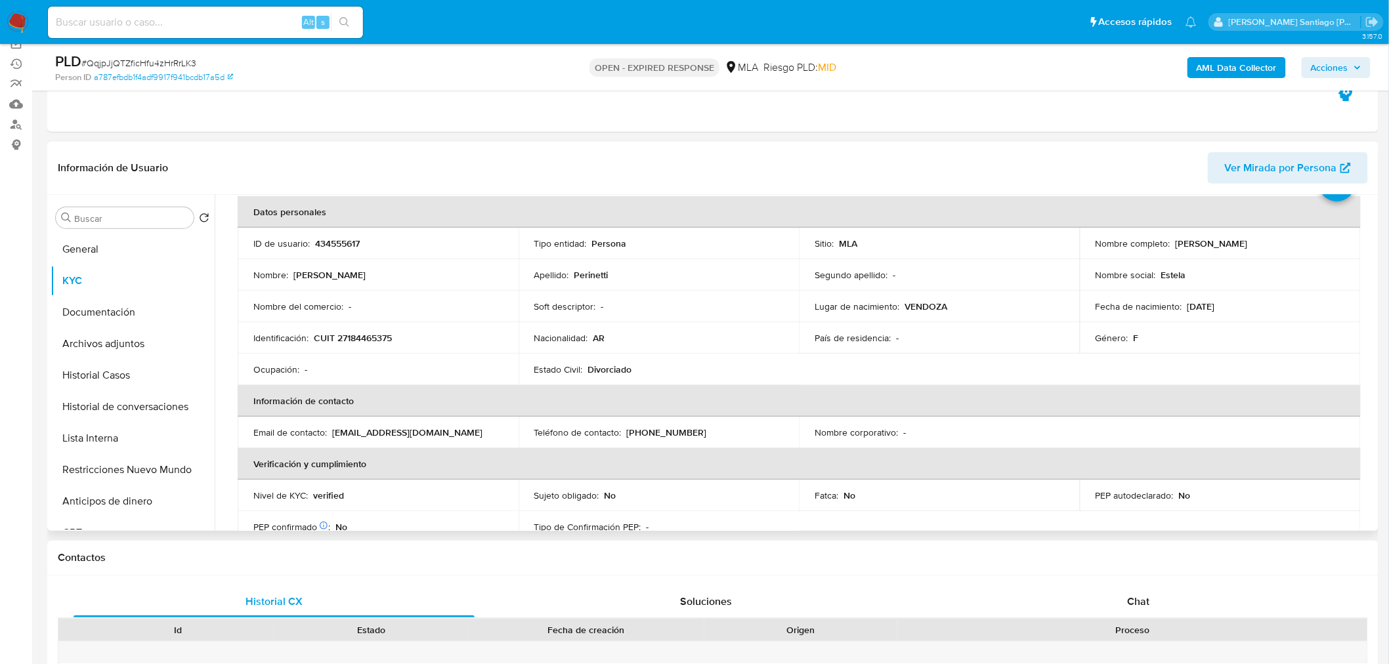
scroll to position [146, 0]
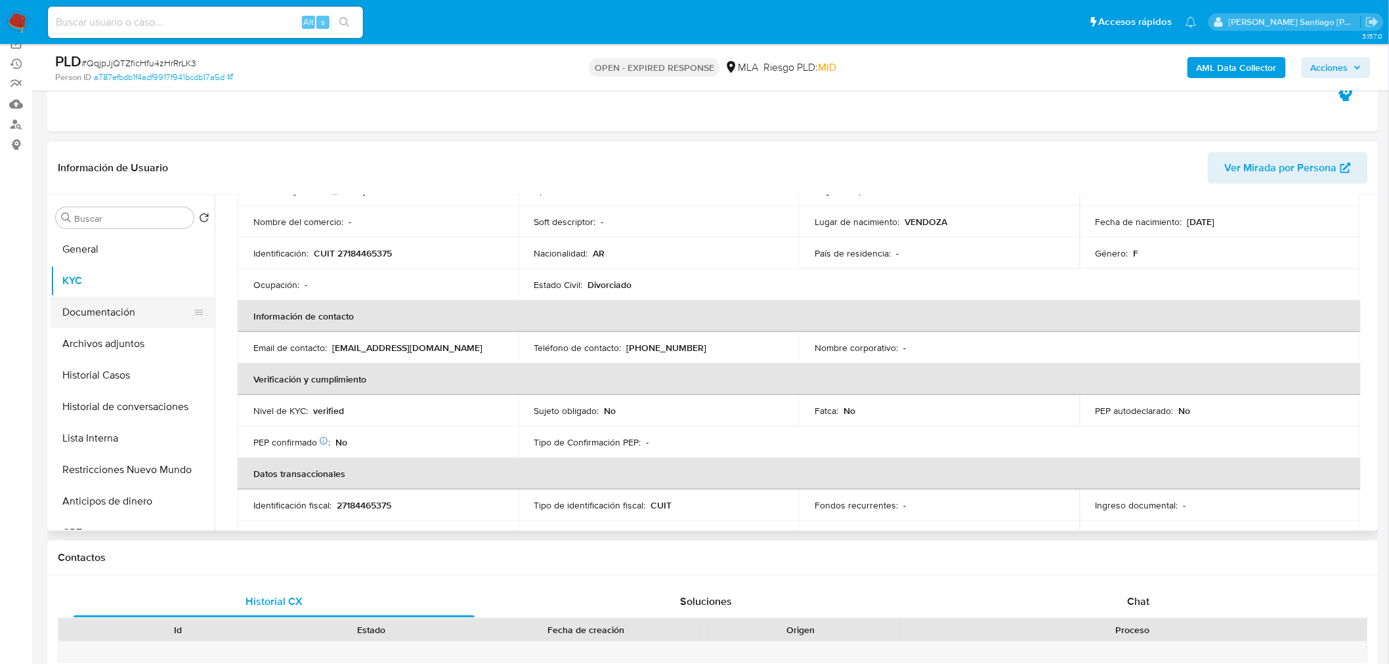
click at [127, 318] on button "Documentación" at bounding box center [128, 313] width 154 height 32
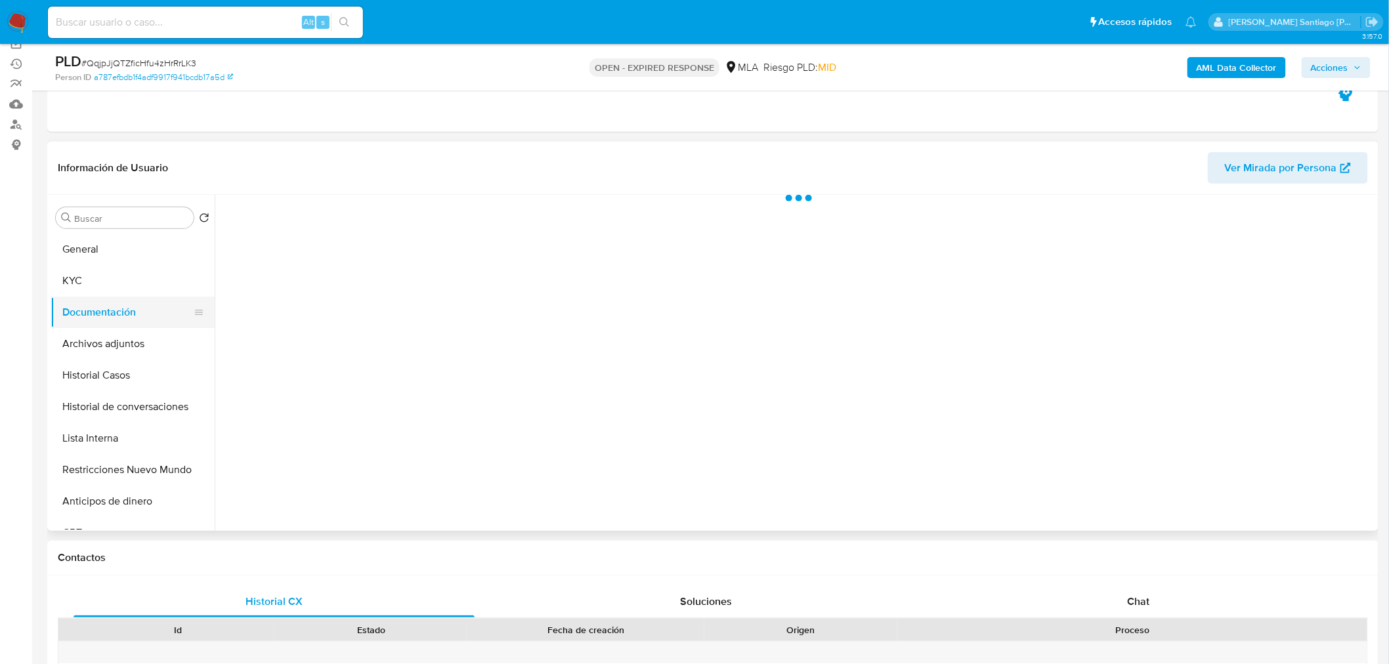
scroll to position [0, 0]
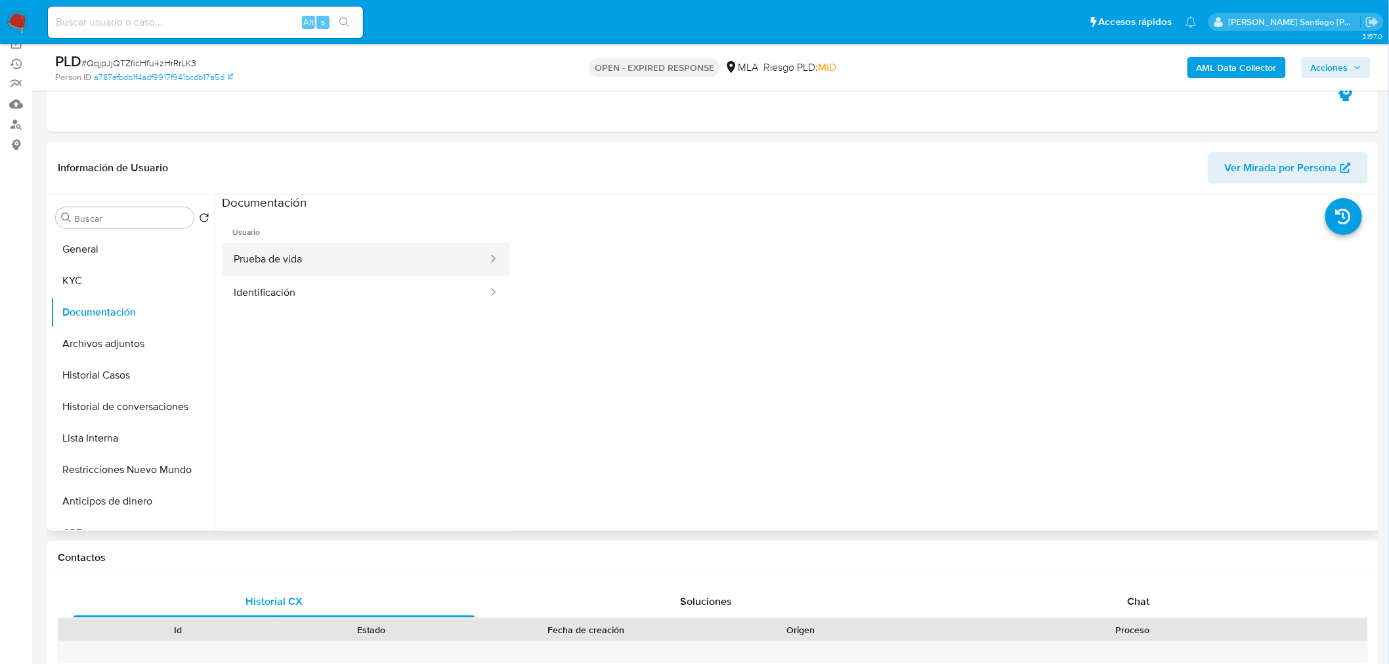
click at [463, 267] on button "Prueba de vida" at bounding box center [355, 259] width 267 height 33
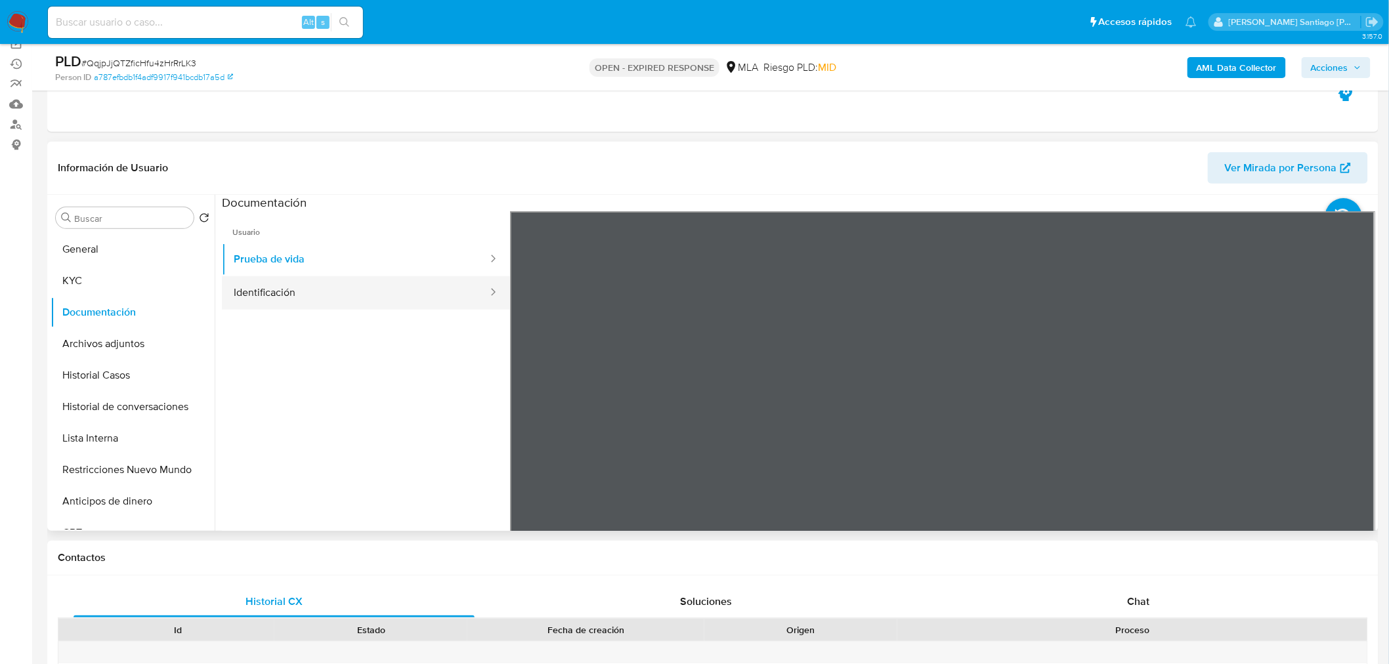
click at [410, 280] on button "Identificación" at bounding box center [355, 292] width 267 height 33
click at [107, 287] on button "KYC" at bounding box center [128, 281] width 154 height 32
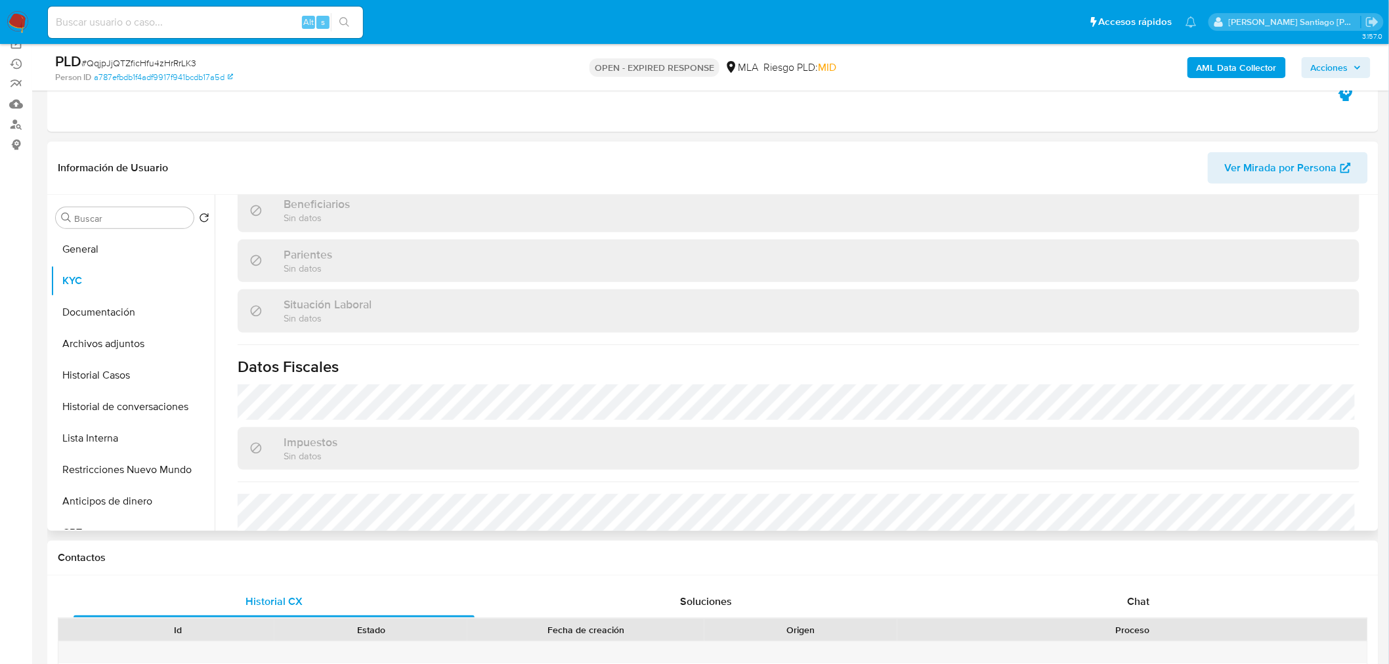
scroll to position [679, 0]
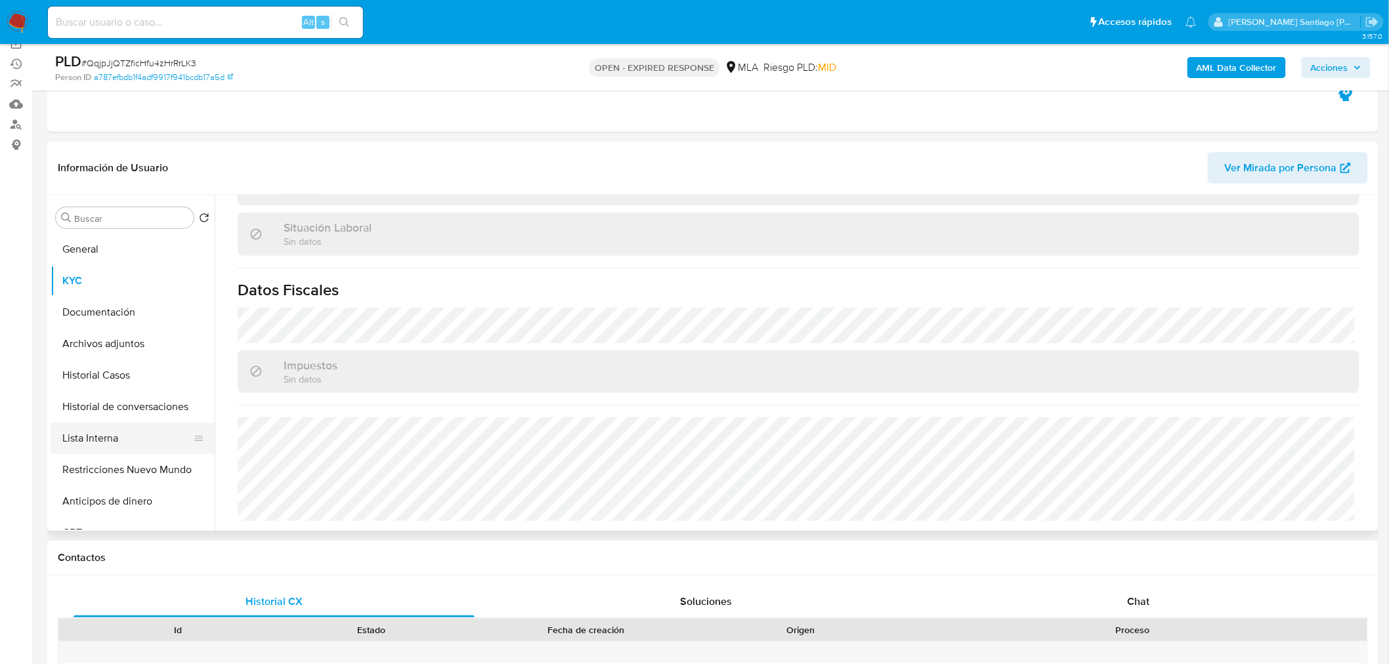
click at [108, 435] on button "Lista Interna" at bounding box center [128, 439] width 154 height 32
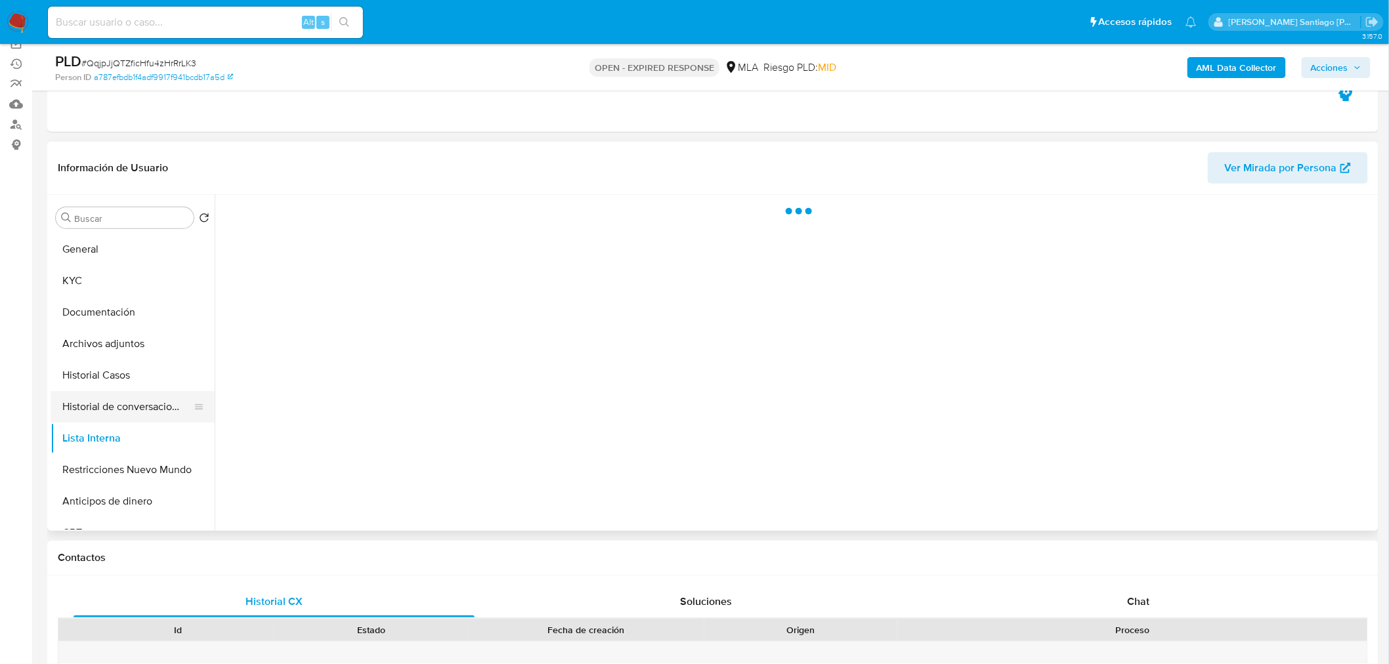
scroll to position [0, 0]
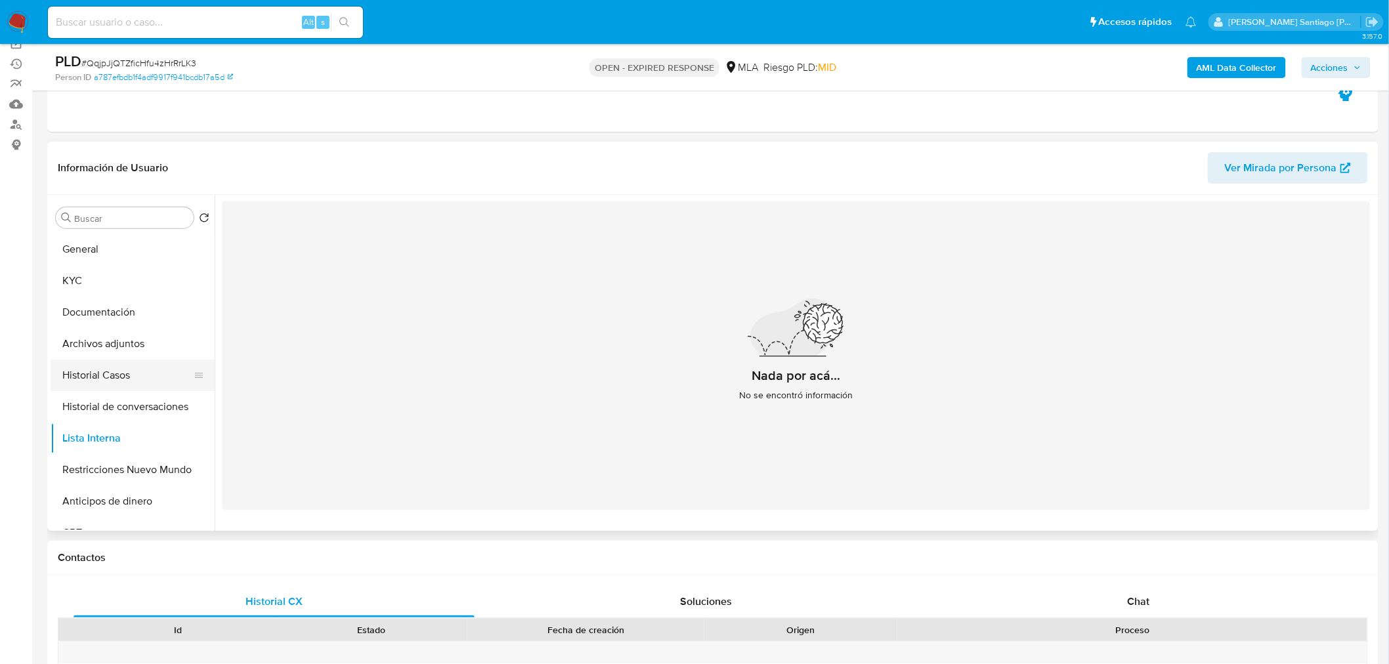
click at [103, 374] on button "Historial Casos" at bounding box center [128, 376] width 154 height 32
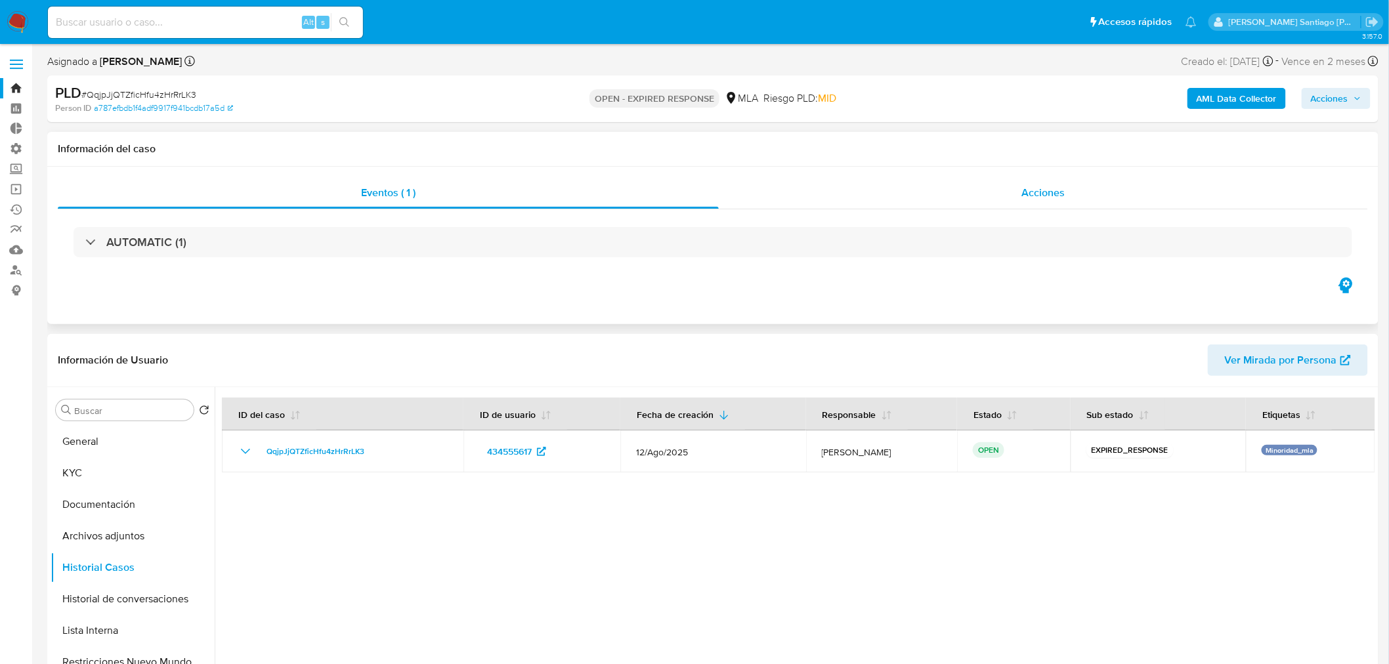
click at [1079, 178] on div "Acciones" at bounding box center [1044, 193] width 650 height 32
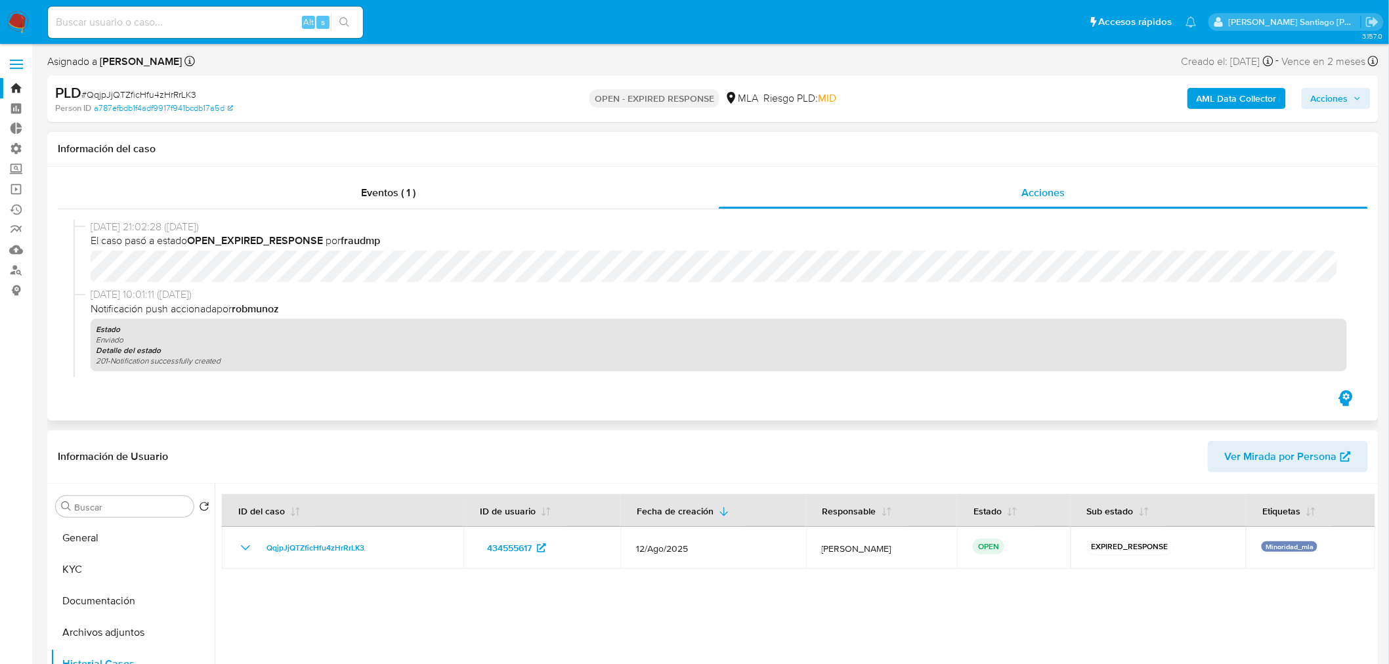
drag, startPoint x: 519, startPoint y: 174, endPoint x: 909, endPoint y: 226, distance: 392.8
click at [545, 185] on div "Eventos ( 1 ) Acciones 23/08/2025 21:02:28 (hace 5 días) El caso pasó a estado …" at bounding box center [713, 294] width 1332 height 254
click at [587, 182] on div "Eventos ( 1 )" at bounding box center [388, 193] width 661 height 32
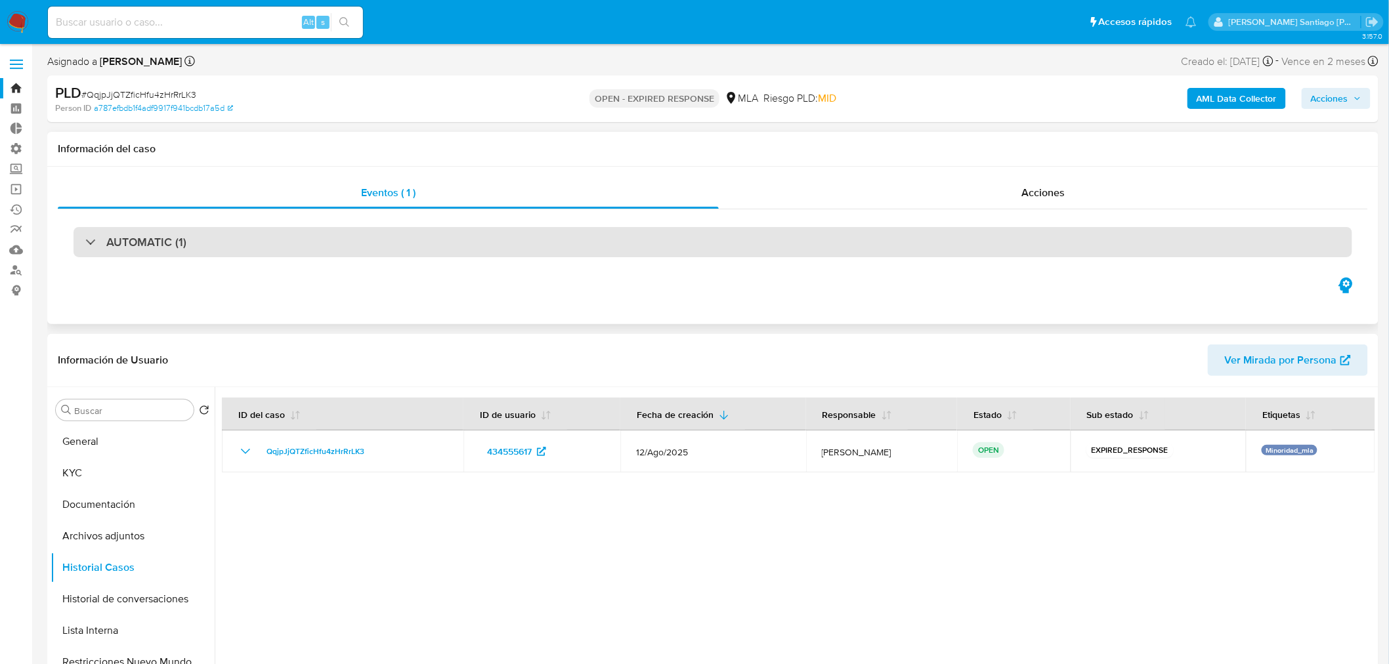
click at [114, 227] on div "AUTOMATIC (1)" at bounding box center [713, 242] width 1279 height 30
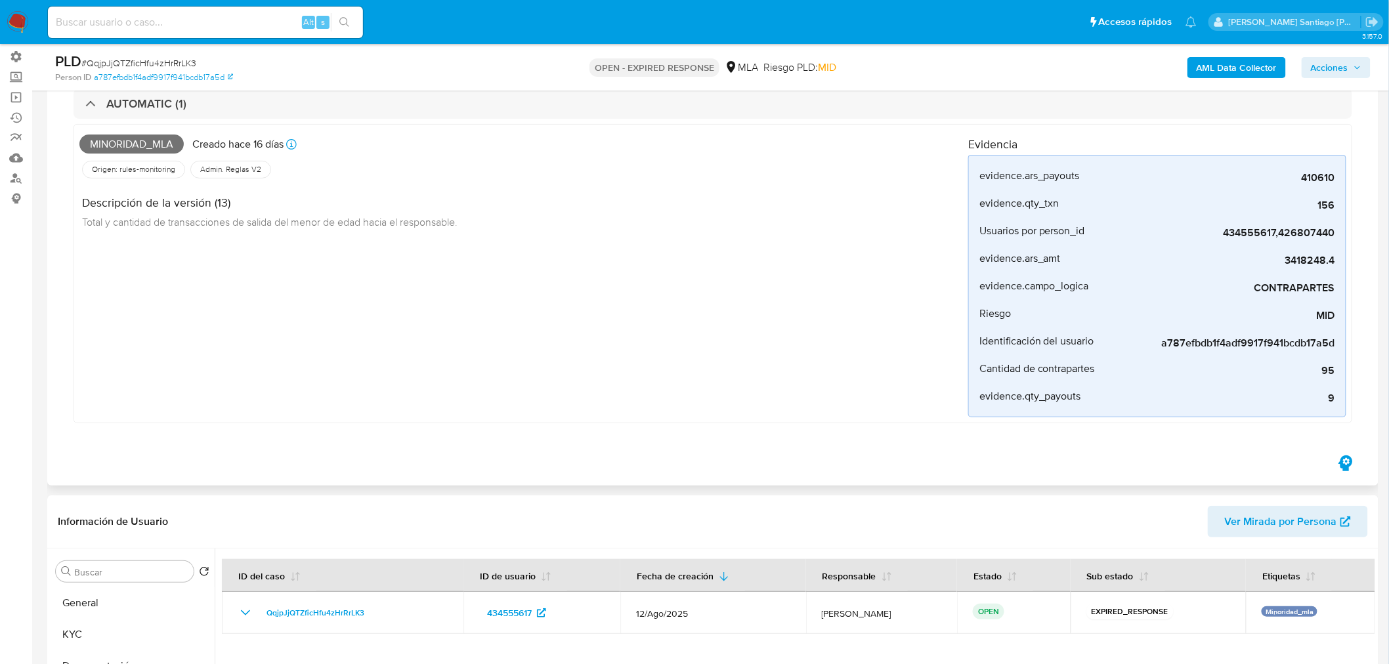
scroll to position [146, 0]
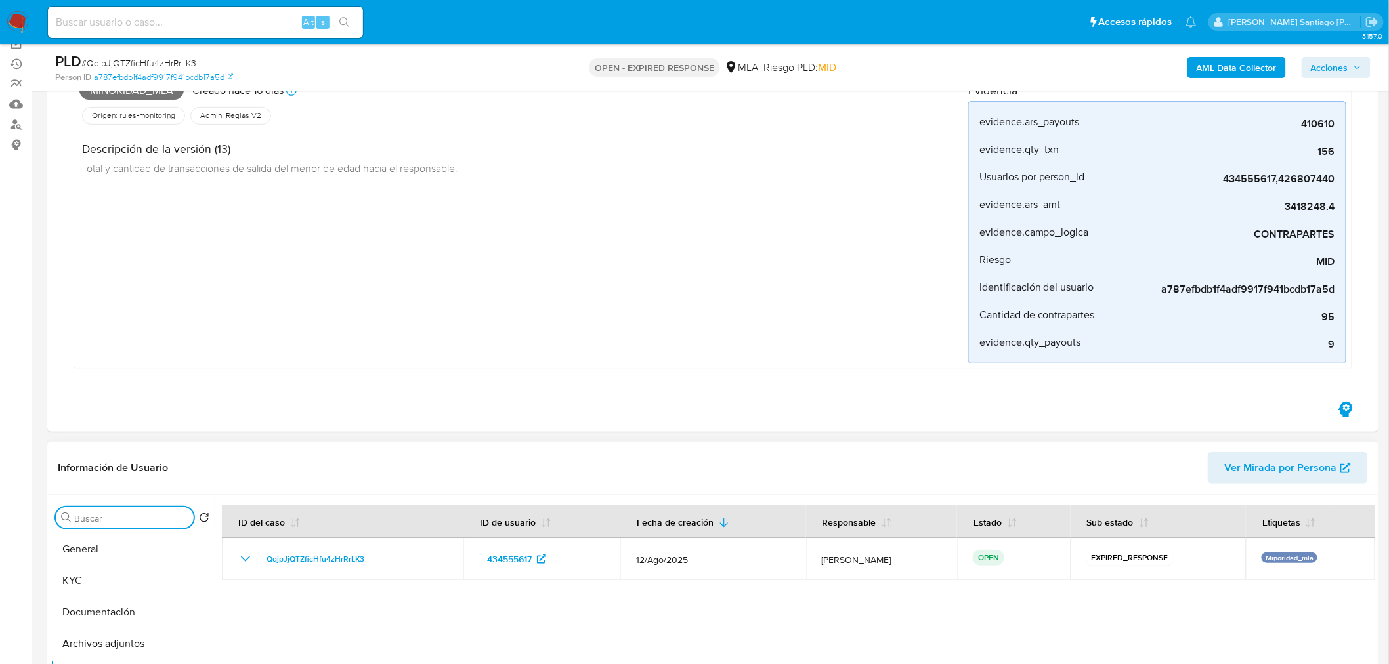
click at [140, 521] on input "Buscar" at bounding box center [131, 519] width 114 height 12
type input "datos"
click at [136, 580] on button "Datos Modificados" at bounding box center [128, 581] width 154 height 32
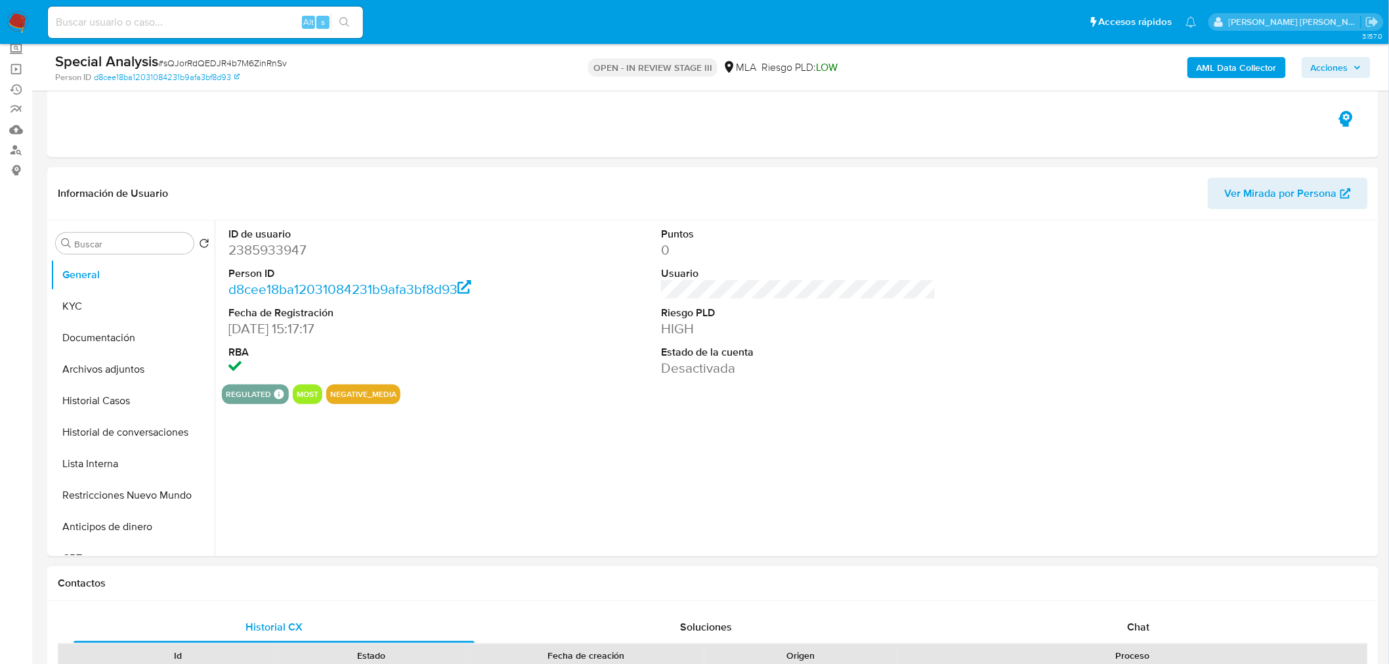
scroll to position [219, 0]
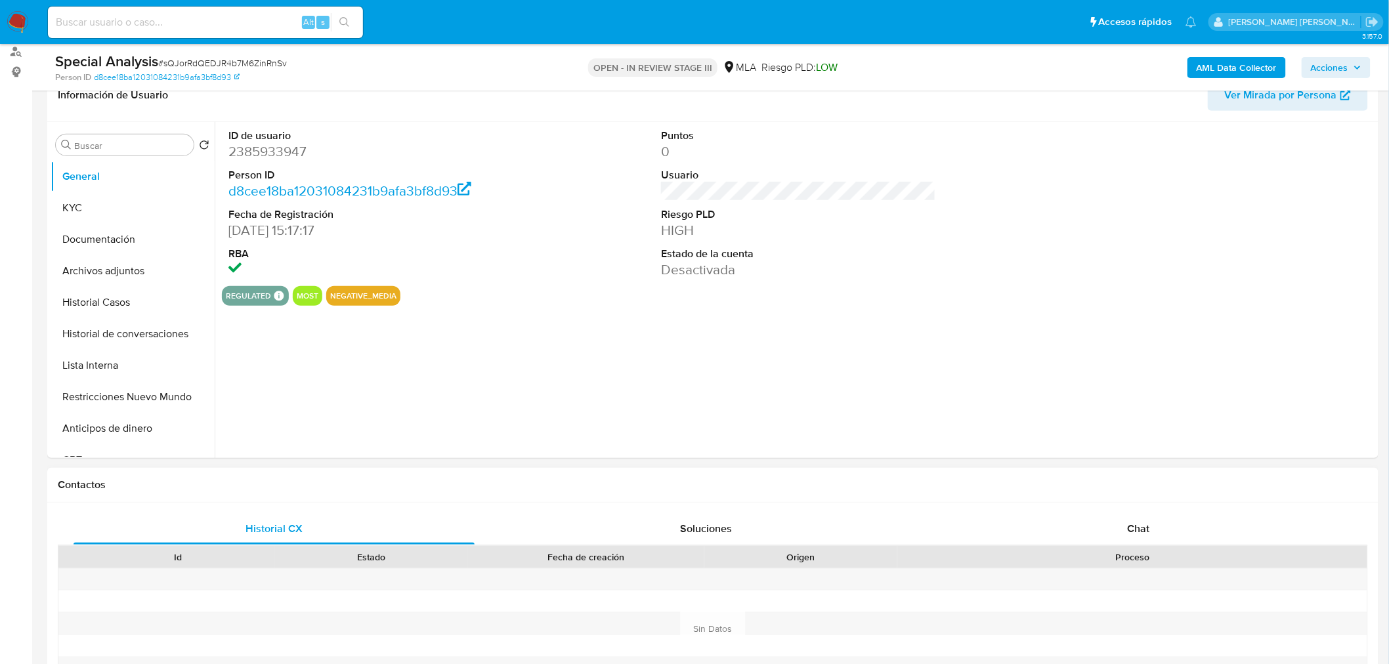
select select "10"
drag, startPoint x: 114, startPoint y: 274, endPoint x: 132, endPoint y: 250, distance: 30.5
click at [112, 269] on button "Archivos adjuntos" at bounding box center [133, 271] width 164 height 32
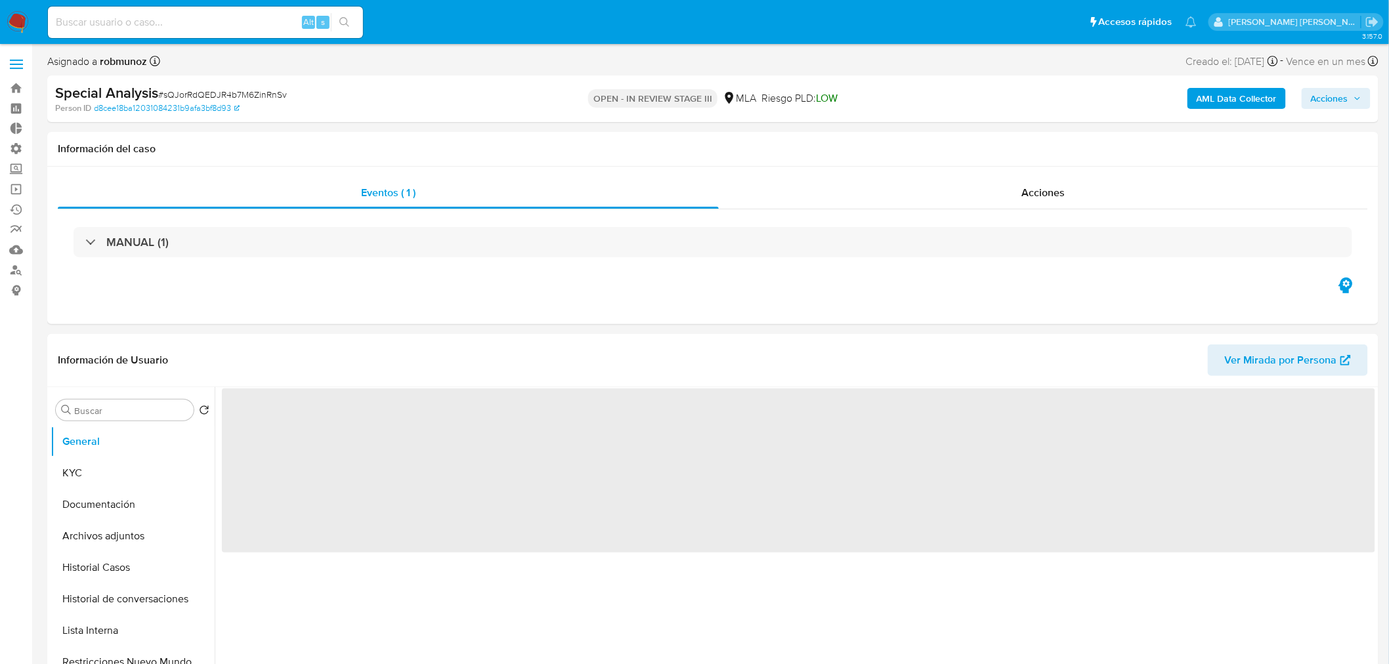
select select "10"
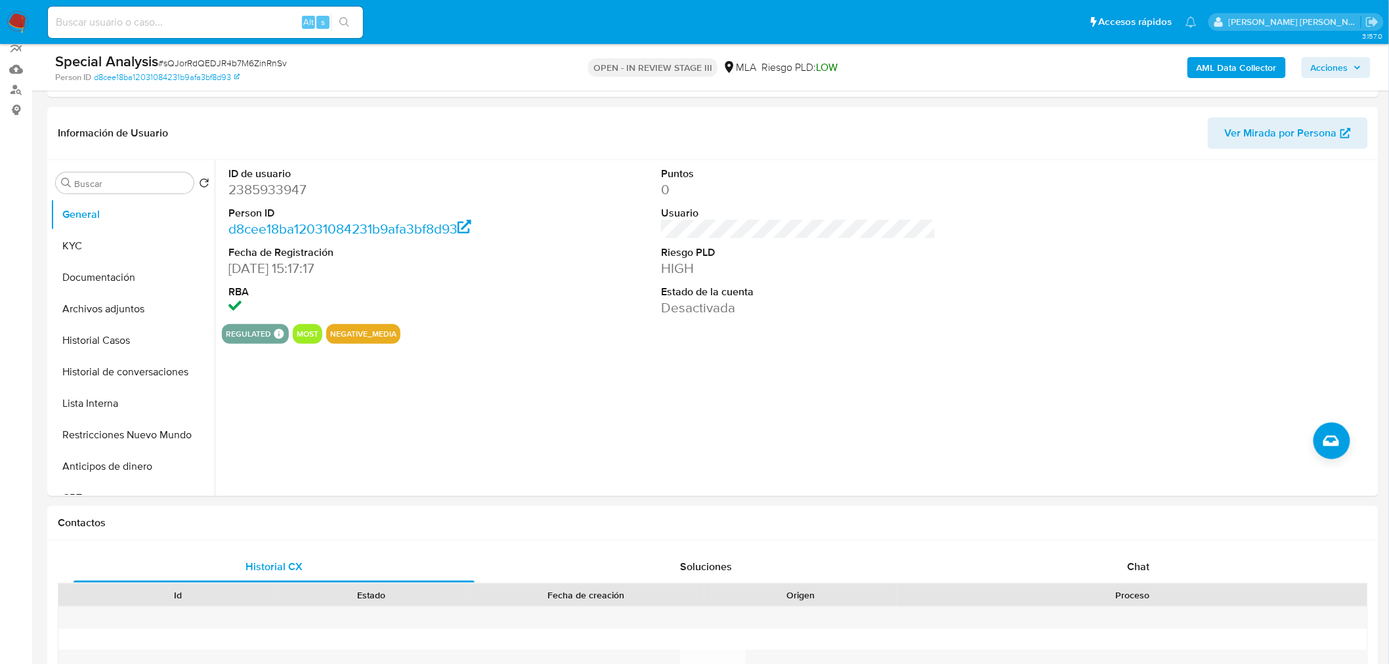
scroll to position [219, 0]
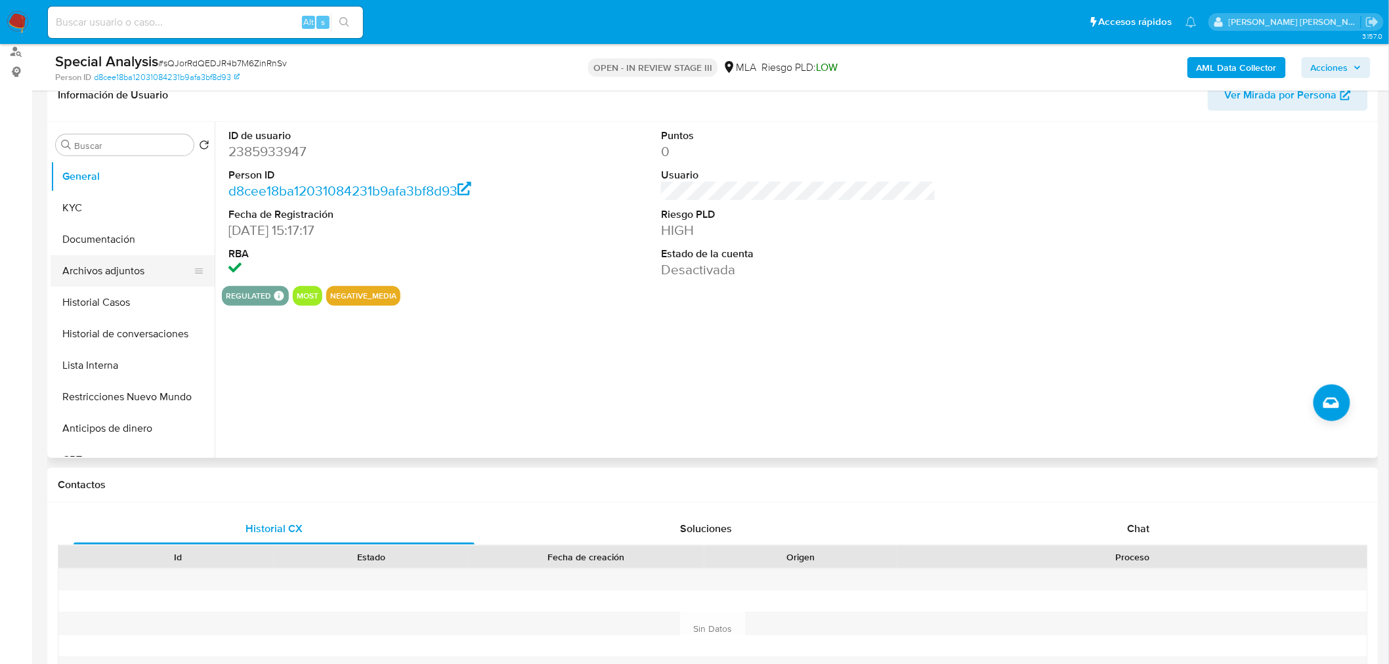
click at [112, 267] on button "Archivos adjuntos" at bounding box center [128, 271] width 154 height 32
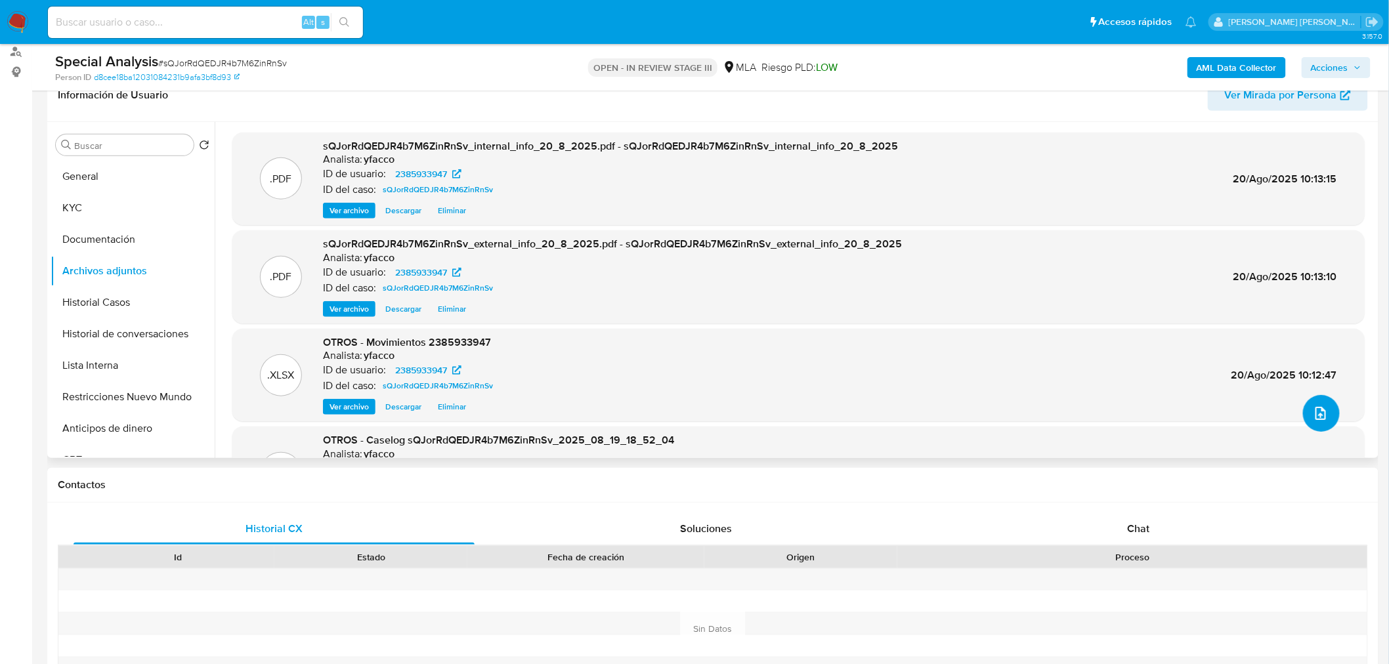
click at [1318, 427] on button "upload-file" at bounding box center [1321, 413] width 37 height 37
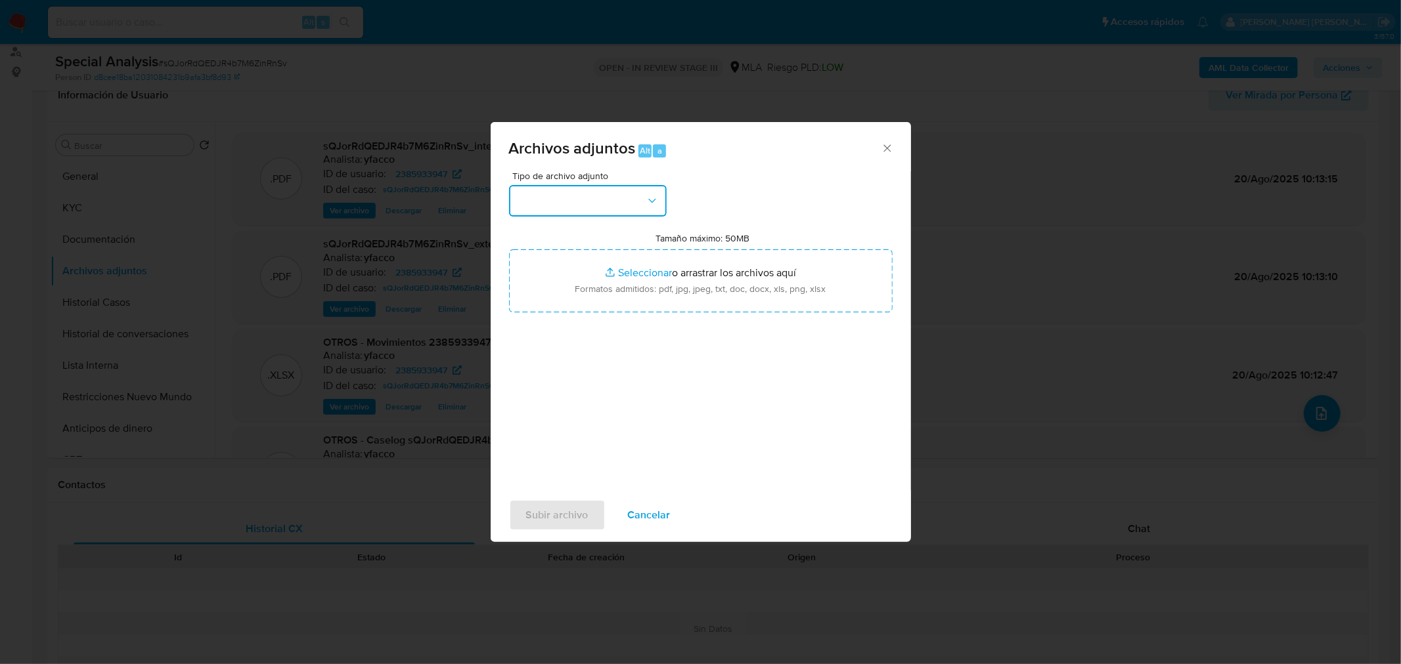
click at [635, 215] on button "button" at bounding box center [588, 201] width 158 height 32
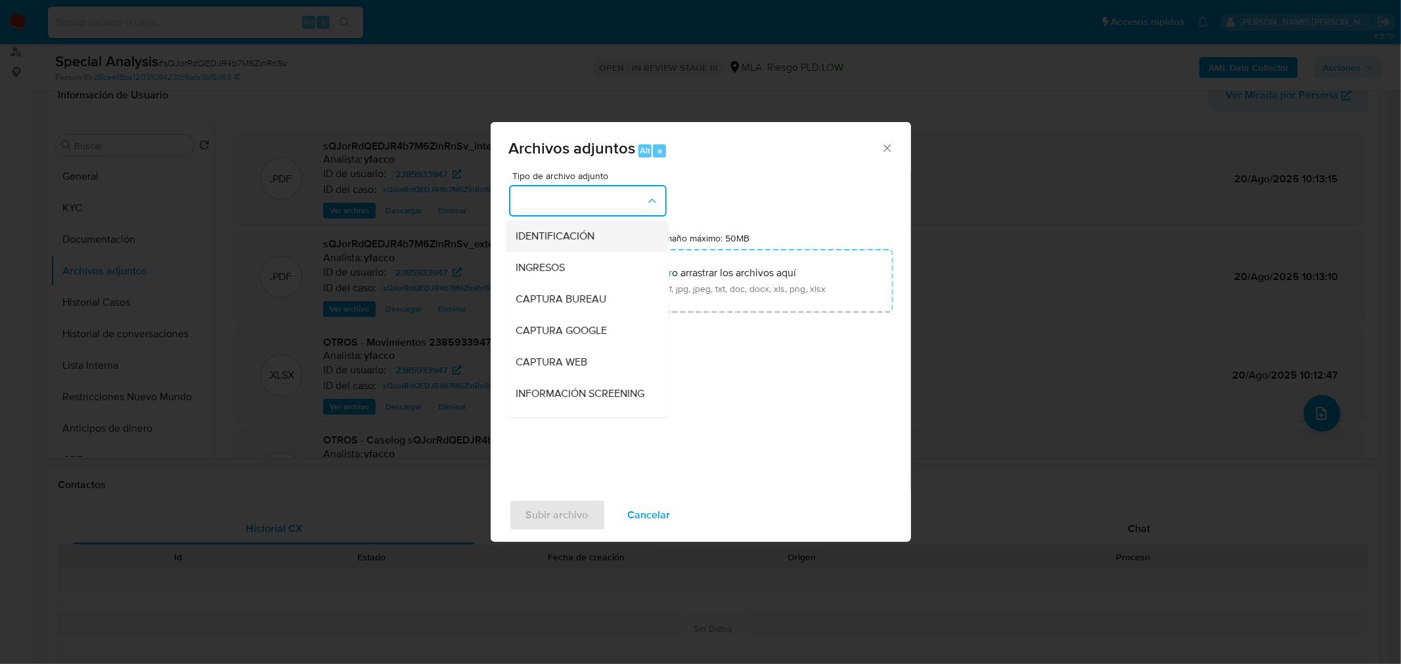
click at [613, 240] on div "IDENTIFICACIÓN" at bounding box center [583, 236] width 134 height 32
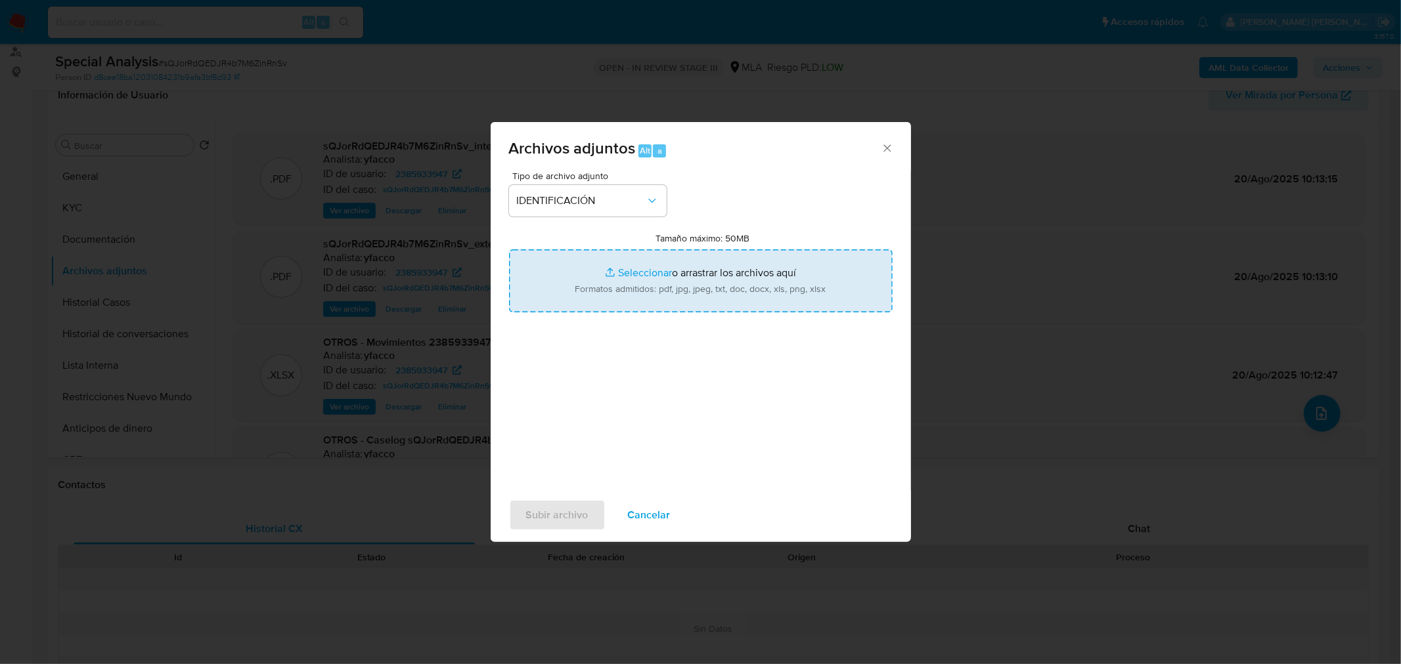
click at [635, 292] on input "Tamaño máximo: 50MB Seleccionar archivos" at bounding box center [700, 281] width 383 height 63
type input "C:\fakepath\Caselog sQJorRdQEDJR4b7M6ZinRnSv_VII.docx"
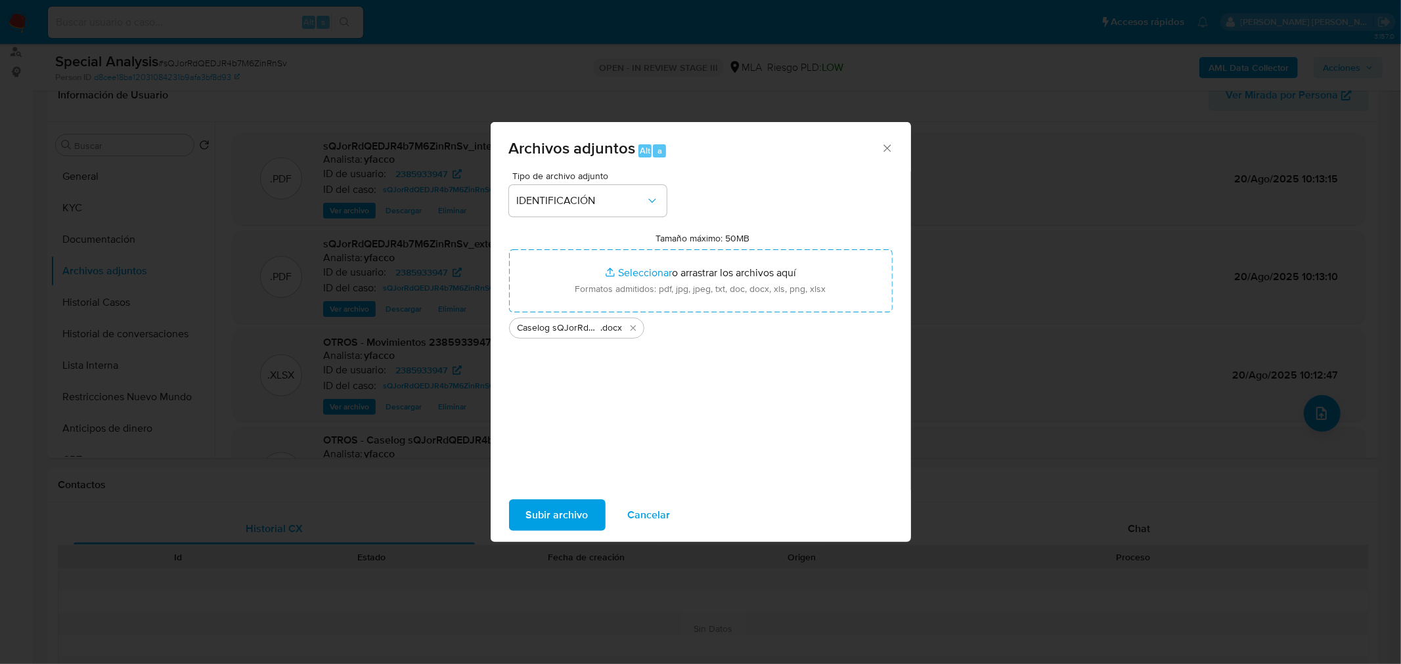
click at [572, 523] on span "Subir archivo" at bounding box center [557, 515] width 62 height 29
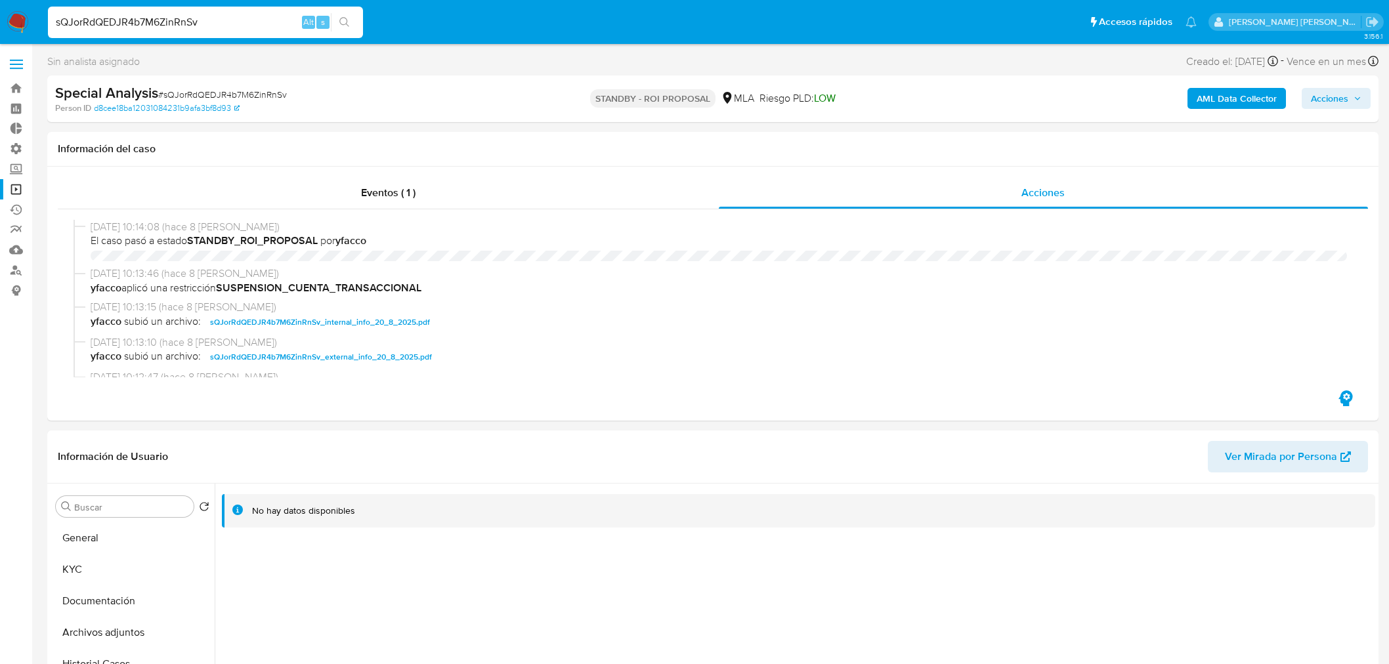
select select "10"
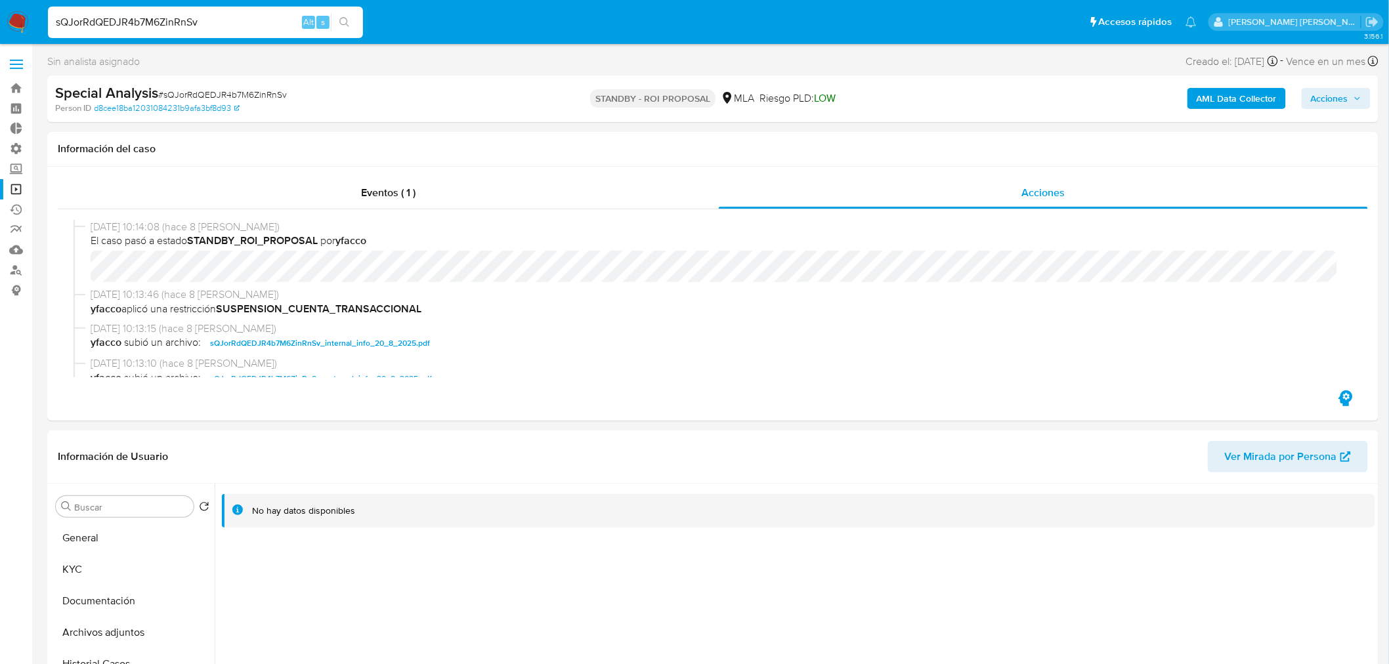
drag, startPoint x: 0, startPoint y: 0, endPoint x: 215, endPoint y: 18, distance: 215.4
click at [215, 18] on input "sQJorRdQEDJR4b7M6ZinRnSv" at bounding box center [205, 22] width 315 height 17
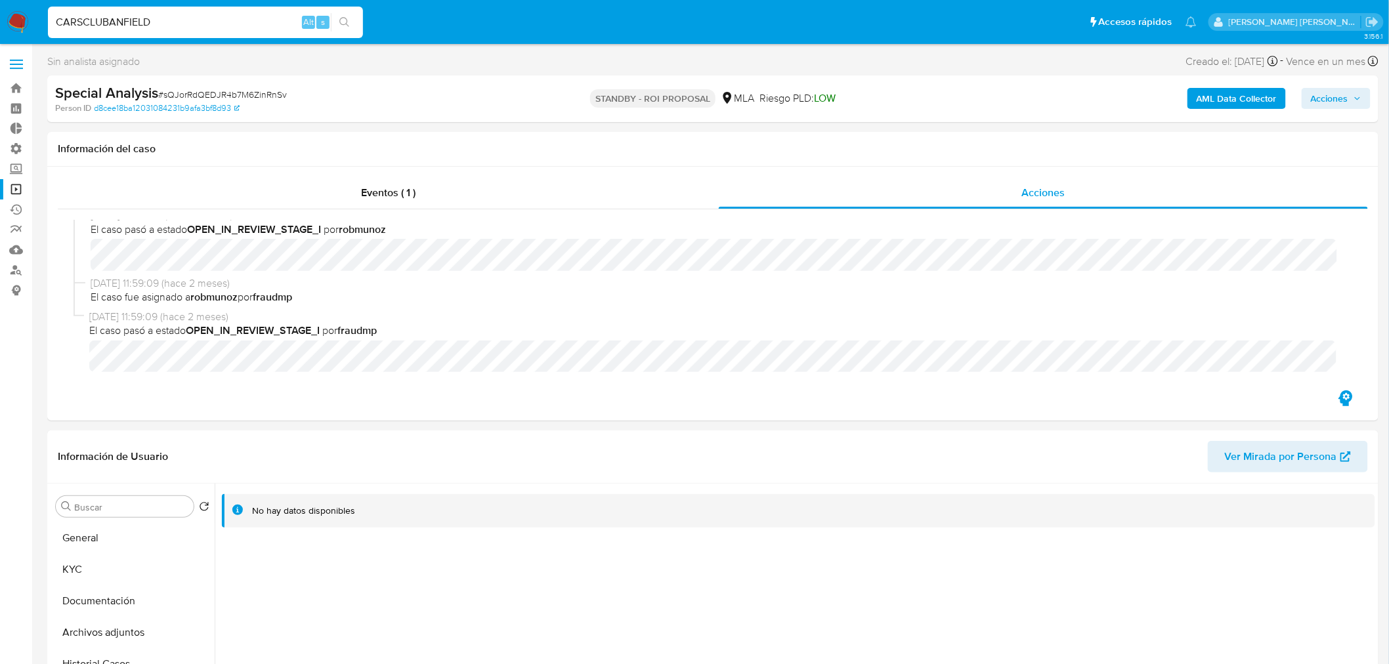
type input "CARSCLUBANFIELD"
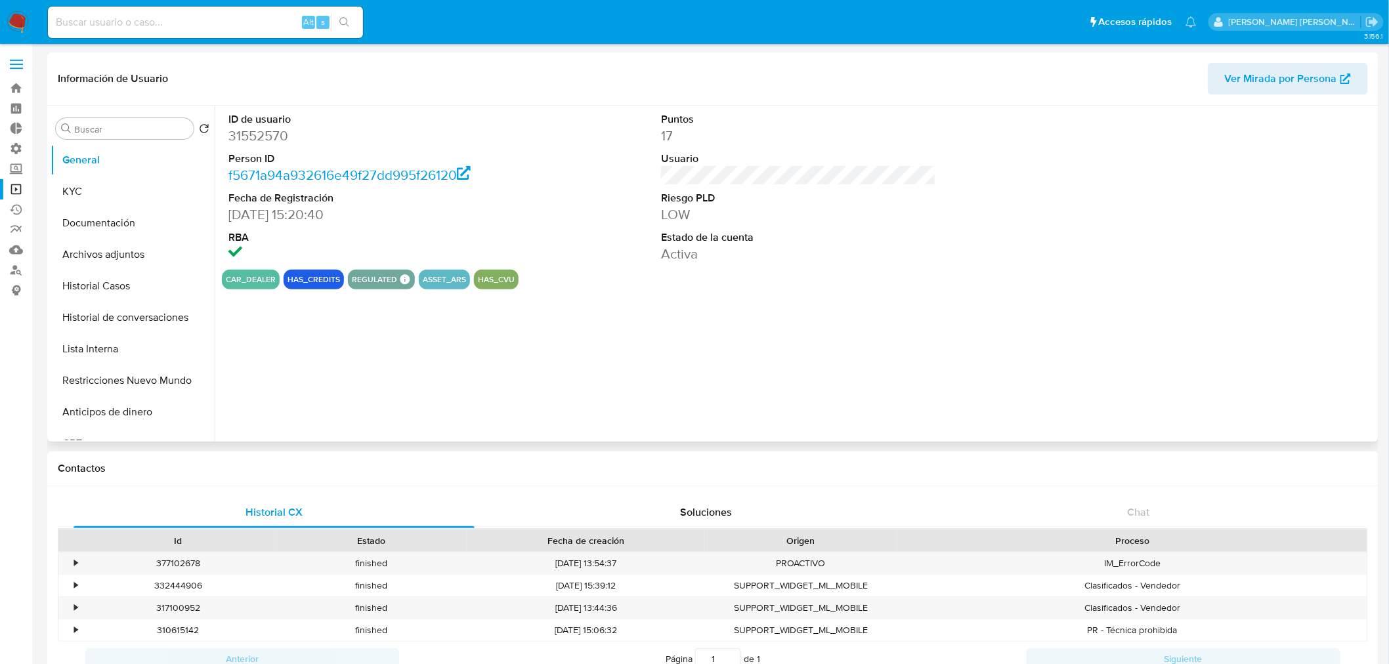
select select "10"
click at [121, 267] on button "Archivos adjuntos" at bounding box center [128, 255] width 154 height 32
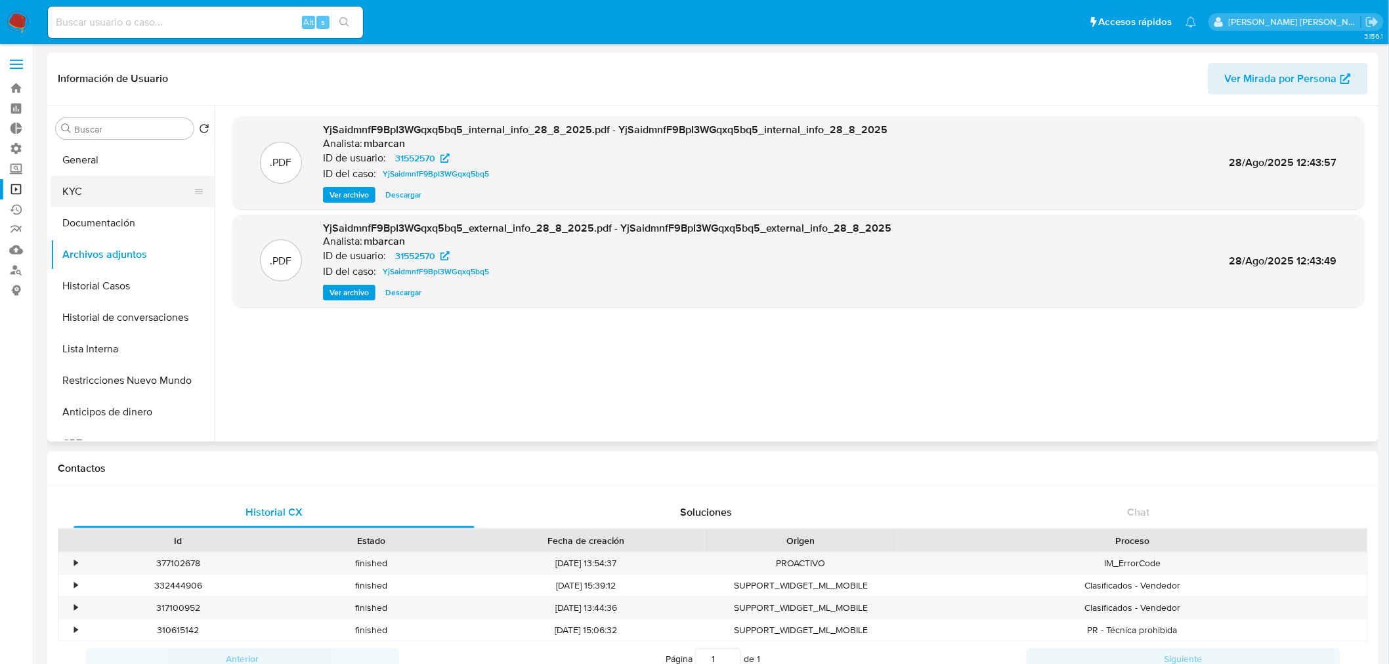
click at [64, 189] on button "KYC" at bounding box center [128, 192] width 154 height 32
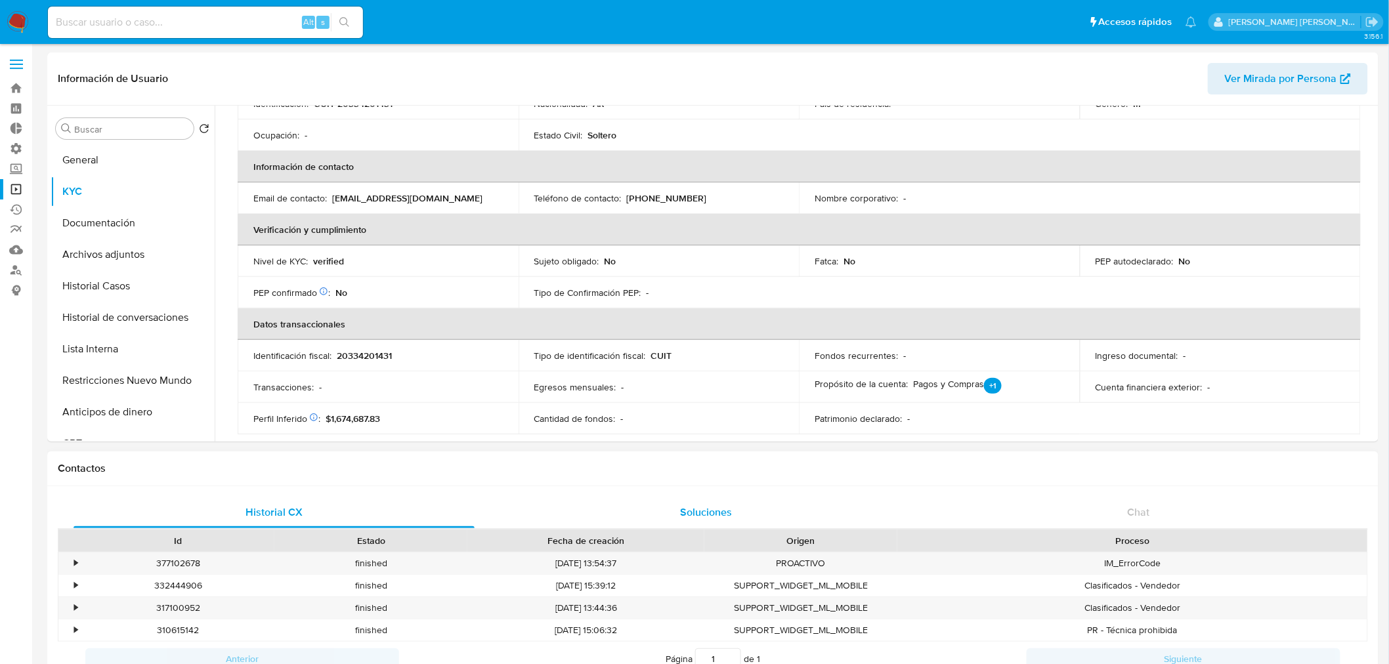
scroll to position [219, 0]
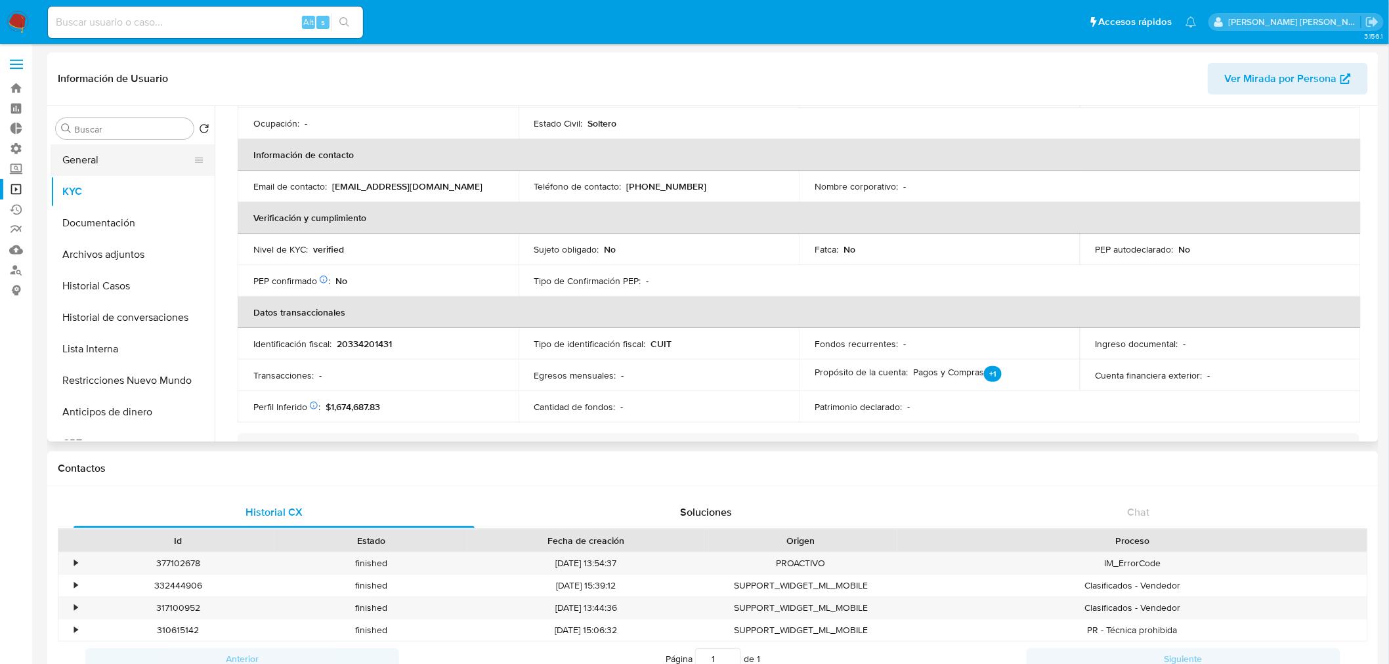
click at [141, 146] on button "General" at bounding box center [128, 160] width 154 height 32
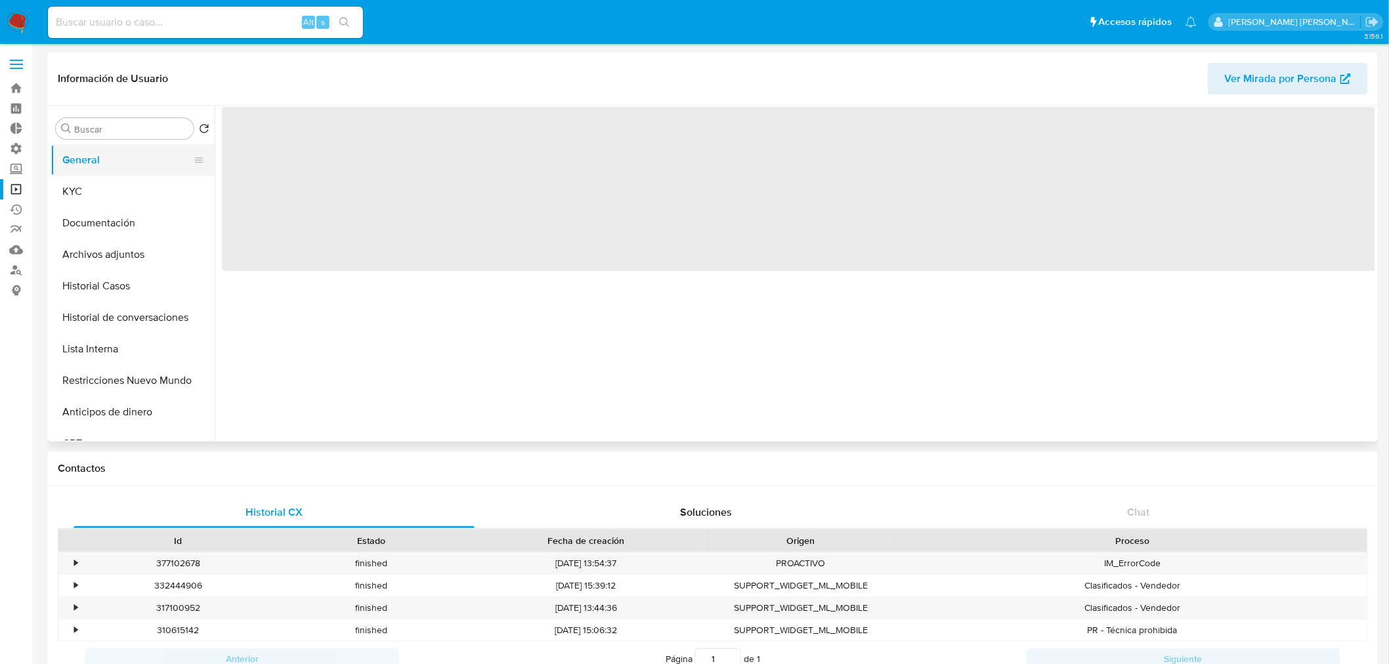
scroll to position [0, 0]
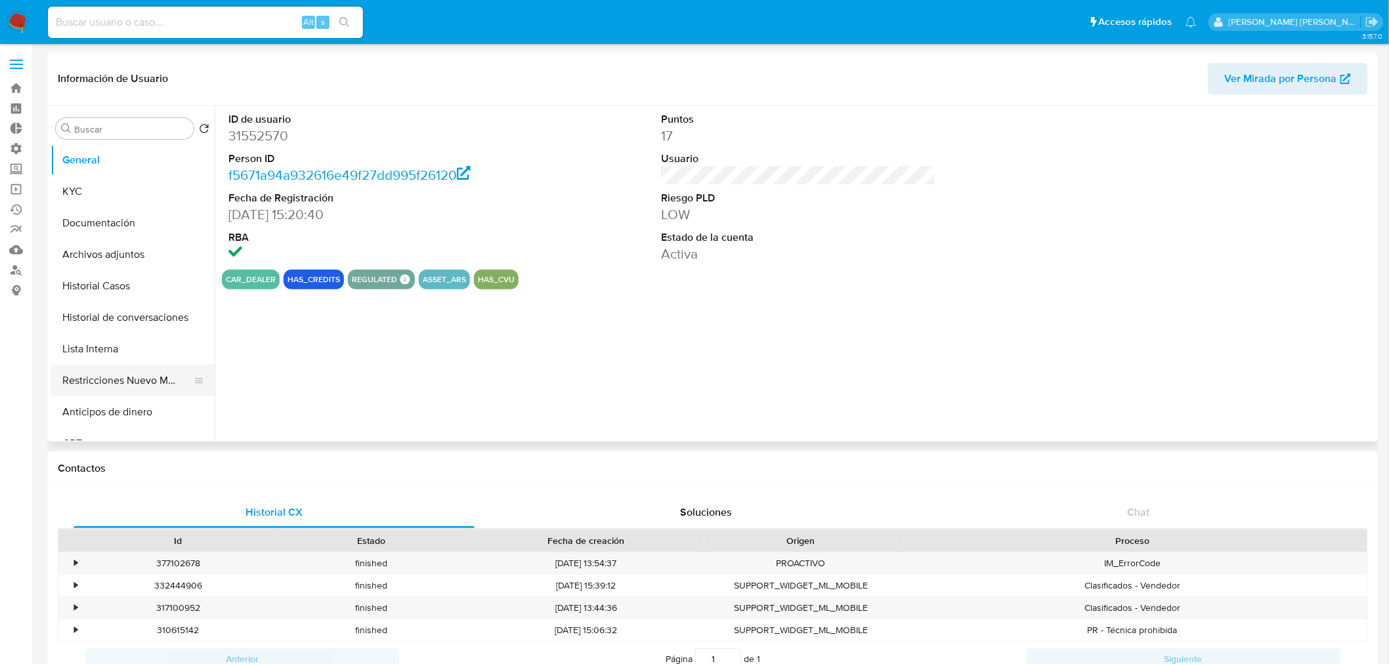
click at [146, 376] on button "Restricciones Nuevo Mundo" at bounding box center [128, 381] width 154 height 32
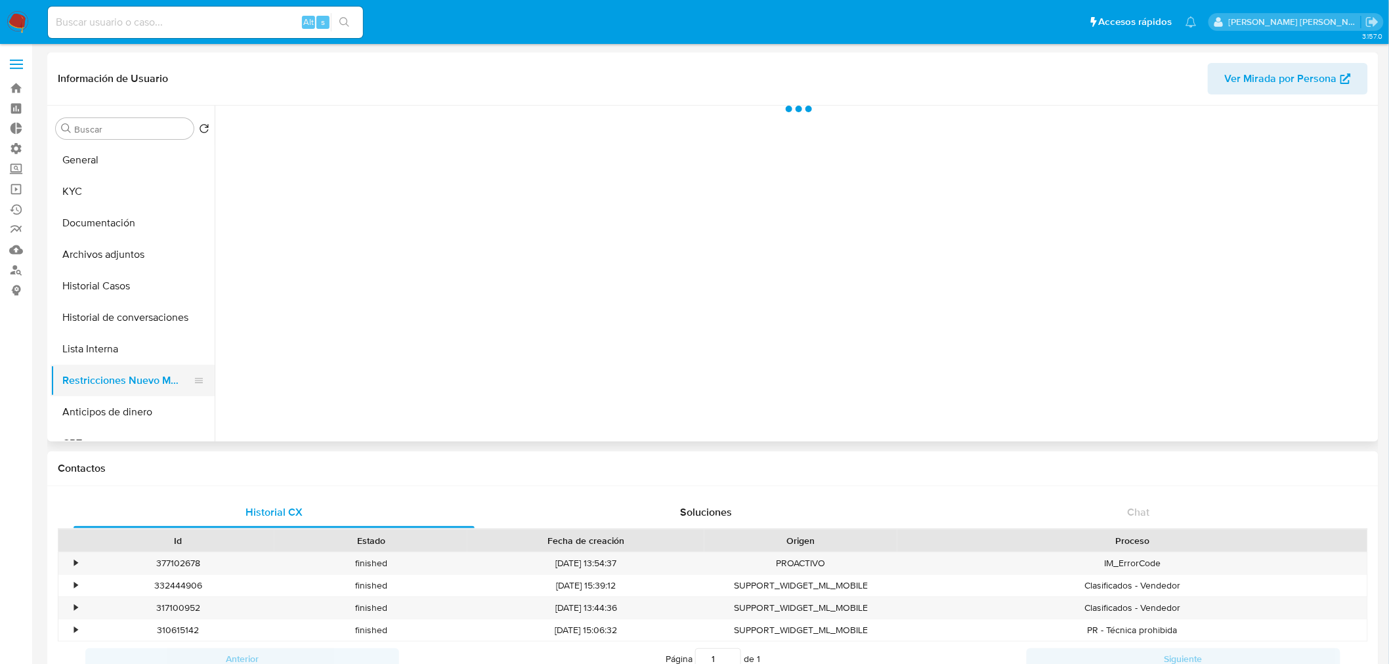
select select "10"
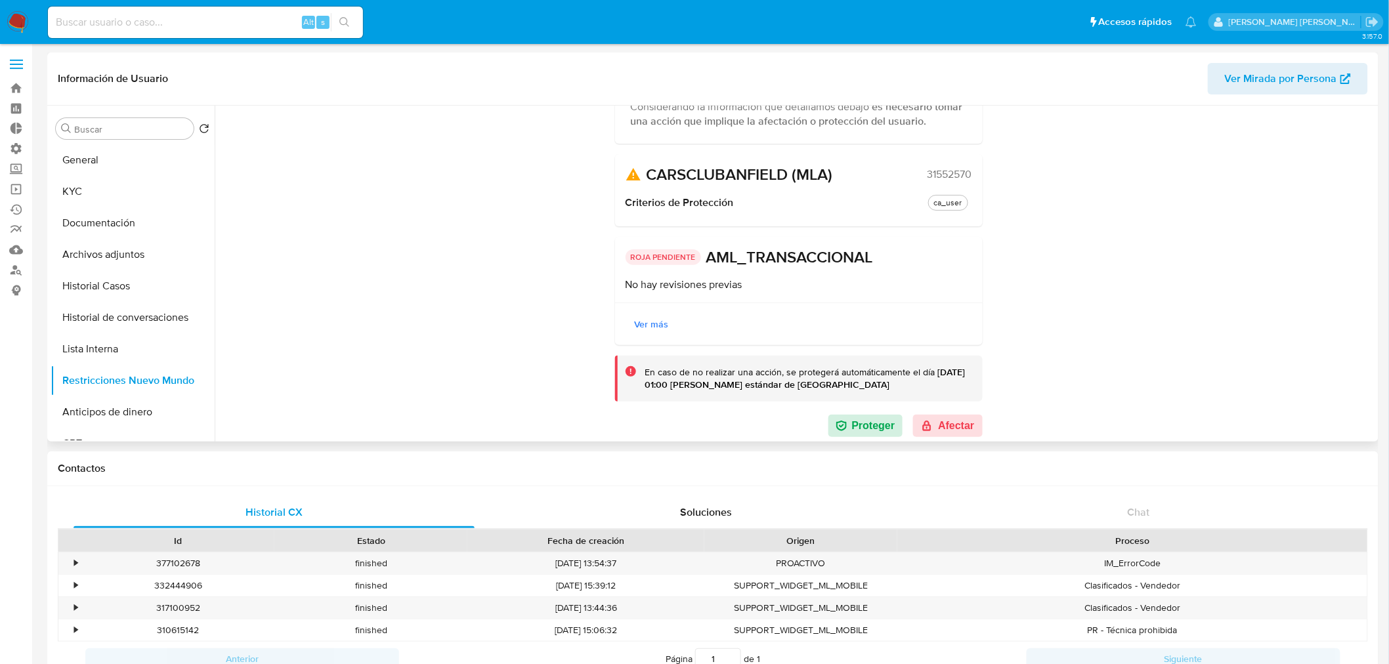
scroll to position [143, 0]
click at [1125, 301] on div "Estado actual Historial Cambiar estado del usuario Aprobación pendiente Revisió…" at bounding box center [799, 200] width 1154 height 474
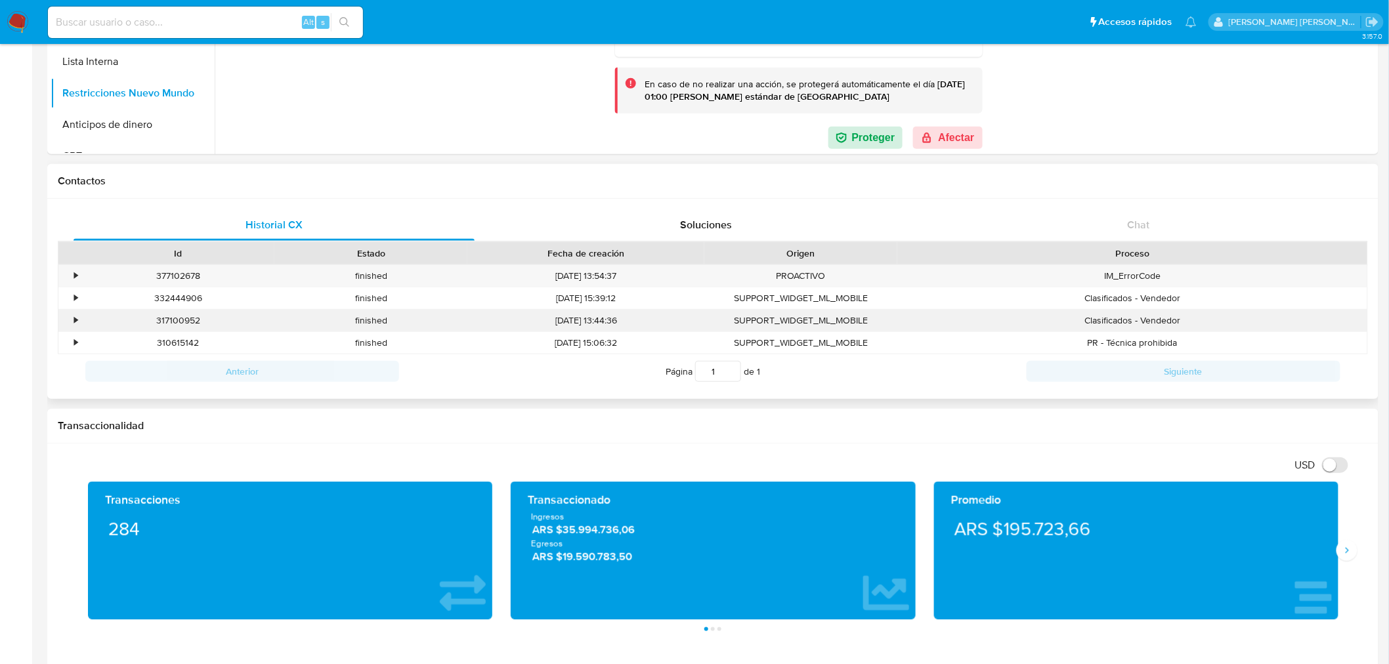
scroll to position [292, 0]
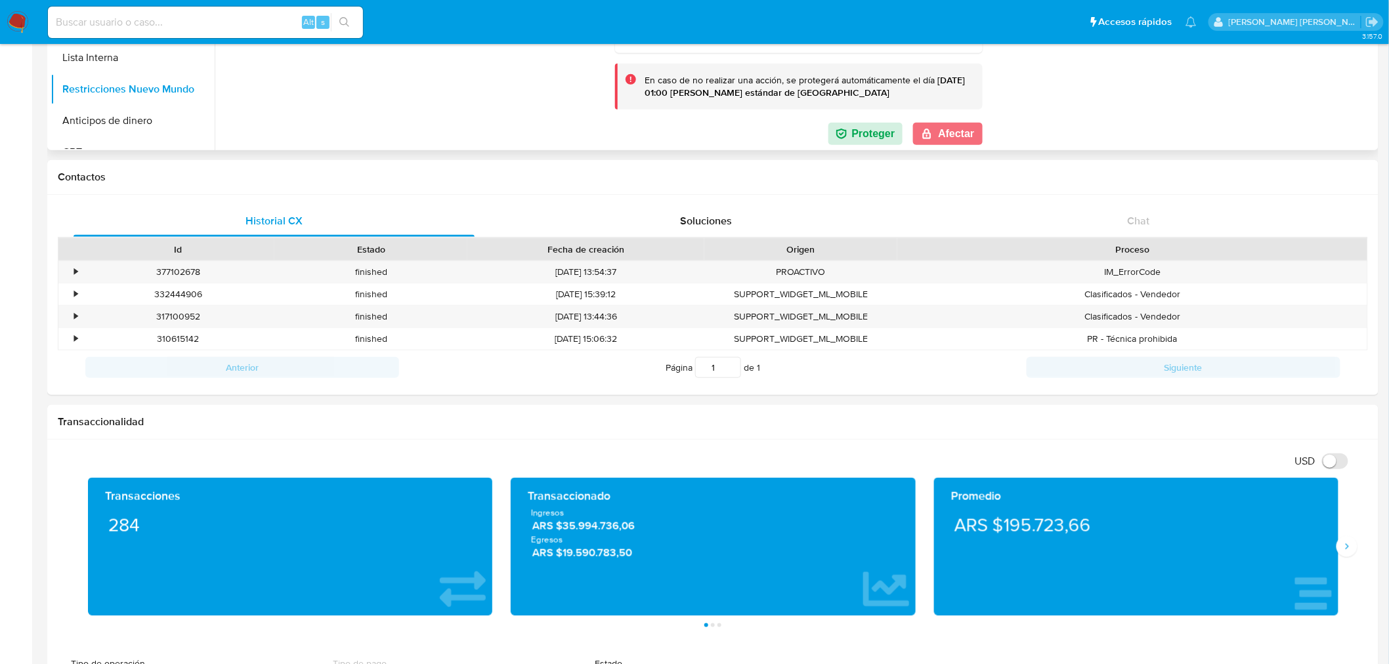
click at [961, 135] on button "Afectar" at bounding box center [947, 134] width 69 height 22
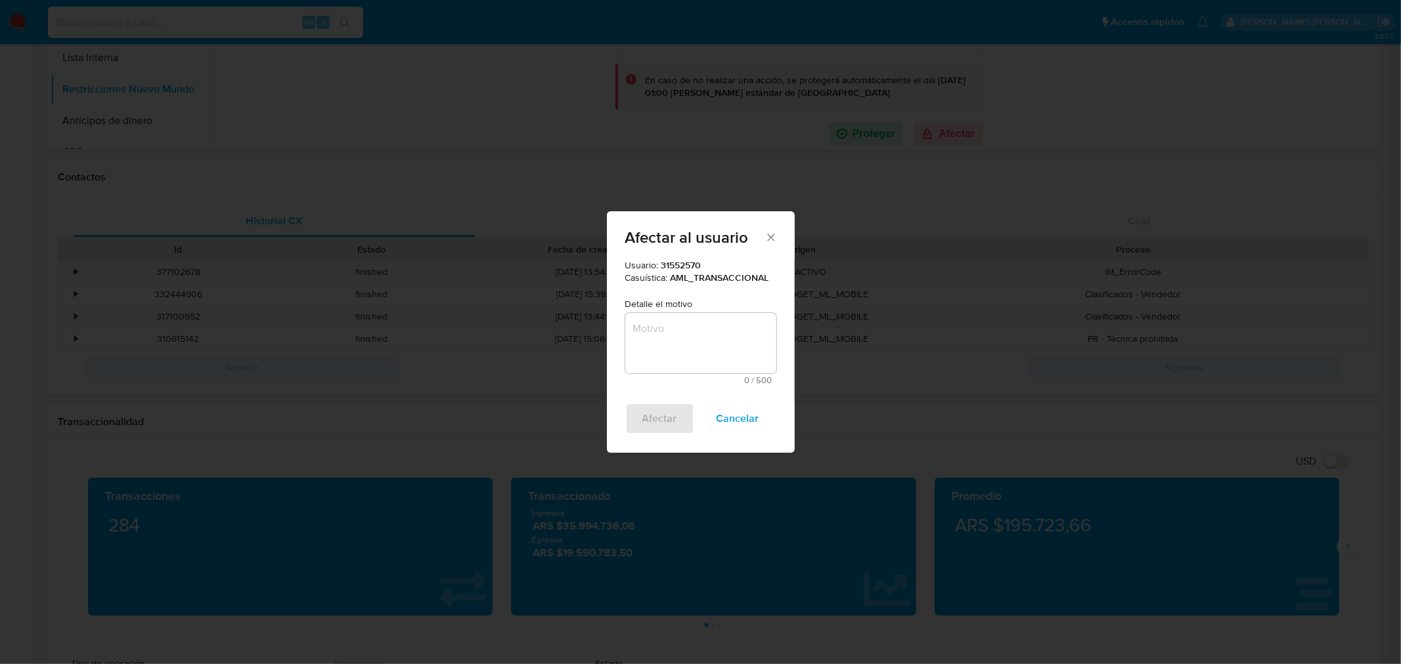
click at [682, 331] on textarea "Motivo" at bounding box center [700, 343] width 151 height 60
type textarea "AML"
click at [672, 418] on span "Afectar" at bounding box center [659, 418] width 35 height 29
click at [667, 422] on span "Afectar" at bounding box center [659, 418] width 35 height 29
click at [651, 421] on span "Afectar" at bounding box center [659, 418] width 35 height 29
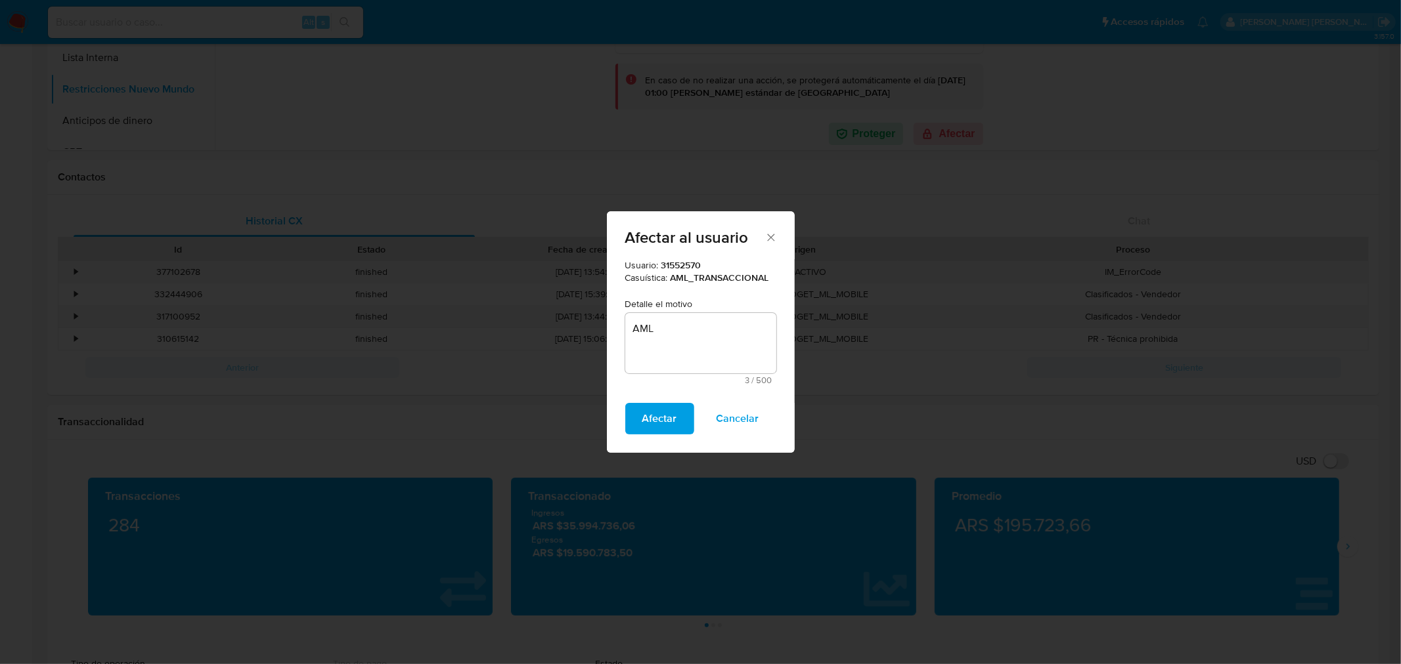
click at [651, 421] on span "Afectar" at bounding box center [659, 418] width 35 height 29
click at [651, 420] on span "Afectar" at bounding box center [659, 418] width 35 height 29
click at [664, 409] on span "Afectar" at bounding box center [659, 418] width 35 height 29
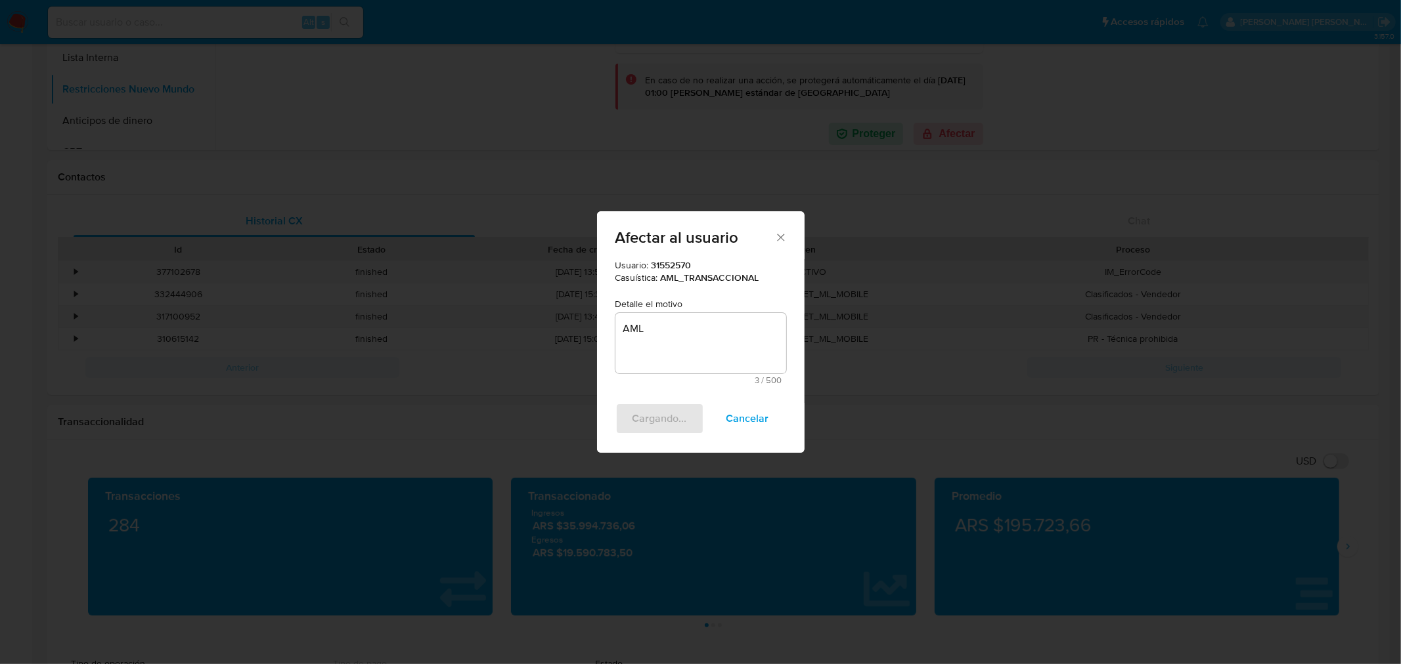
click at [764, 238] on span "Afectar al usuario" at bounding box center [695, 238] width 160 height 16
